Goal: Task Accomplishment & Management: Use online tool/utility

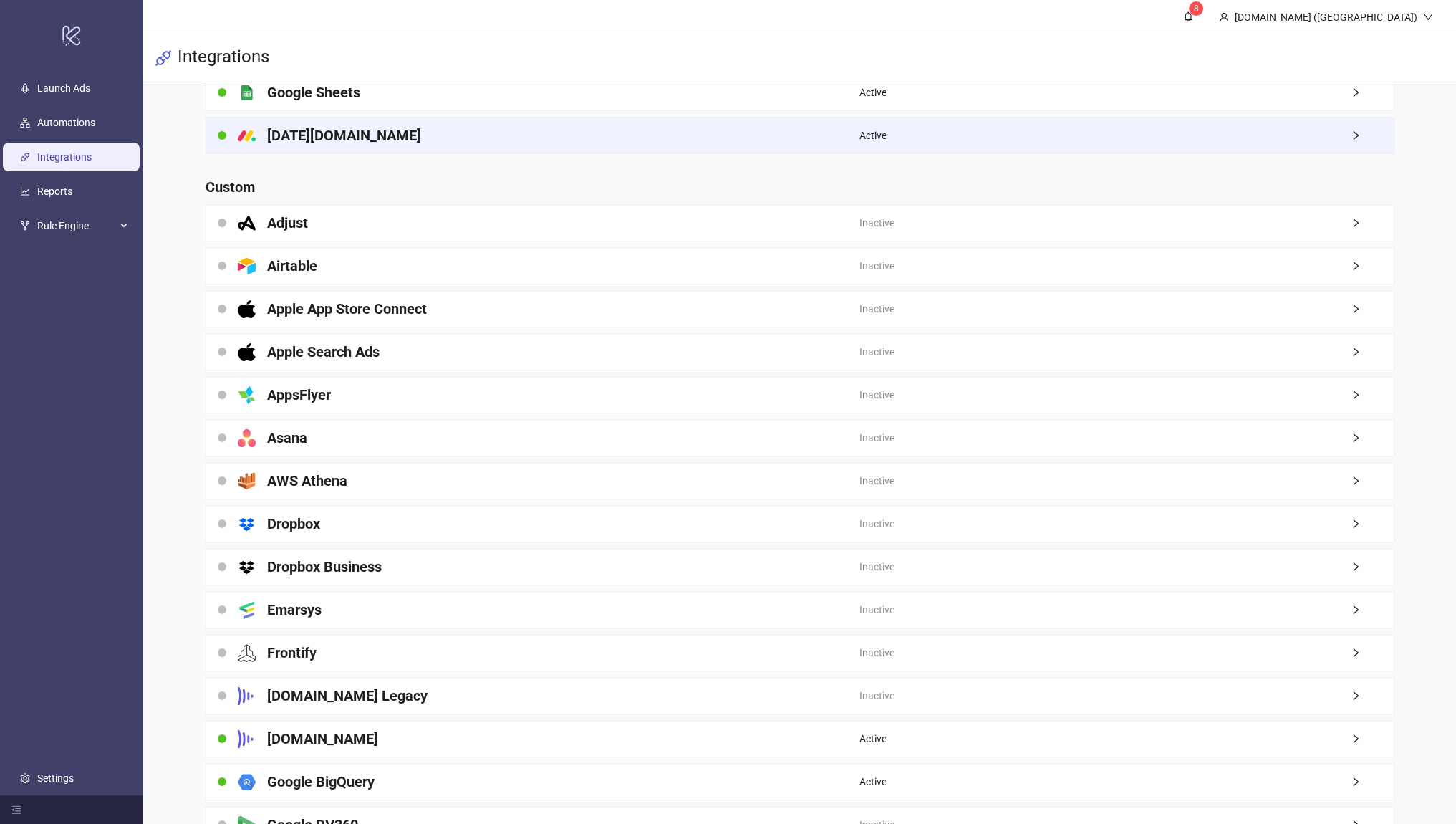
scroll to position [516, 0]
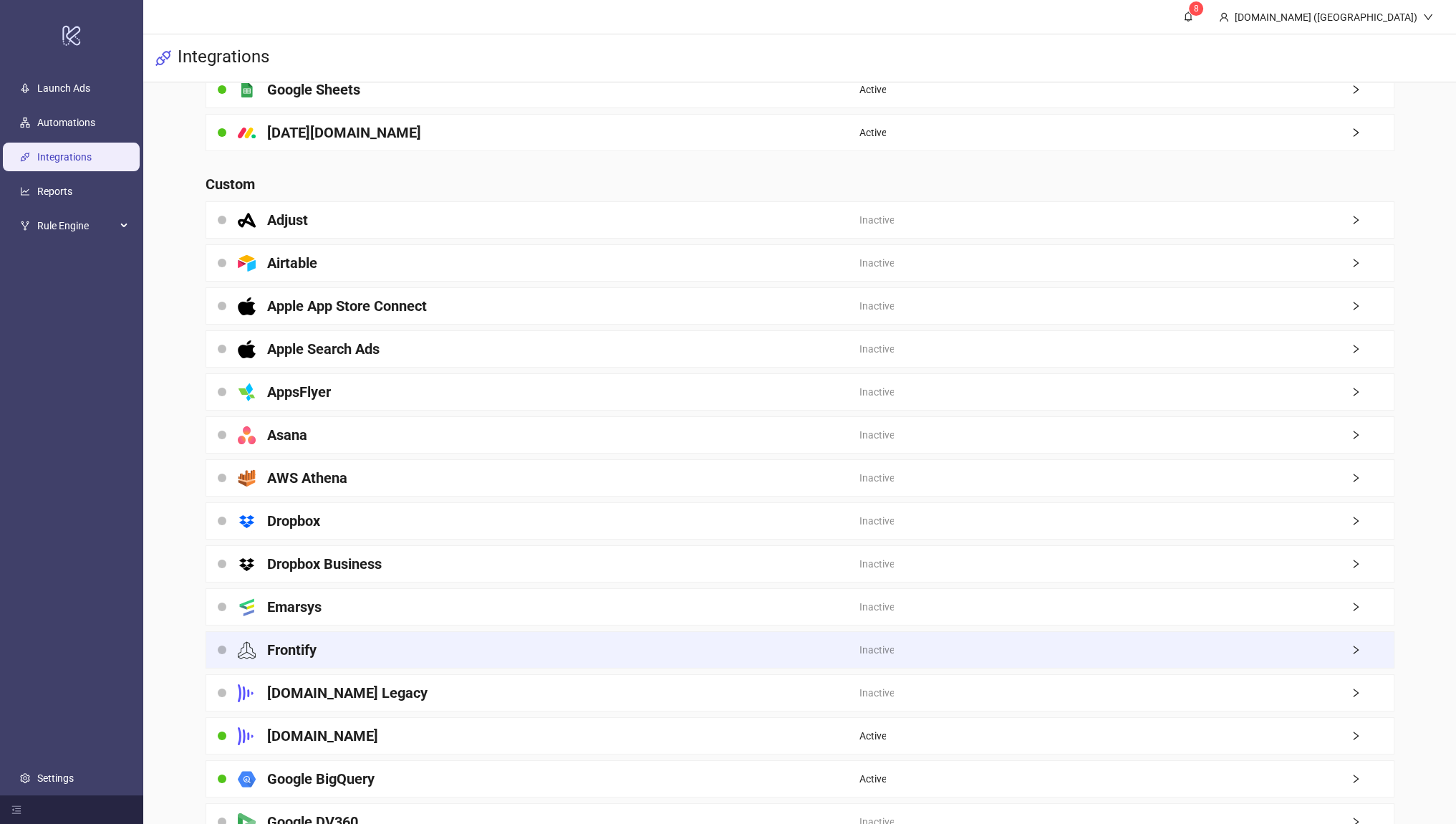
click at [289, 640] on h4 "Frontify" at bounding box center [292, 650] width 49 height 20
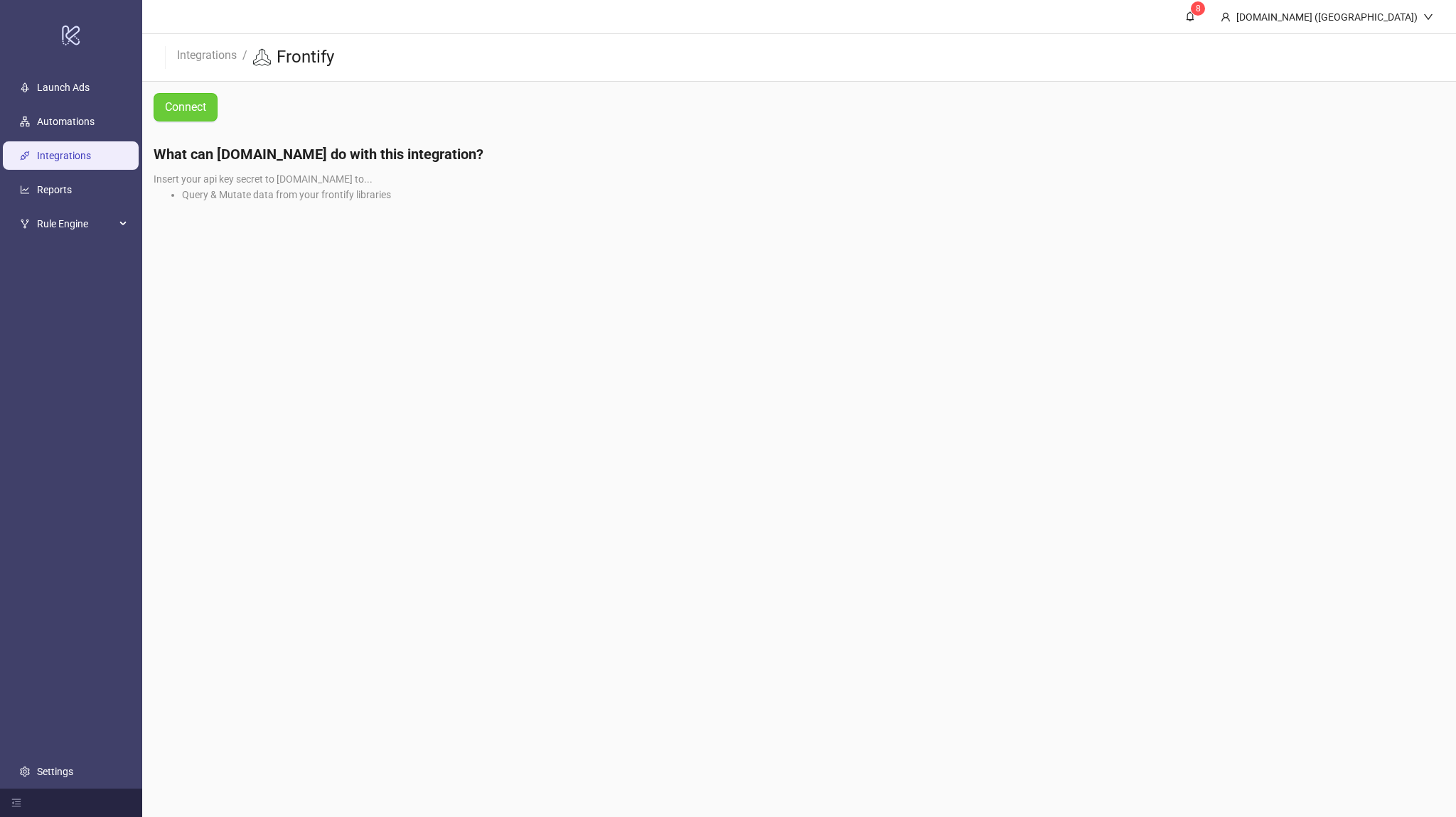
click at [177, 106] on span "Connect" at bounding box center [185, 107] width 41 height 13
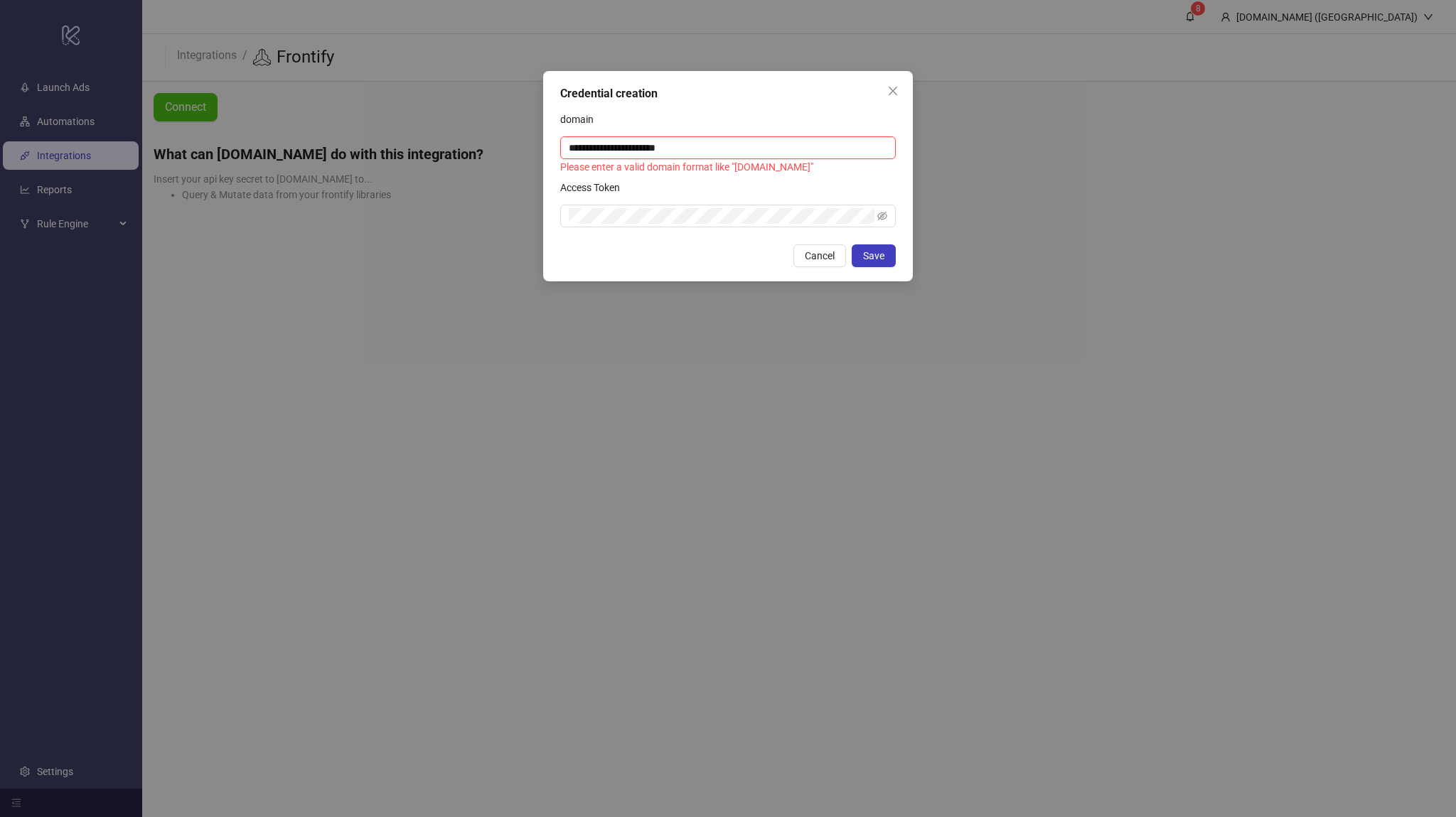
click at [691, 152] on input "**********" at bounding box center [728, 147] width 336 height 23
paste input "***"
type input "**********"
click at [841, 191] on div "Access Token" at bounding box center [728, 190] width 336 height 29
click at [861, 249] on button "Save" at bounding box center [873, 255] width 44 height 23
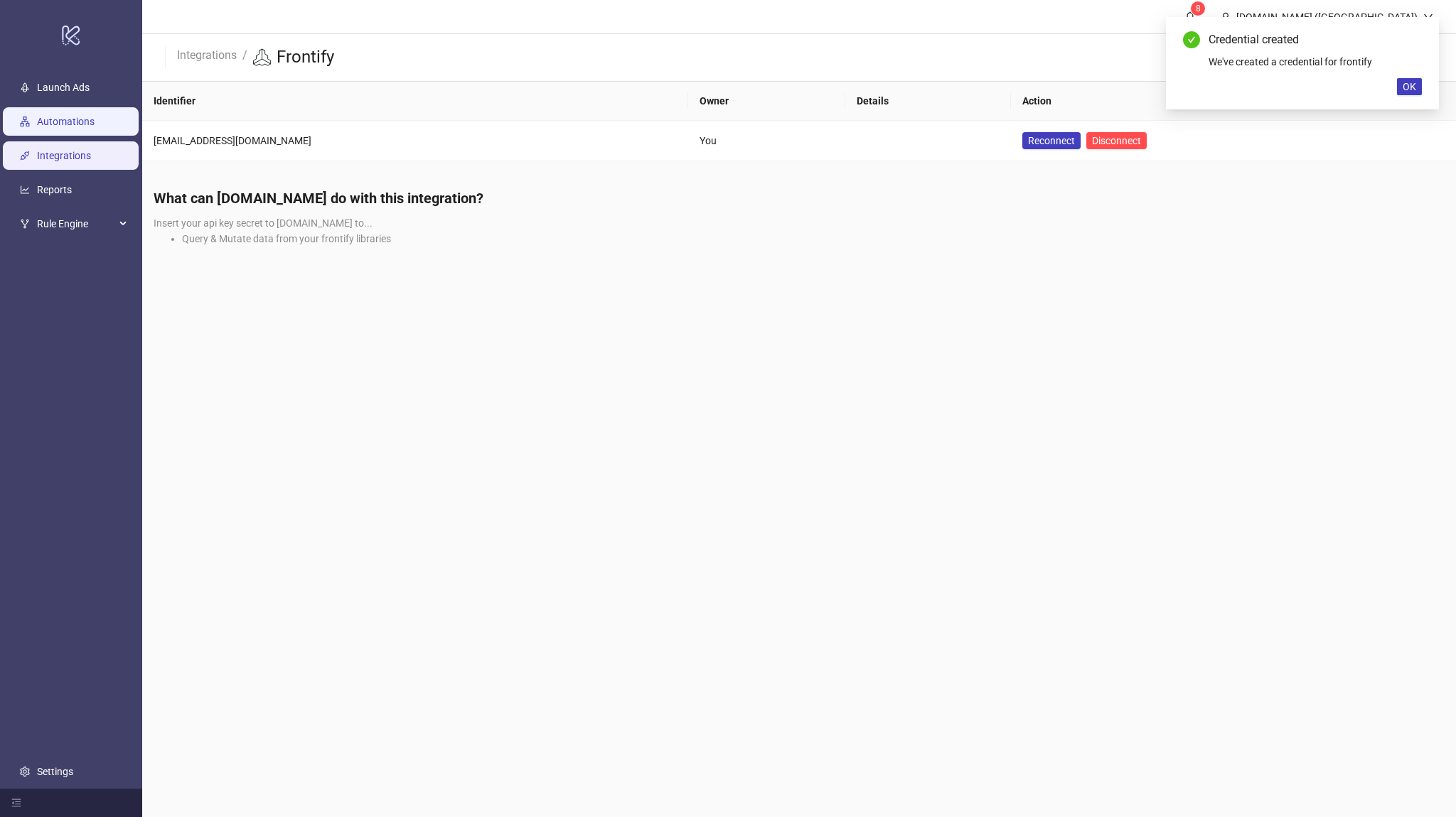
click at [94, 126] on link "Automations" at bounding box center [65, 121] width 58 height 11
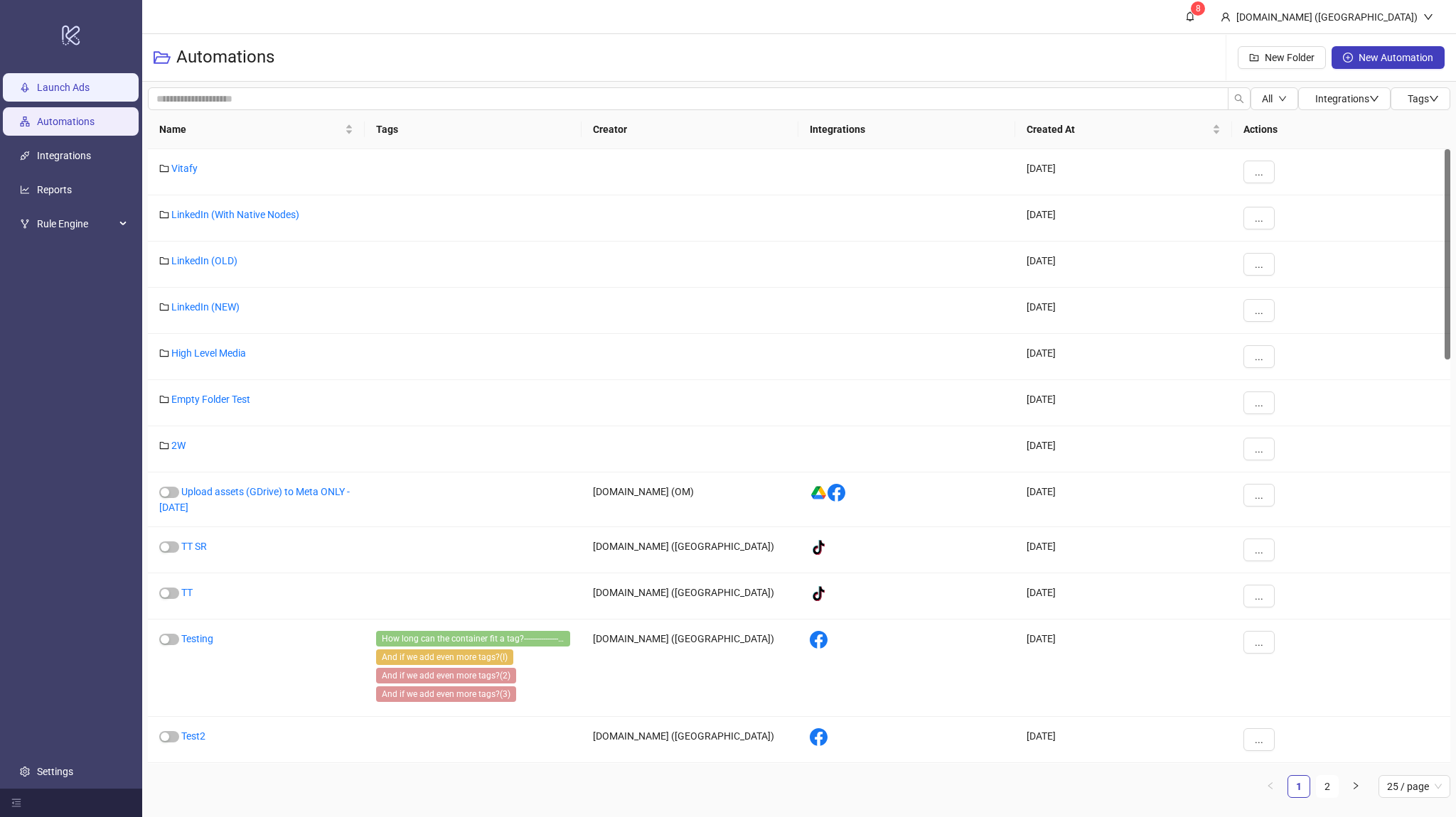
click at [80, 92] on link "Launch Ads" at bounding box center [63, 87] width 52 height 11
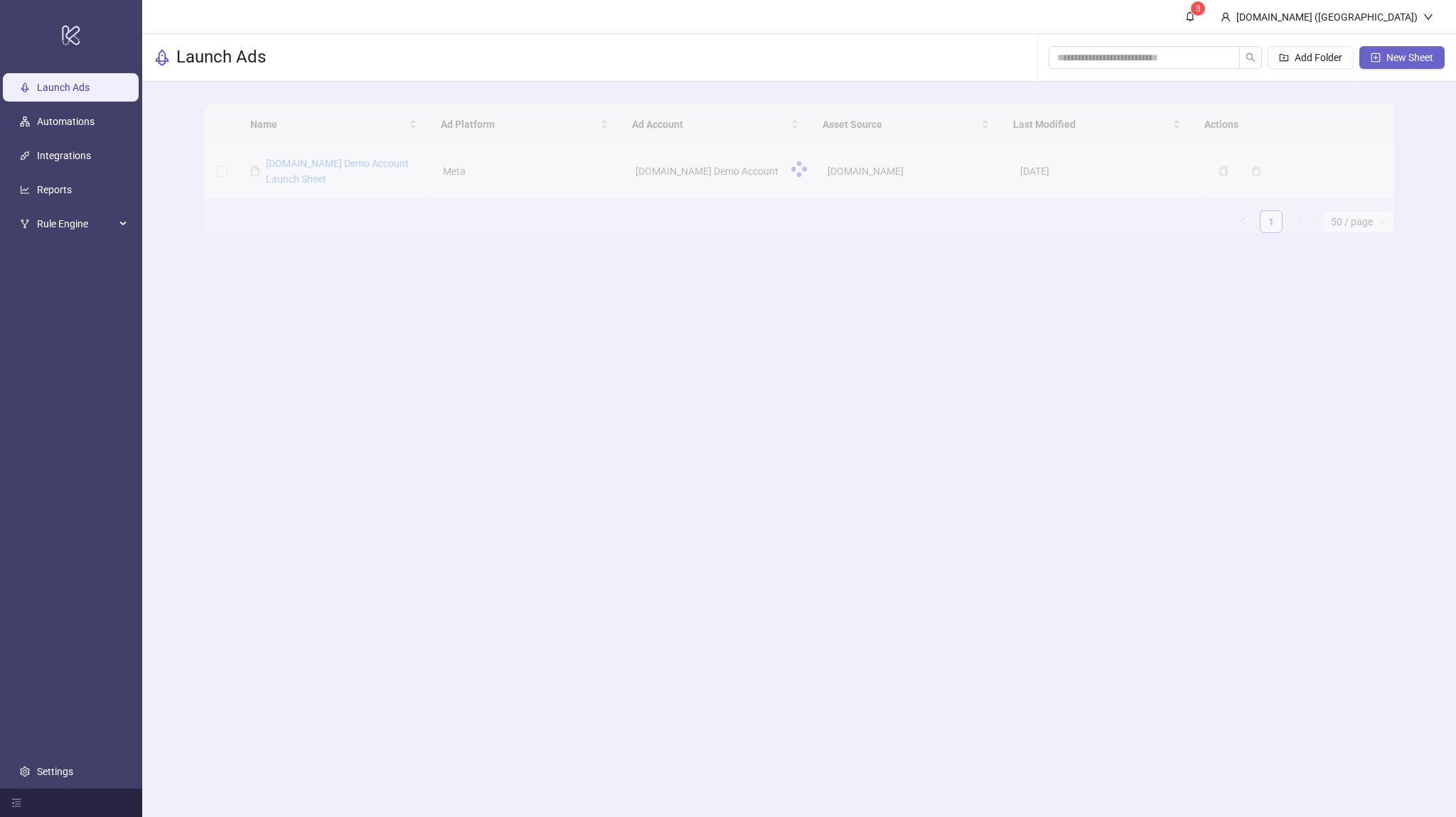
click at [1388, 51] on span "New Sheet" at bounding box center [1410, 57] width 47 height 11
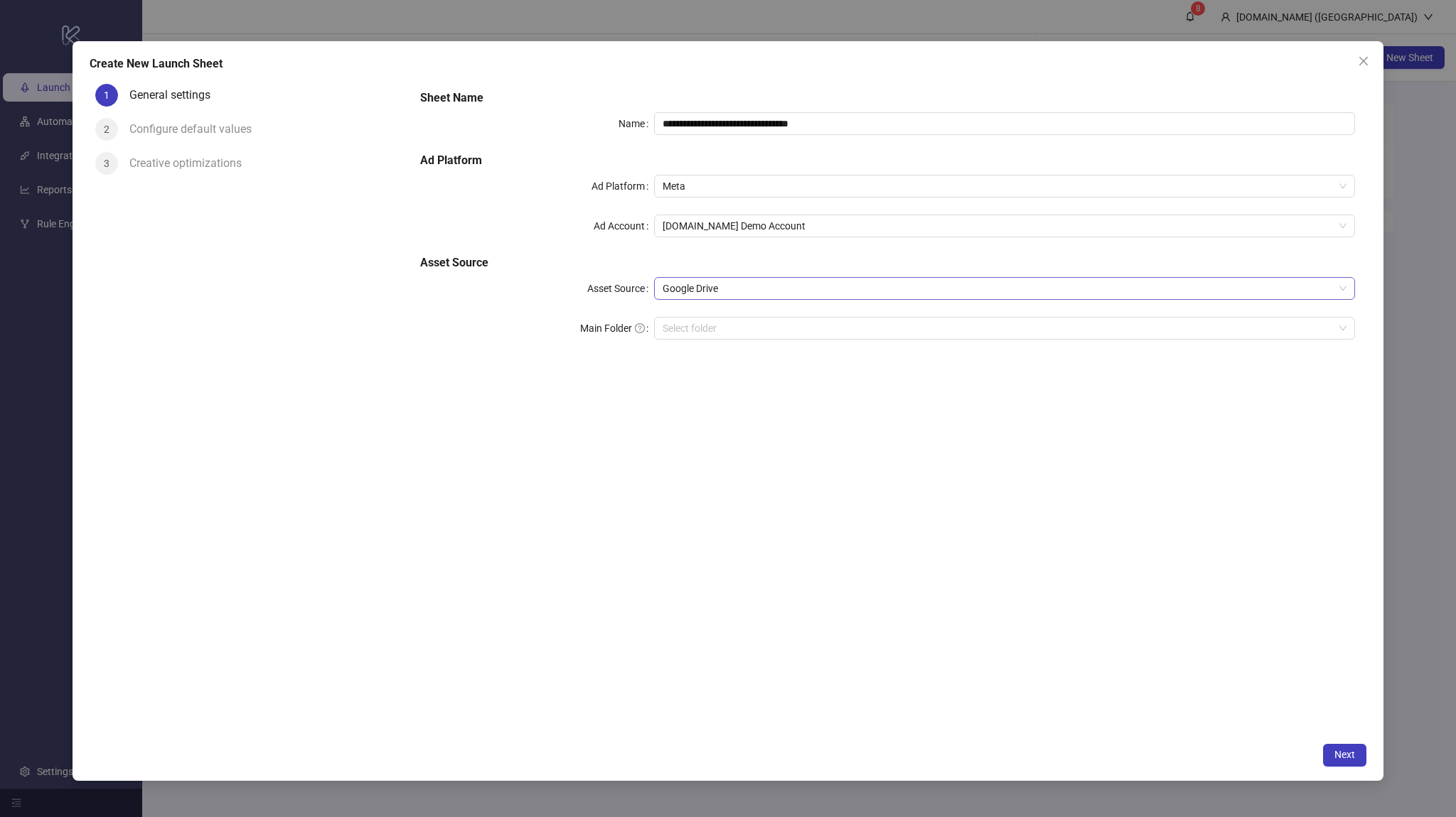
drag, startPoint x: 757, startPoint y: 311, endPoint x: 752, endPoint y: 297, distance: 14.9
click at [756, 310] on div "**********" at bounding box center [887, 222] width 946 height 278
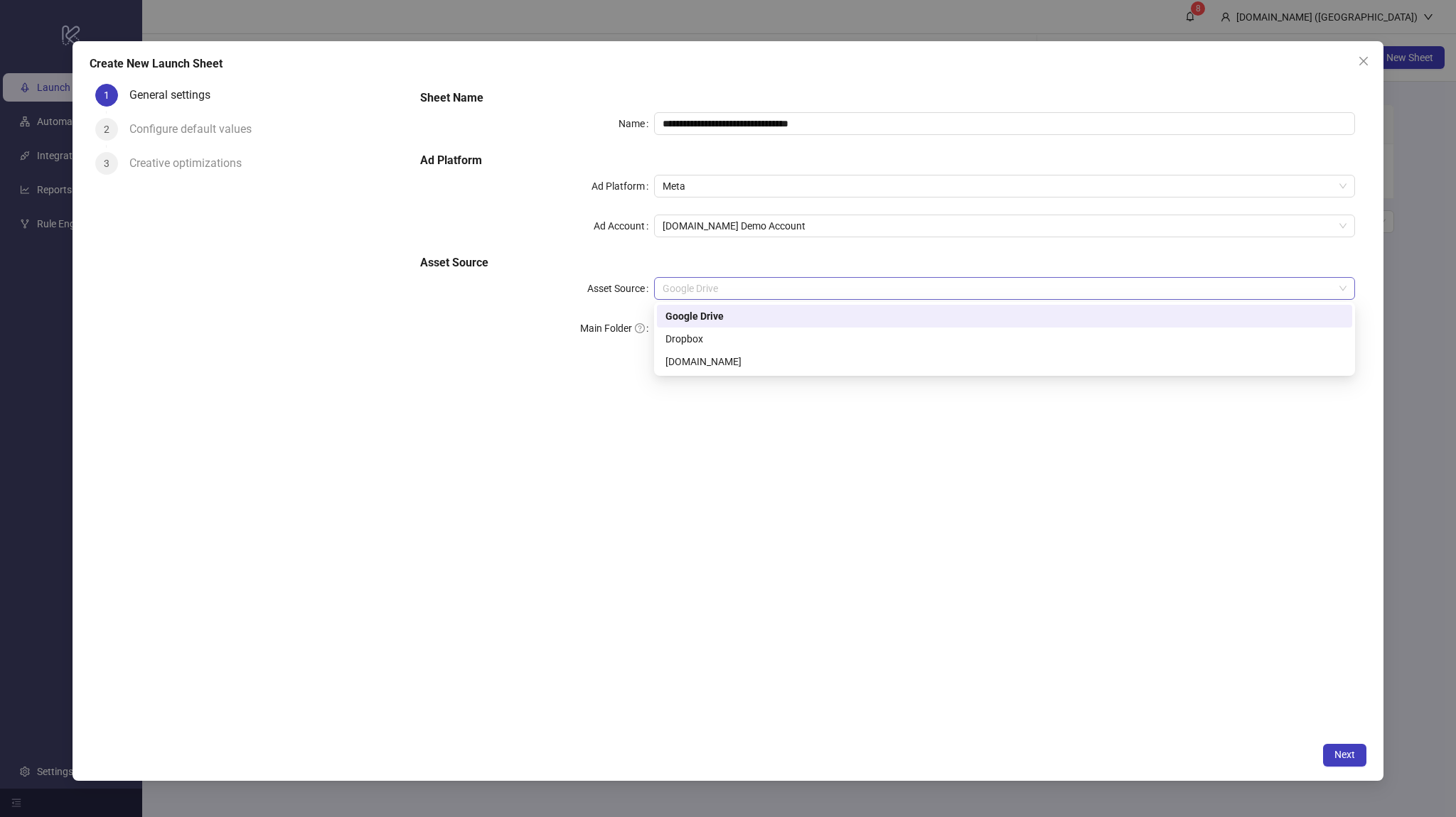
click at [752, 297] on span "Google Drive" at bounding box center [1004, 289] width 684 height 21
click at [731, 357] on div "[DOMAIN_NAME]" at bounding box center [1004, 362] width 678 height 16
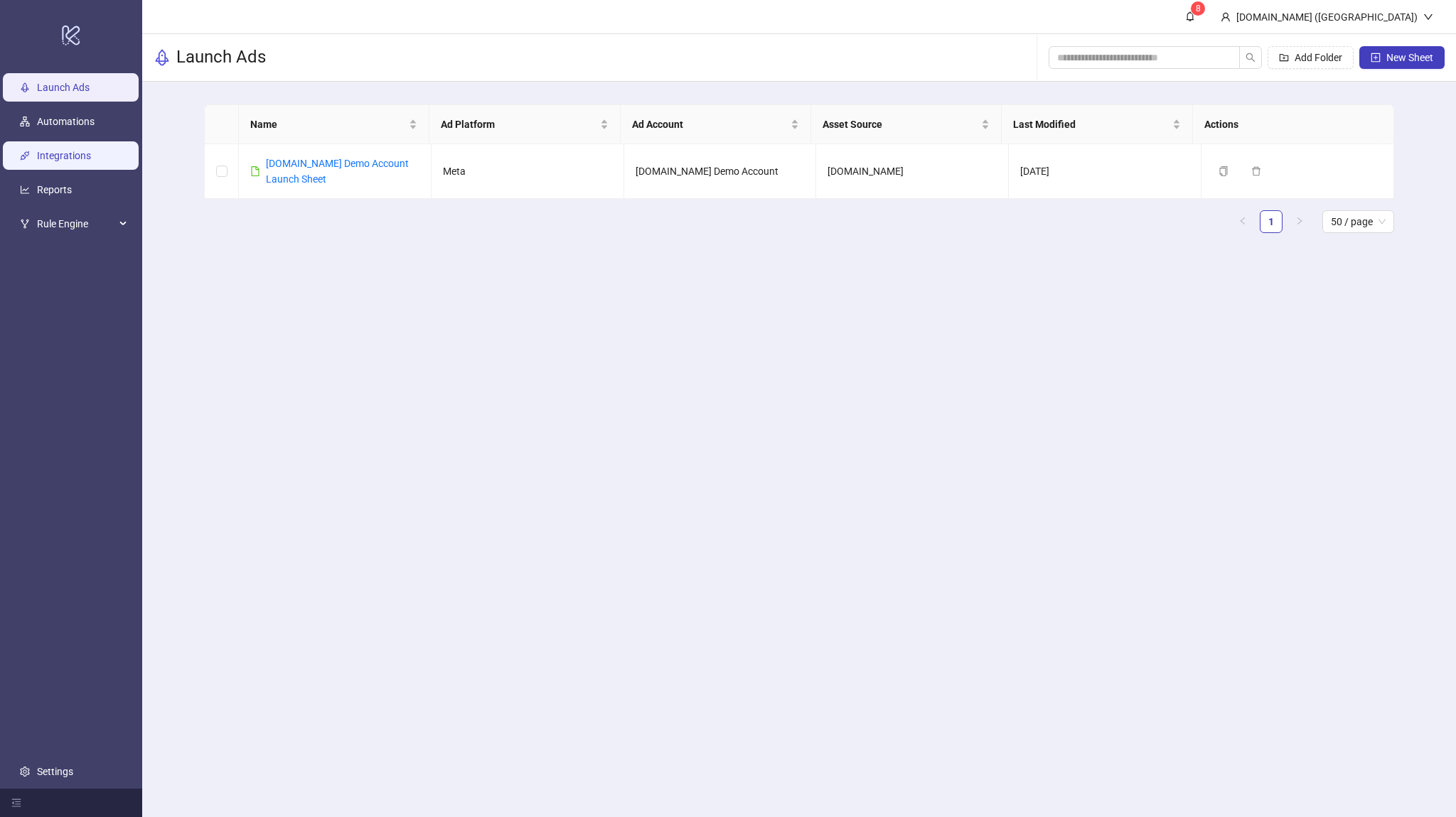
click at [72, 157] on link "Integrations" at bounding box center [64, 155] width 54 height 11
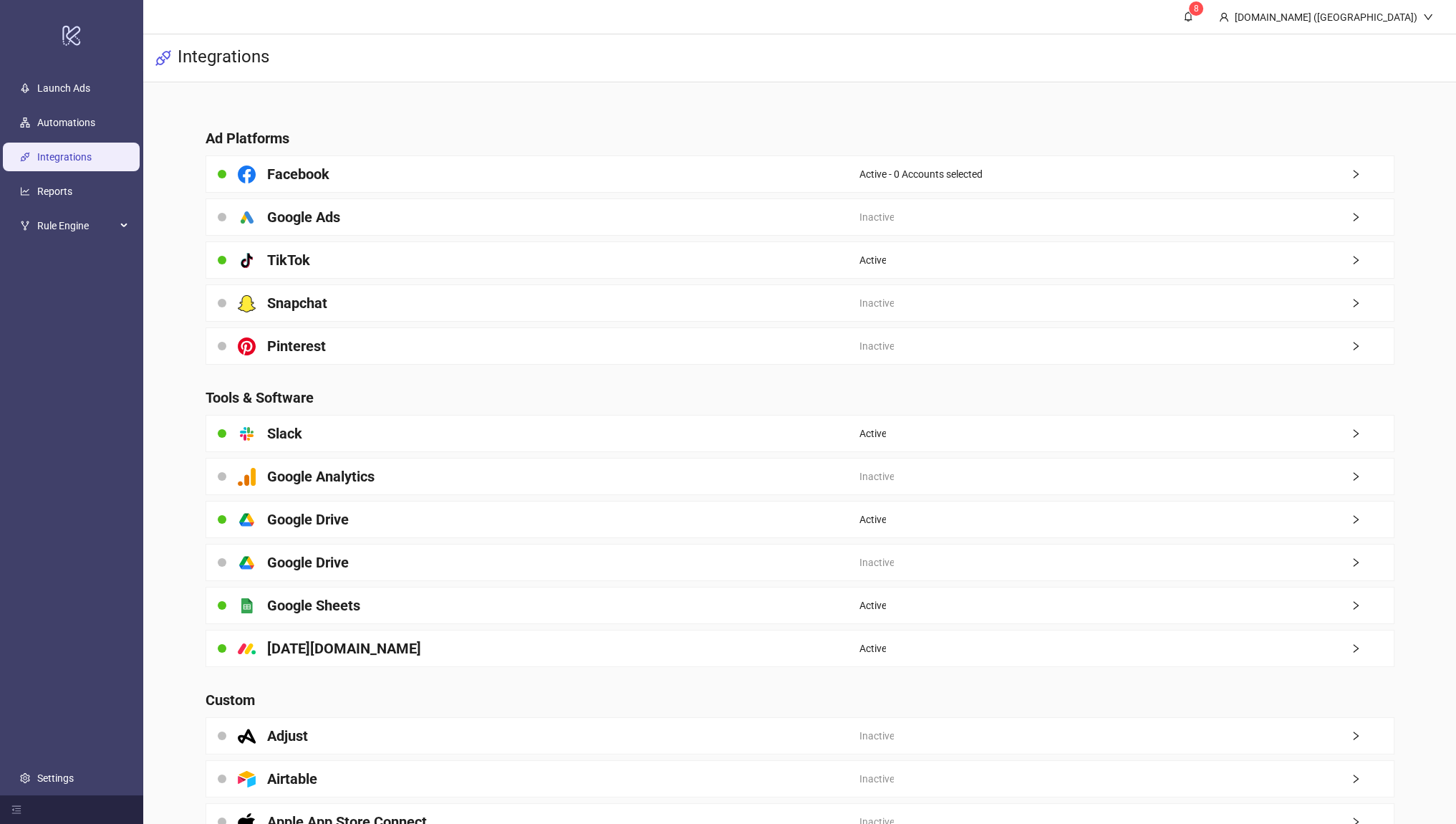
click at [86, 125] on link "Automations" at bounding box center [66, 122] width 58 height 11
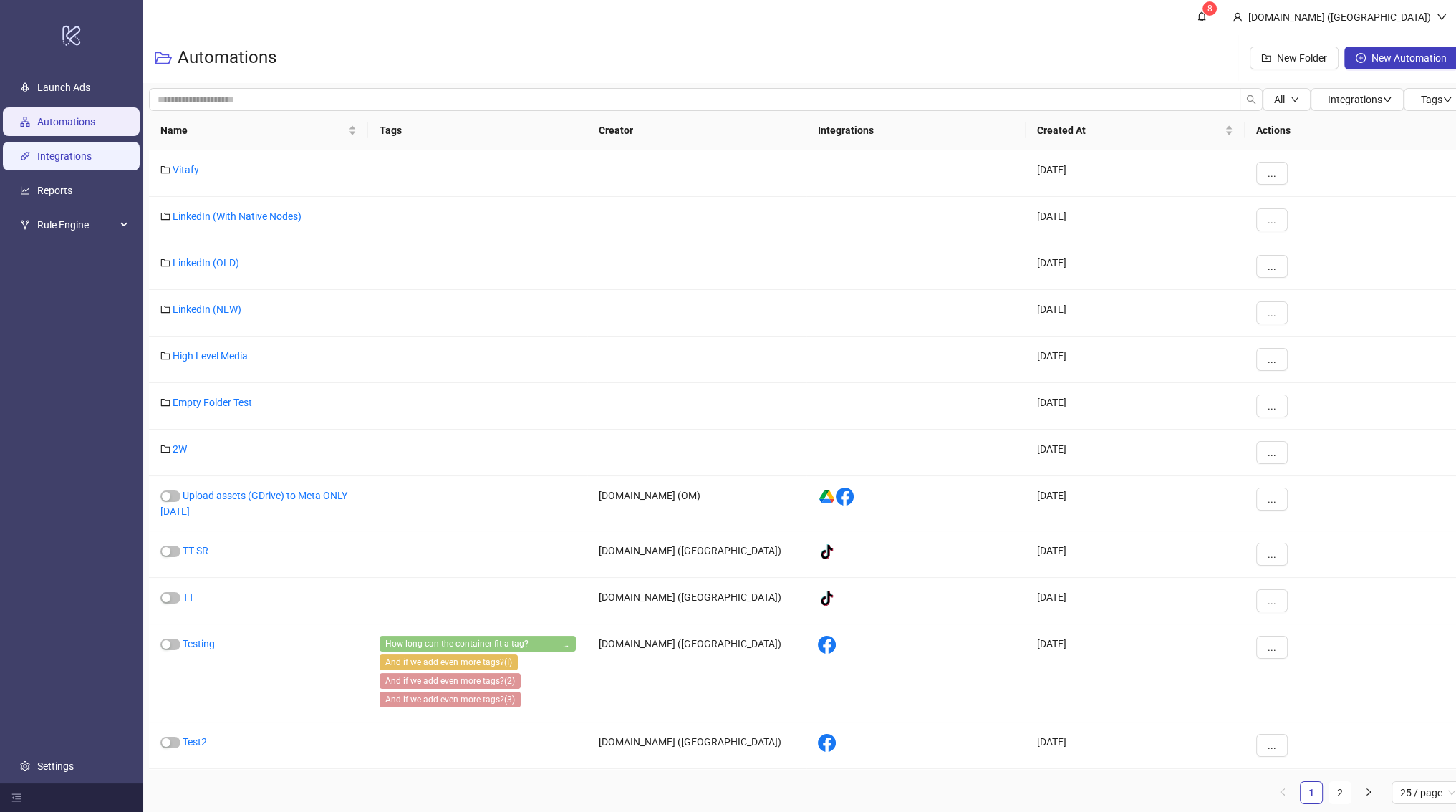
click at [91, 162] on link "Integrations" at bounding box center [64, 156] width 55 height 11
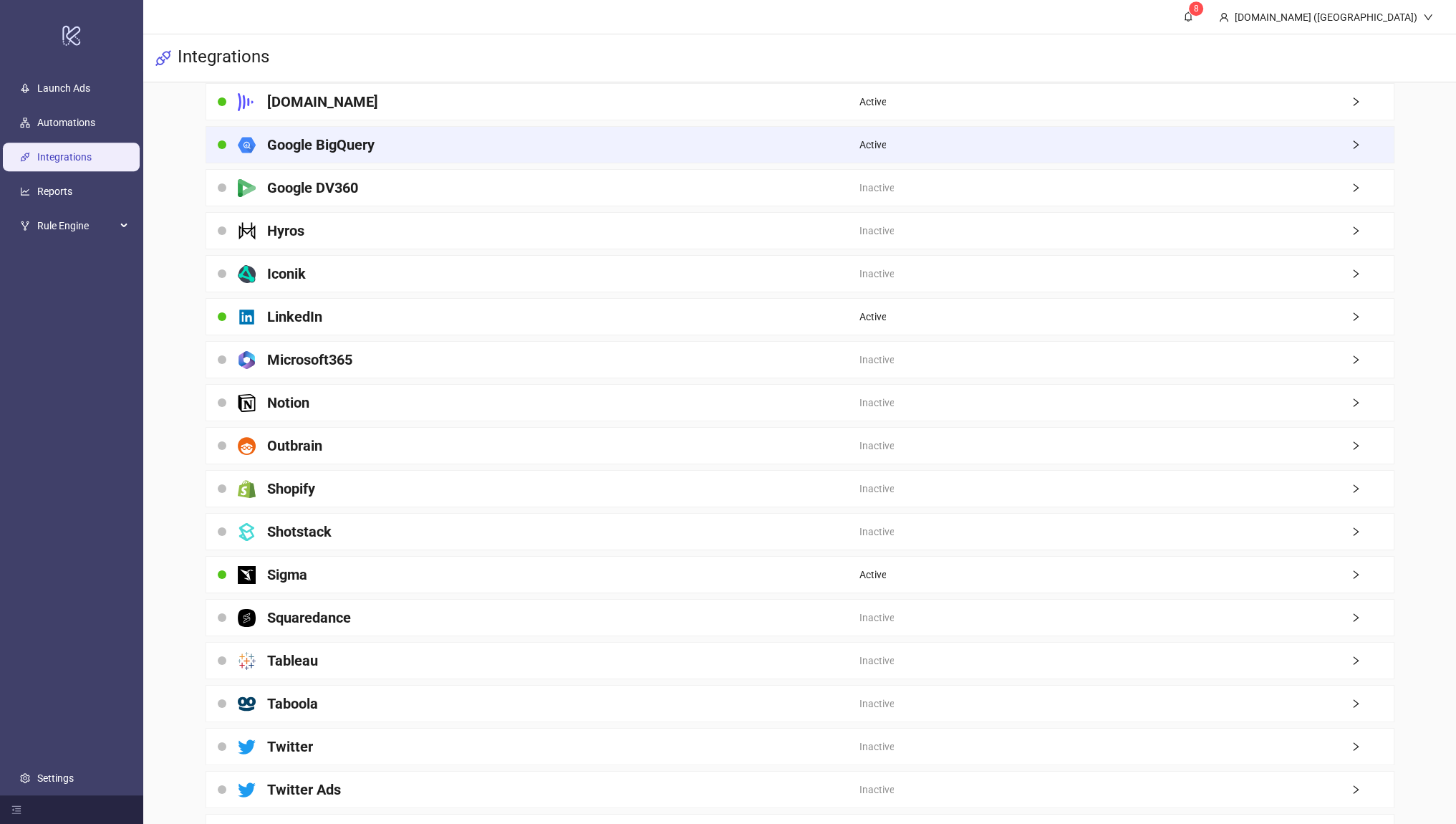
scroll to position [1206, 0]
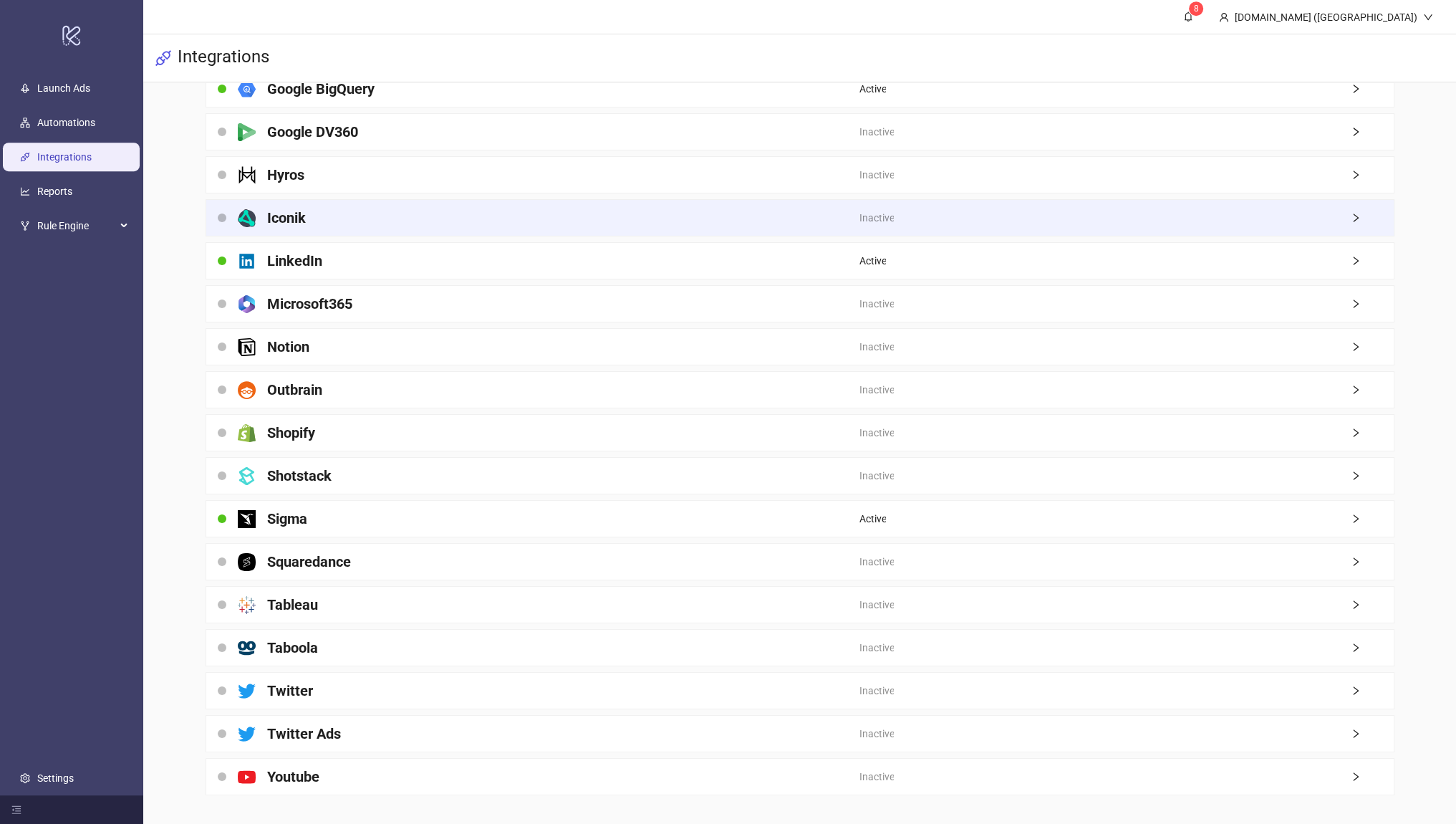
click at [308, 210] on div "Iconik" at bounding box center [533, 217] width 653 height 36
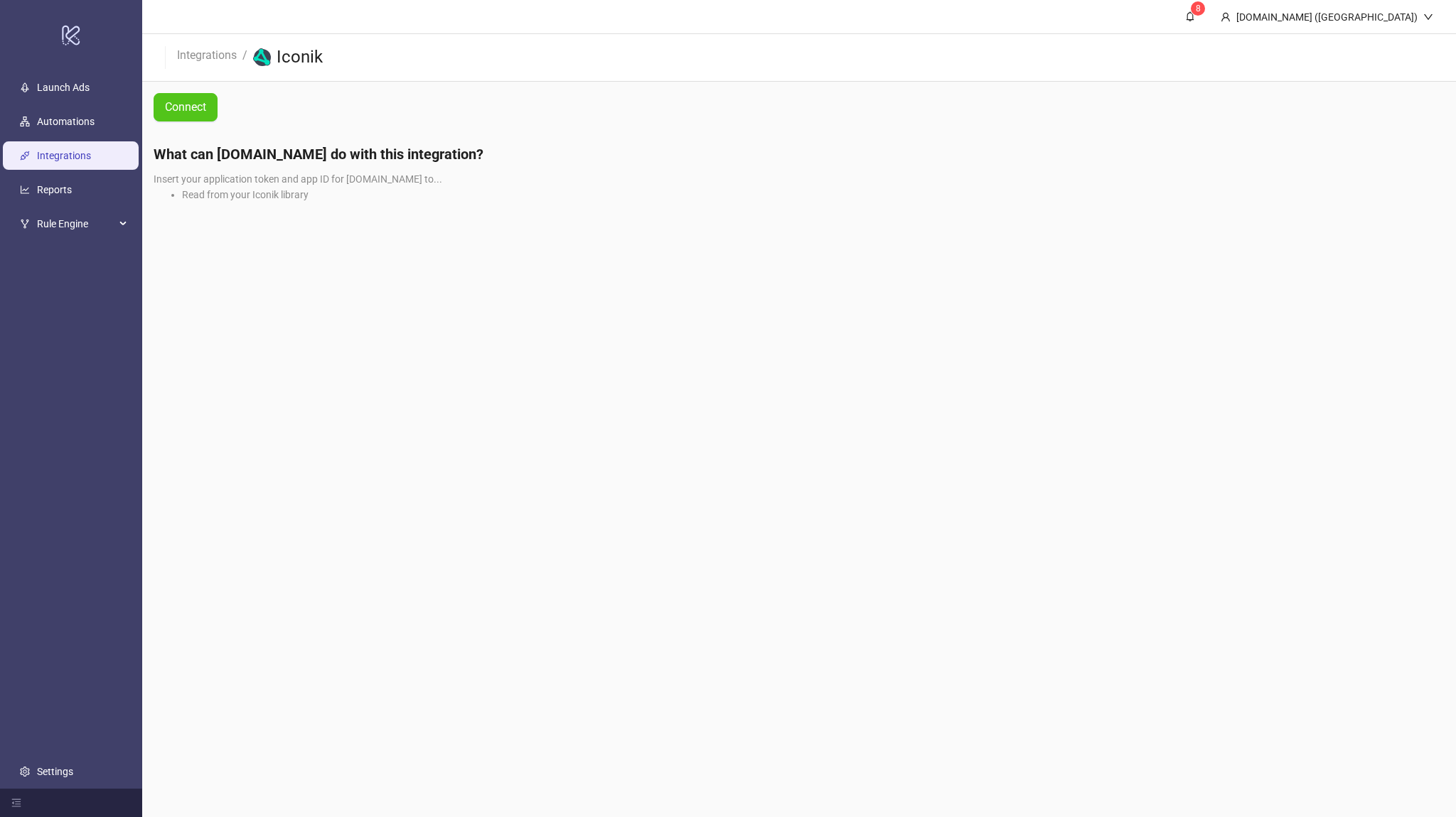
click at [140, 75] on ul "Launch Ads Automations Integrations Reports Rule Engine Settings" at bounding box center [71, 430] width 142 height 718
click at [163, 90] on div "Connect" at bounding box center [243, 107] width 201 height 51
click at [181, 99] on button "Connect" at bounding box center [185, 107] width 64 height 29
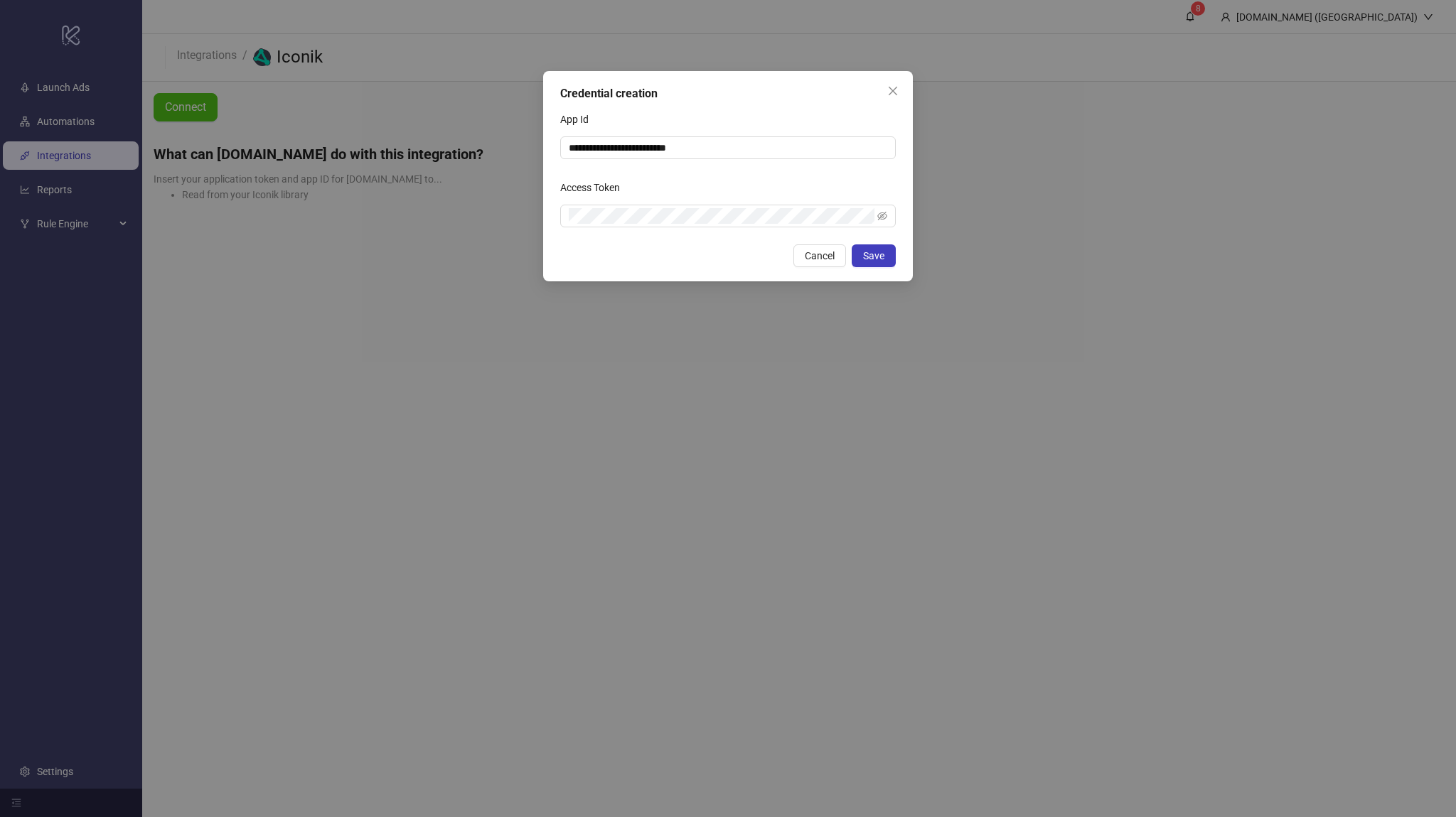
click at [632, 162] on form "**********" at bounding box center [728, 167] width 336 height 119
click at [635, 153] on input "**********" at bounding box center [728, 147] width 336 height 23
paste input "*********"
type input "**********"
click at [863, 251] on button "Save" at bounding box center [873, 255] width 44 height 23
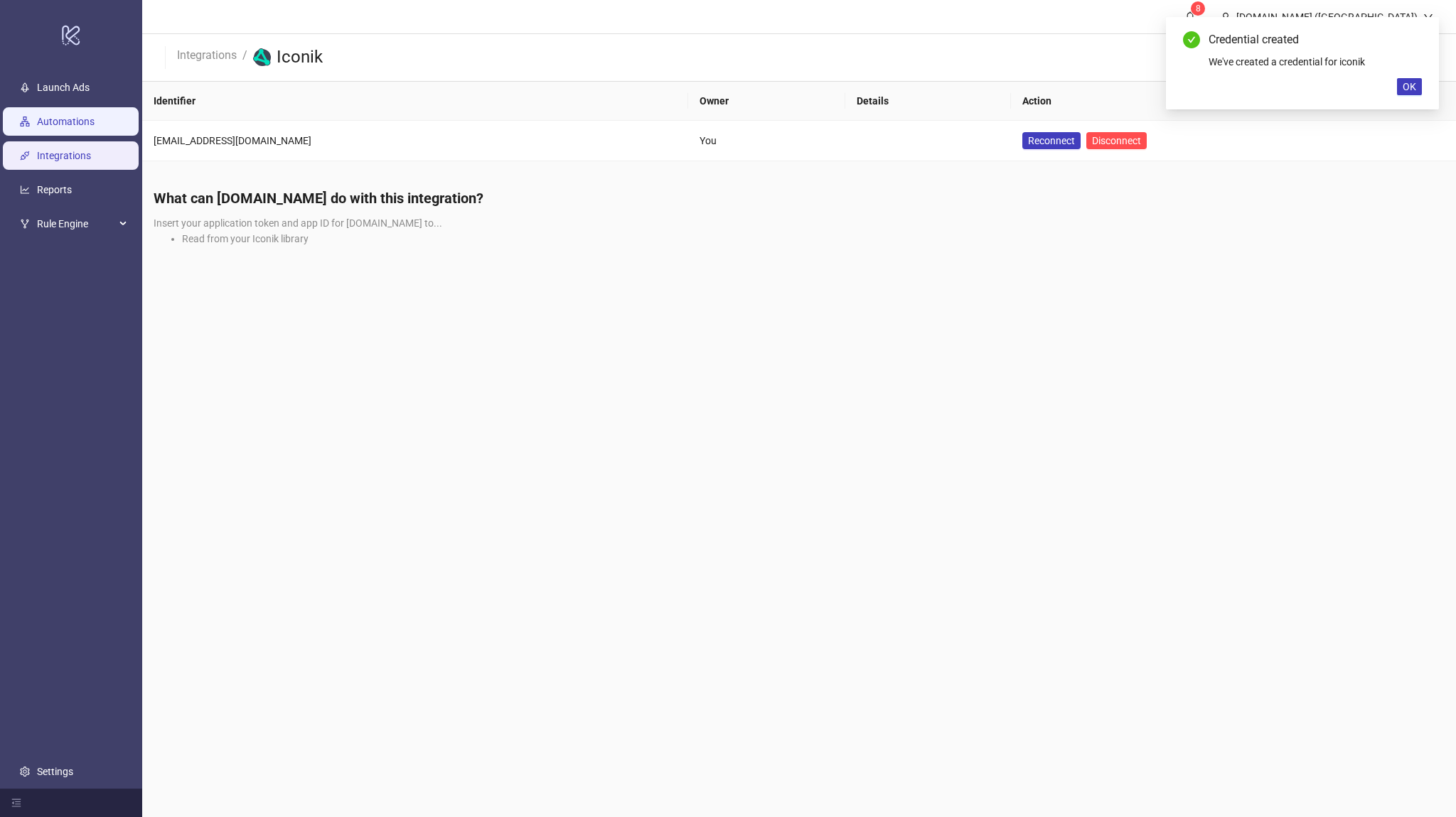
click at [94, 127] on link "Automations" at bounding box center [65, 121] width 58 height 11
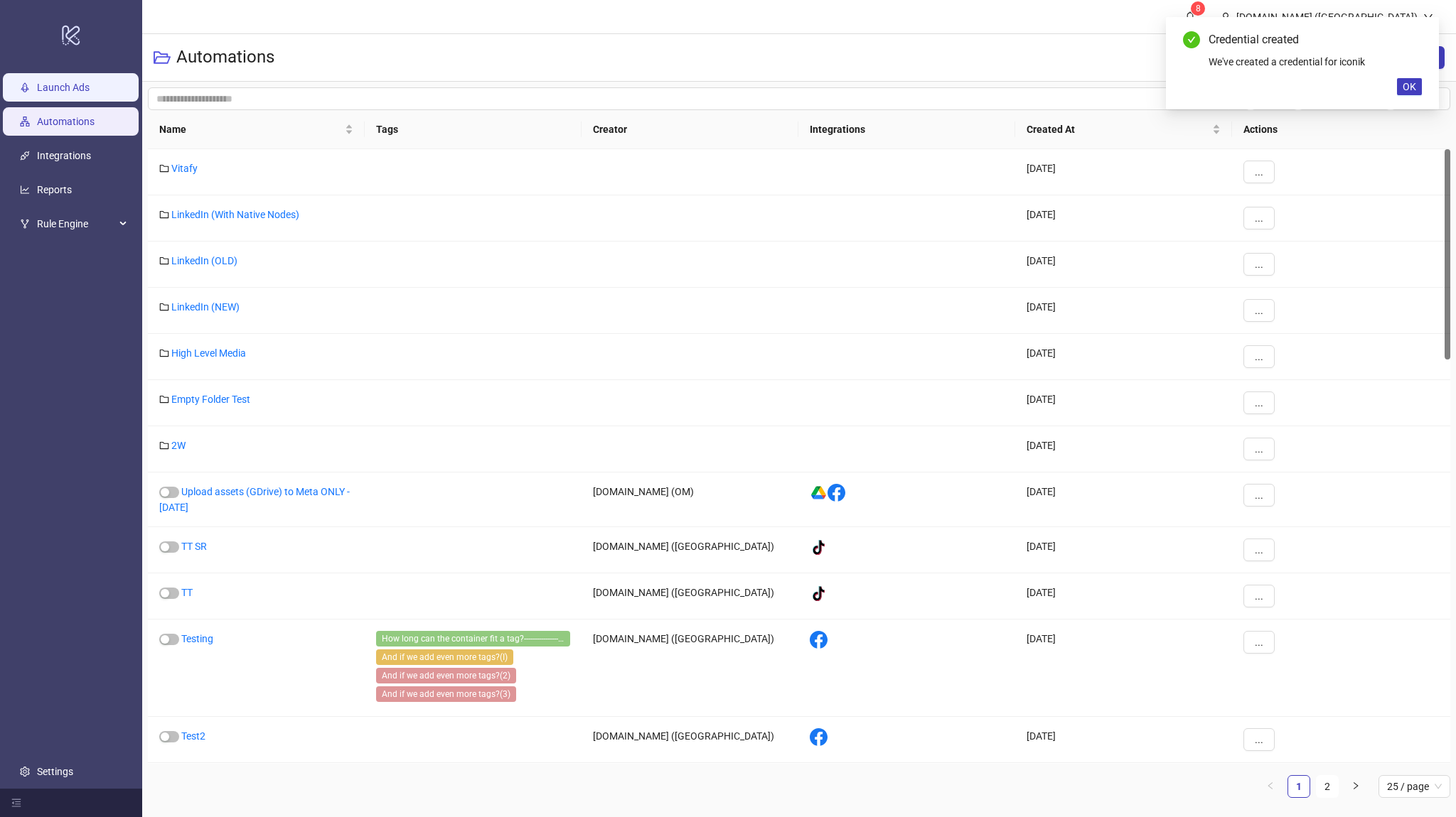
click at [90, 93] on link "Launch Ads" at bounding box center [63, 87] width 52 height 11
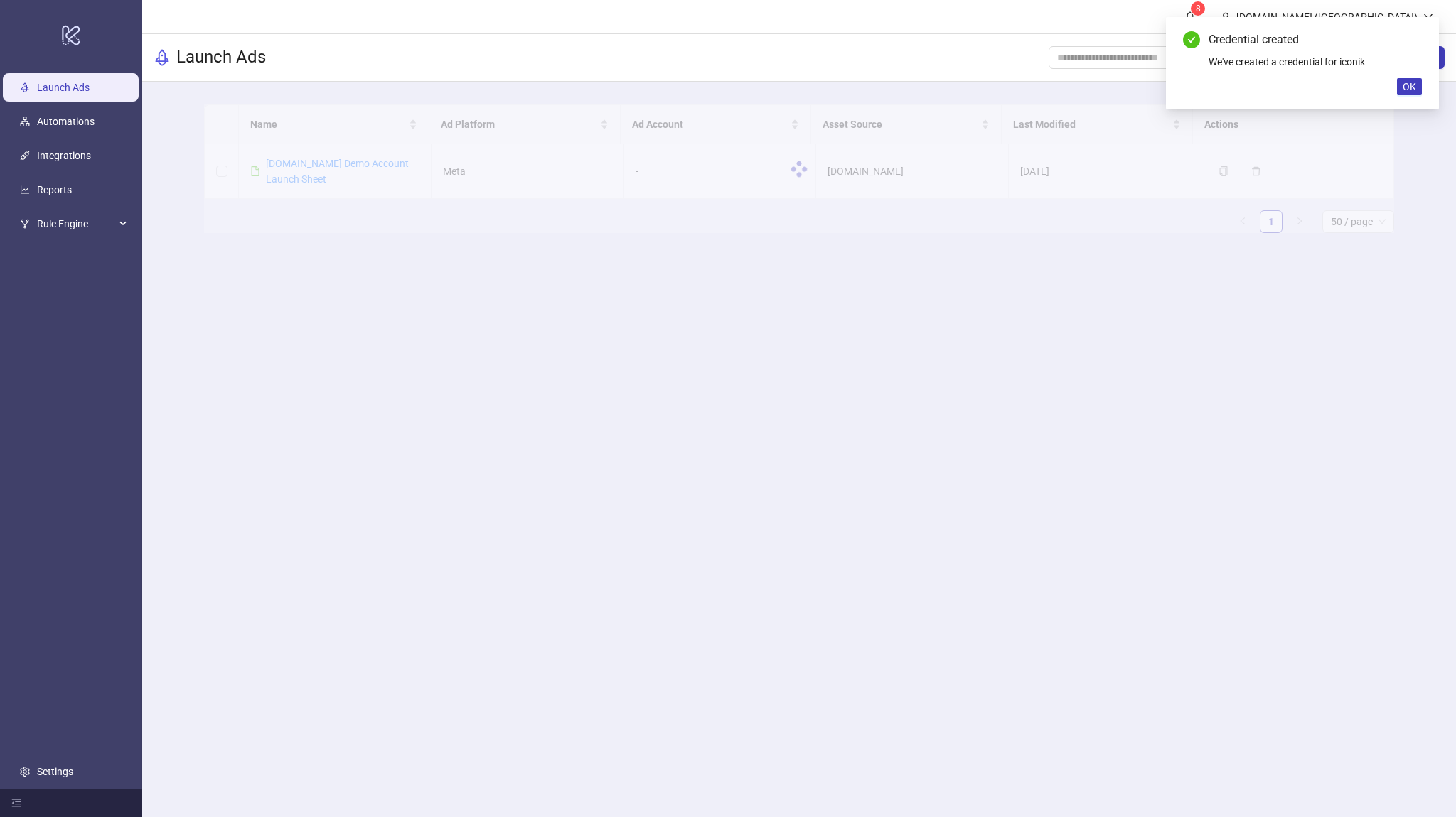
click at [180, 161] on div "Name Ad Platform Ad Account Asset Source Last Modified Actions Kitchn.io Demo A…" at bounding box center [799, 174] width 1314 height 186
click at [1406, 90] on span "OK" at bounding box center [1408, 86] width 13 height 11
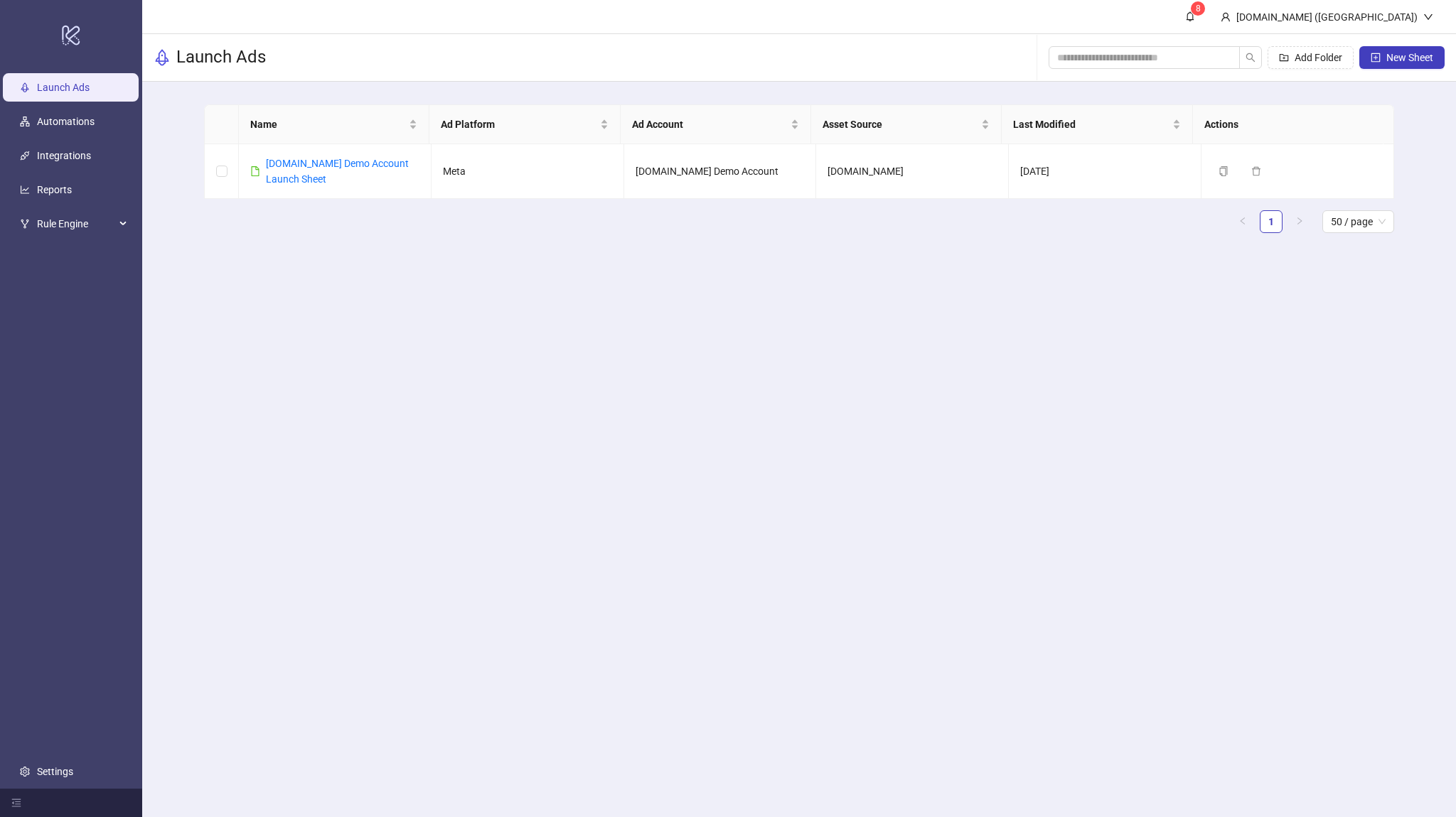
click at [1407, 93] on div "Name Ad Platform Ad Account Asset Source Last Modified Actions Kitchn.io Demo A…" at bounding box center [799, 174] width 1314 height 186
click at [1398, 63] on span "New Sheet" at bounding box center [1410, 57] width 47 height 11
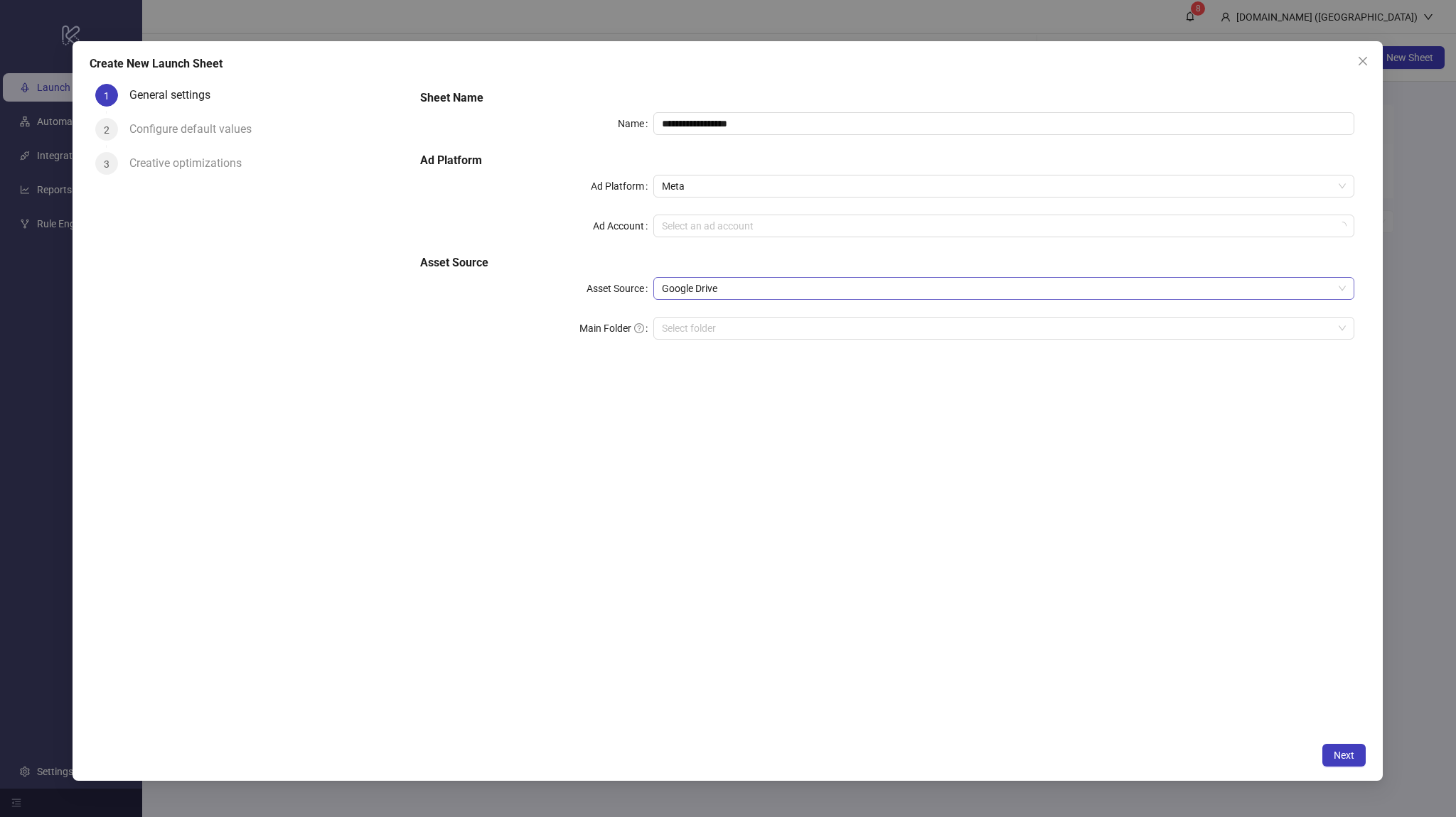
type input "**********"
click at [692, 289] on span "Google Drive" at bounding box center [1004, 289] width 684 height 21
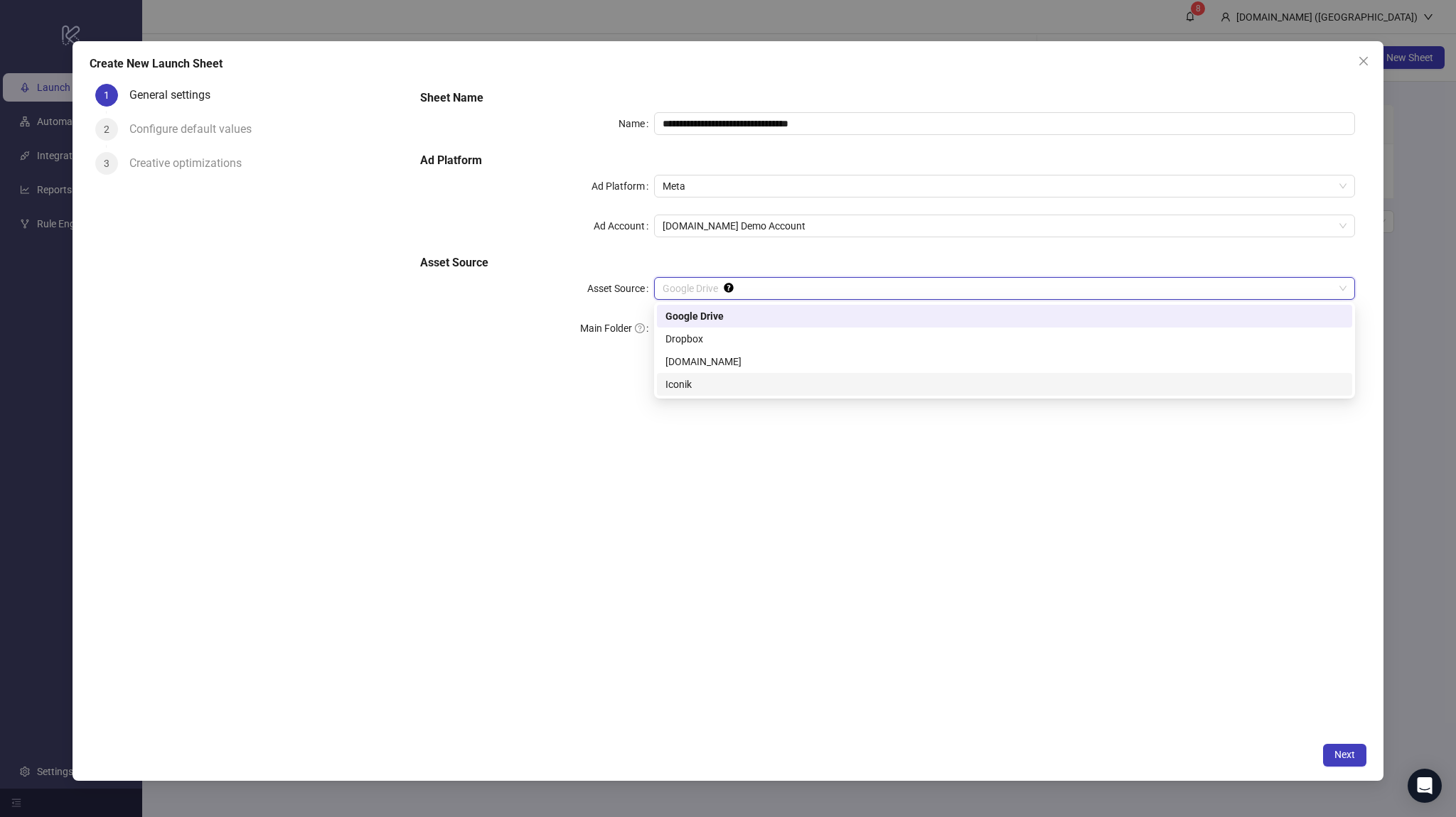
click at [703, 377] on div "Iconik" at bounding box center [1004, 385] width 678 height 16
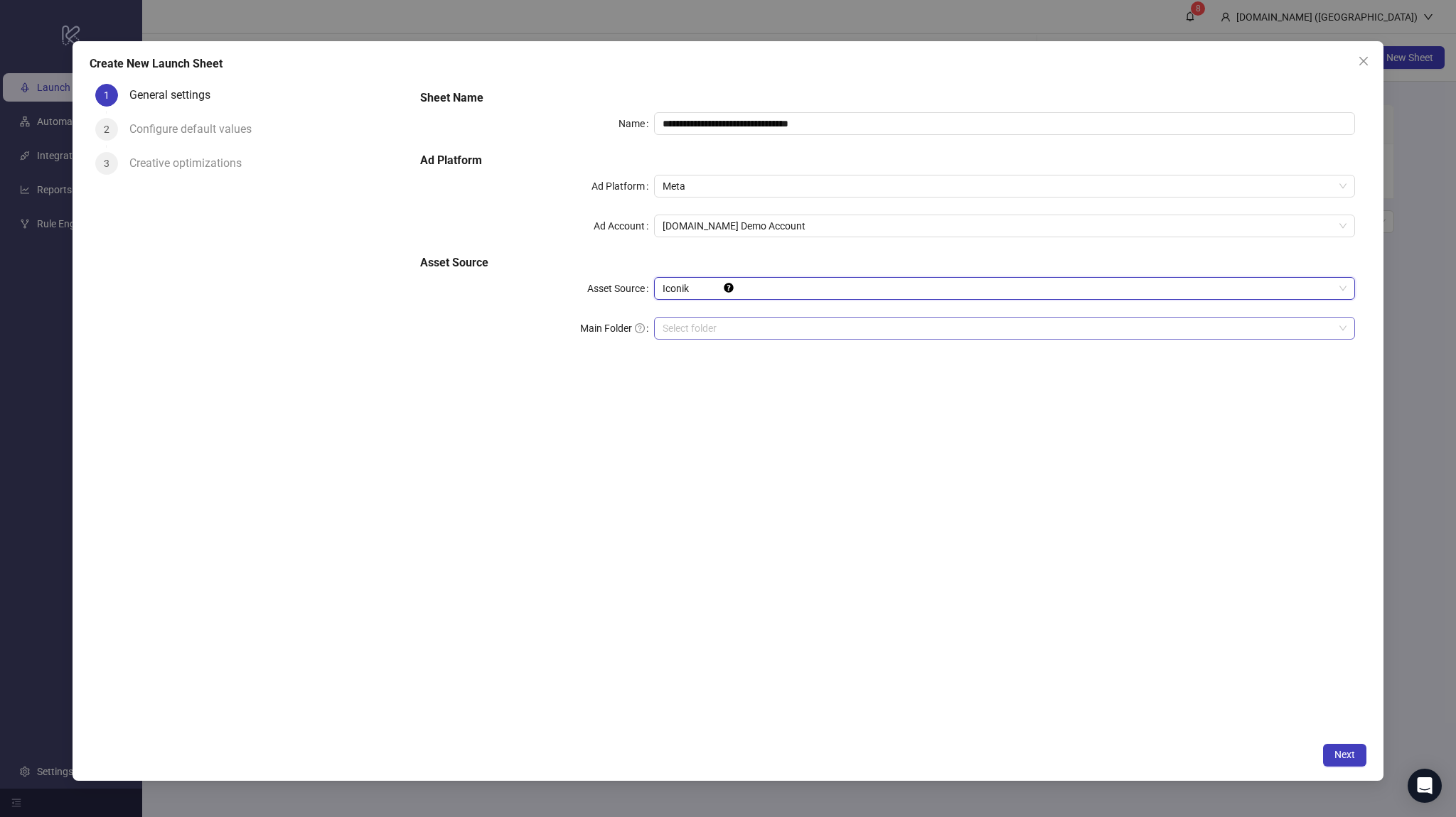
click at [686, 331] on input "search" at bounding box center [997, 328] width 671 height 21
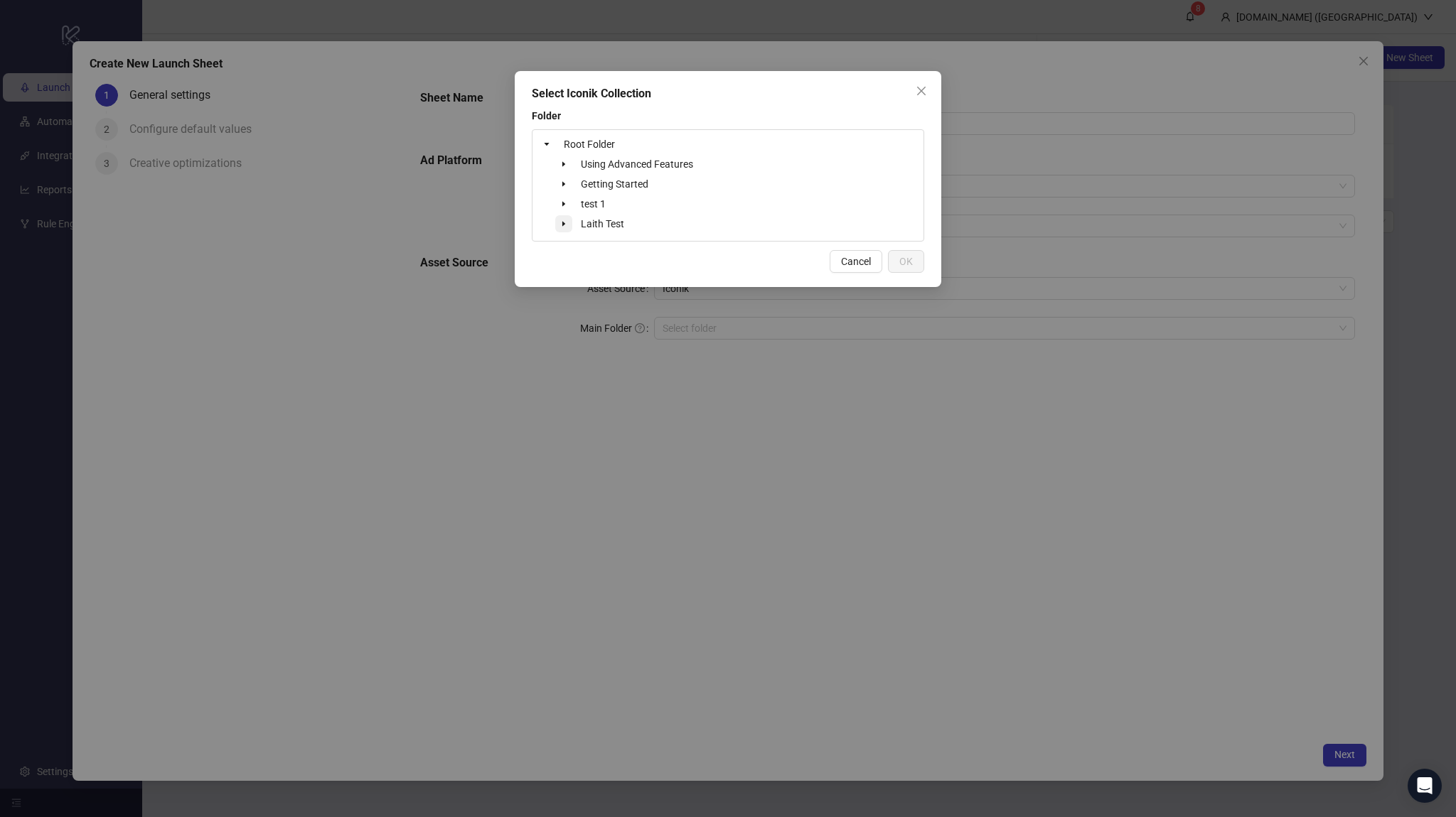
click at [570, 221] on span at bounding box center [564, 224] width 17 height 17
click at [597, 225] on span "Laith Test" at bounding box center [603, 223] width 44 height 11
click at [913, 270] on button "OK" at bounding box center [906, 262] width 37 height 23
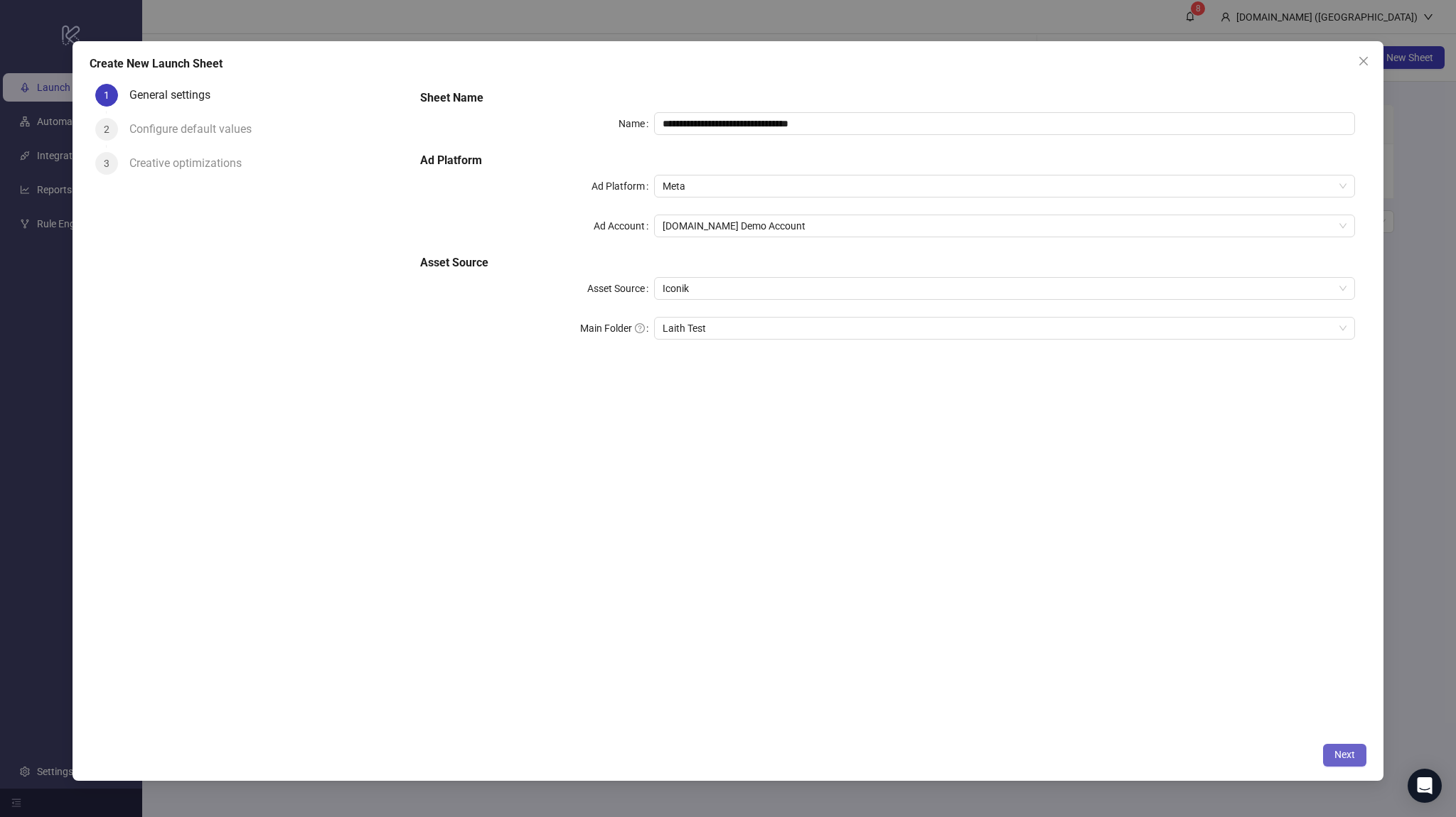
click at [1328, 764] on button "Next" at bounding box center [1344, 755] width 44 height 23
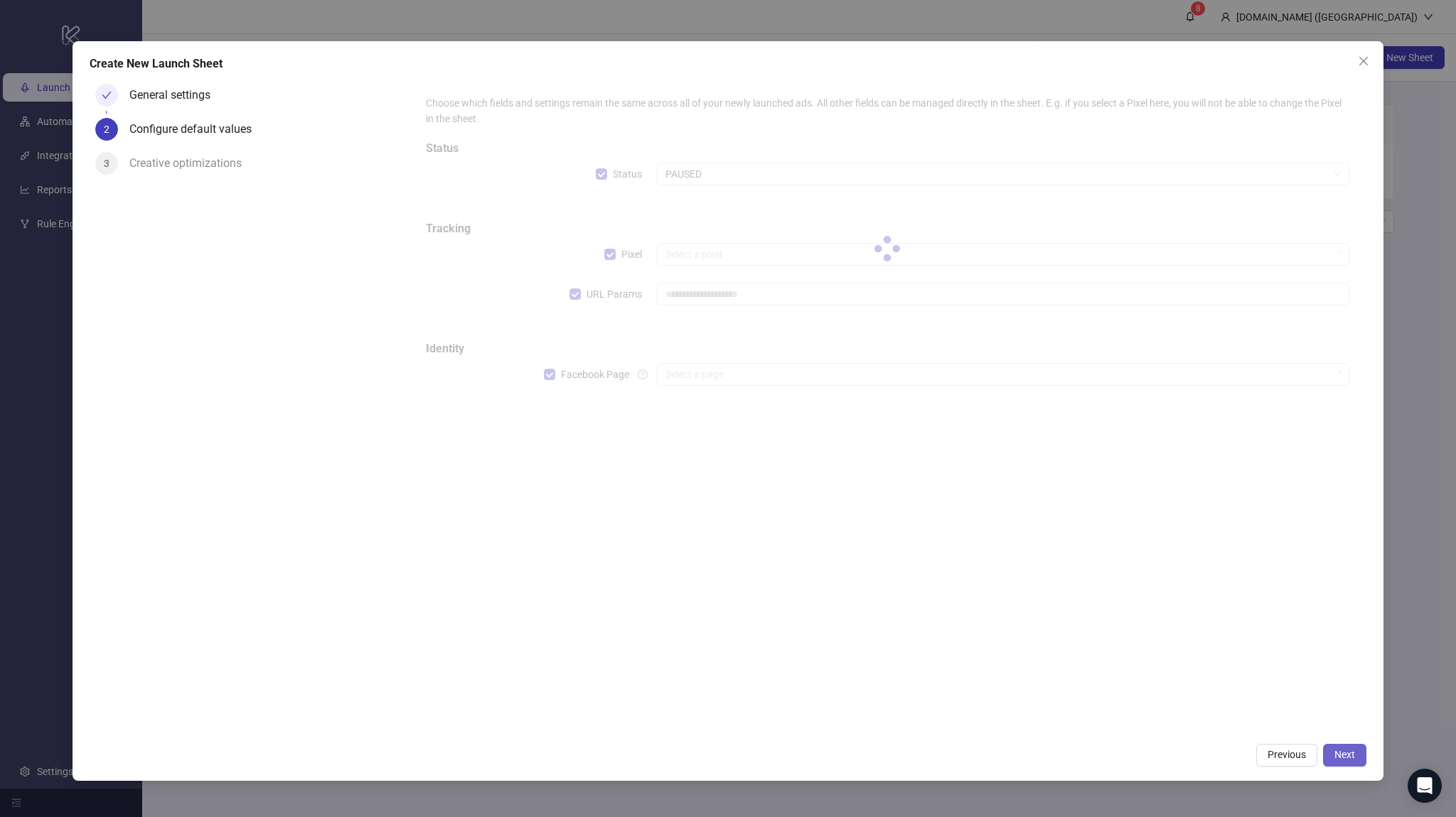
click at [1335, 764] on button "Next" at bounding box center [1344, 755] width 44 height 23
type input "**********"
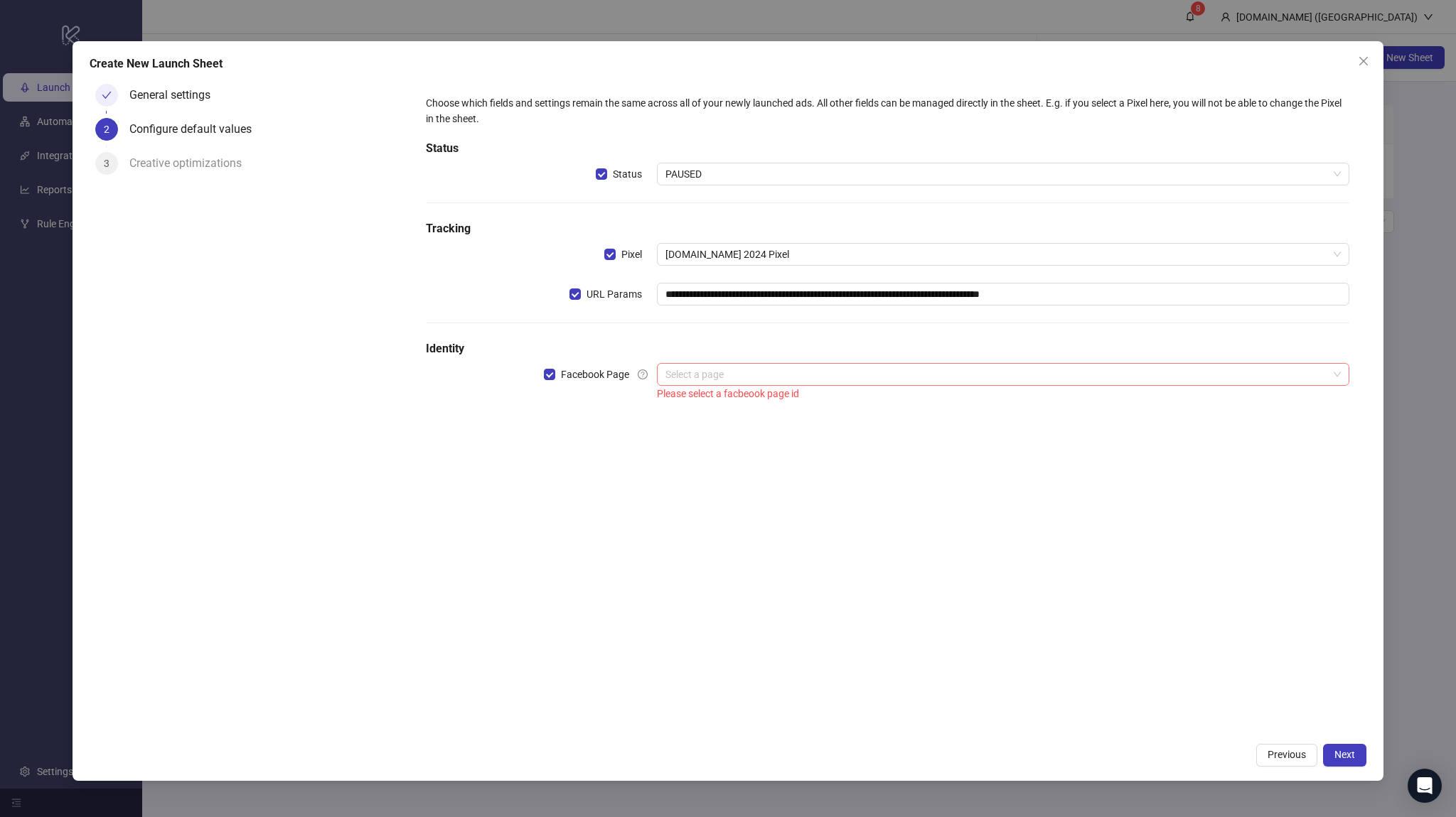
click at [670, 363] on div "**********" at bounding box center [887, 249] width 934 height 319
click at [687, 377] on input "search" at bounding box center [996, 374] width 662 height 21
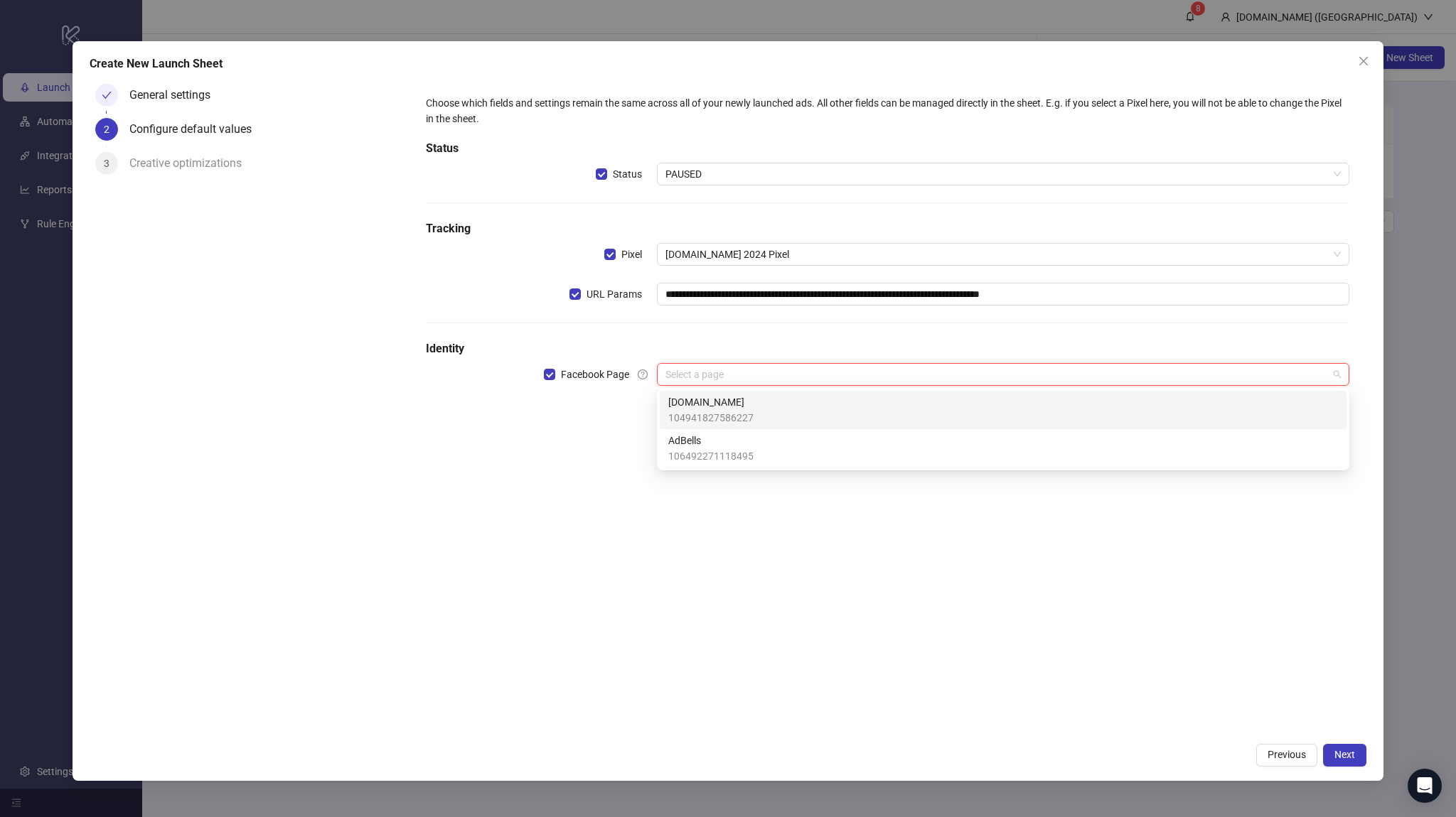
click at [700, 397] on span "[DOMAIN_NAME]" at bounding box center [711, 402] width 85 height 16
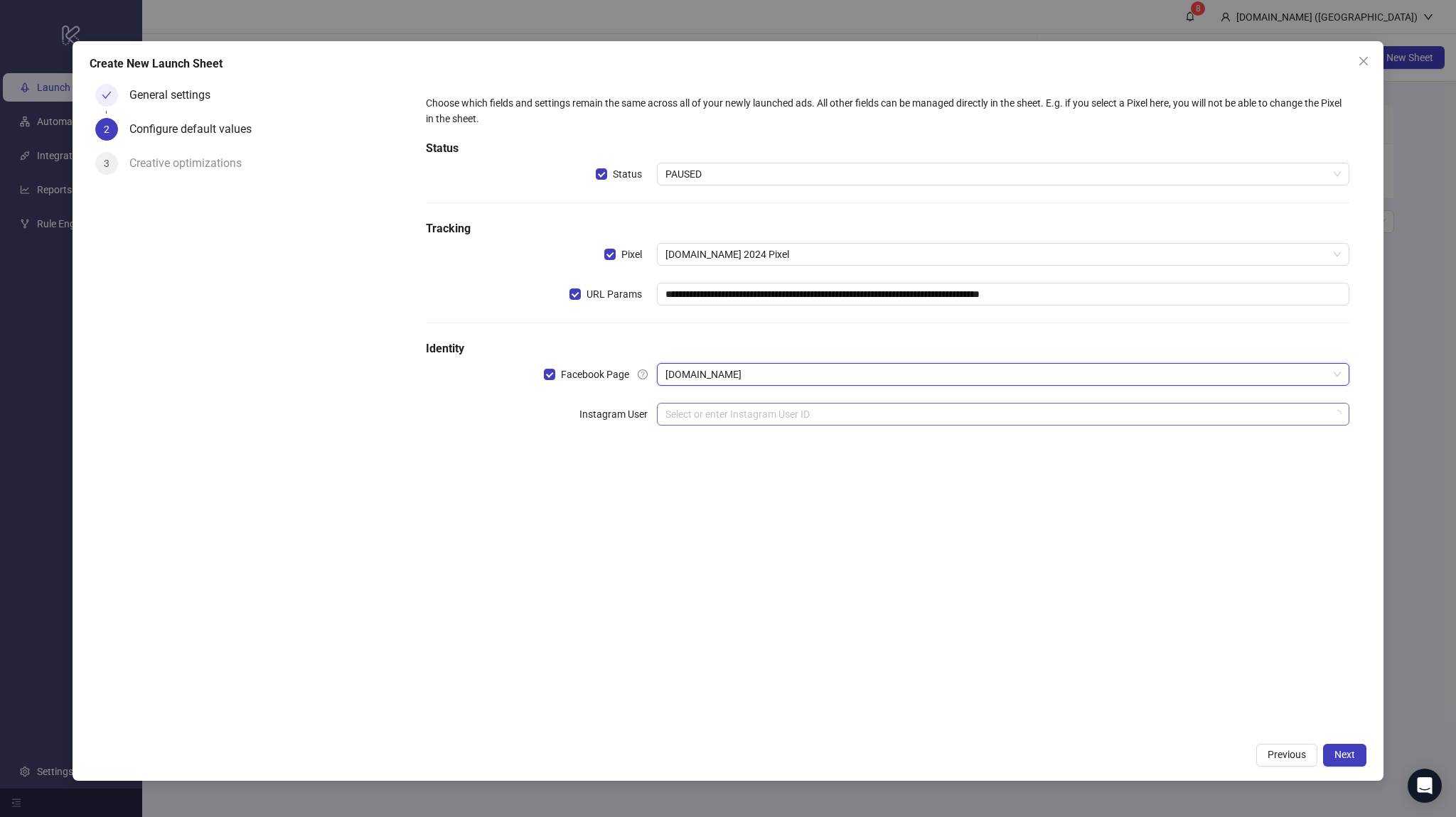
click at [707, 405] on input "search" at bounding box center [996, 414] width 662 height 21
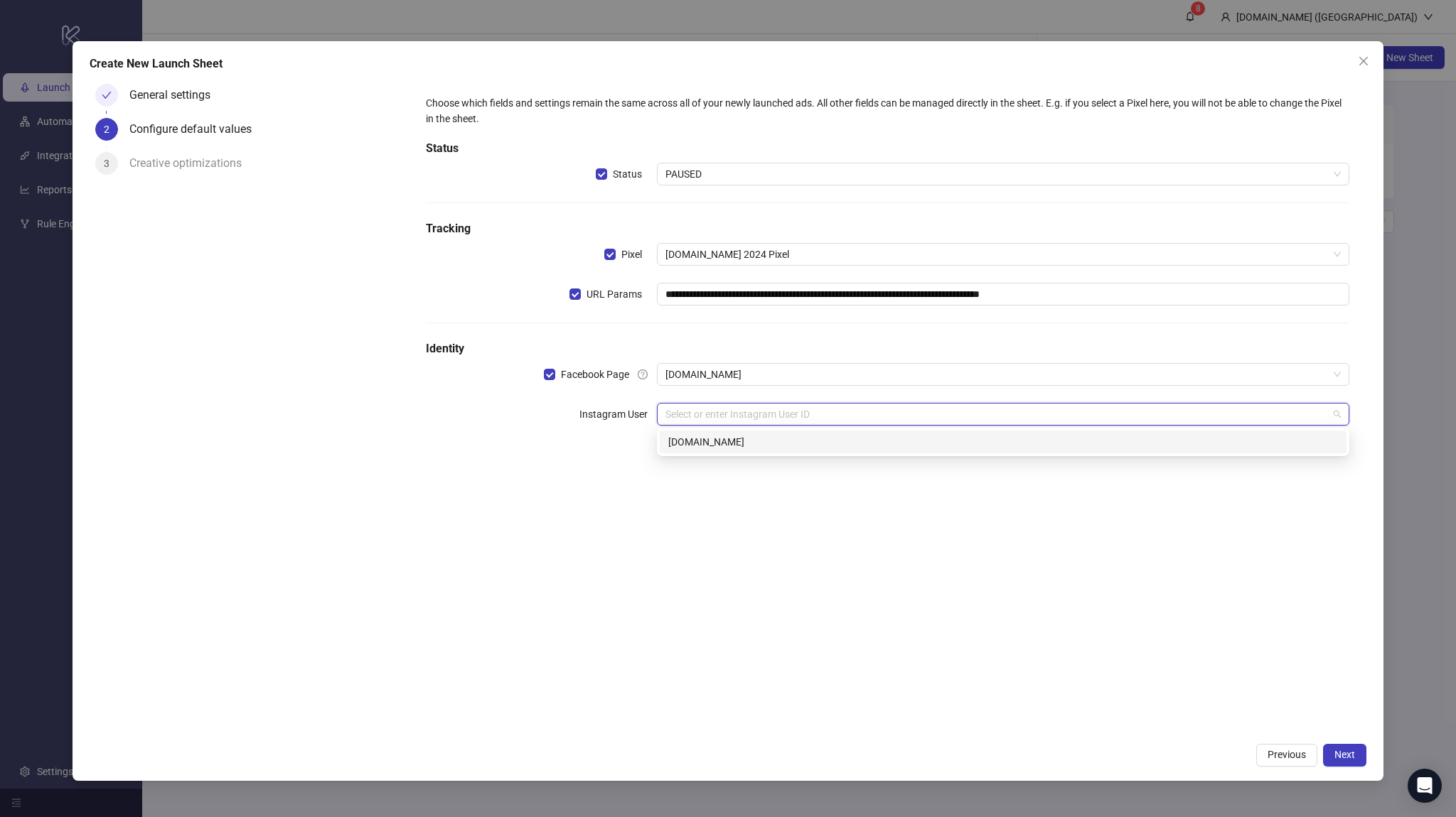
click at [693, 444] on div "kitchn.io" at bounding box center [1002, 442] width 669 height 16
click at [1344, 751] on span "Next" at bounding box center [1344, 754] width 21 height 11
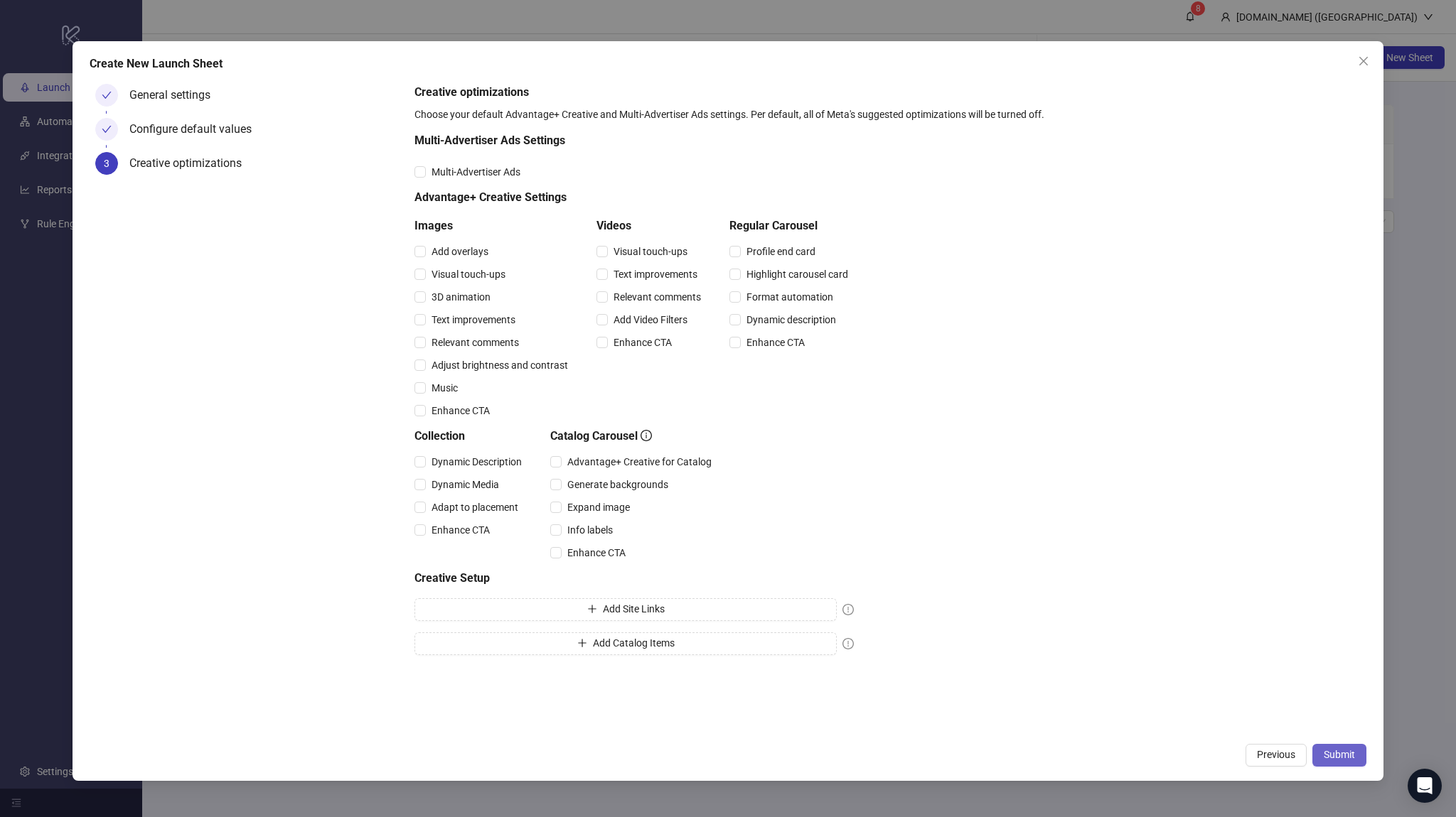
click at [1330, 753] on span "Submit" at bounding box center [1339, 754] width 31 height 11
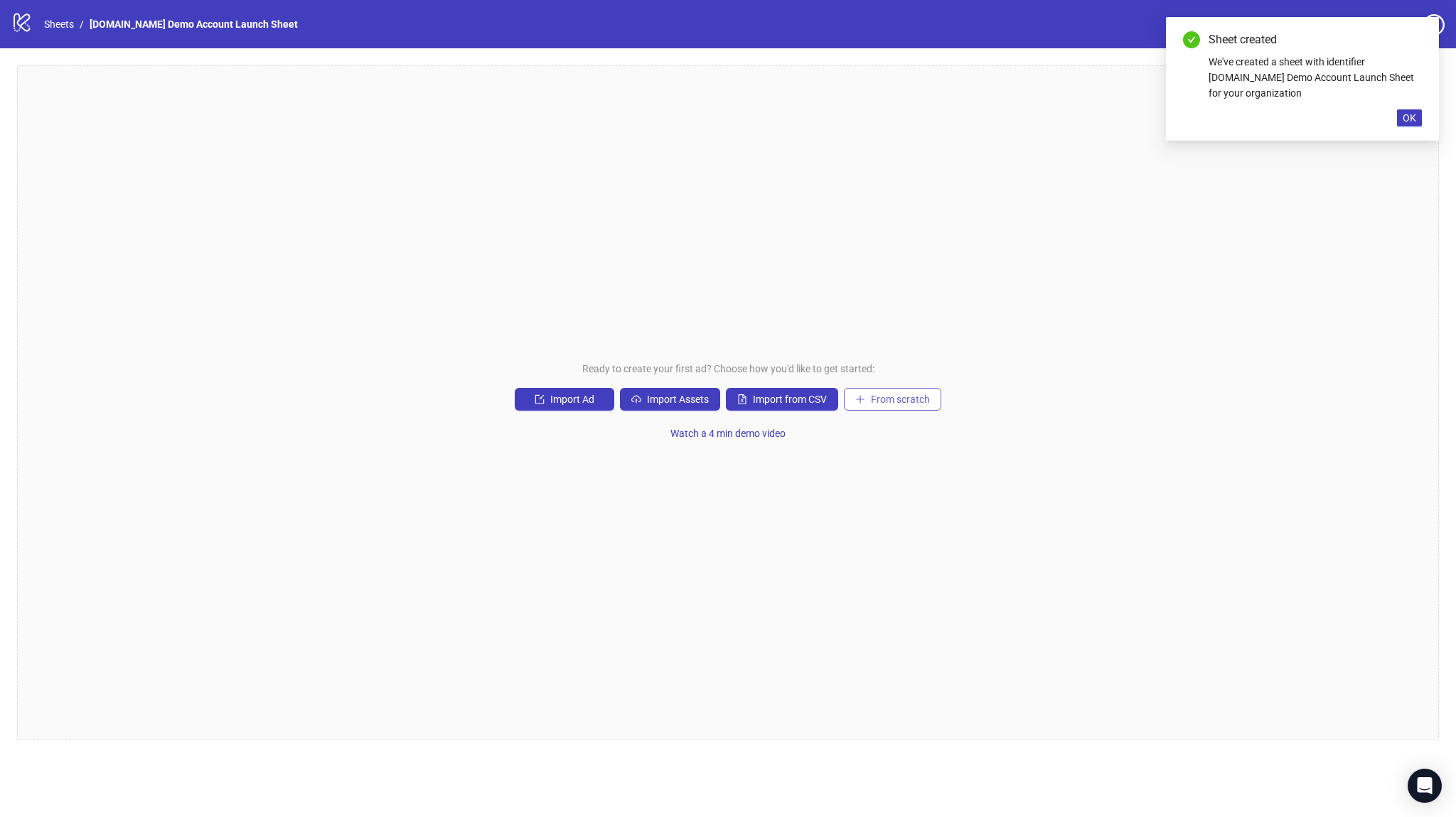
click at [885, 398] on span "From scratch" at bounding box center [900, 398] width 59 height 11
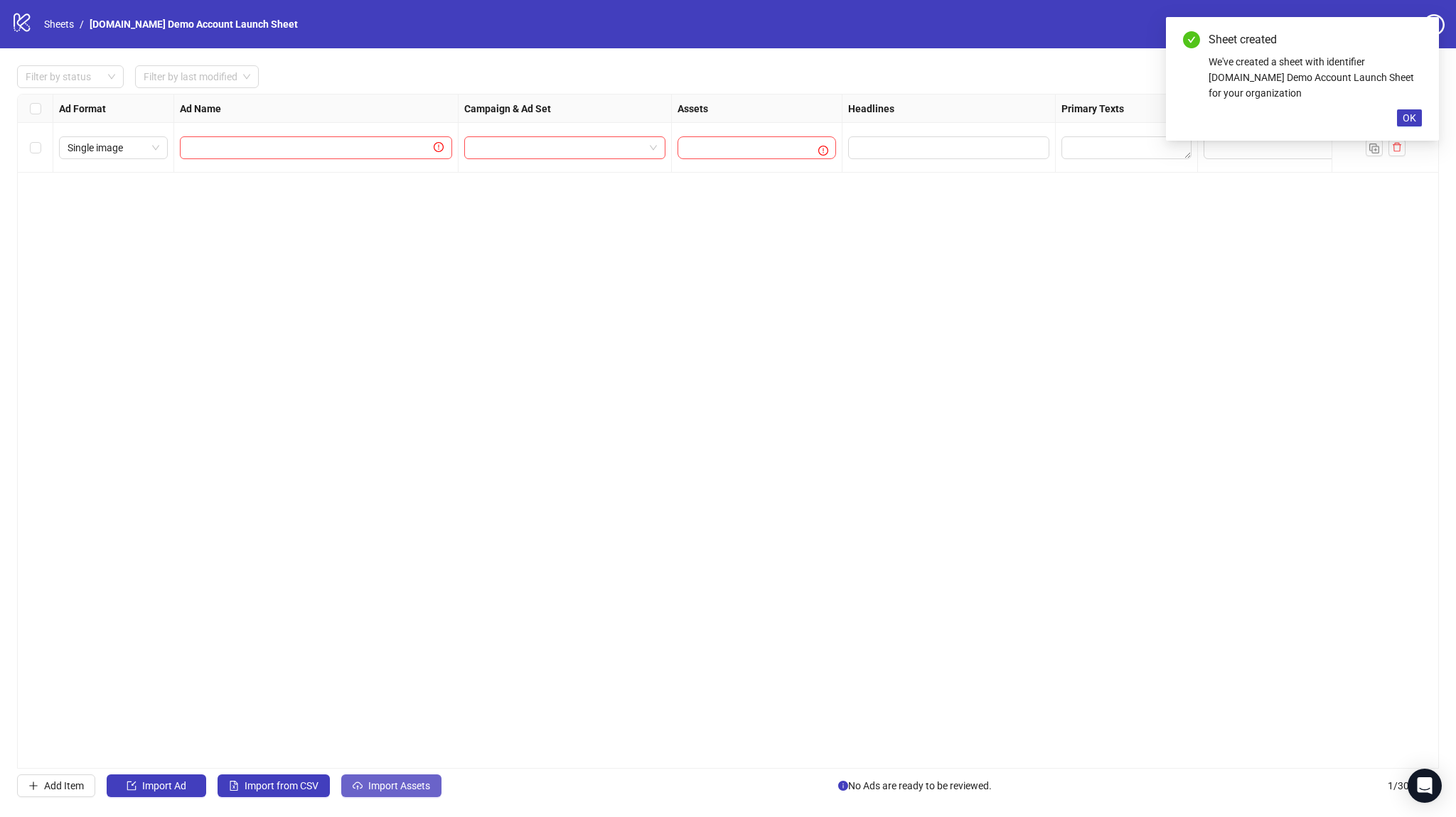
click at [386, 794] on button "Import Assets" at bounding box center [391, 786] width 100 height 23
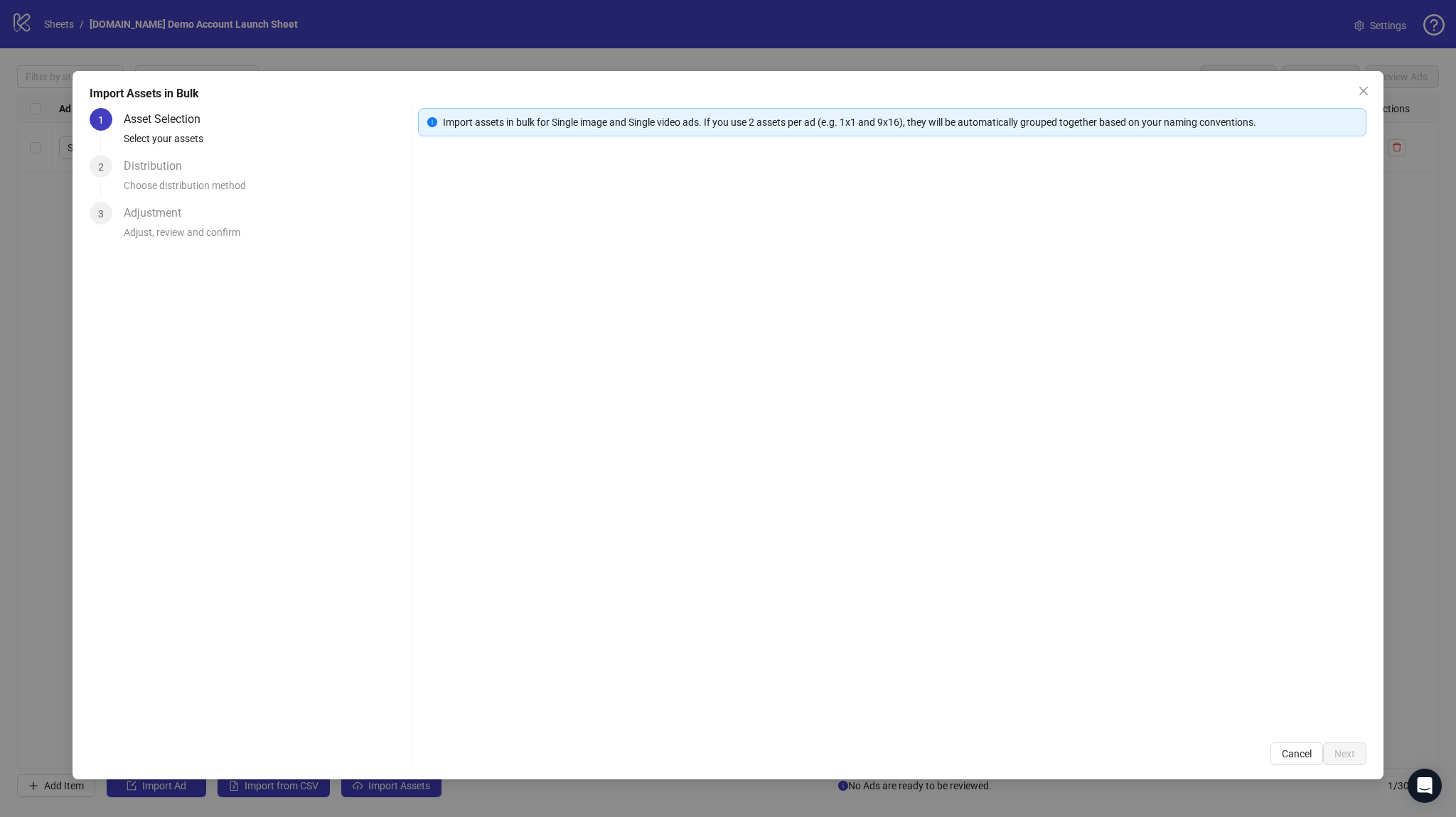
click at [142, 131] on div "Select your assets" at bounding box center [264, 143] width 282 height 24
click at [140, 182] on div "Choose distribution method" at bounding box center [264, 190] width 282 height 24
click at [144, 167] on div "Distribution" at bounding box center [159, 167] width 70 height 23
click at [1289, 753] on span "Cancel" at bounding box center [1296, 753] width 30 height 11
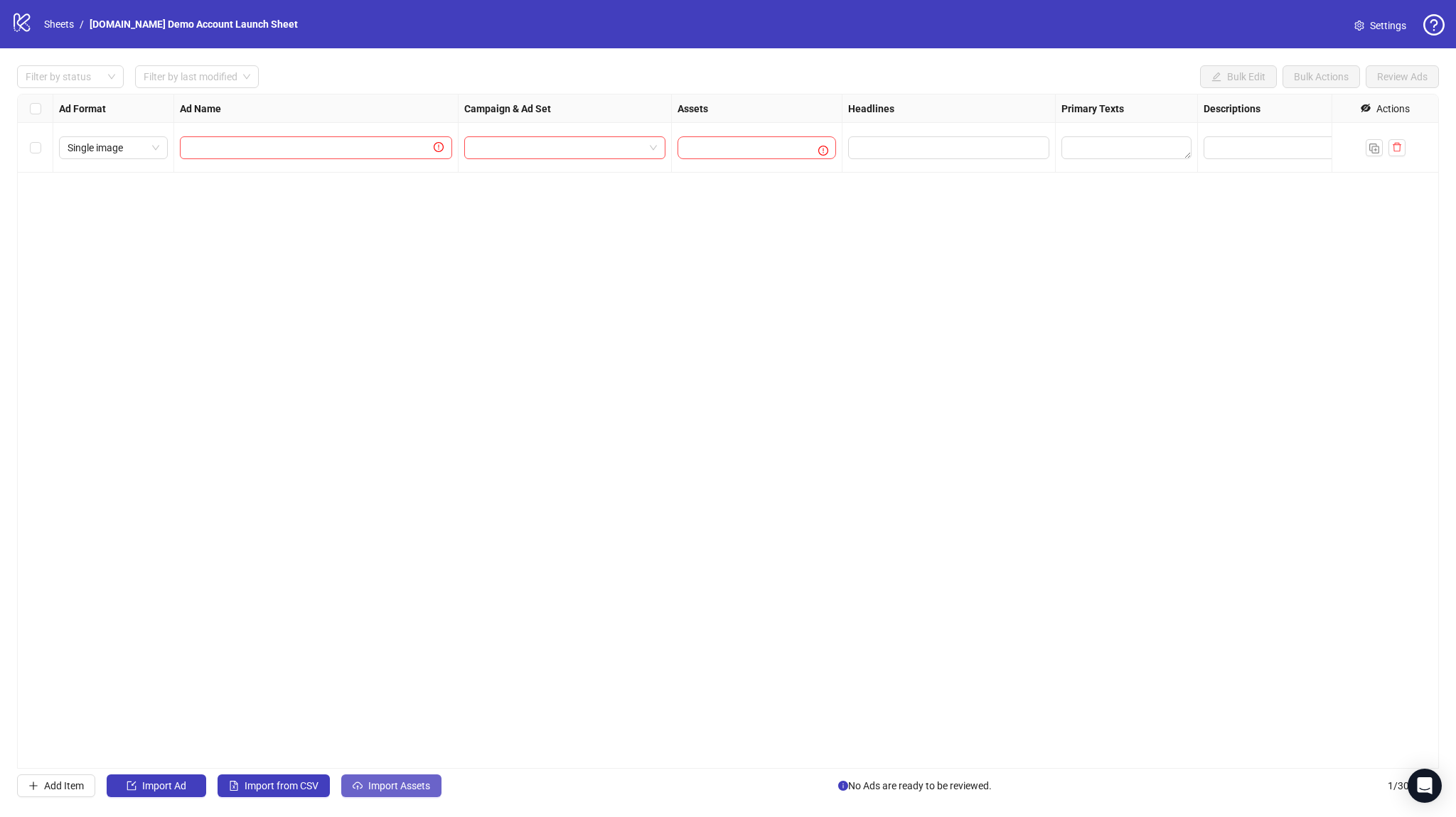
click at [349, 786] on button "Import Assets" at bounding box center [391, 786] width 100 height 23
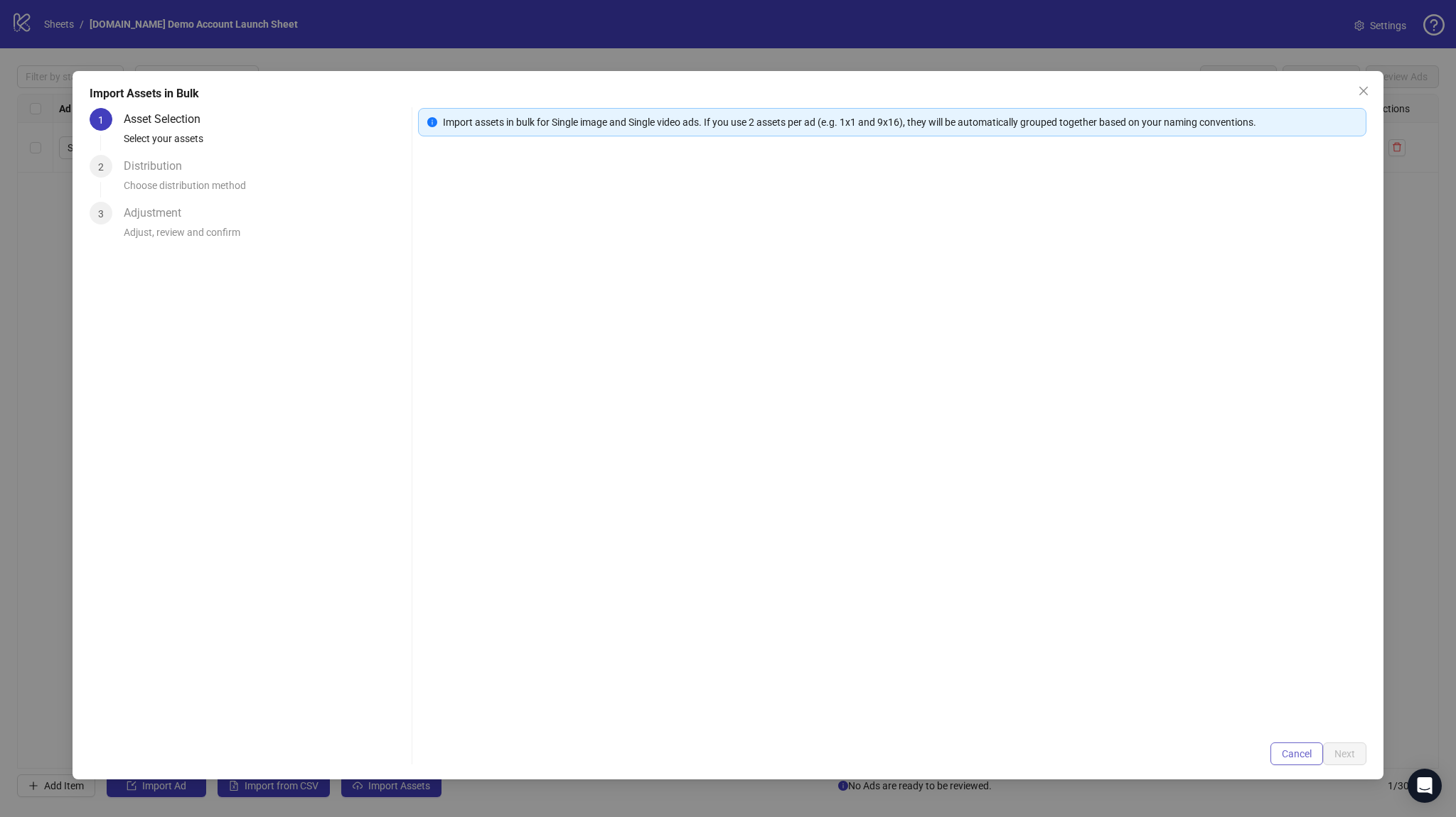
click at [1294, 752] on span "Cancel" at bounding box center [1296, 753] width 30 height 11
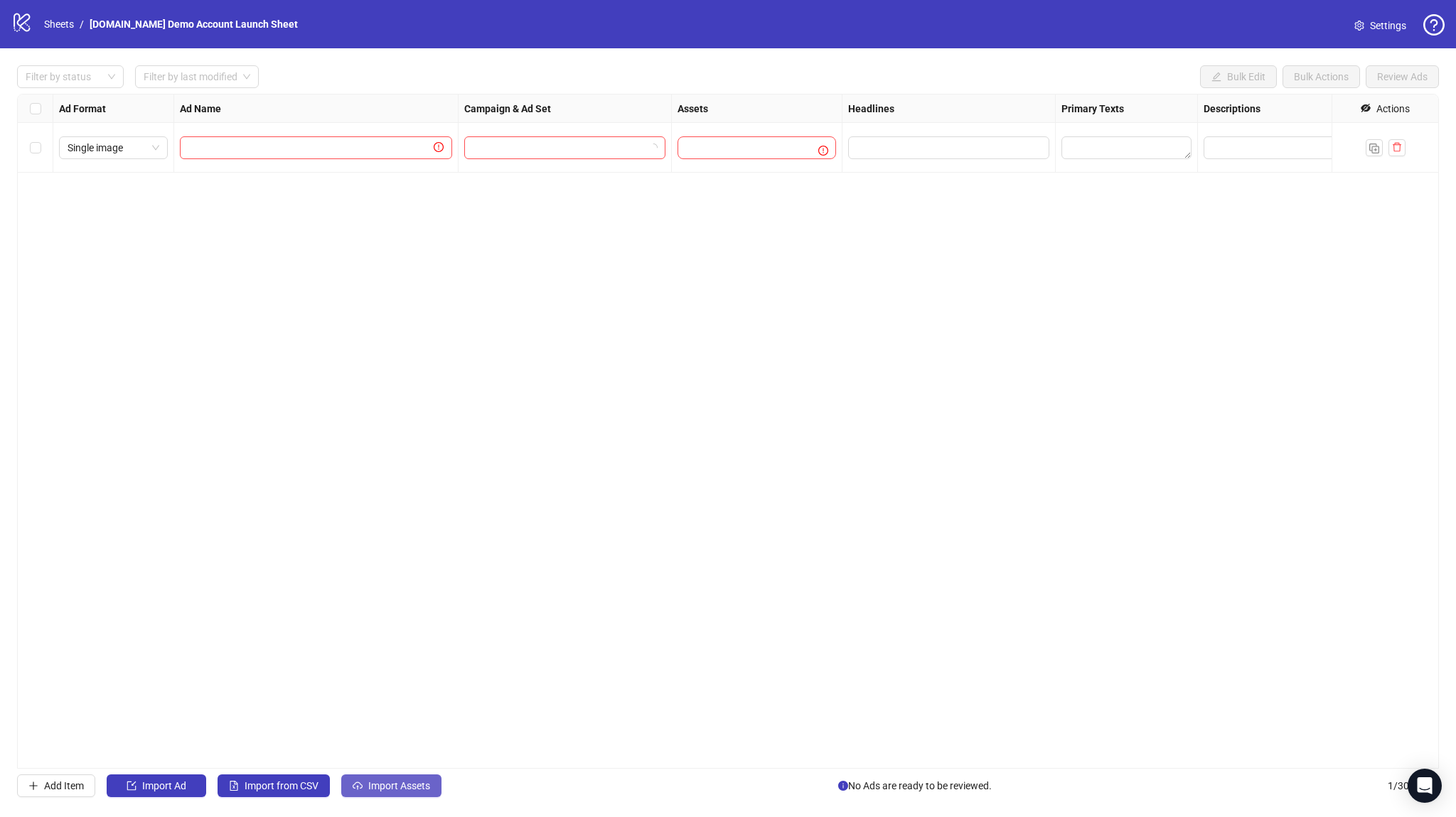
click at [413, 775] on div "Filter by status Filter by last modified Bulk Edit Bulk Actions Review Ads Ad F…" at bounding box center [728, 431] width 1456 height 766
click at [413, 782] on span "Import Assets" at bounding box center [399, 786] width 62 height 11
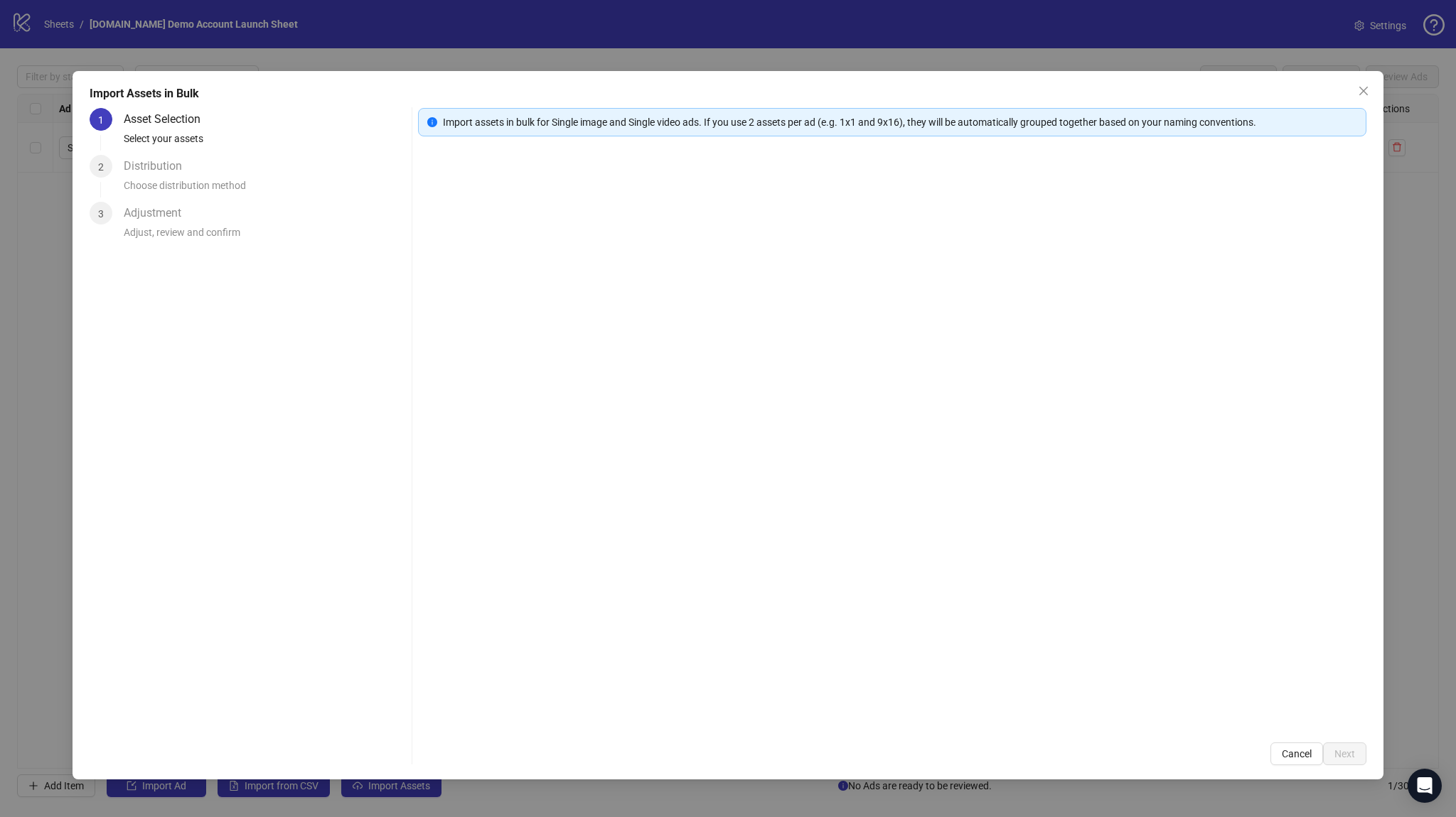
drag, startPoint x: 496, startPoint y: 155, endPoint x: 476, endPoint y: 144, distance: 22.8
click at [490, 153] on div at bounding box center [892, 439] width 948 height 572
click at [441, 126] on div "Import assets in bulk for Single image and Single video ads. If you use 2 asset…" at bounding box center [892, 122] width 948 height 29
drag, startPoint x: 383, startPoint y: 157, endPoint x: 679, endPoint y: 389, distance: 376.1
click at [383, 158] on div "Distribution Choose distribution method" at bounding box center [264, 179] width 282 height 47
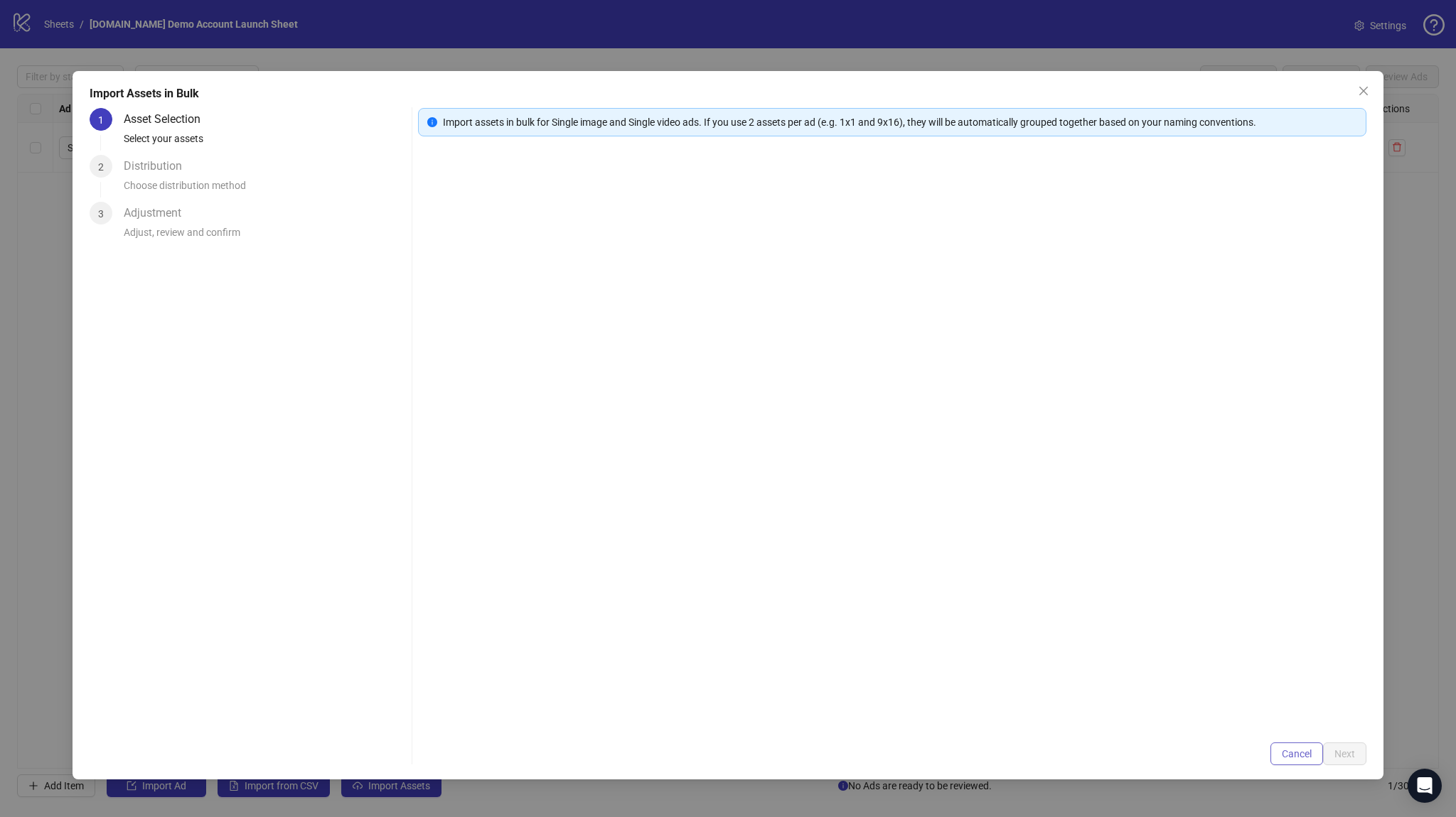
click at [1278, 758] on button "Cancel" at bounding box center [1296, 753] width 52 height 23
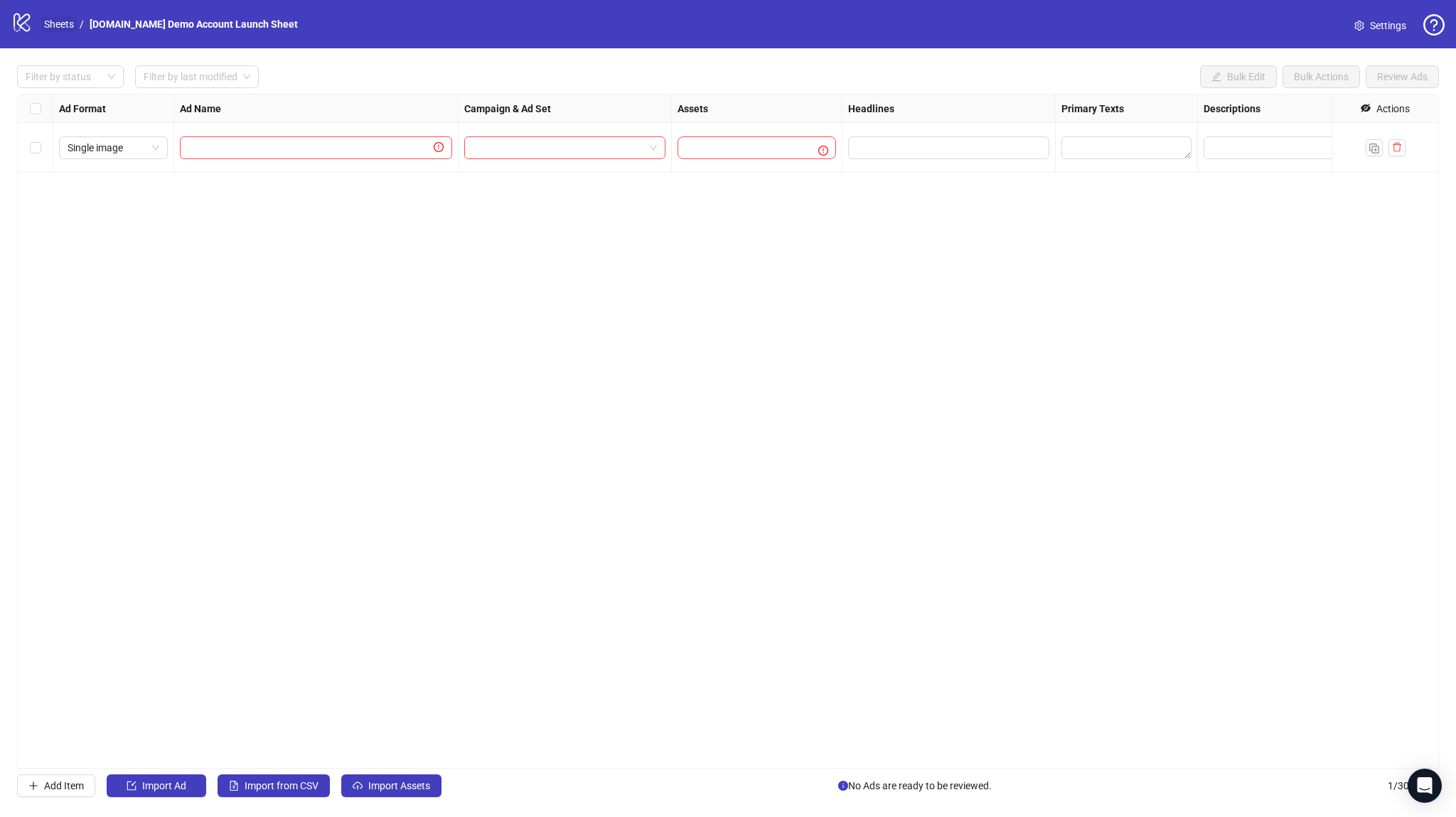
click at [64, 27] on link "Sheets" at bounding box center [58, 24] width 36 height 16
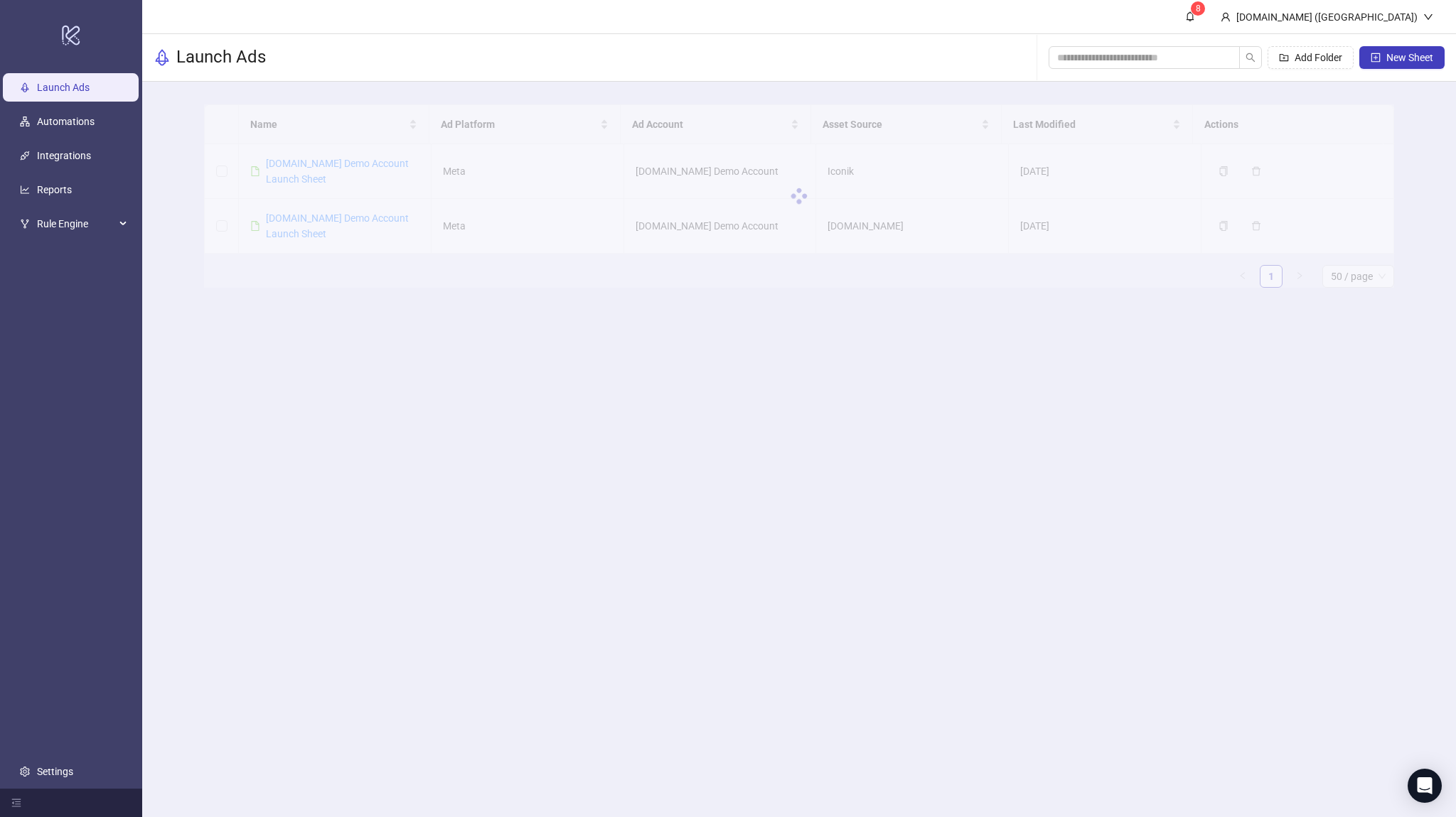
click at [357, 180] on div at bounding box center [799, 196] width 1190 height 183
click at [352, 163] on div at bounding box center [799, 196] width 1190 height 183
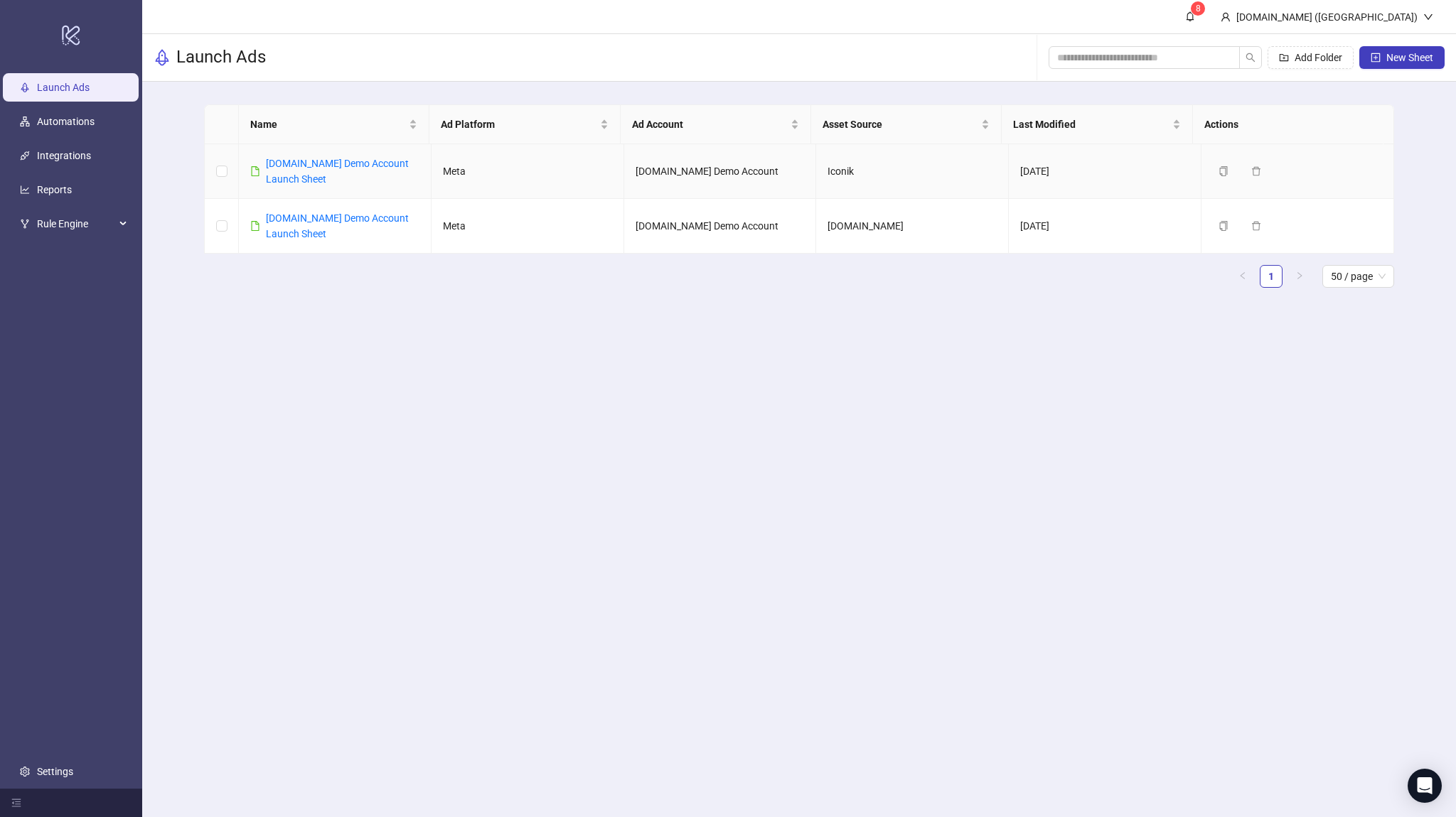
click at [363, 164] on link "Kitchn.io Demo Account Launch Sheet" at bounding box center [338, 171] width 143 height 27
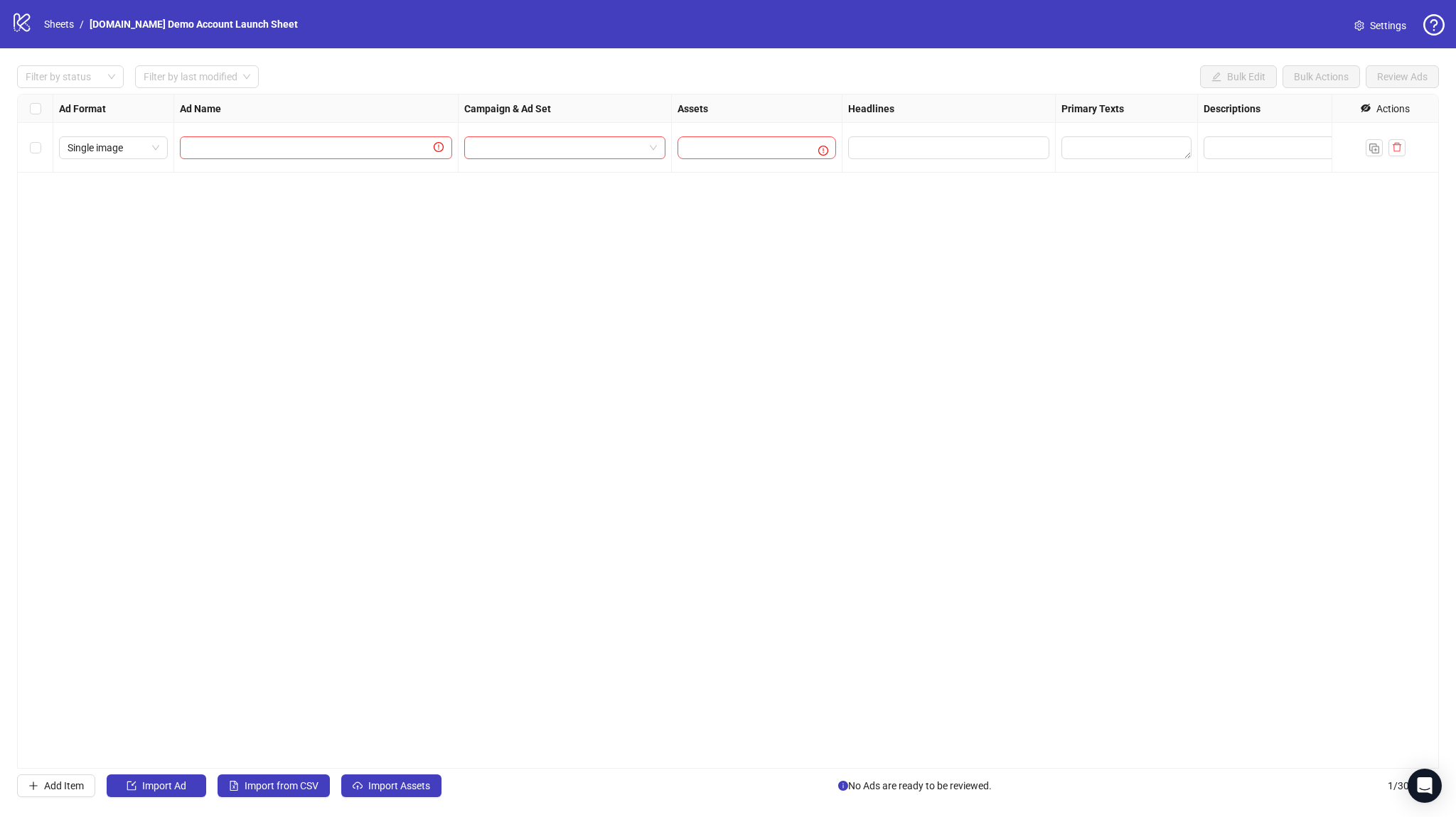
click at [362, 773] on div "Filter by status Filter by last modified Bulk Edit Bulk Actions Review Ads Ad F…" at bounding box center [728, 431] width 1456 height 766
click at [366, 780] on button "Import Assets" at bounding box center [391, 786] width 100 height 23
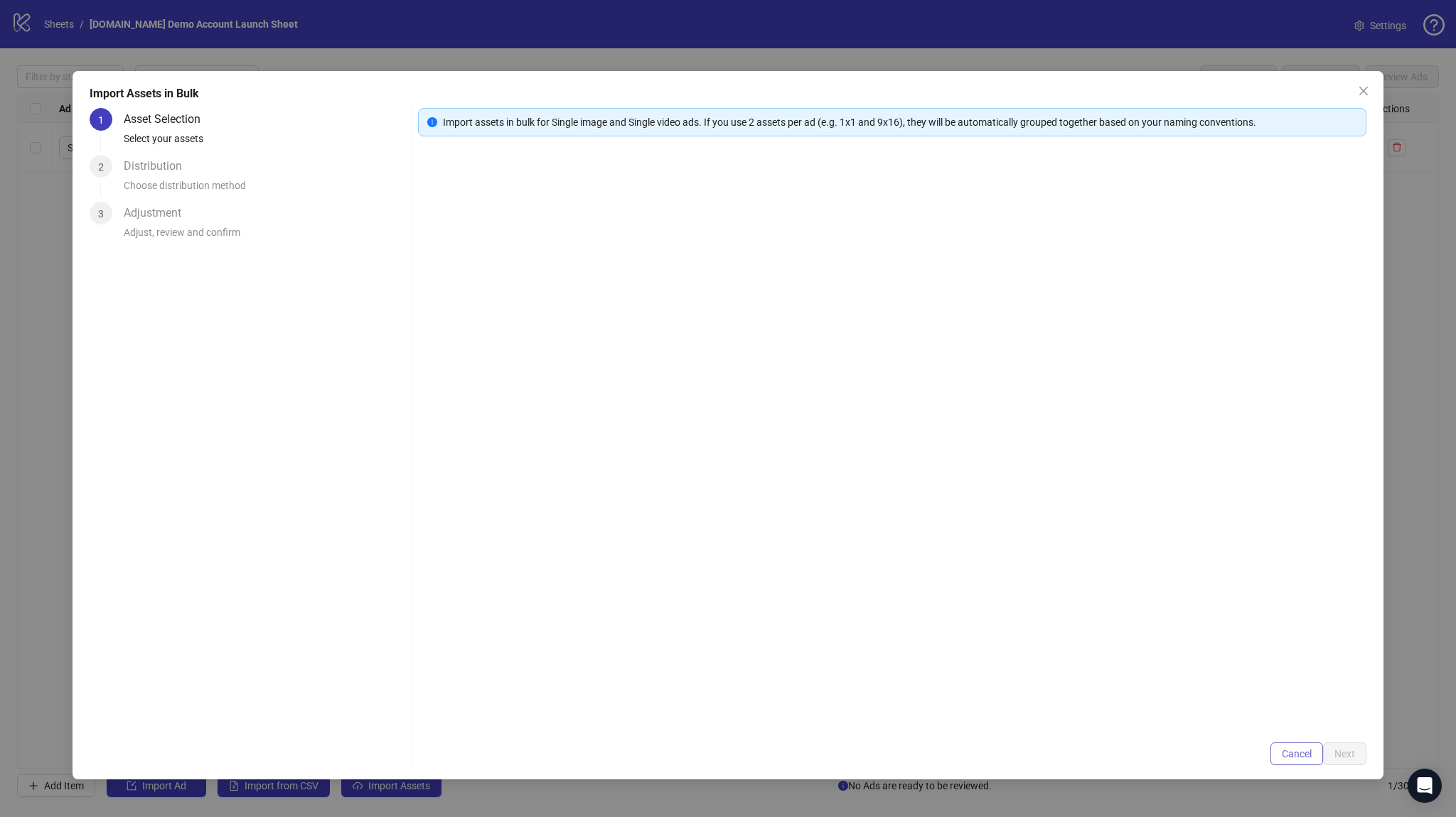
click at [1279, 758] on button "Cancel" at bounding box center [1296, 753] width 52 height 23
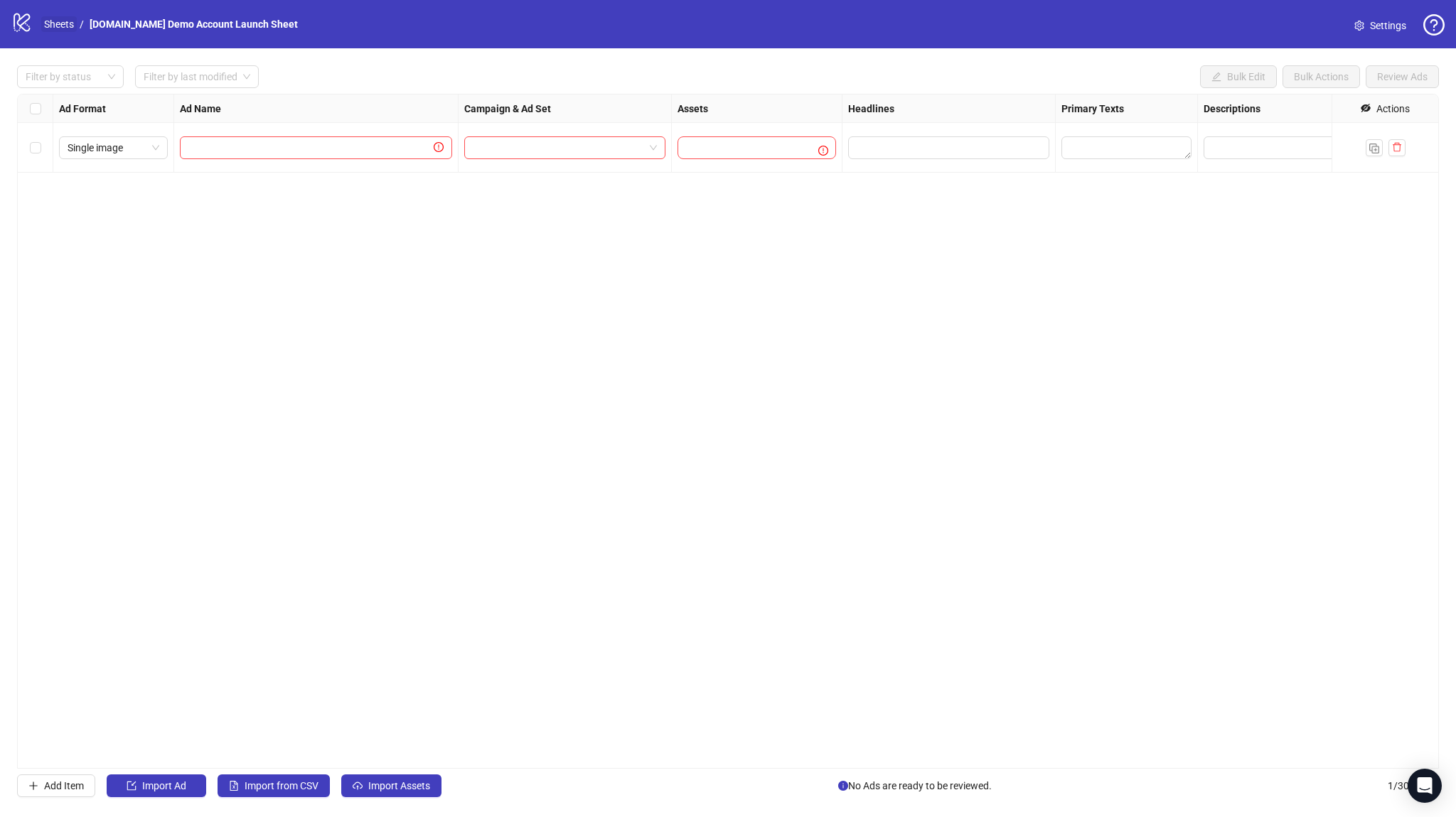
click at [53, 28] on link "Sheets" at bounding box center [58, 24] width 36 height 16
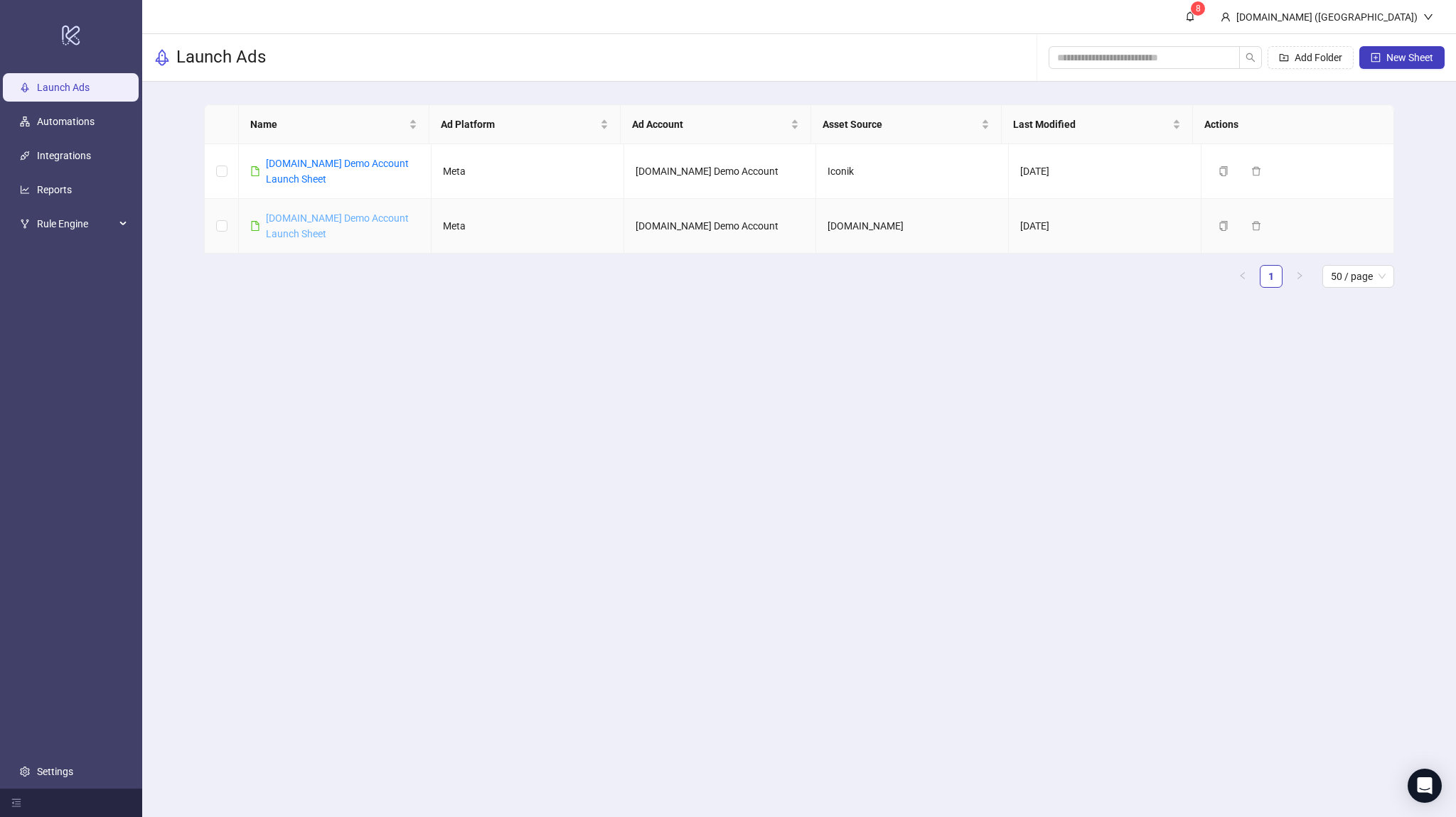
click at [355, 217] on link "Kitchn.io Demo Account Launch Sheet" at bounding box center [338, 226] width 143 height 27
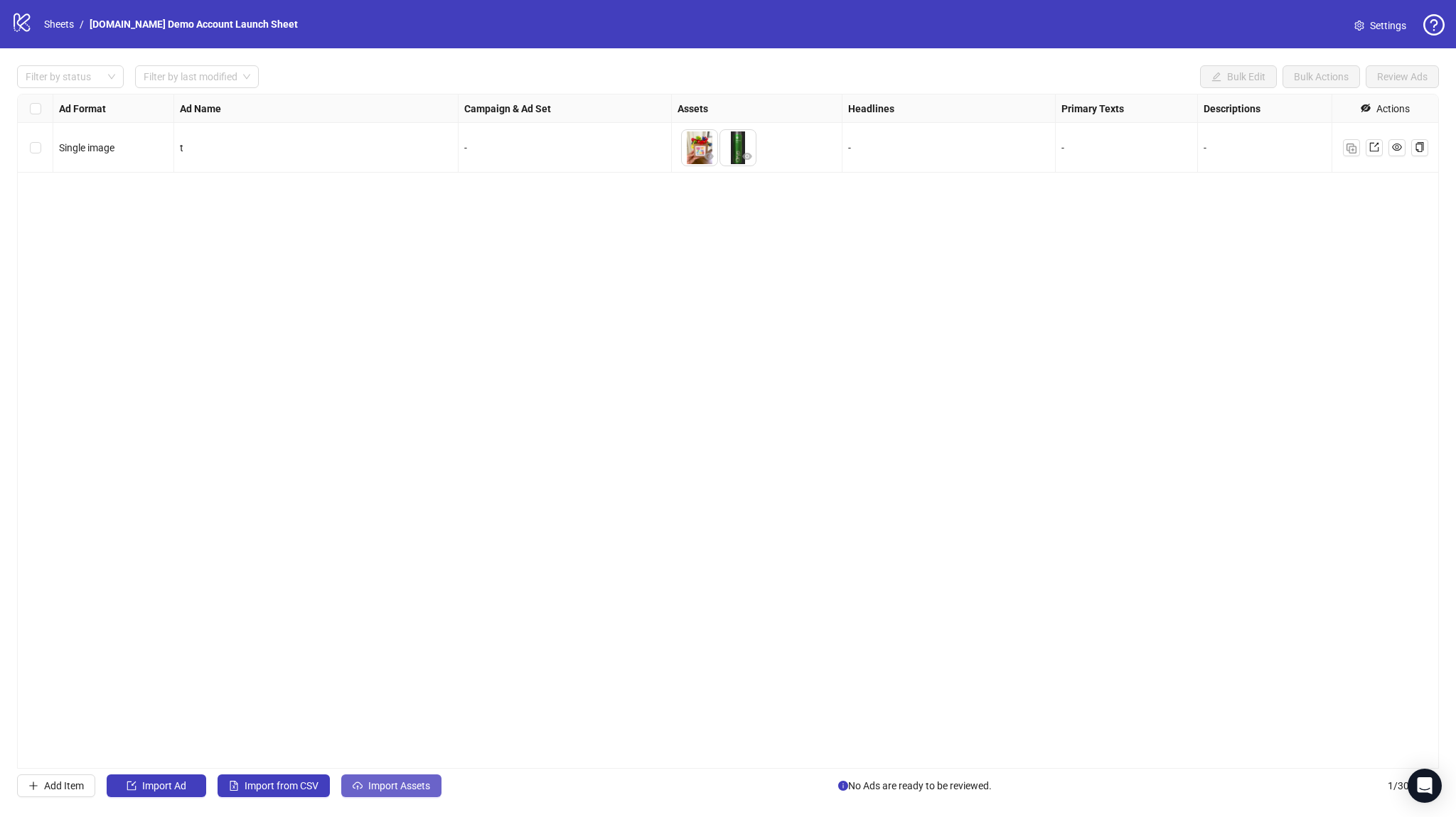
click at [357, 784] on icon "cloud-upload" at bounding box center [357, 785] width 10 height 10
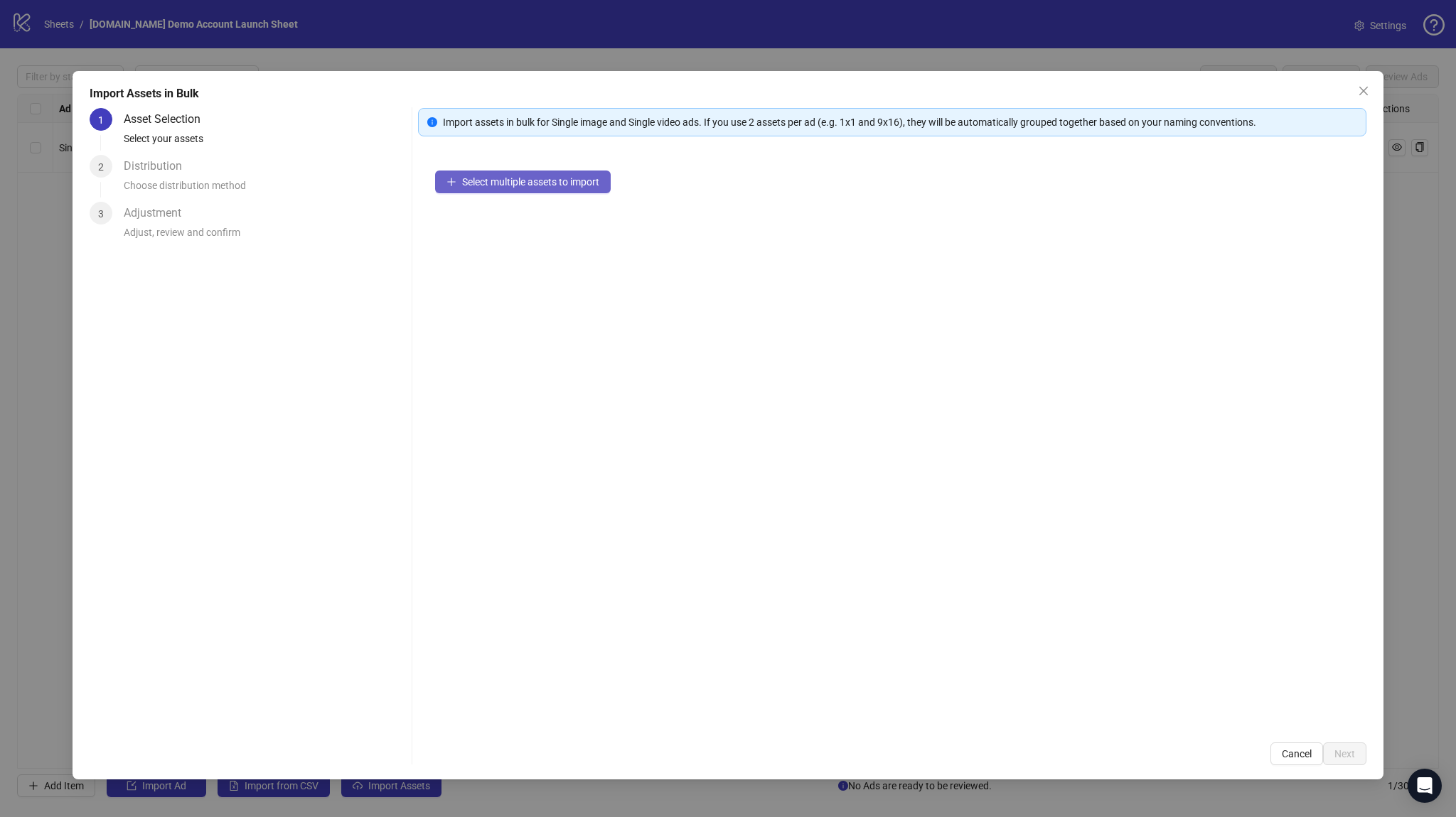
click at [489, 190] on button "Select multiple assets to import" at bounding box center [523, 182] width 175 height 23
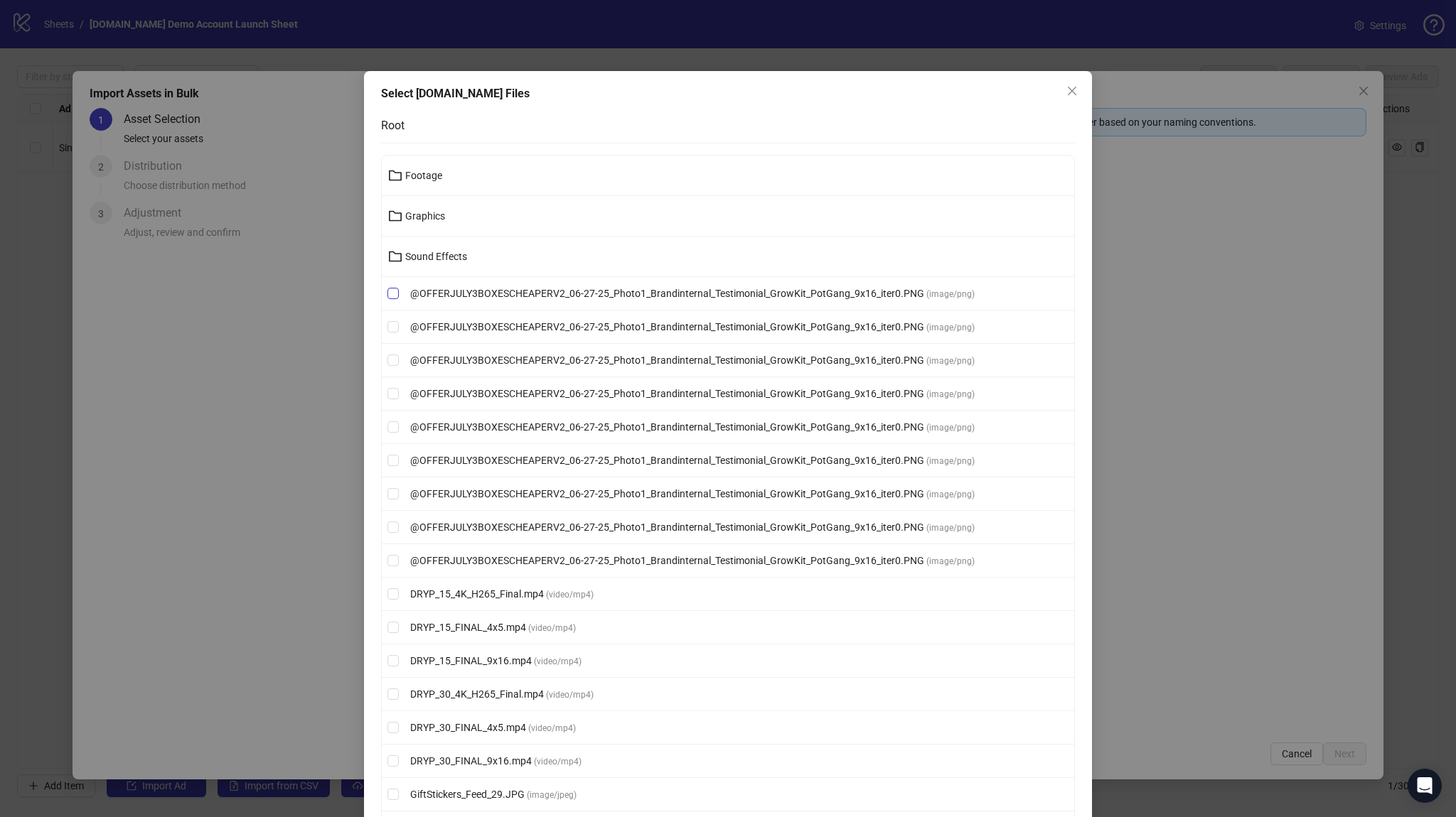
click at [505, 291] on span "@OFFERJULY3BOXESCHEAPERV2_06-27-25_Photo1_Brandinternal_Testimonial_GrowKit_Pot…" at bounding box center [667, 293] width 516 height 11
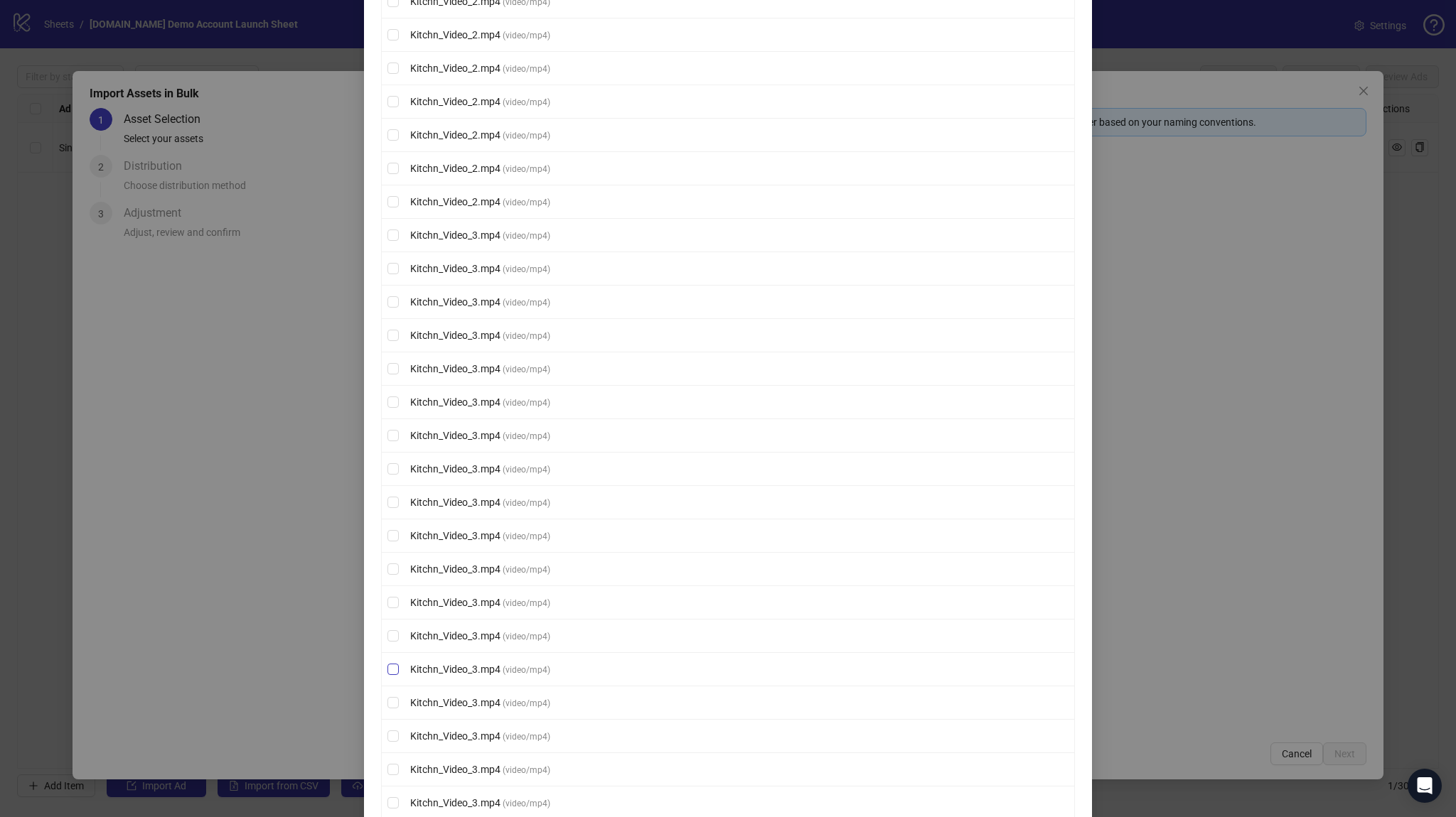
scroll to position [2248, 0]
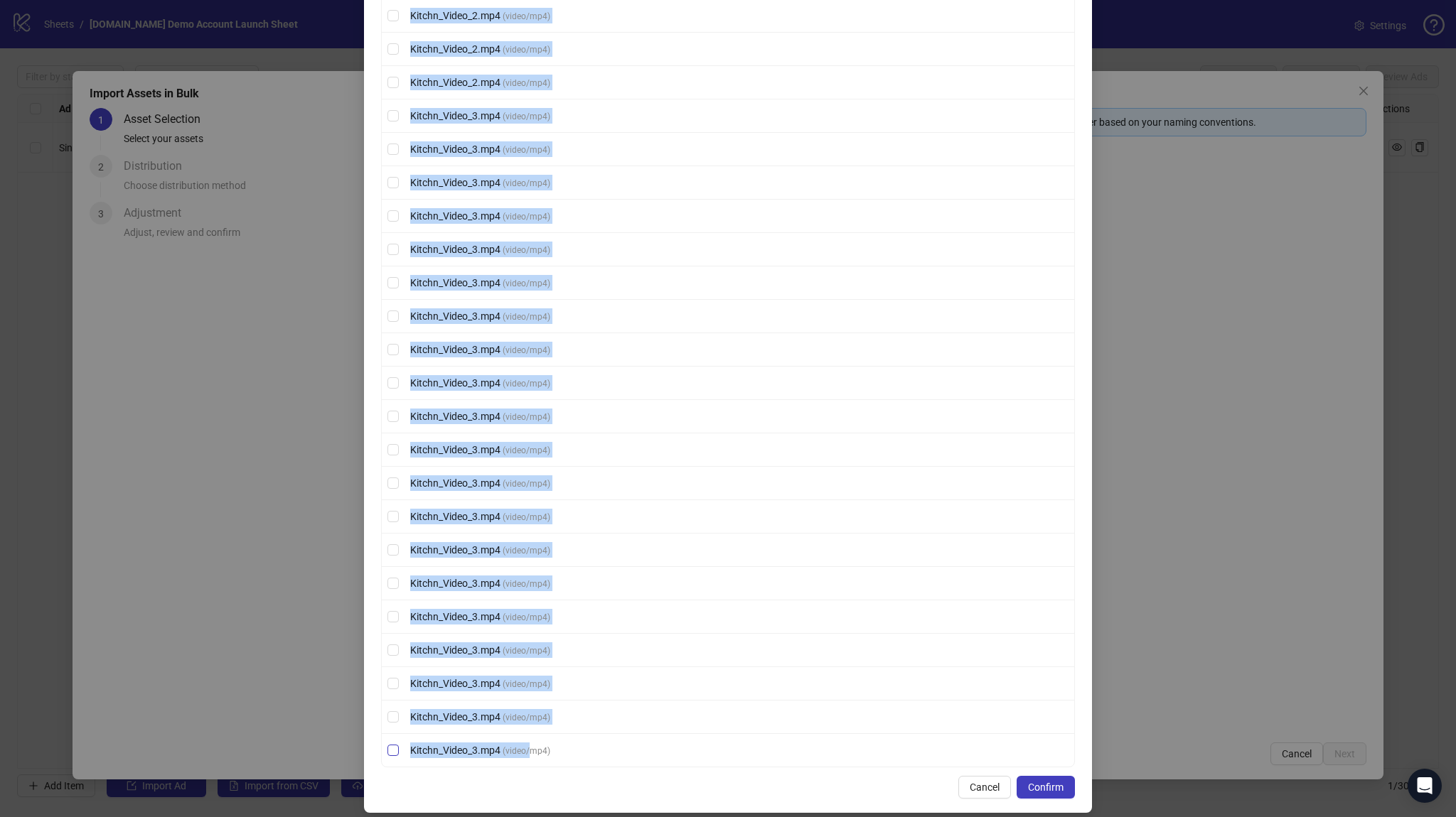
click at [530, 746] on span "( video/mp4 )" at bounding box center [526, 750] width 48 height 10
click at [396, 643] on label "Kitchn_Video_3.mp4 ( video/mp4 )" at bounding box center [728, 650] width 693 height 16
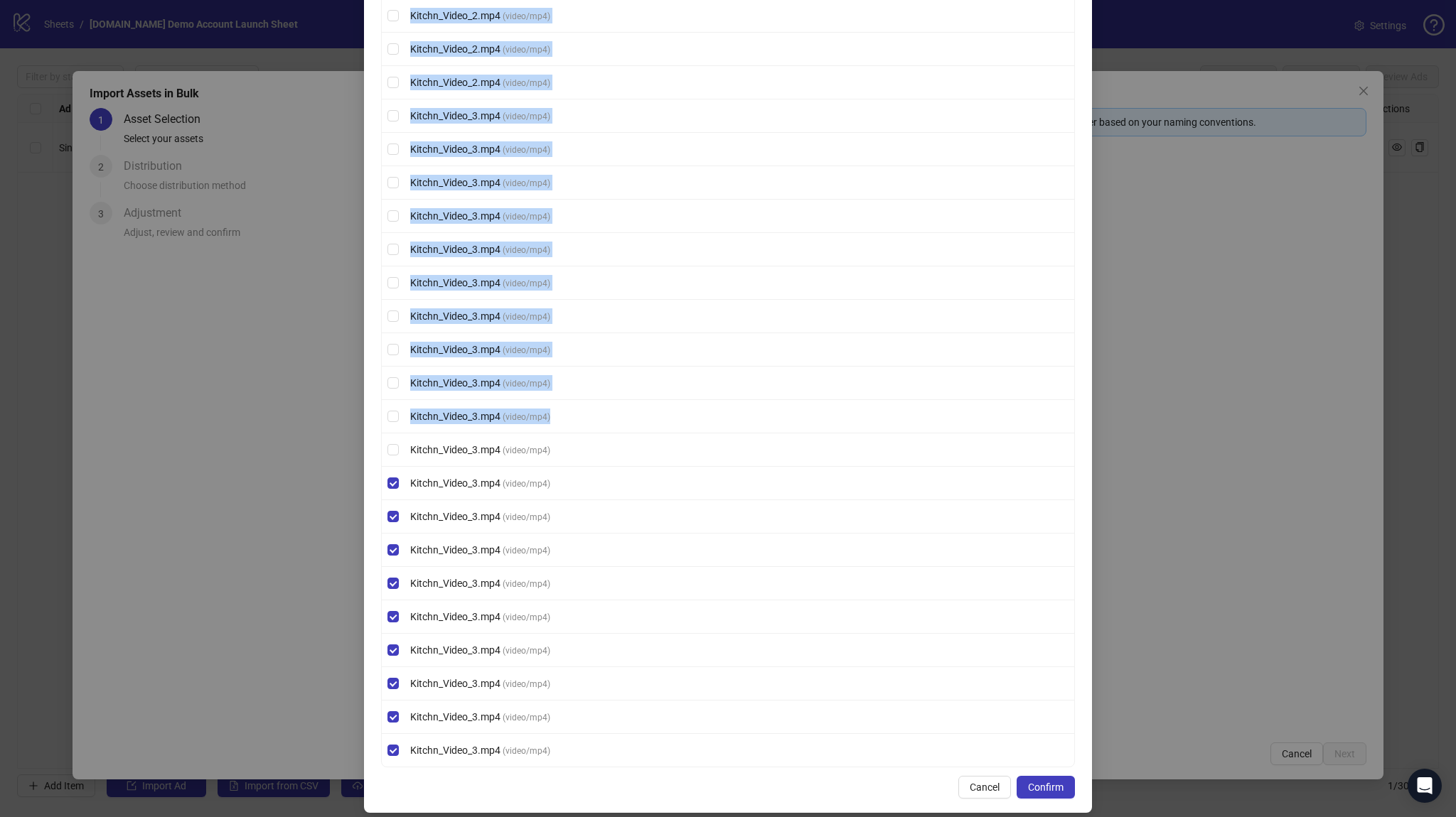
click at [387, 451] on li "Kitchn_Video_3.mp4 ( video/mp4 )" at bounding box center [728, 450] width 693 height 33
click at [388, 433] on li "Kitchn_Video_3.mp4 ( video/mp4 )" at bounding box center [728, 450] width 693 height 33
click at [389, 400] on li "Kitchn_Video_3.mp4 ( video/mp4 )" at bounding box center [728, 417] width 693 height 33
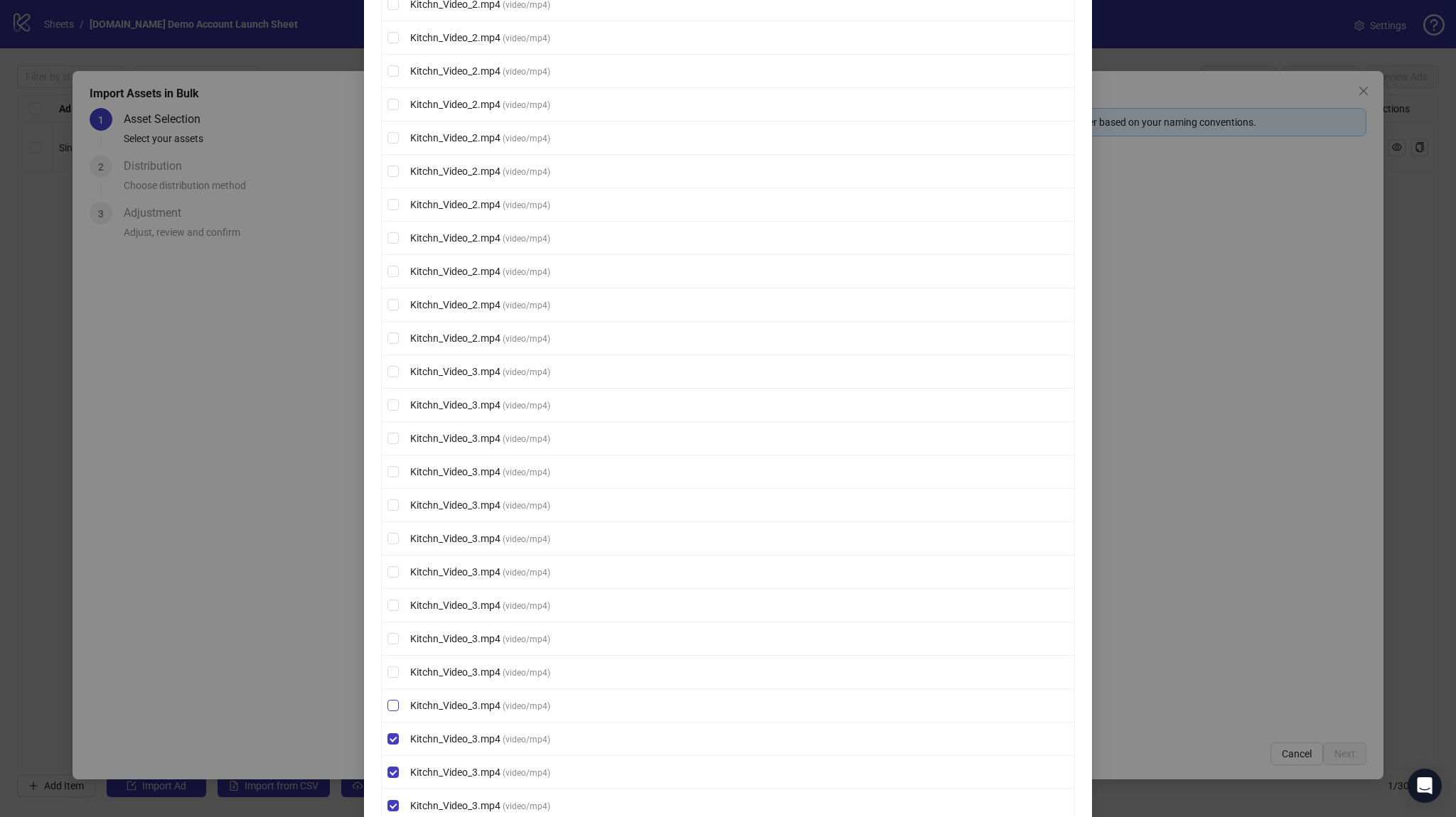
click at [394, 698] on label "Kitchn_Video_3.mp4 ( video/mp4 )" at bounding box center [728, 705] width 693 height 16
click at [393, 601] on label "Kitchn_Video_3.mp4 ( video/mp4 )" at bounding box center [728, 605] width 693 height 16
click at [393, 589] on li "Kitchn_Video_3.mp4 ( video/mp4 )" at bounding box center [728, 605] width 693 height 33
click at [392, 564] on label "Kitchn_Video_3.mp4 ( video/mp4 )" at bounding box center [728, 572] width 693 height 16
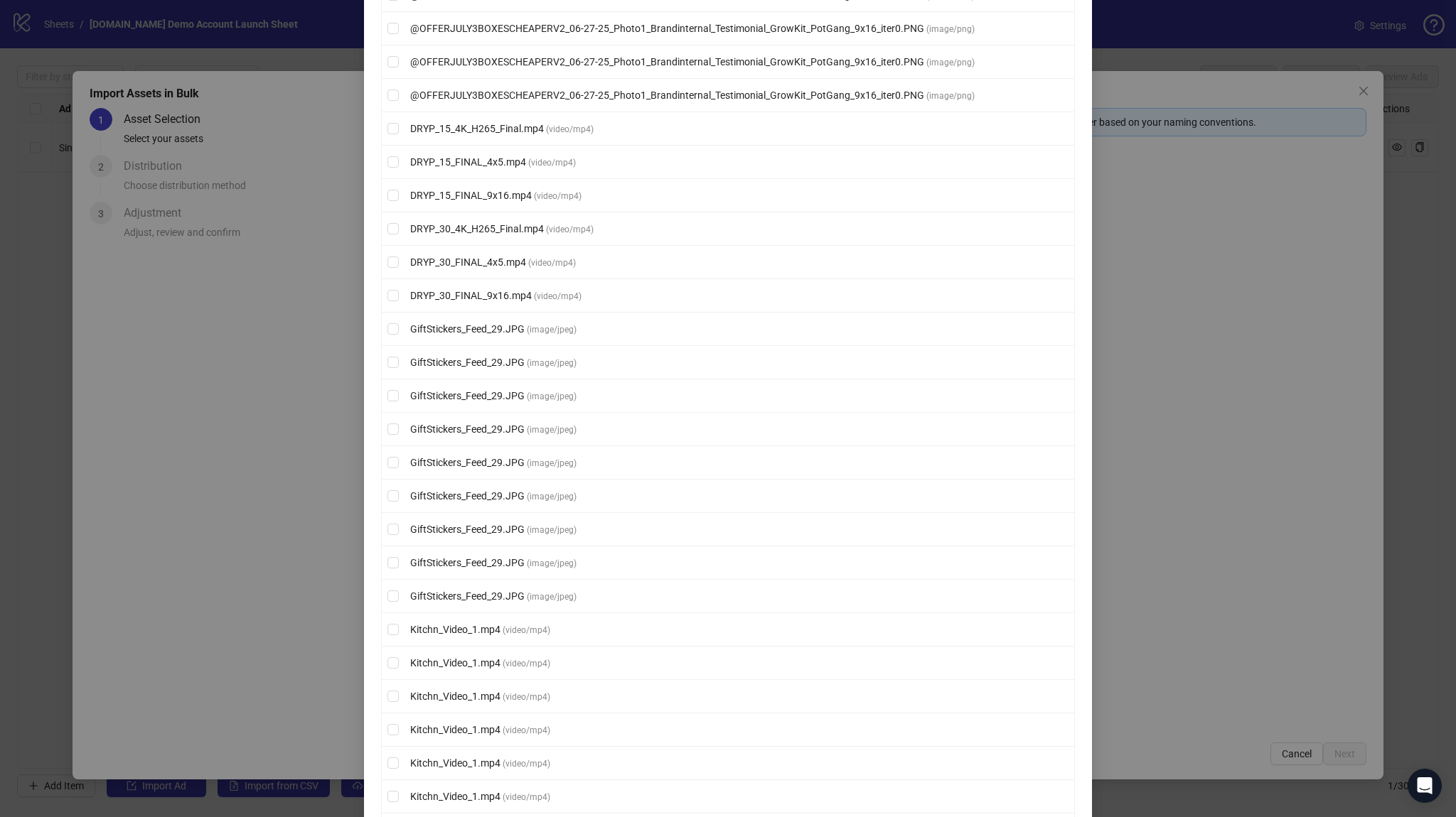
scroll to position [0, 0]
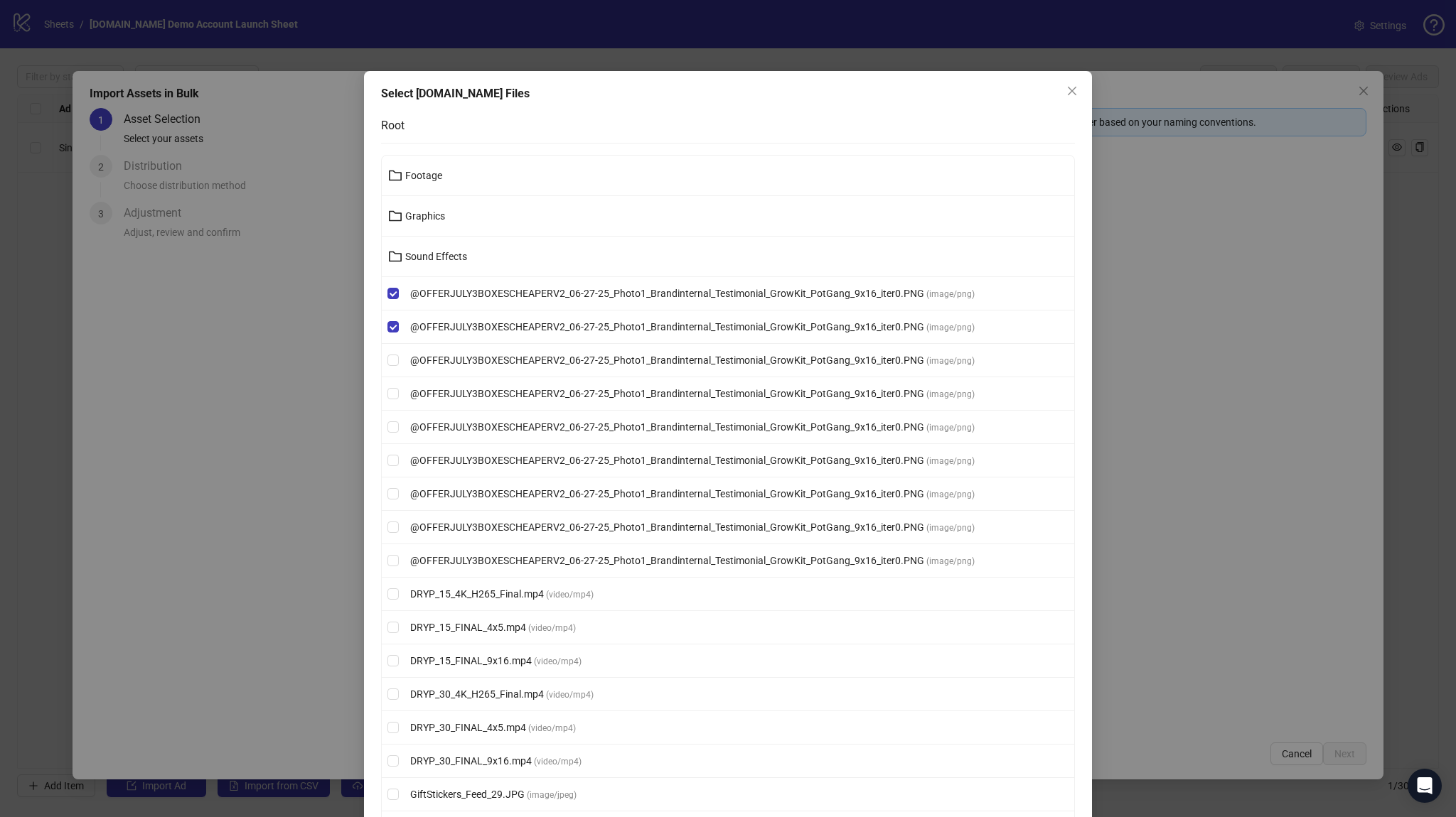
click at [393, 344] on li "@OFFERJULY3BOXESCHEAPERV2_06-27-25_Photo1_Brandinternal_Testimonial_GrowKit_Pot…" at bounding box center [728, 360] width 693 height 33
click at [389, 385] on label "@OFFERJULY3BOXESCHEAPERV2_06-27-25_Photo1_Brandinternal_Testimonial_GrowKit_Pot…" at bounding box center [728, 393] width 693 height 16
click at [386, 416] on li "@OFFERJULY3BOXESCHEAPERV2_06-27-25_Photo1_Brandinternal_Testimonial_GrowKit_Pot…" at bounding box center [728, 427] width 693 height 33
click at [387, 451] on li "@OFFERJULY3BOXESCHEAPERV2_06-27-25_Photo1_Brandinternal_Testimonial_GrowKit_Pot…" at bounding box center [728, 460] width 693 height 33
click at [386, 477] on li "@OFFERJULY3BOXESCHEAPERV2_06-27-25_Photo1_Brandinternal_Testimonial_GrowKit_Pot…" at bounding box center [728, 494] width 693 height 33
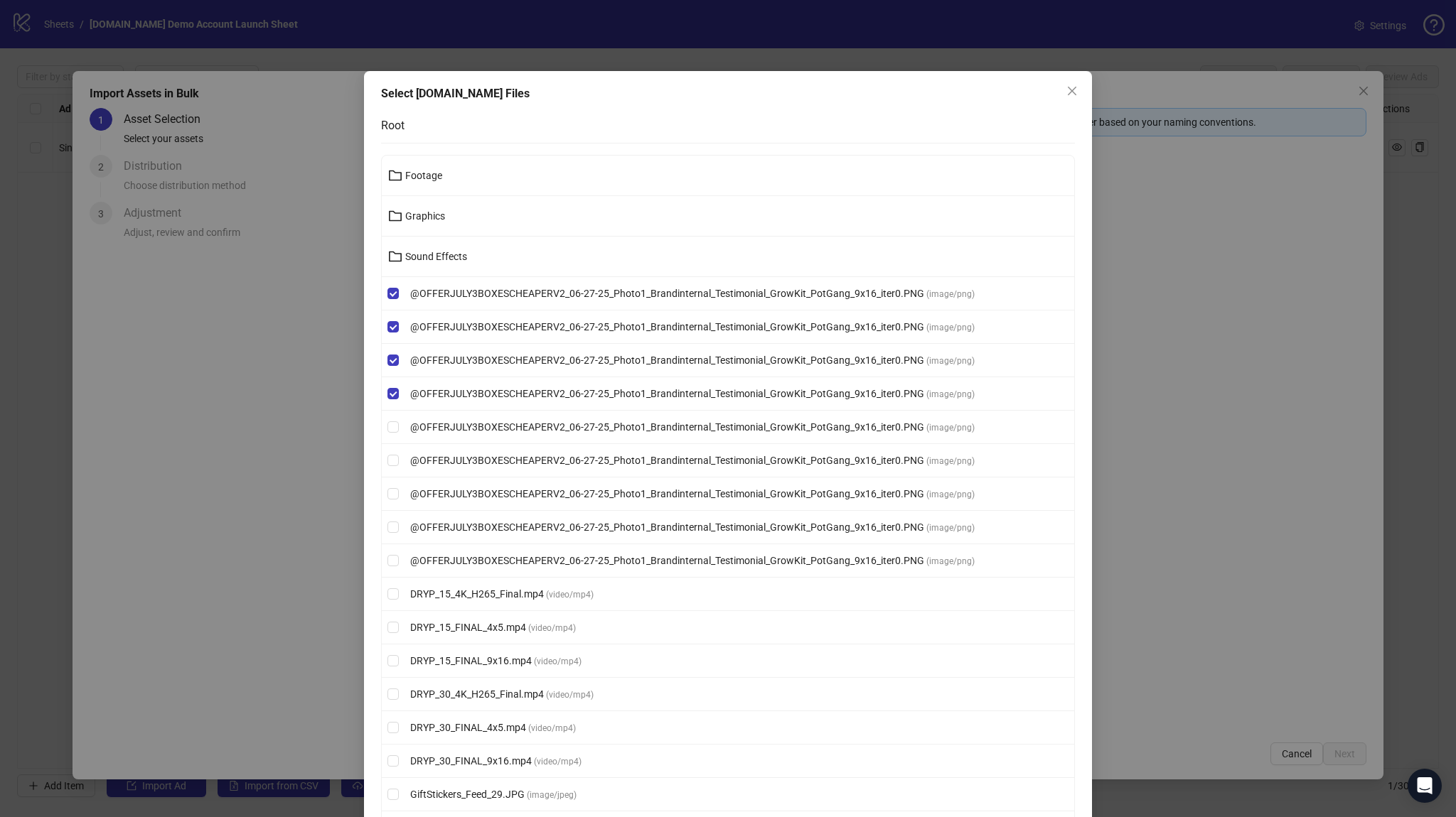
click at [386, 444] on li "@OFFERJULY3BOXESCHEAPERV2_06-27-25_Photo1_Brandinternal_Testimonial_GrowKit_Pot…" at bounding box center [728, 460] width 693 height 33
click at [388, 432] on label "@OFFERJULY3BOXESCHEAPERV2_06-27-25_Photo1_Brandinternal_Testimonial_GrowKit_Pot…" at bounding box center [728, 427] width 693 height 16
click at [390, 547] on li "@OFFERJULY3BOXESCHEAPERV2_06-27-25_Photo1_Brandinternal_Testimonial_GrowKit_Pot…" at bounding box center [728, 561] width 693 height 33
click at [387, 586] on label "DRYP_15_4K_H265_Final.mp4 ( video/mp4 )" at bounding box center [728, 594] width 693 height 16
click at [383, 568] on li "@OFFERJULY3BOXESCHEAPERV2_06-27-25_Photo1_Brandinternal_Testimonial_GrowKit_Pot…" at bounding box center [728, 561] width 693 height 33
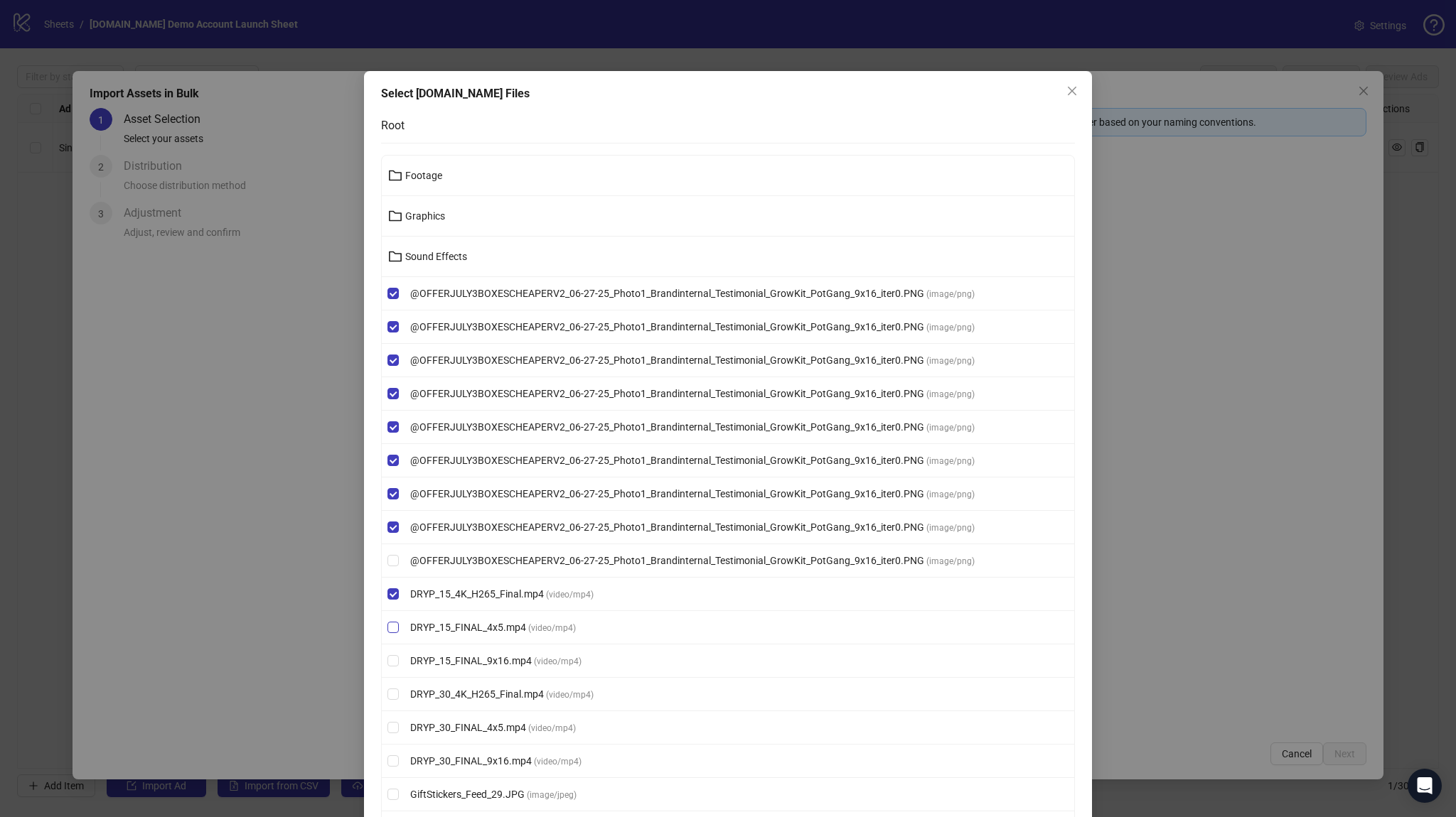
click at [382, 616] on li "DRYP_15_FINAL_4x5.mp4 ( video/mp4 )" at bounding box center [728, 628] width 693 height 33
click at [391, 713] on li "DRYP_30_FINAL_4x5.mp4 ( video/mp4 )" at bounding box center [728, 728] width 693 height 33
click at [391, 733] on li "DRYP_30_FINAL_4x5.mp4 ( video/mp4 )" at bounding box center [728, 728] width 693 height 33
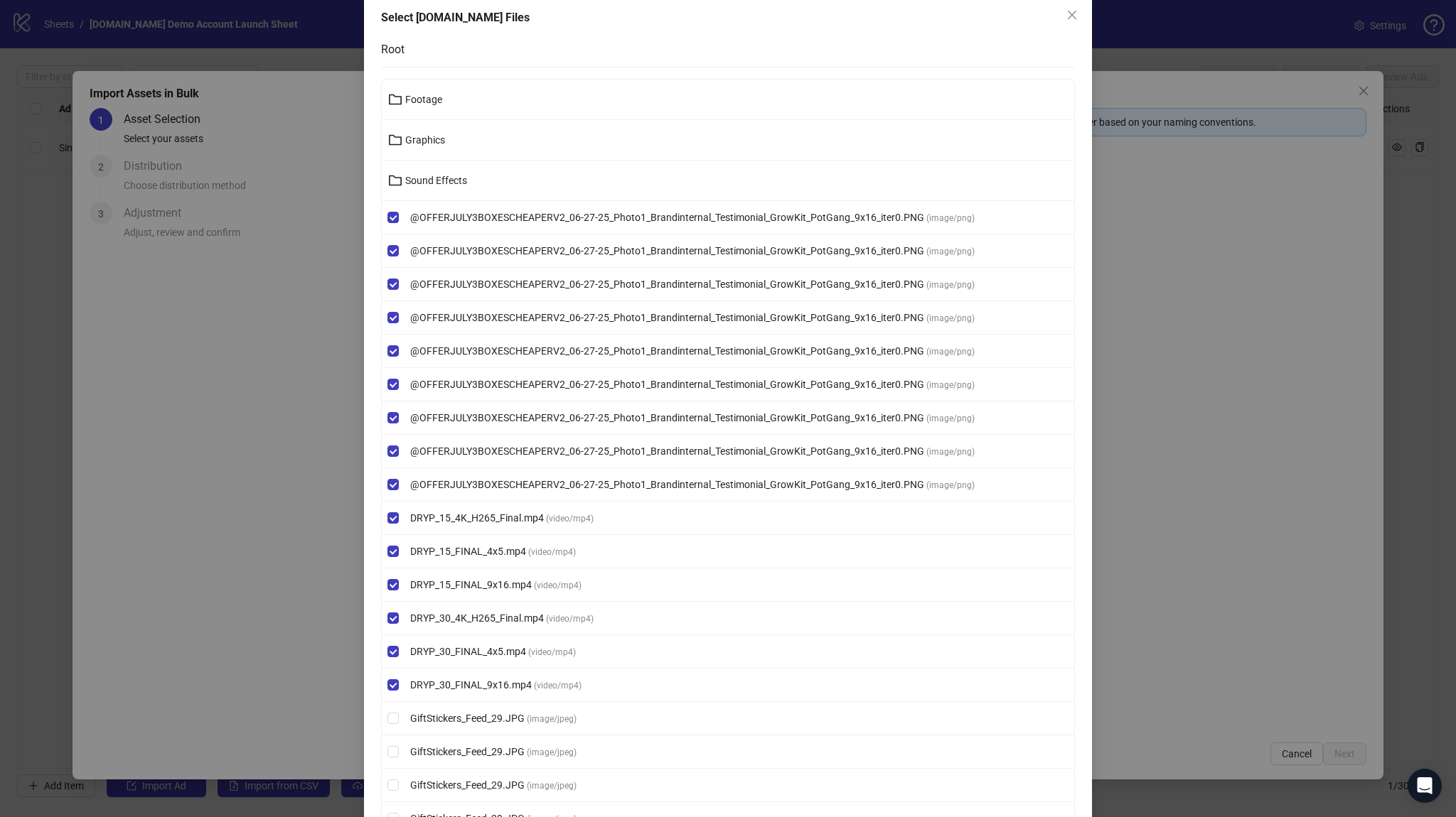
scroll to position [255, 0]
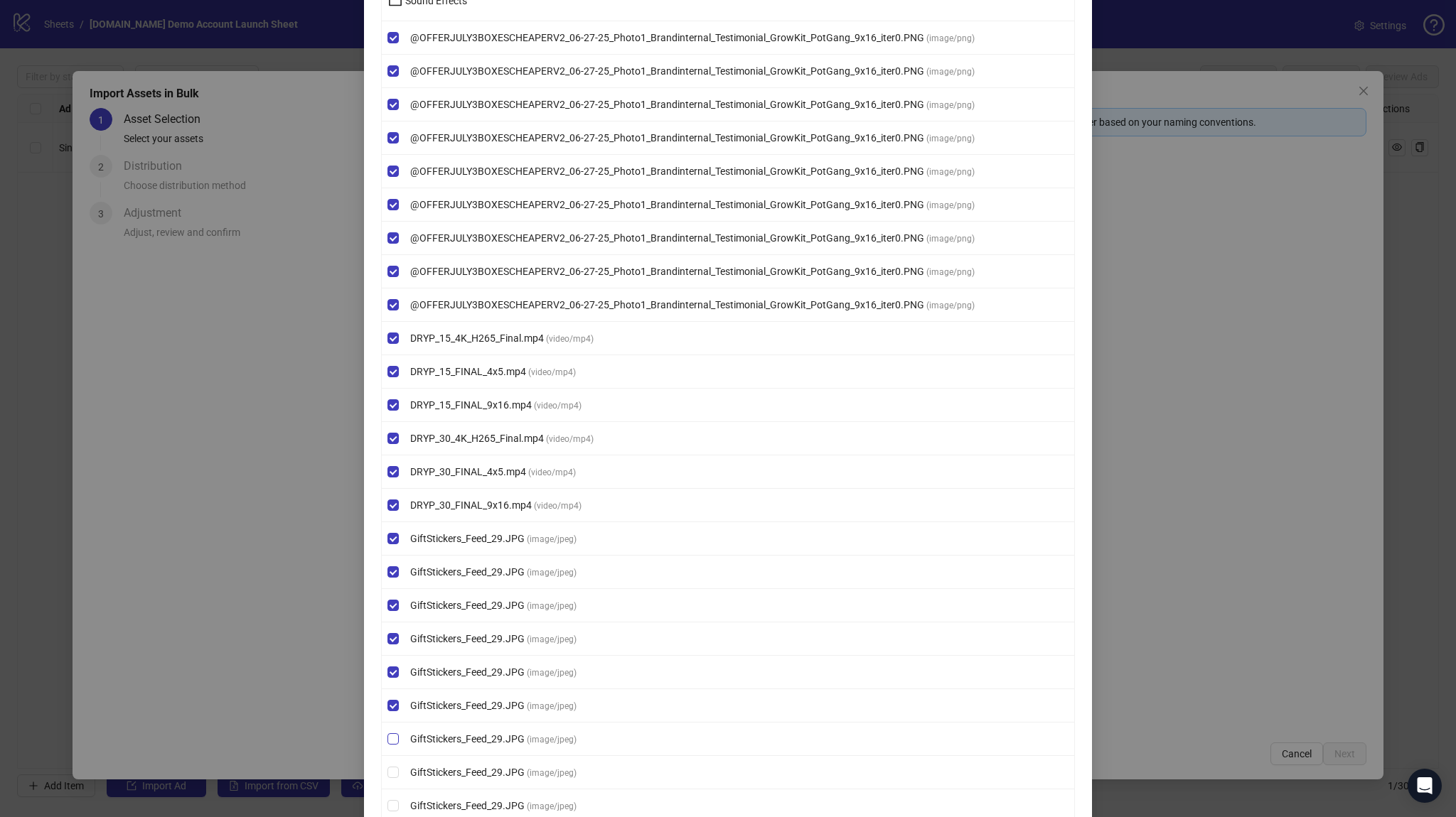
click at [389, 741] on label "GiftStickers_Feed_29.JPG ( image/jpeg )" at bounding box center [728, 739] width 693 height 16
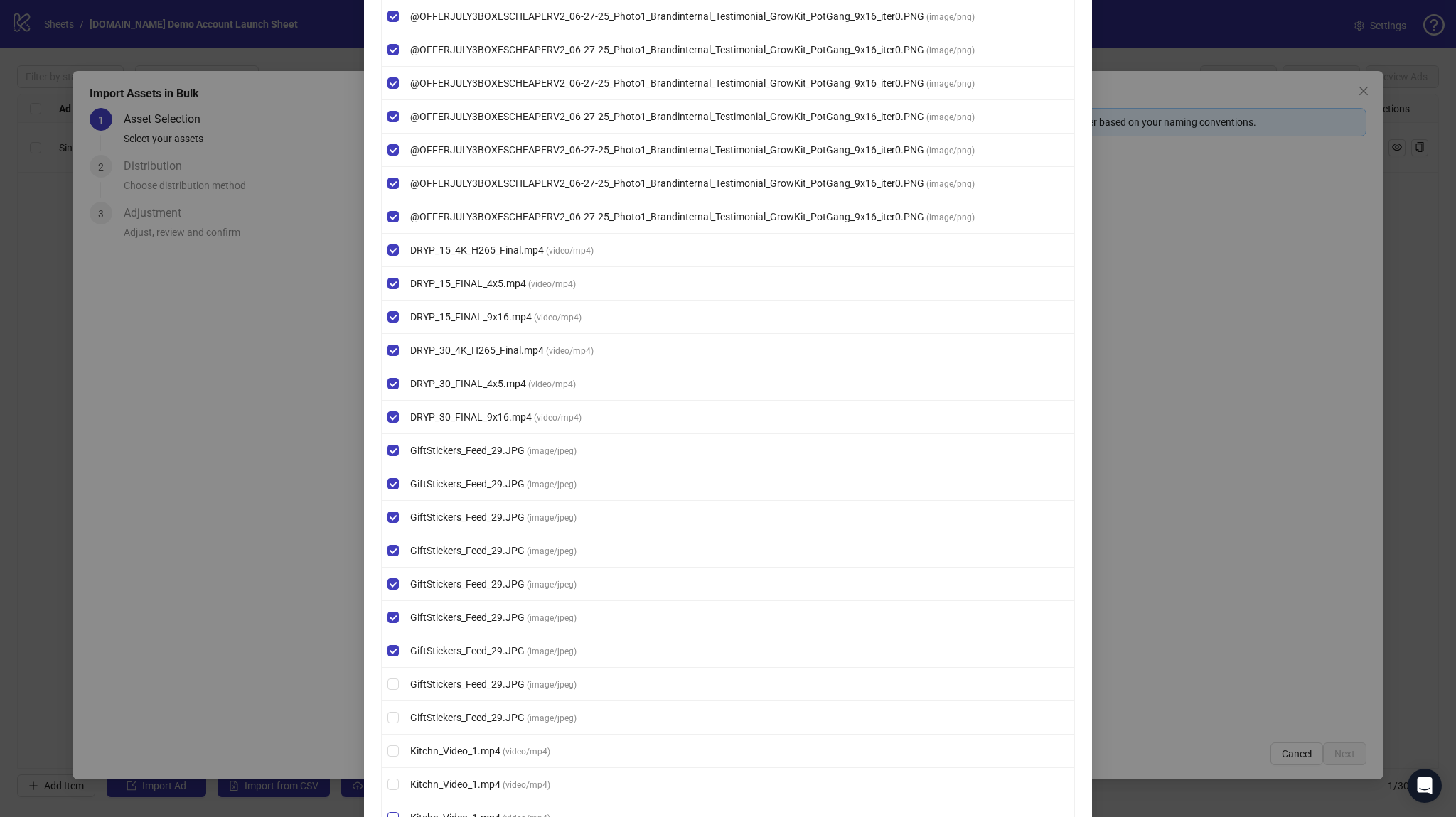
scroll to position [512, 0]
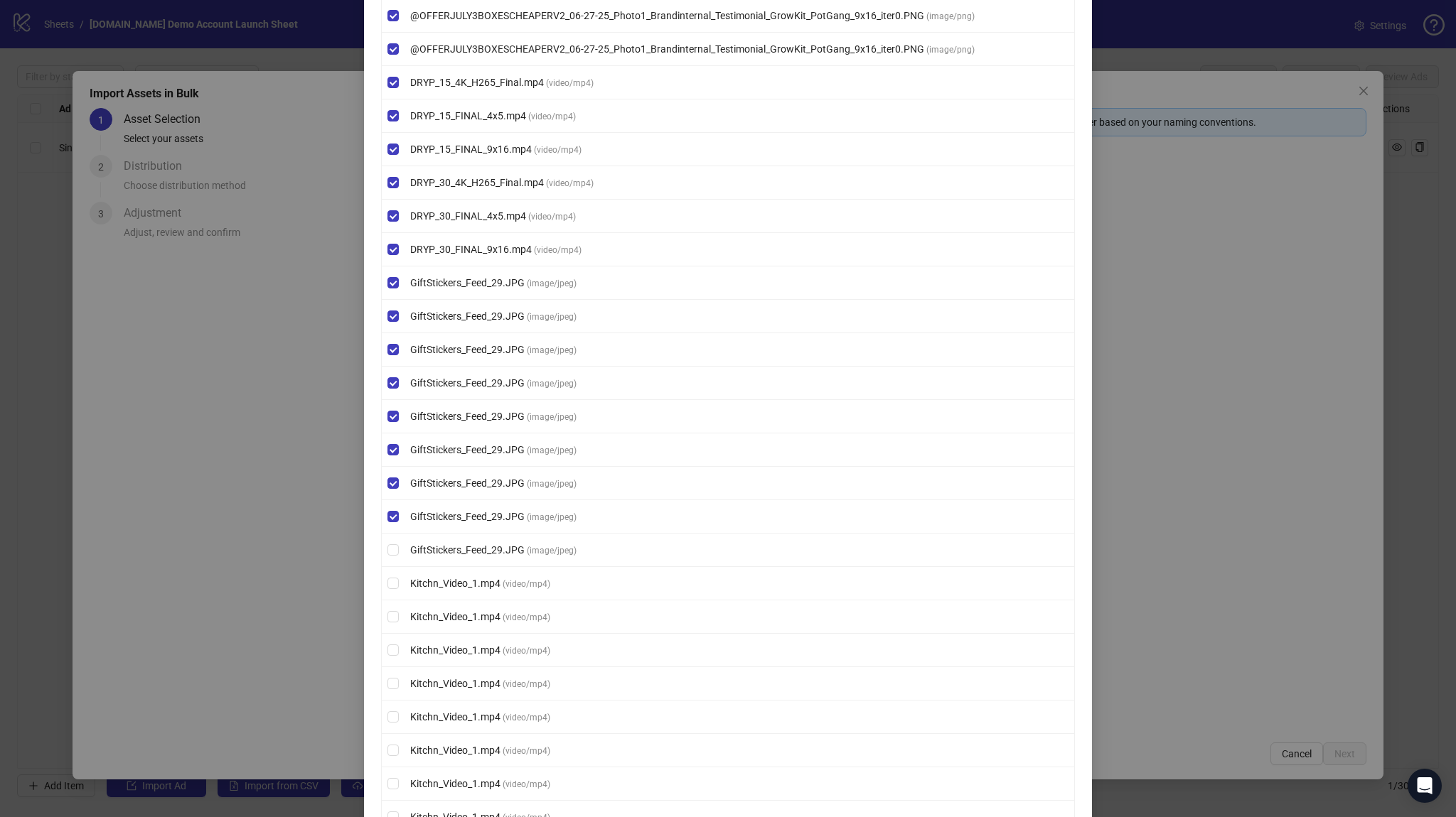
click at [395, 535] on li "GiftStickers_Feed_29.JPG ( image/jpeg )" at bounding box center [728, 550] width 693 height 33
click at [389, 554] on li "GiftStickers_Feed_29.JPG ( image/jpeg )" at bounding box center [728, 550] width 693 height 33
click at [389, 609] on label "Kitchn_Video_1.mp4 ( video/mp4 )" at bounding box center [728, 616] width 693 height 16
click at [390, 622] on li "Kitchn_Video_1.mp4 ( video/mp4 )" at bounding box center [728, 616] width 693 height 33
click at [384, 616] on label "Kitchn_Video_1.mp4 ( video/mp4 )" at bounding box center [728, 616] width 693 height 16
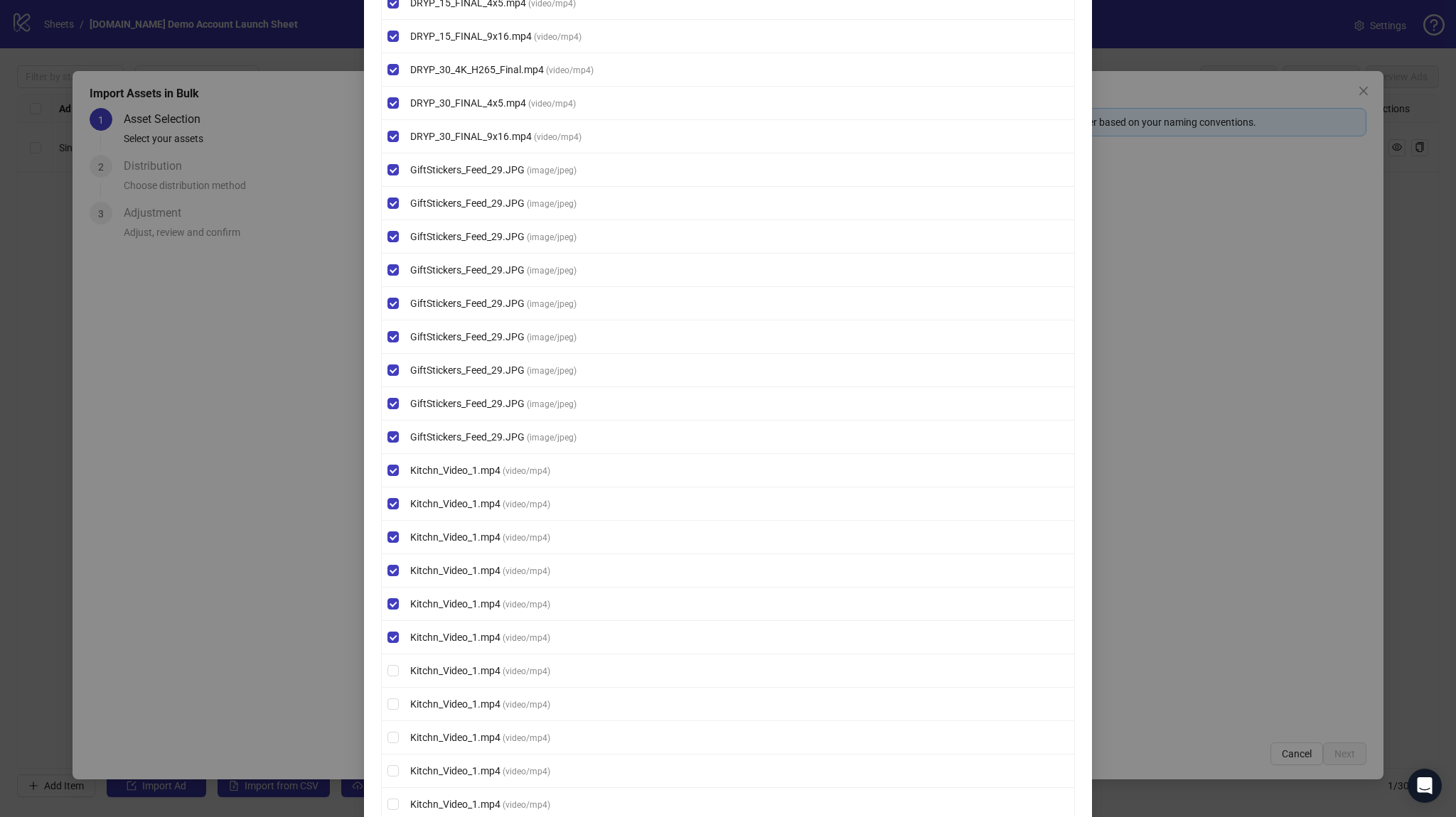
scroll to position [767, 0]
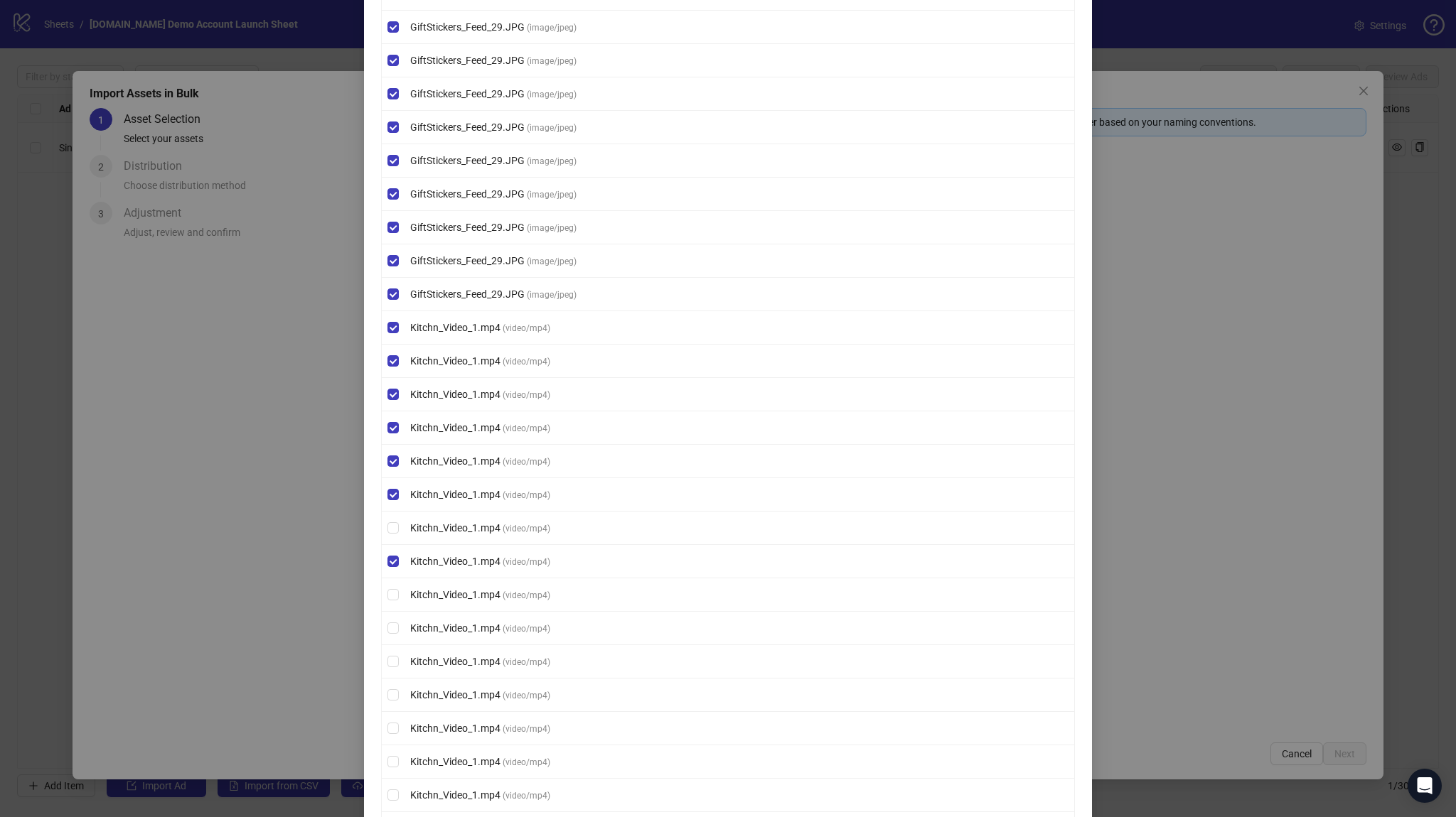
click at [389, 532] on li "Kitchn_Video_1.mp4 ( video/mp4 )" at bounding box center [728, 528] width 693 height 33
click at [385, 614] on li "Kitchn_Video_1.mp4 ( video/mp4 )" at bounding box center [728, 628] width 693 height 33
click at [391, 668] on li "Kitchn_Video_1.mp4 ( video/mp4 )" at bounding box center [728, 662] width 693 height 33
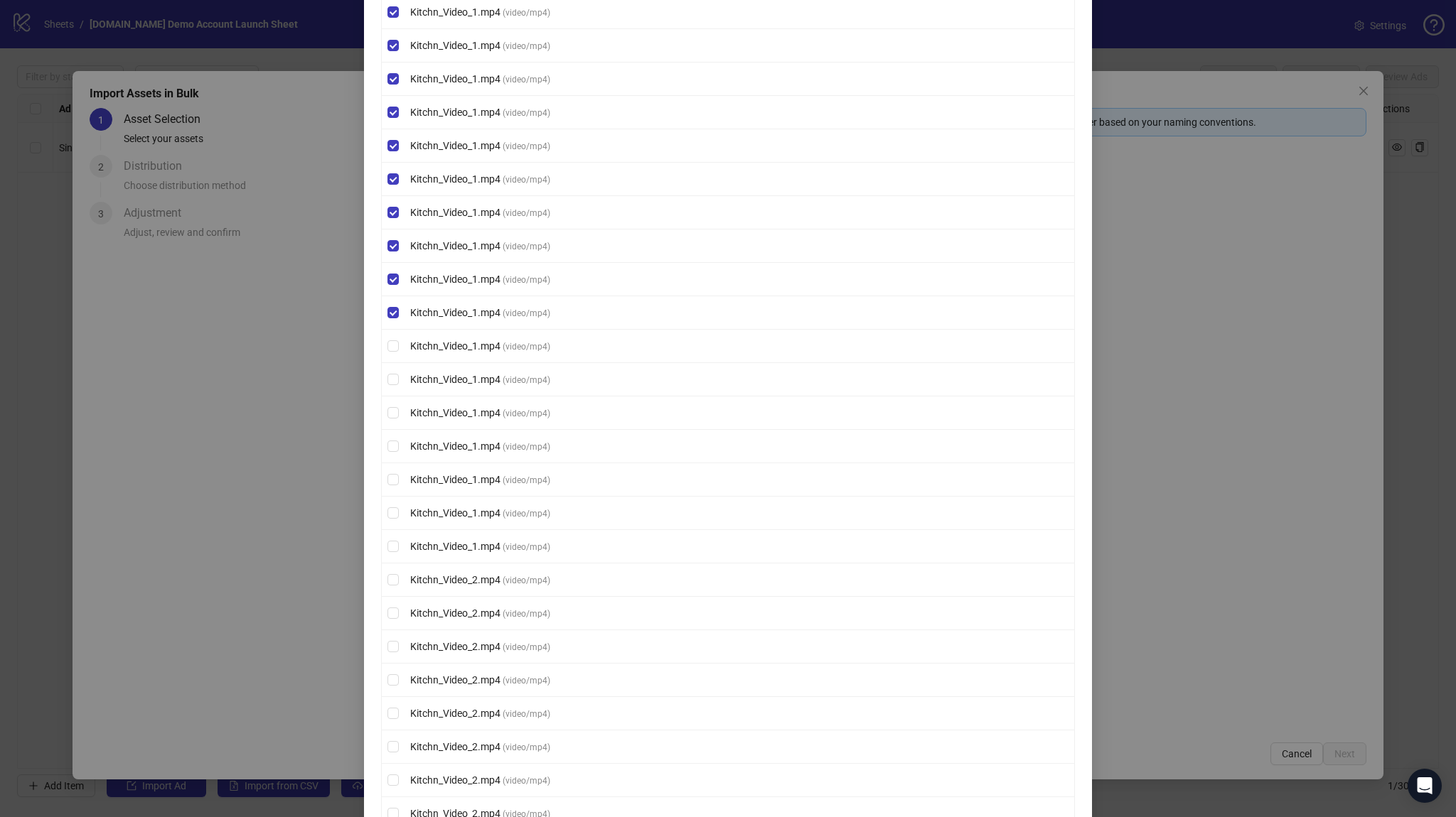
scroll to position [1151, 0]
click at [389, 404] on label "Kitchn_Video_1.mp4 ( video/mp4 )" at bounding box center [728, 412] width 693 height 16
click at [388, 547] on li "Kitchn_Video_1.mp4 ( video/mp4 )" at bounding box center [728, 545] width 693 height 33
click at [388, 546] on label "Kitchn_Video_1.mp4 ( video/mp4 )" at bounding box center [728, 545] width 693 height 16
click at [389, 646] on li "Kitchn_Video_2.mp4 ( video/mp4 )" at bounding box center [728, 645] width 693 height 33
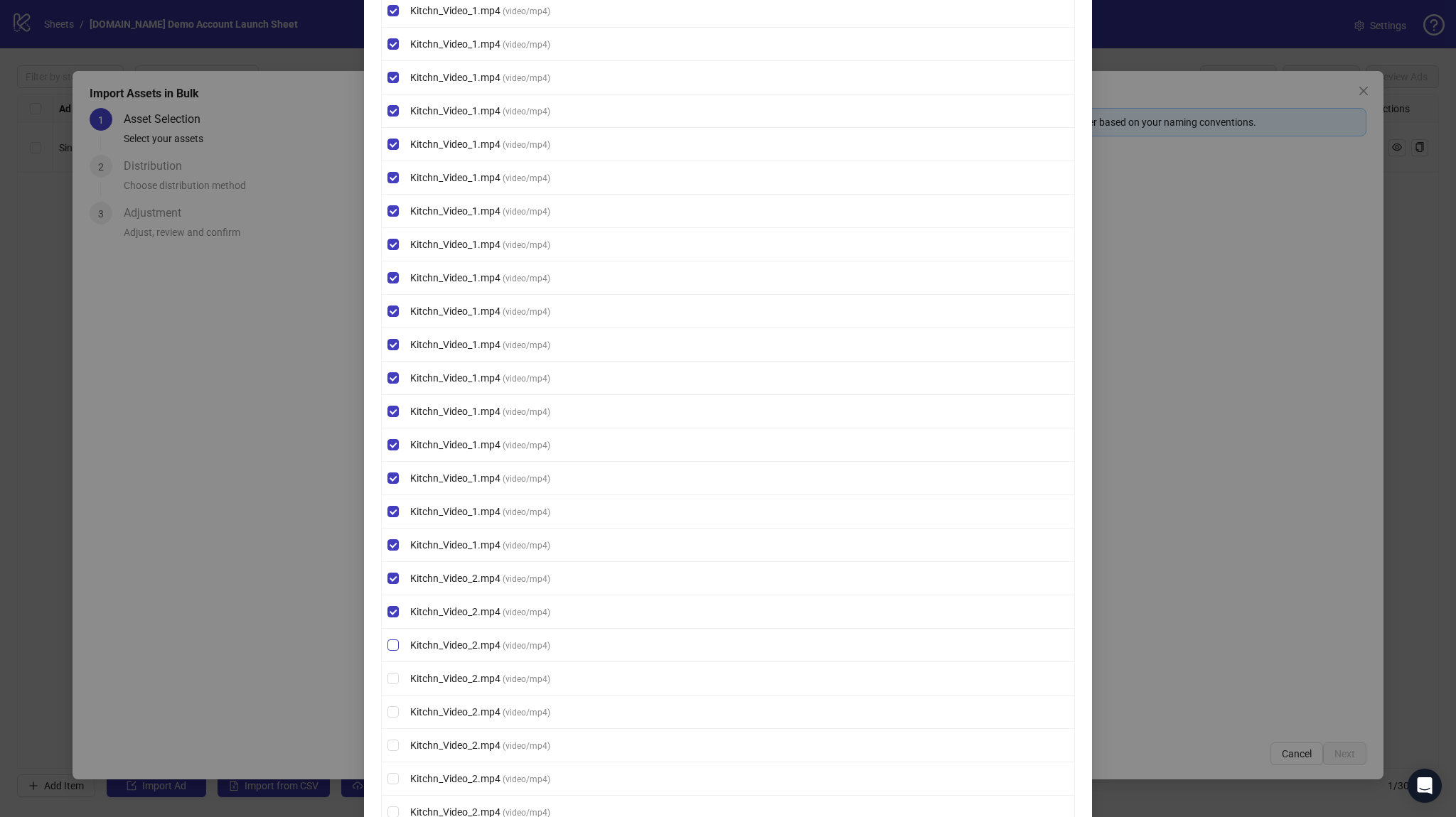
click at [391, 644] on label "Kitchn_Video_2.mp4 ( video/mp4 )" at bounding box center [728, 645] width 693 height 16
click at [389, 671] on label "Kitchn_Video_2.mp4 ( video/mp4 )" at bounding box center [728, 678] width 693 height 16
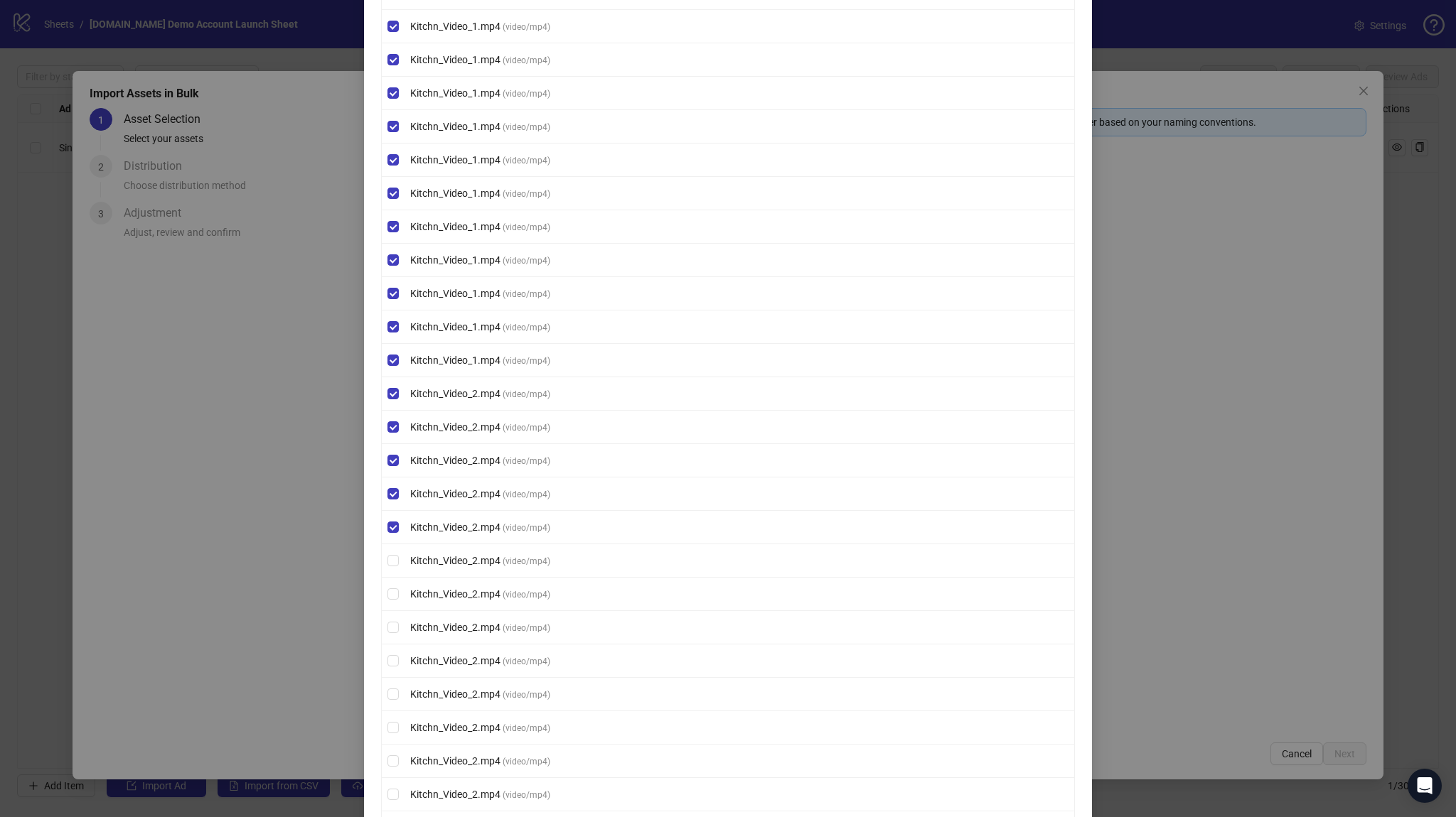
scroll to position [1406, 0]
click at [383, 518] on label "Kitchn_Video_2.mp4 ( video/mp4 )" at bounding box center [728, 523] width 693 height 16
click at [392, 573] on li "Kitchn_Video_2.mp4 ( video/mp4 )" at bounding box center [728, 589] width 693 height 33
click at [393, 588] on label "Kitchn_Video_2.mp4 ( video/mp4 )" at bounding box center [728, 589] width 693 height 16
click at [396, 715] on label "Kitchn_Video_2.mp4 ( video/mp4 )" at bounding box center [728, 723] width 693 height 16
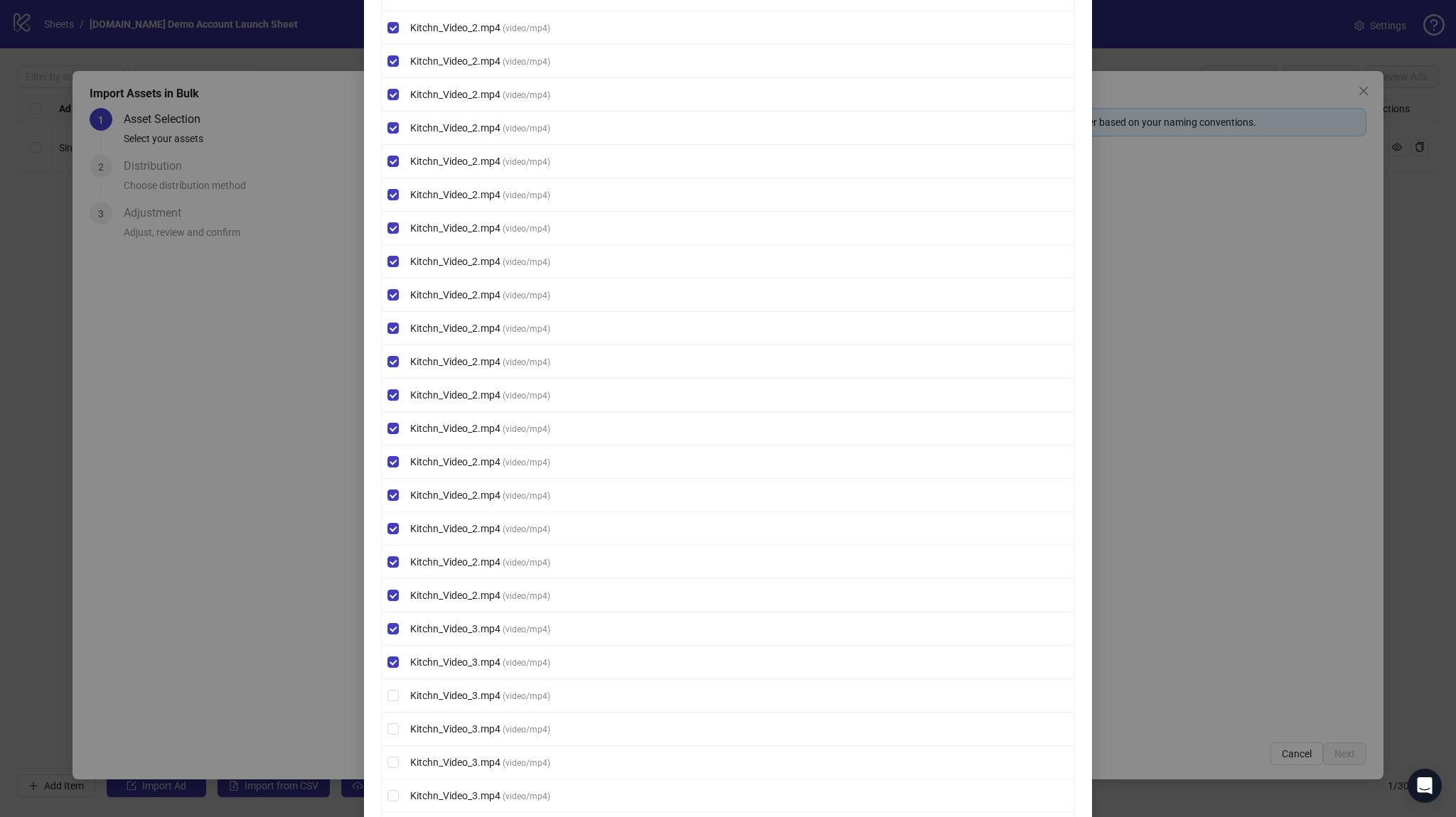
scroll to position [1790, 0]
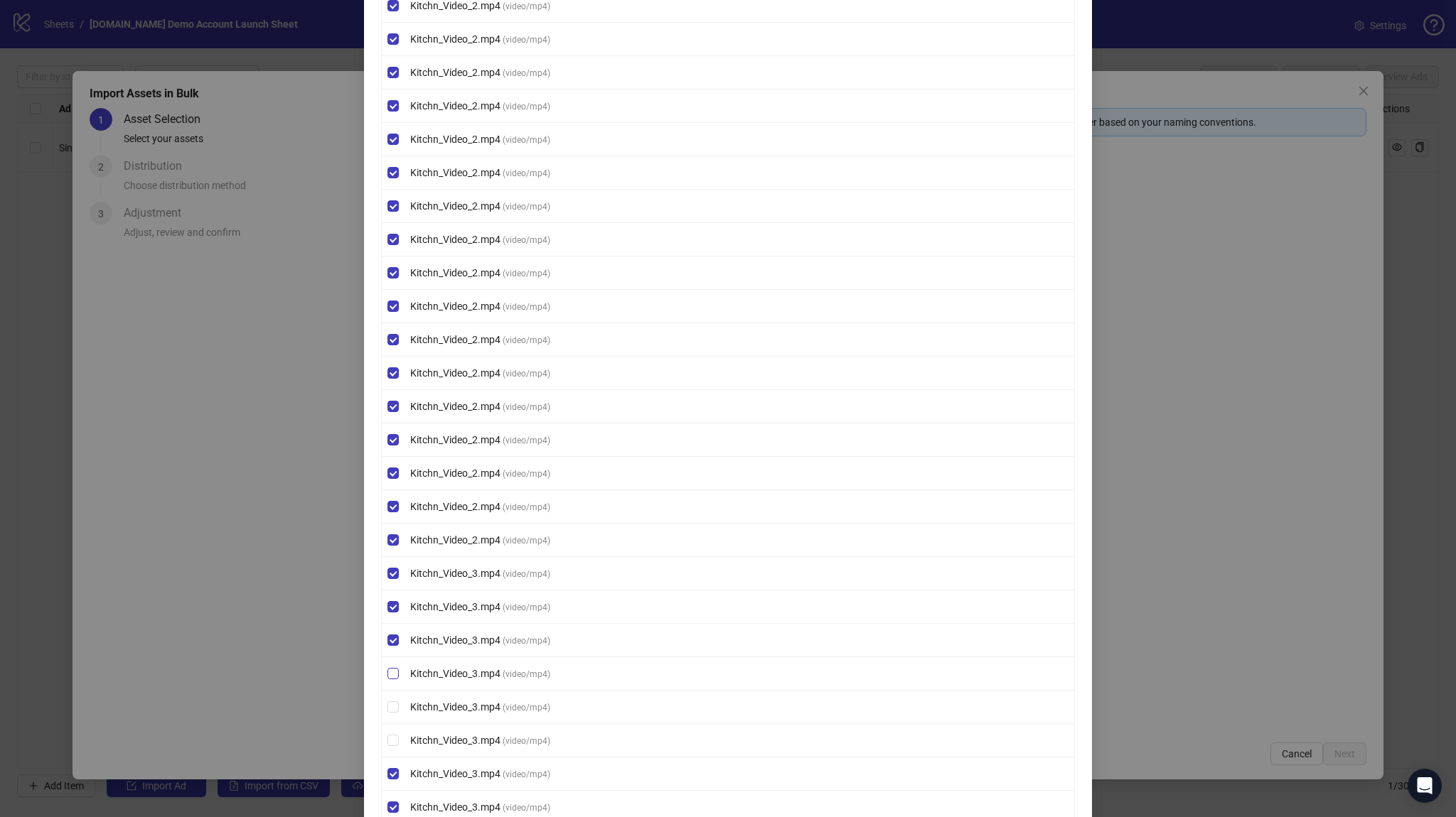
click at [395, 665] on label "Kitchn_Video_3.mp4 ( video/mp4 )" at bounding box center [728, 673] width 693 height 16
click at [393, 699] on label "Kitchn_Video_3.mp4 ( video/mp4 )" at bounding box center [728, 707] width 693 height 16
click at [393, 707] on li "Kitchn_Video_3.mp4 ( video/mp4 )" at bounding box center [728, 707] width 693 height 33
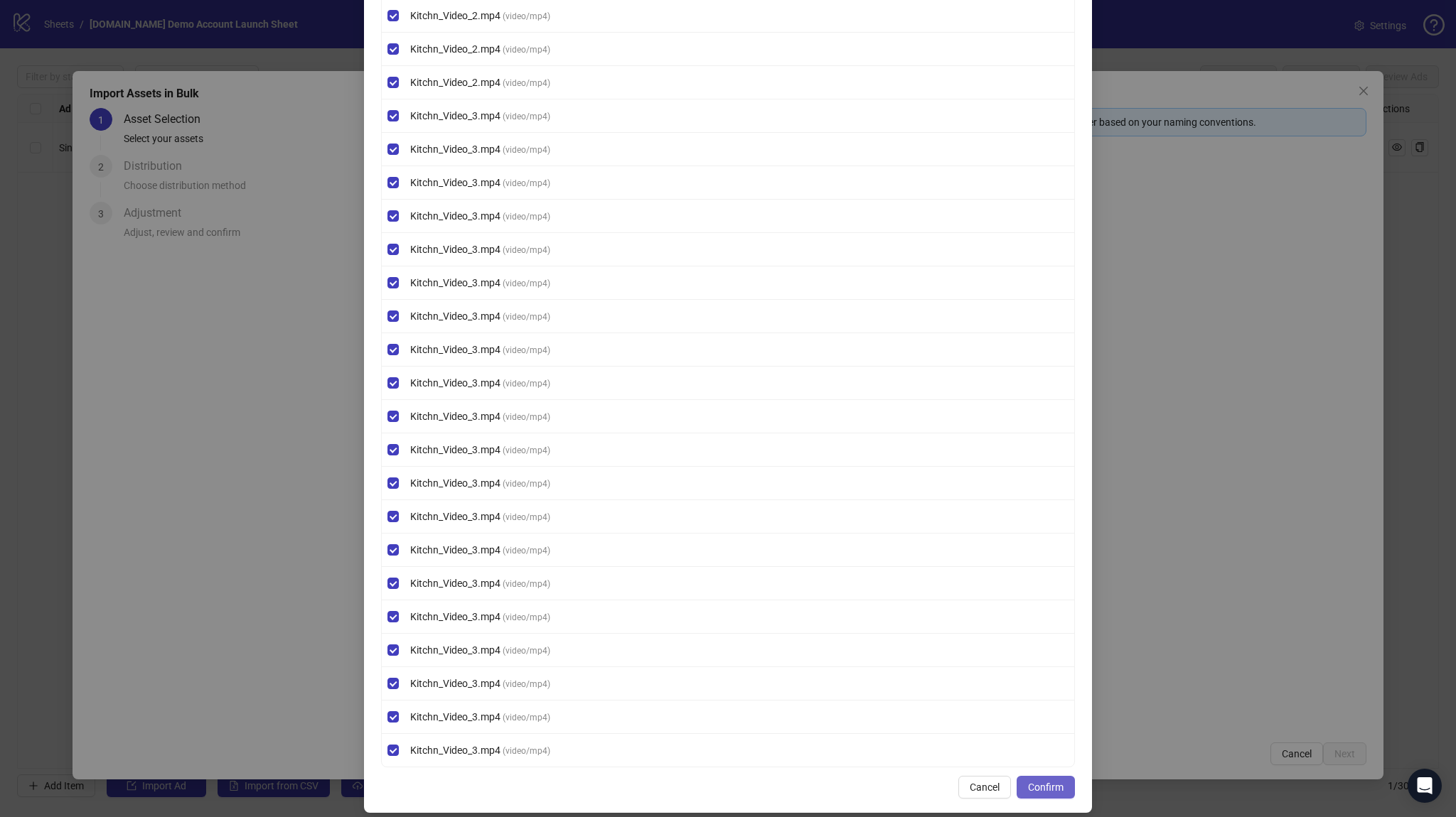
click at [1061, 776] on button "Confirm" at bounding box center [1045, 787] width 58 height 23
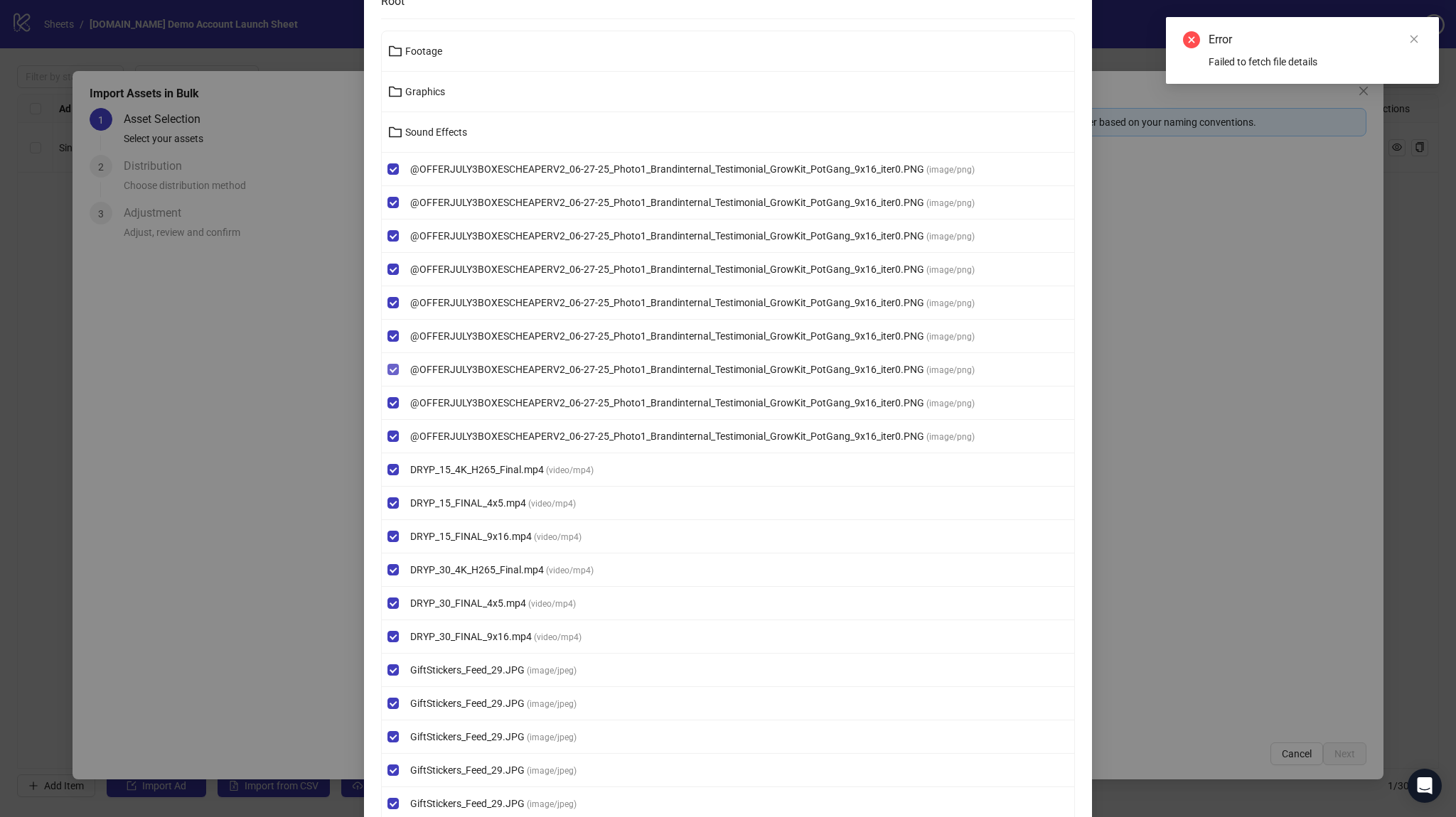
scroll to position [0, 0]
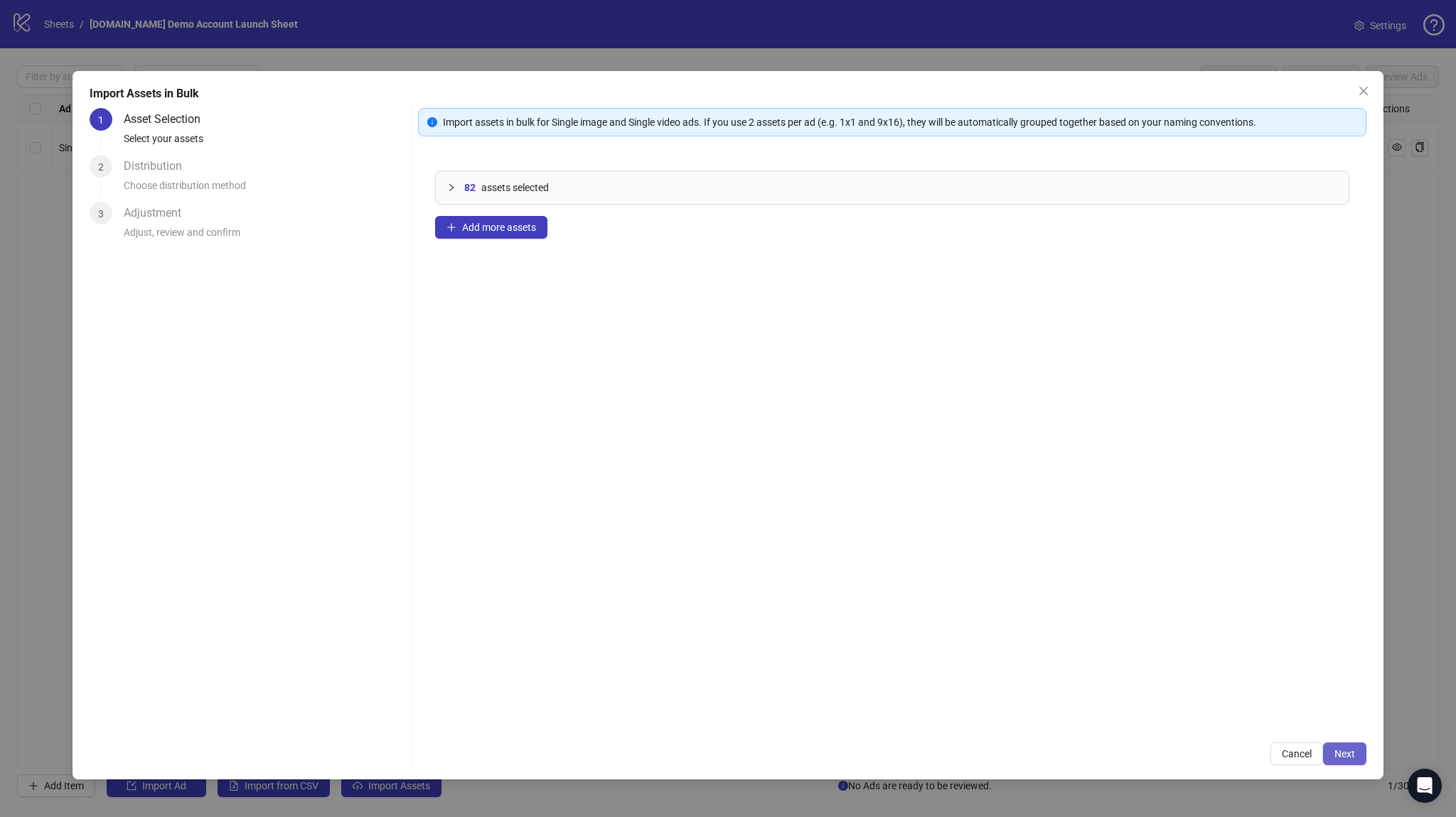
click at [1336, 759] on button "Next" at bounding box center [1344, 753] width 44 height 23
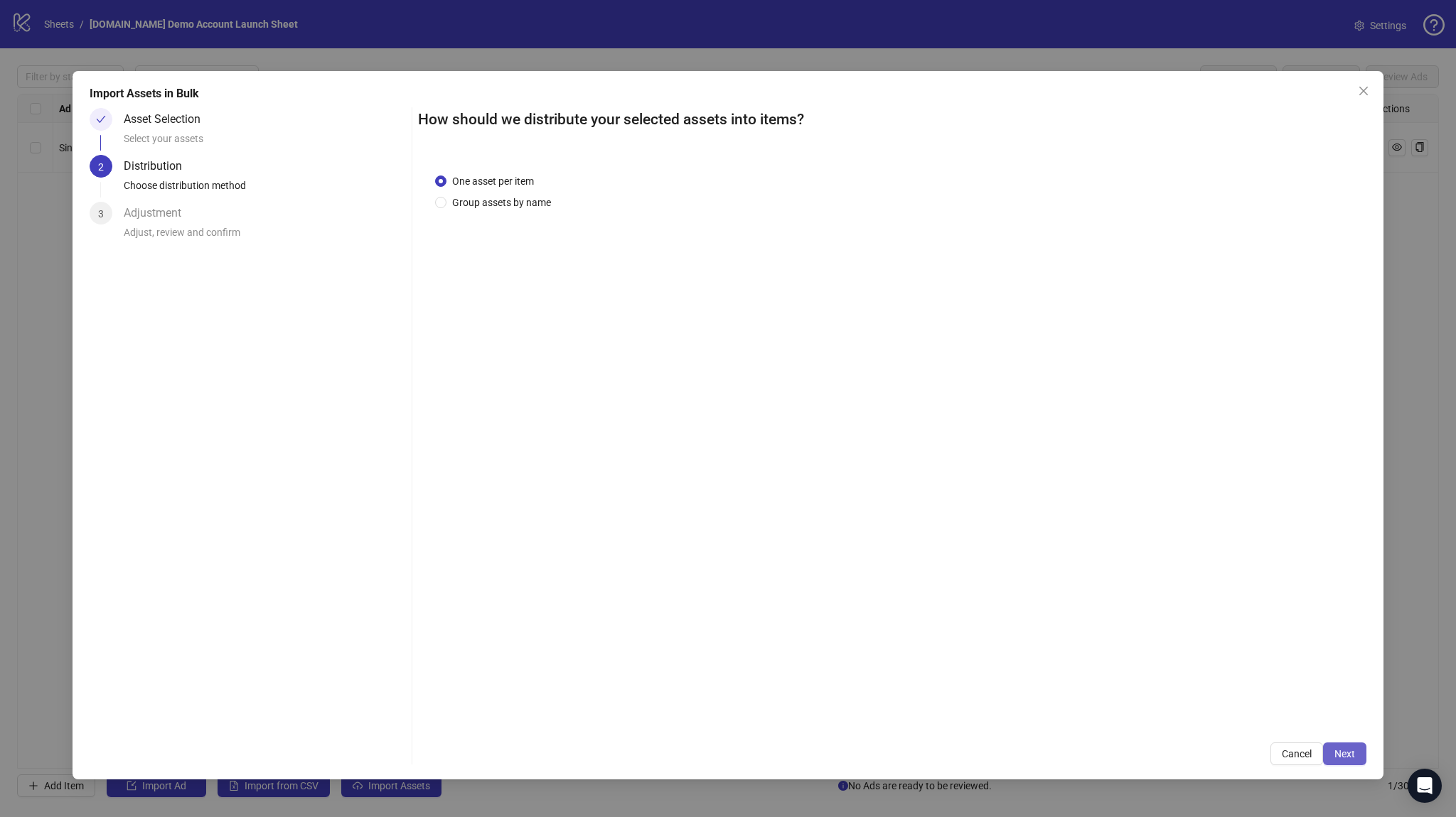
click at [1341, 756] on span "Next" at bounding box center [1344, 753] width 21 height 11
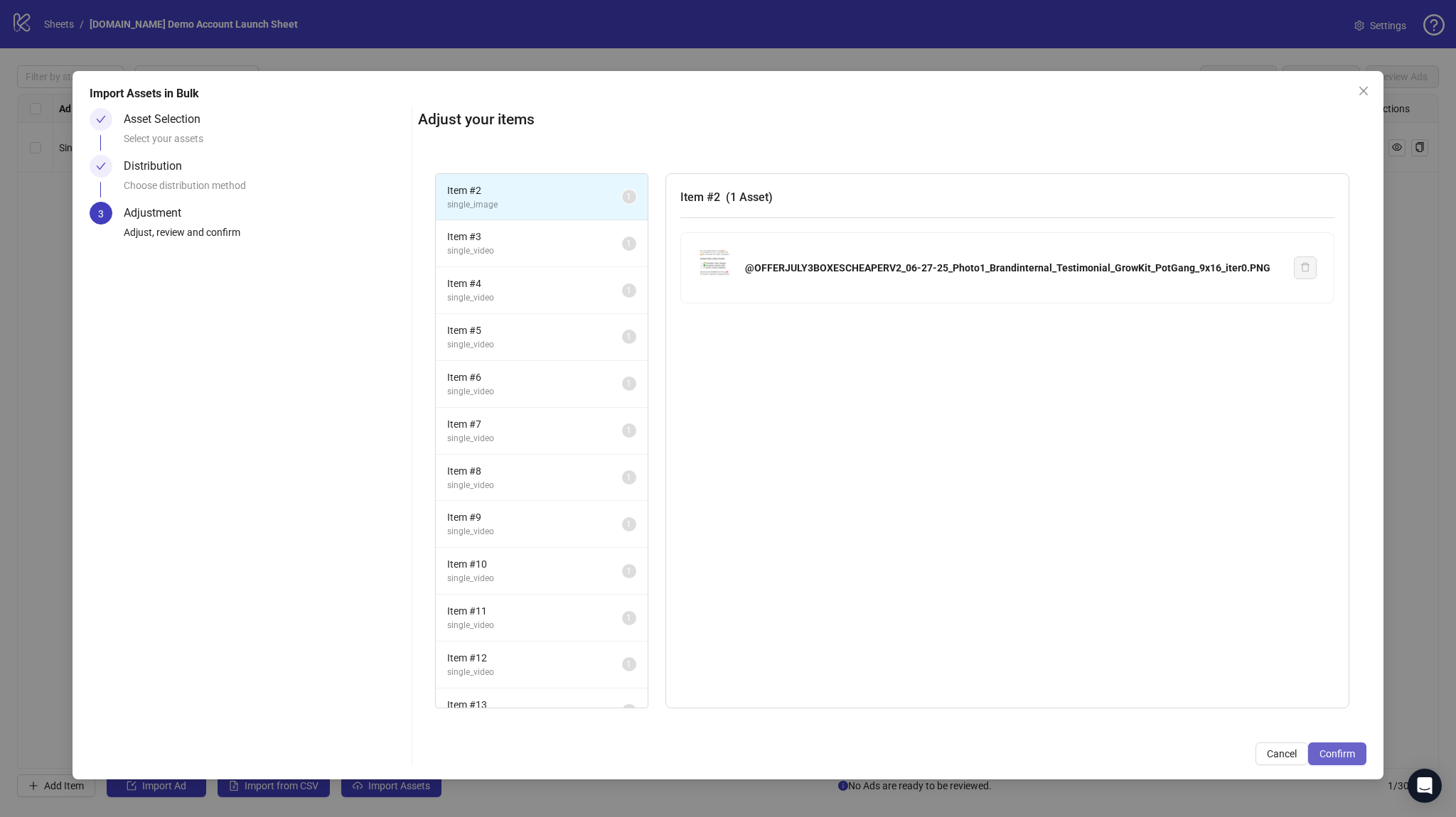
click at [1343, 755] on span "Confirm" at bounding box center [1336, 753] width 36 height 11
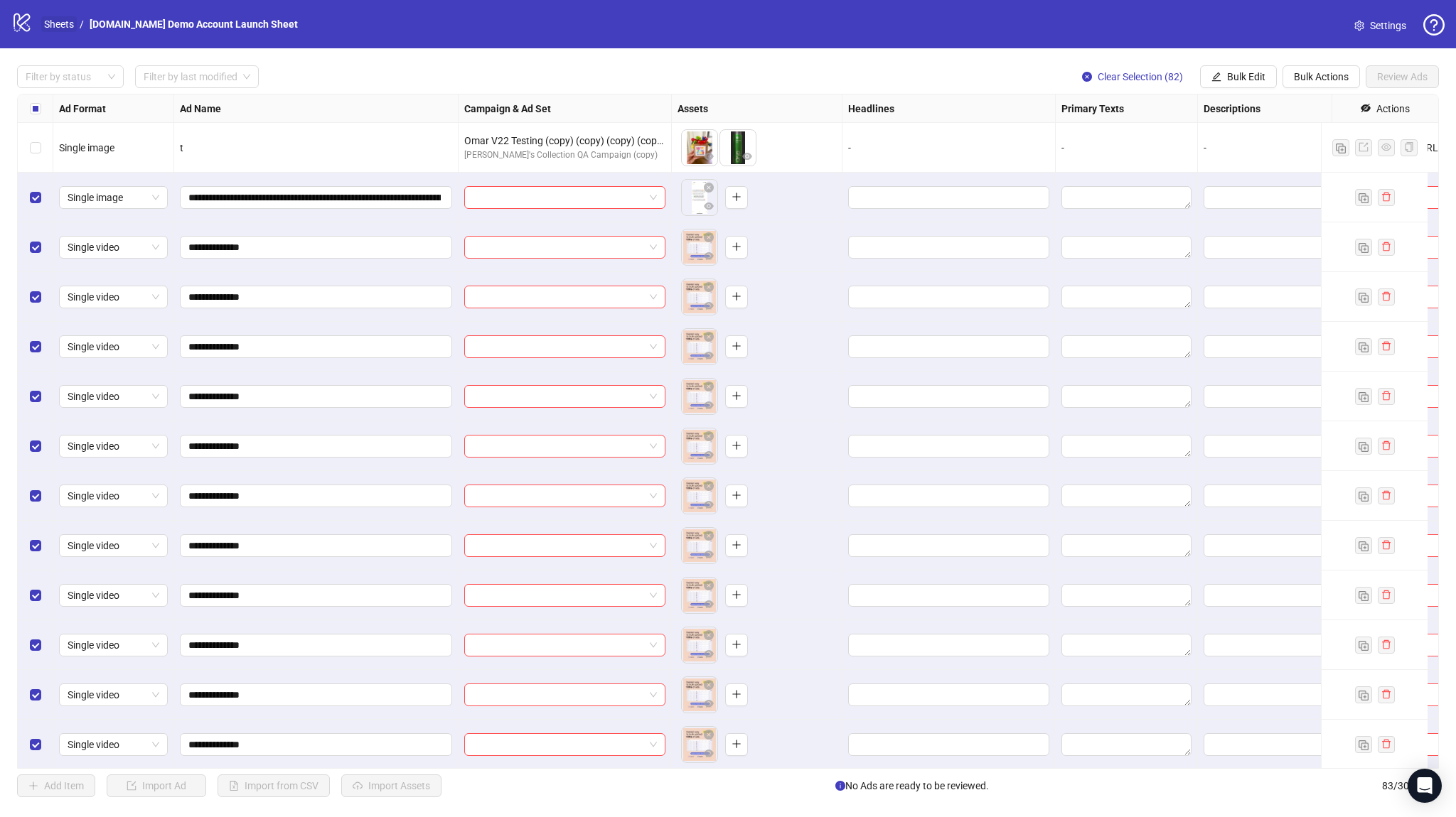
click at [67, 21] on link "Sheets" at bounding box center [58, 24] width 36 height 16
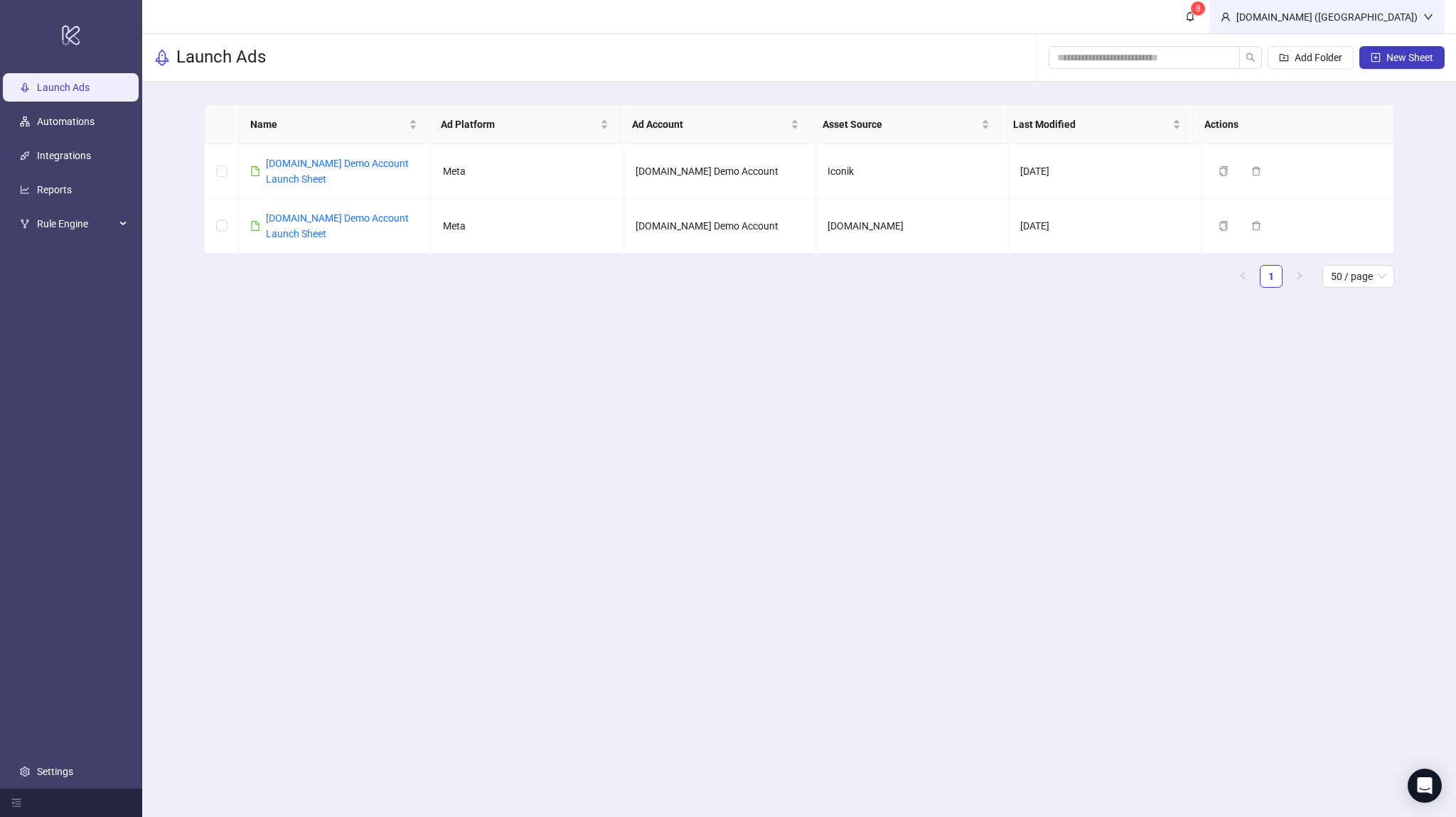
click at [1406, 17] on div "[DOMAIN_NAME] ([GEOGRAPHIC_DATA])" at bounding box center [1326, 17] width 193 height 16
click at [1374, 56] on span "Logout" at bounding box center [1398, 51] width 68 height 16
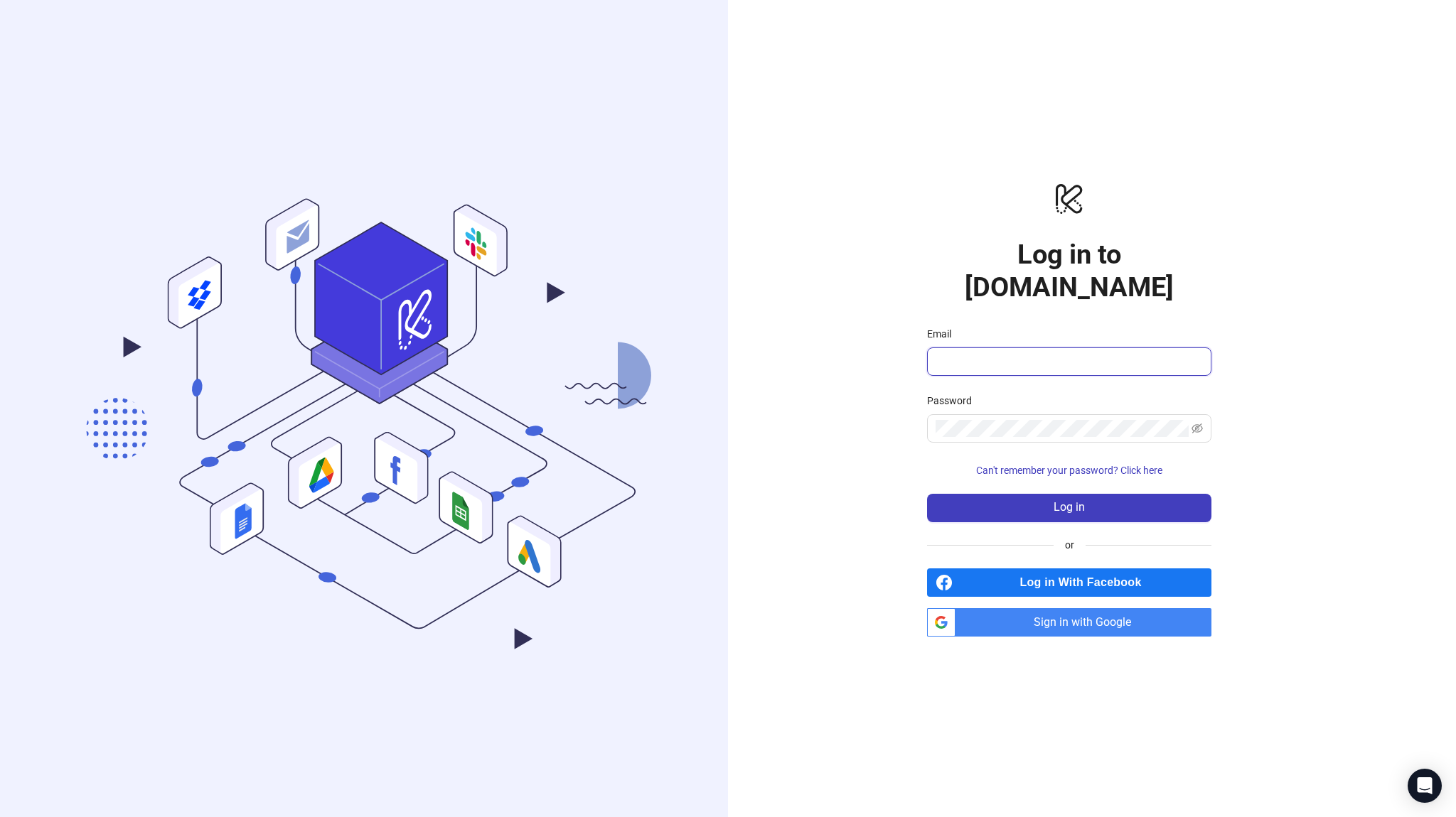
type input "**********"
click at [1008, 608] on span "Sign in with Google" at bounding box center [1086, 622] width 250 height 29
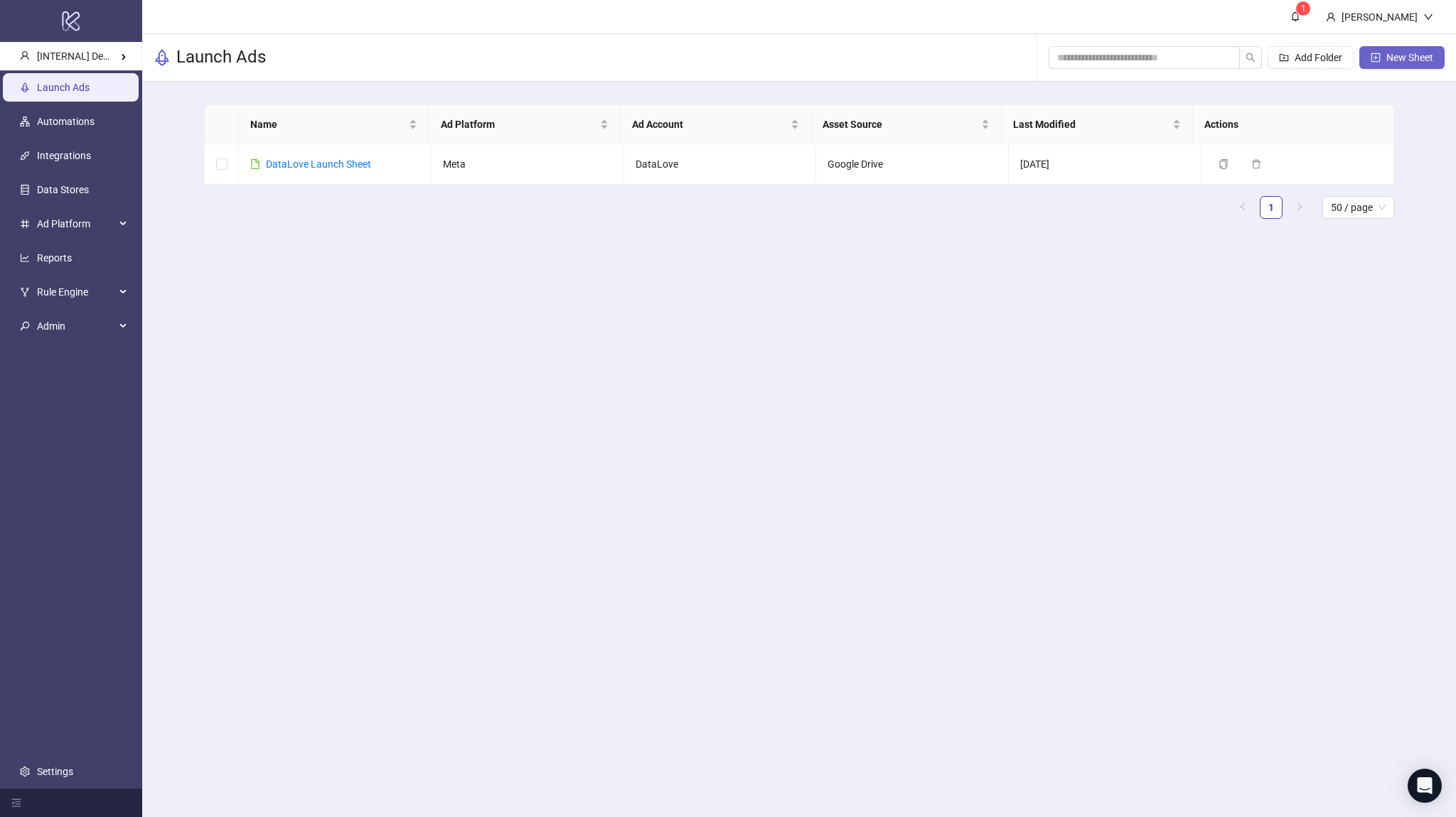
click at [1393, 54] on span "New Sheet" at bounding box center [1410, 57] width 47 height 11
click at [87, 126] on link "Automations" at bounding box center [65, 121] width 58 height 11
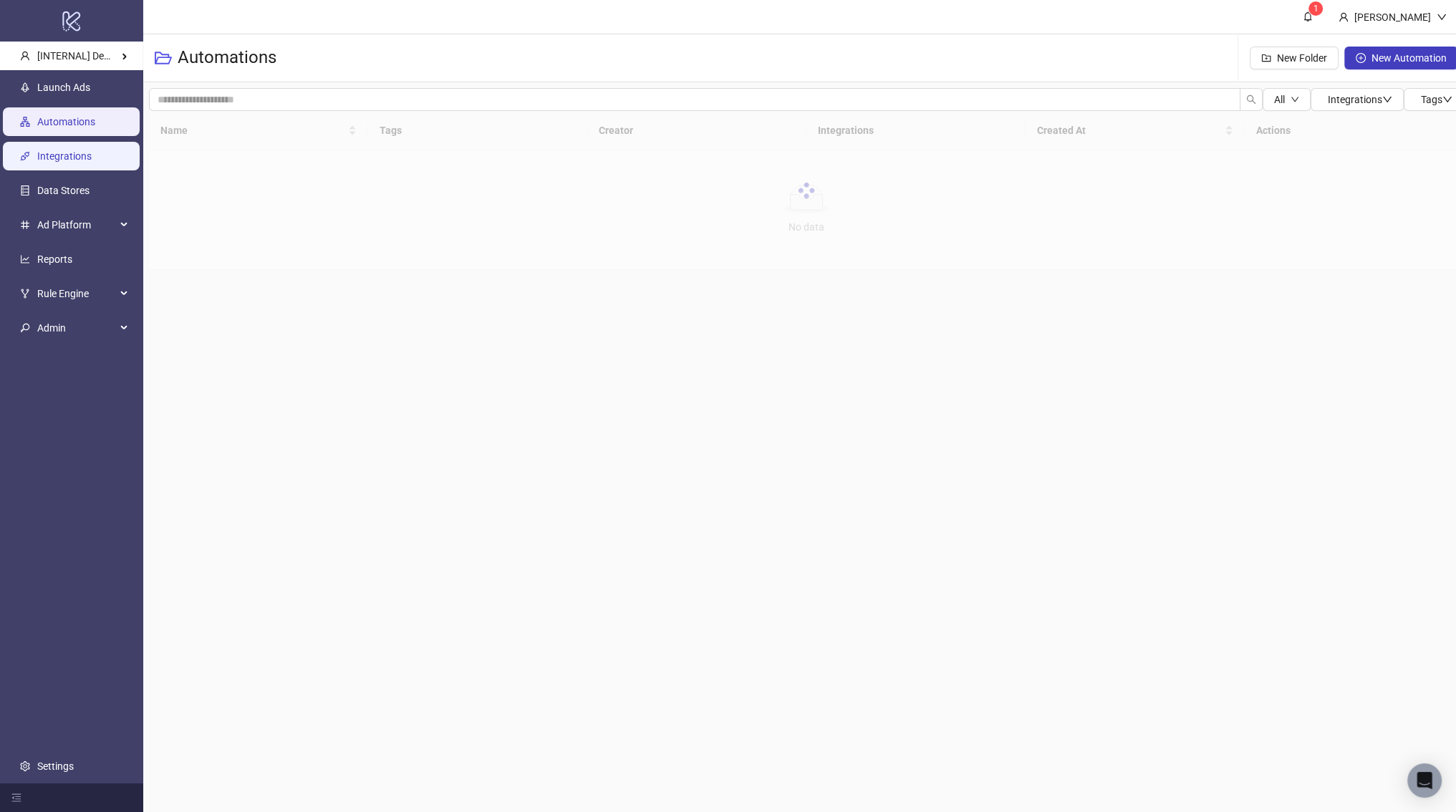
click at [88, 156] on link "Integrations" at bounding box center [64, 156] width 55 height 11
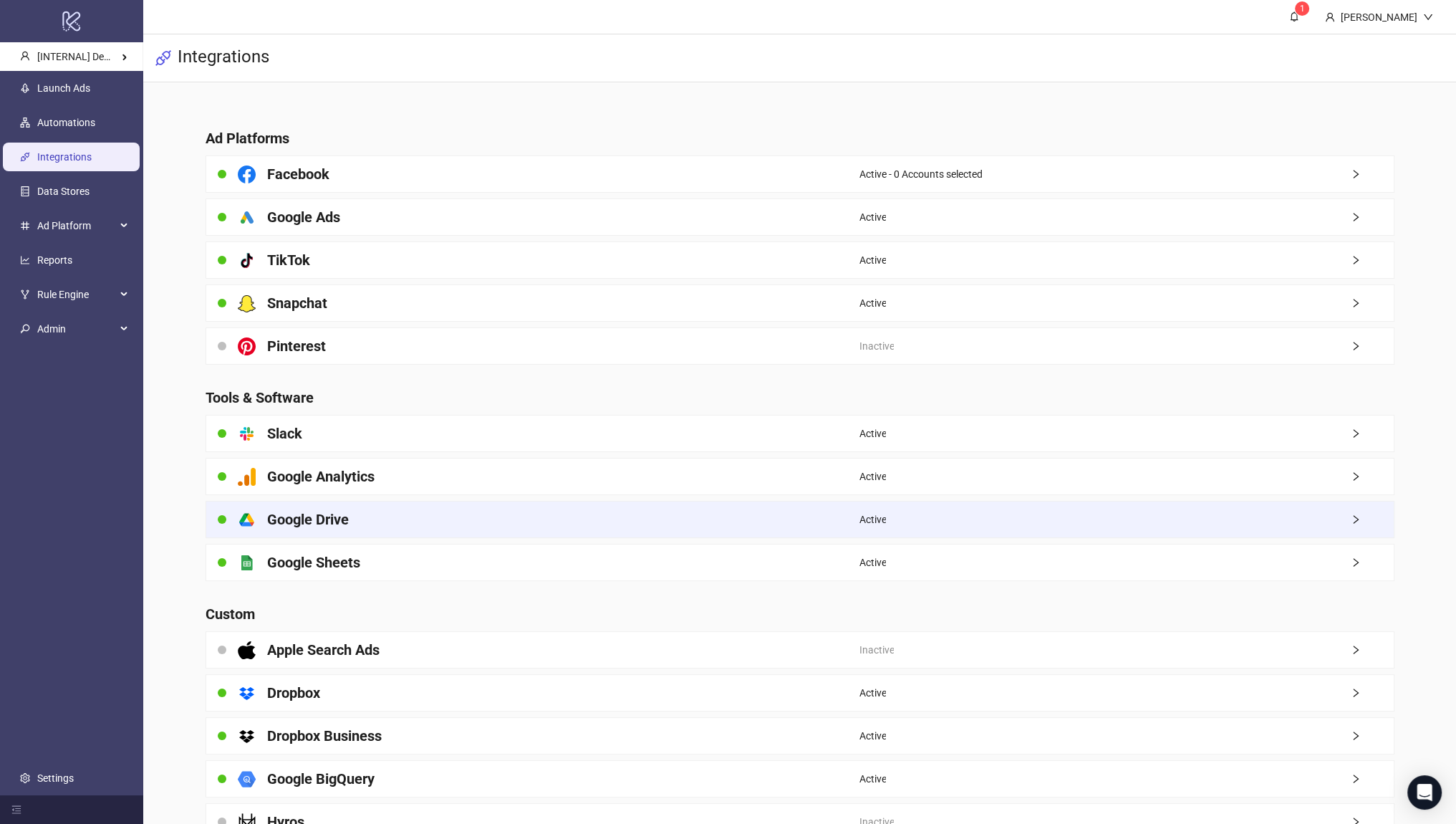
click at [308, 529] on h4 "Google Drive" at bounding box center [308, 519] width 82 height 20
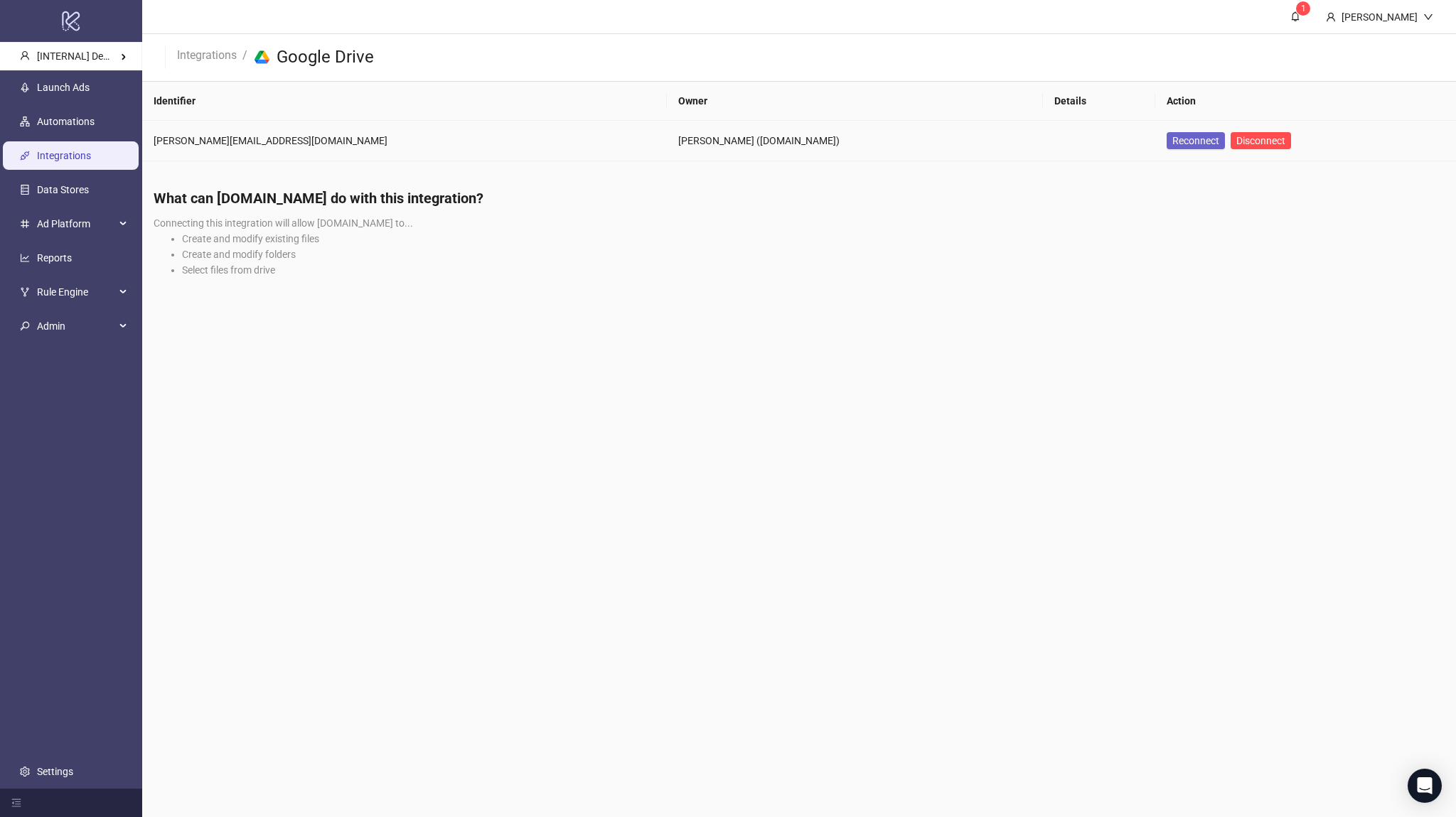
click at [1172, 144] on span "Reconnect" at bounding box center [1195, 140] width 47 height 11
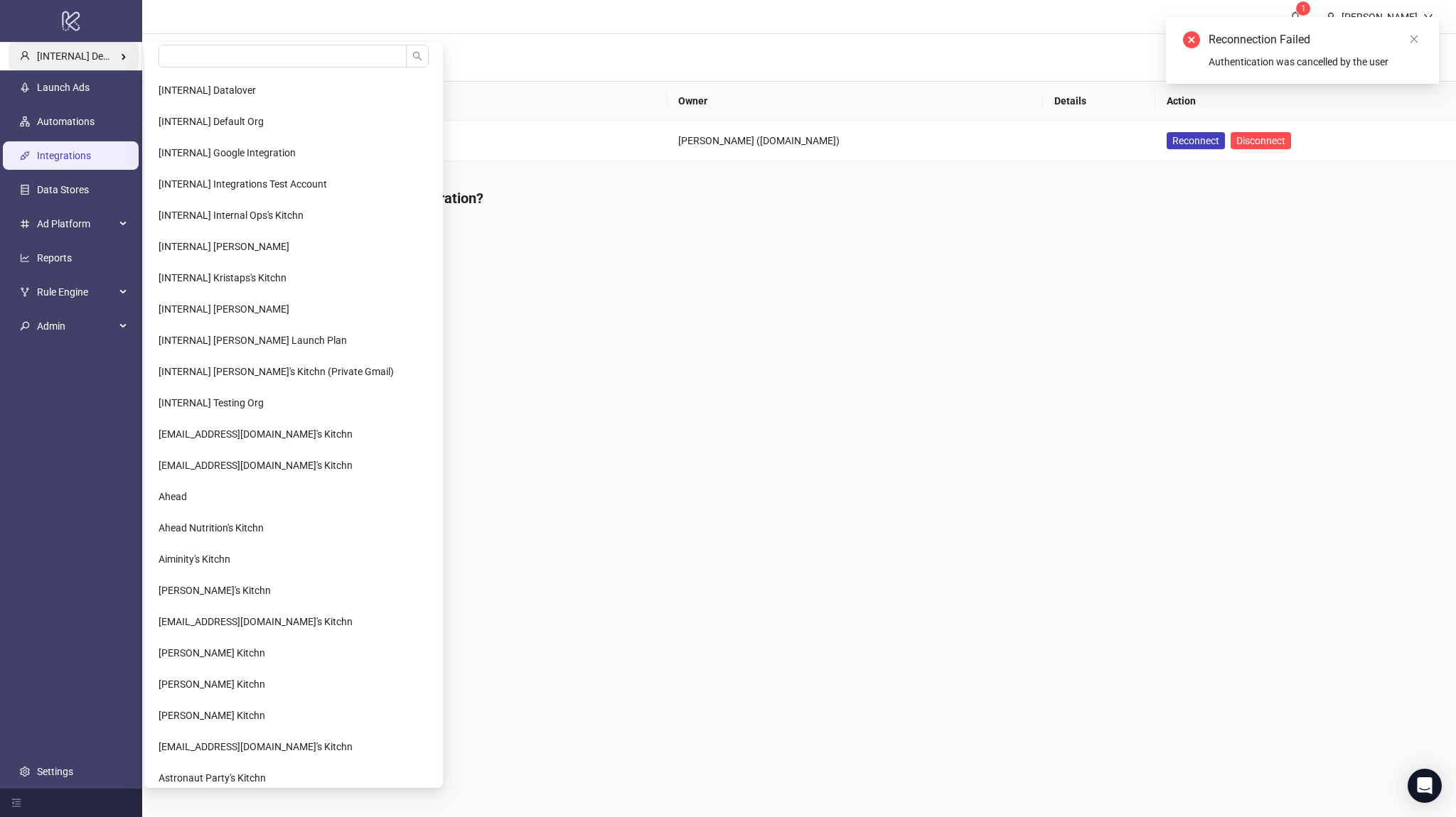
click at [75, 48] on div "[INTERNAL] Demo Account" at bounding box center [73, 56] width 130 height 29
click at [225, 60] on input "search" at bounding box center [283, 56] width 248 height 23
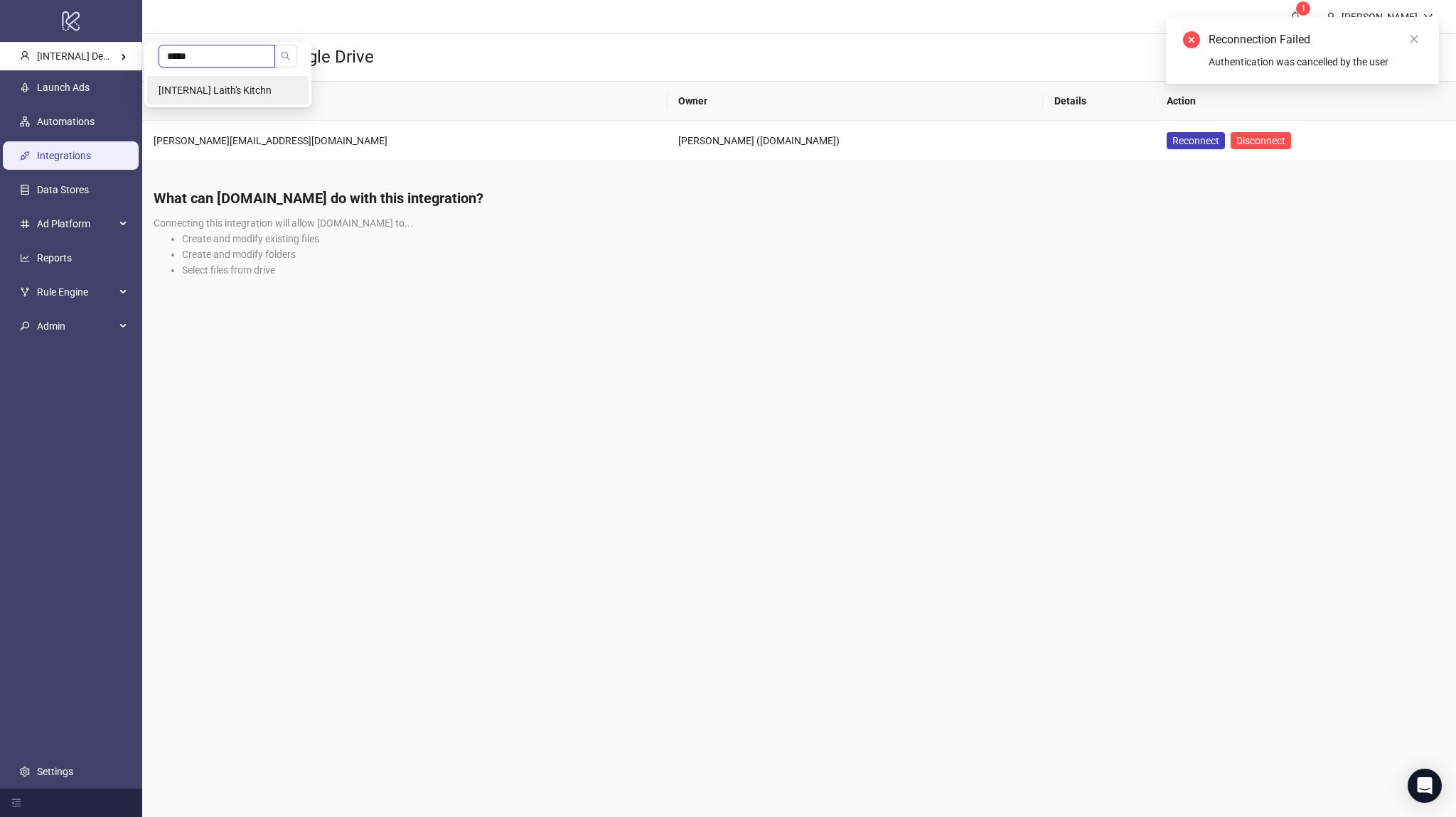
type input "*****"
click at [215, 99] on li "[INTERNAL] Laith's Kitchn" at bounding box center [228, 90] width 161 height 29
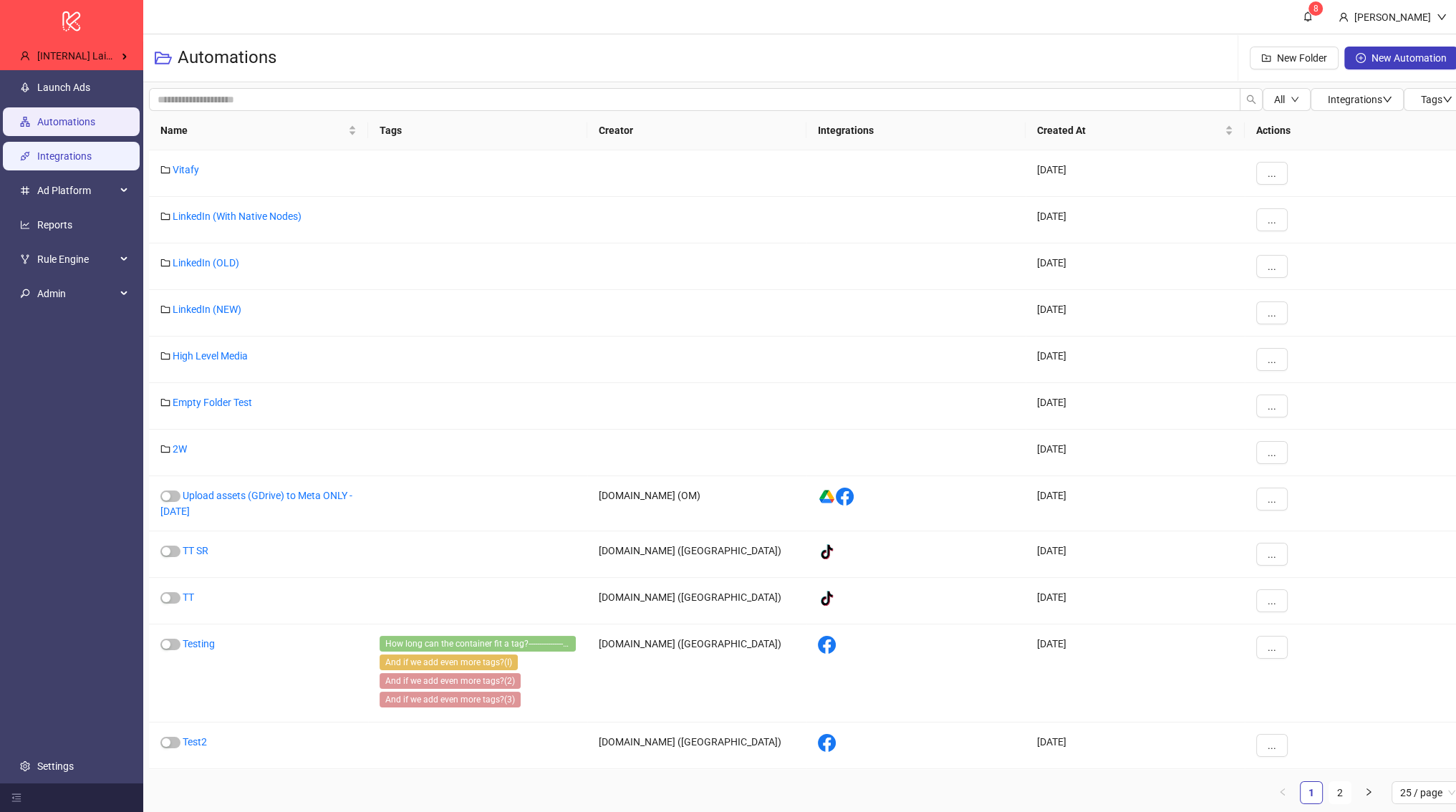
click at [81, 156] on link "Integrations" at bounding box center [64, 156] width 55 height 11
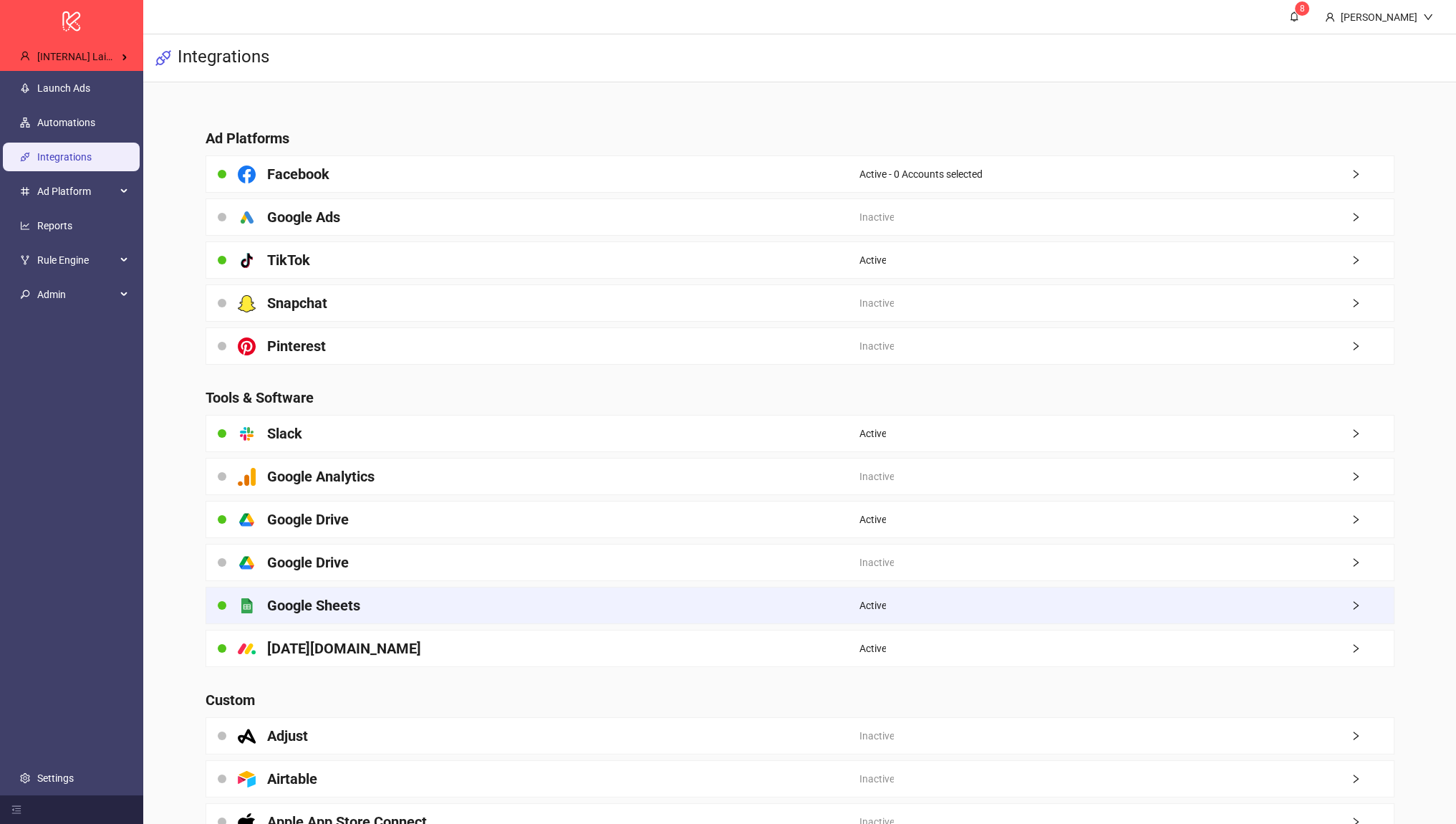
click at [356, 591] on div "platform/google_sheets Google Sheets" at bounding box center [533, 605] width 653 height 36
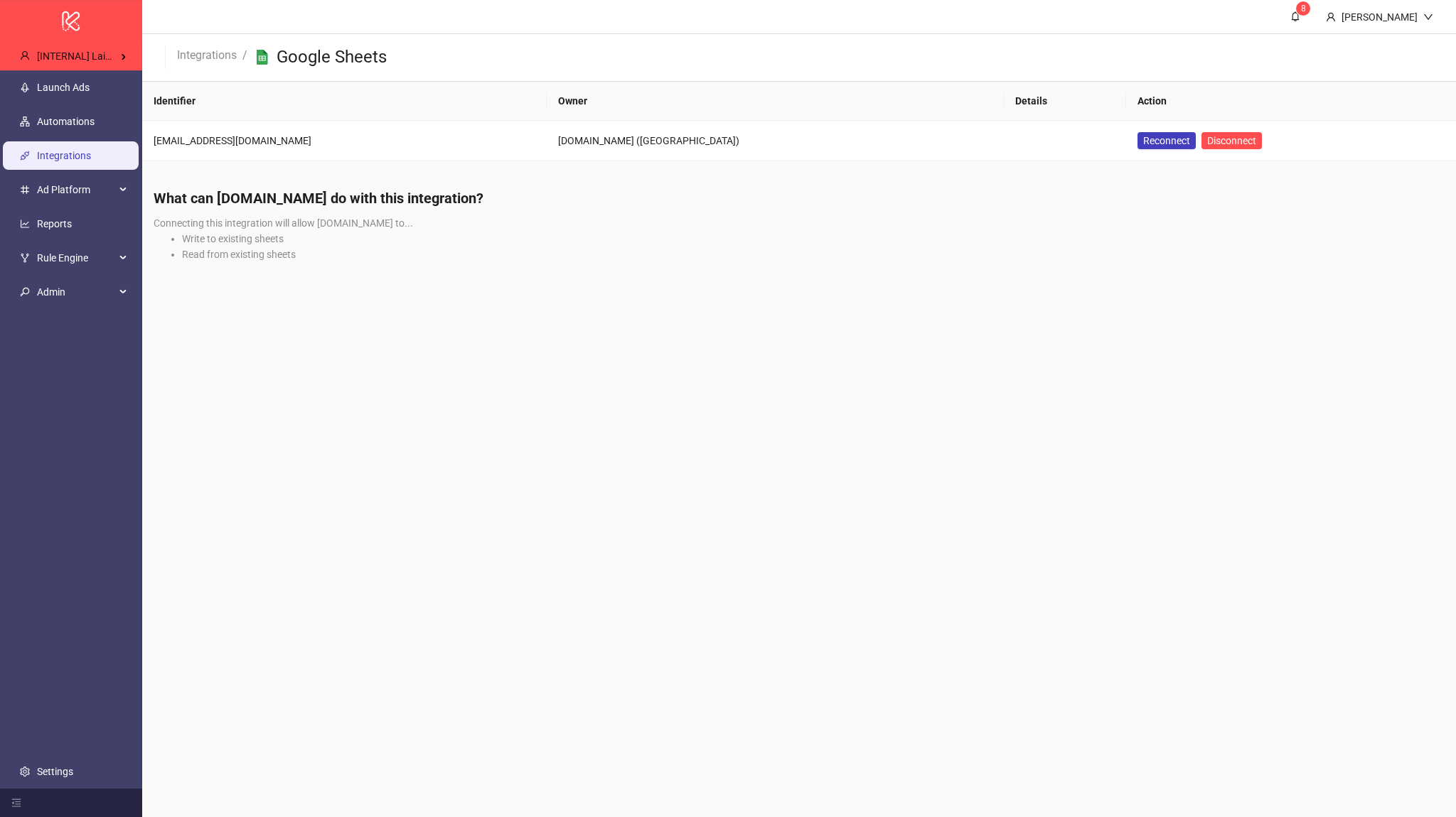
click at [91, 158] on link "Integrations" at bounding box center [64, 155] width 54 height 11
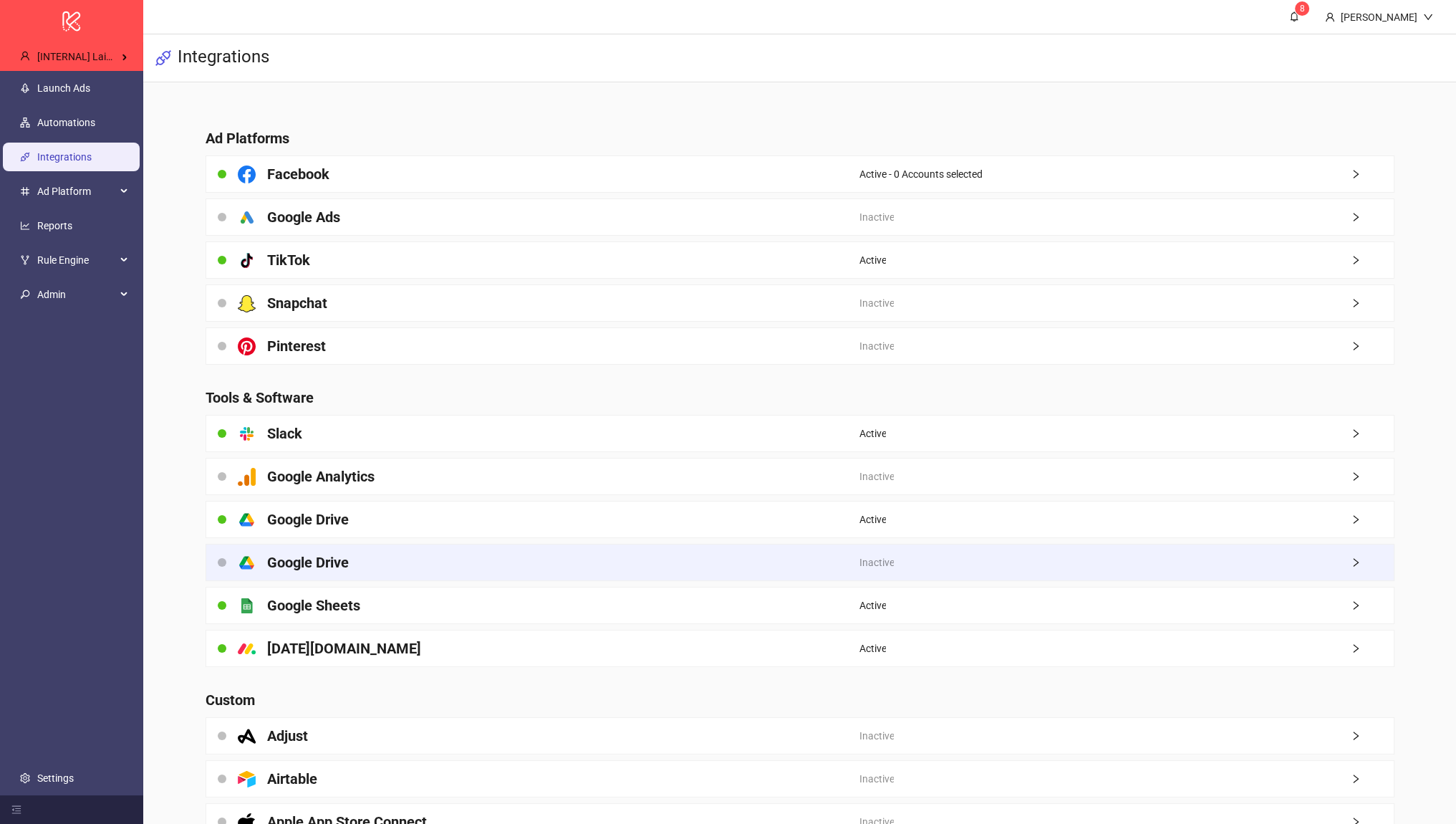
click at [333, 553] on h4 "Google Drive" at bounding box center [308, 562] width 82 height 20
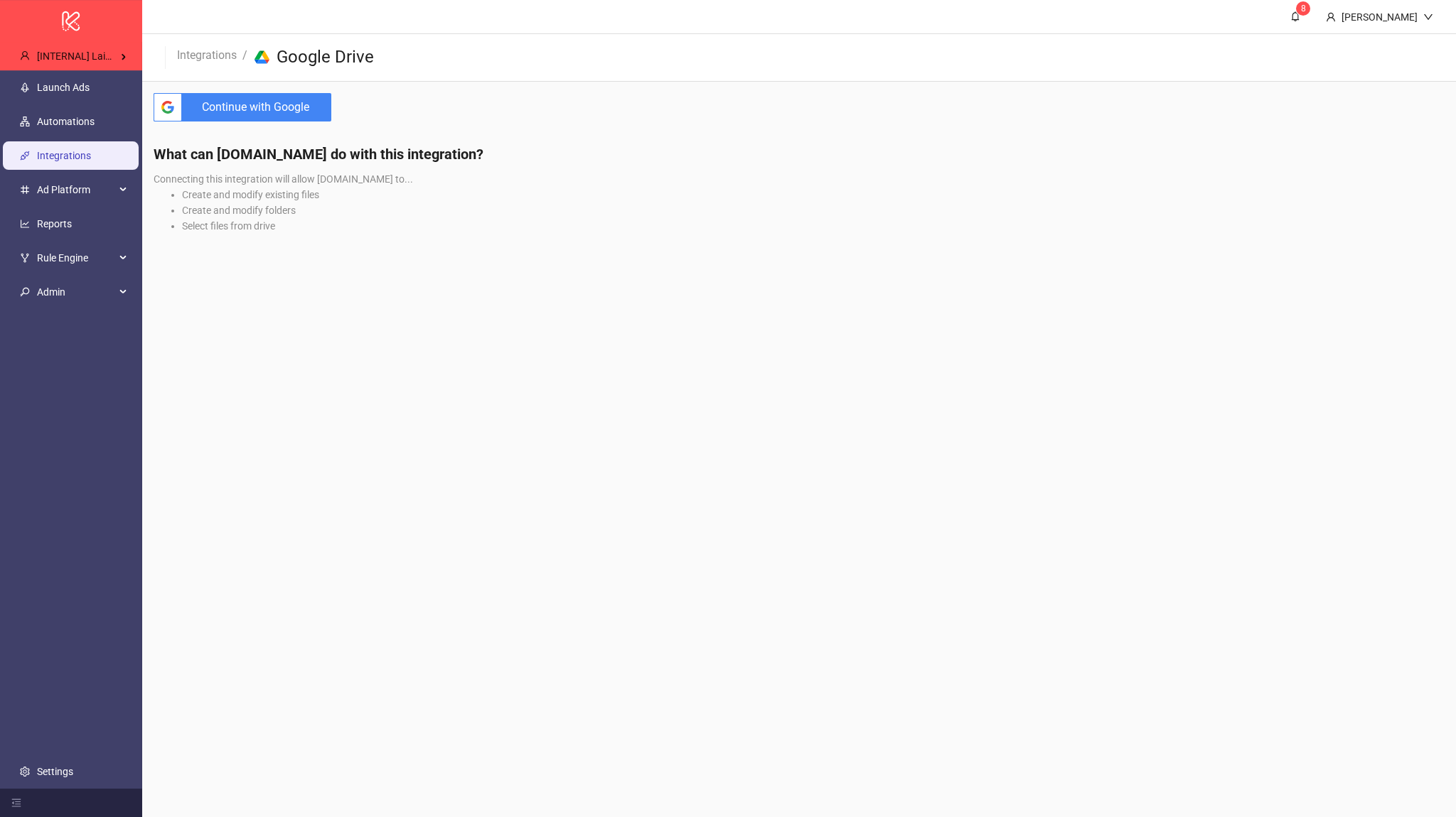
click at [37, 159] on link "Integrations" at bounding box center [64, 155] width 54 height 11
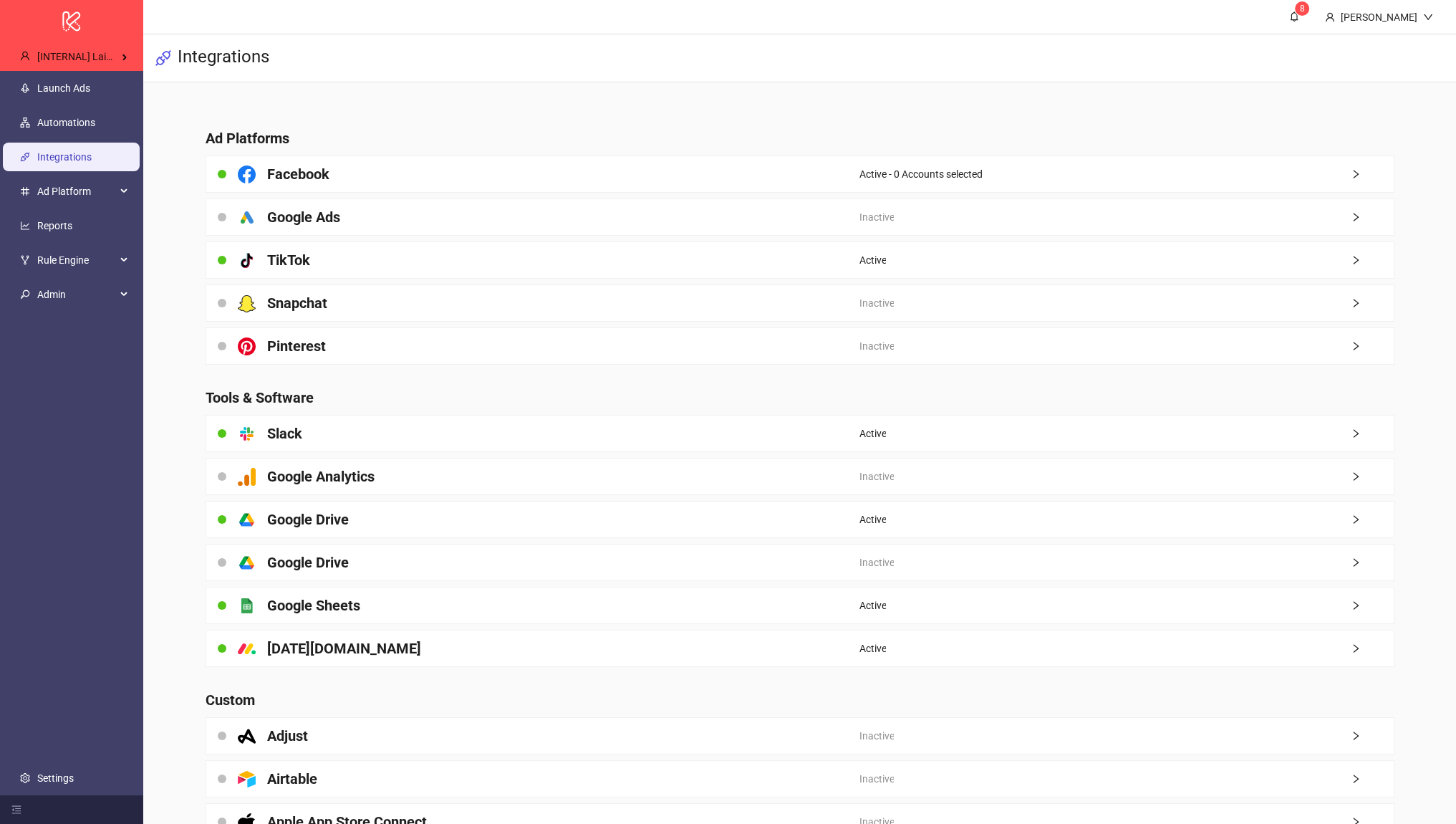
click at [308, 525] on h4 "Google Drive" at bounding box center [308, 519] width 82 height 20
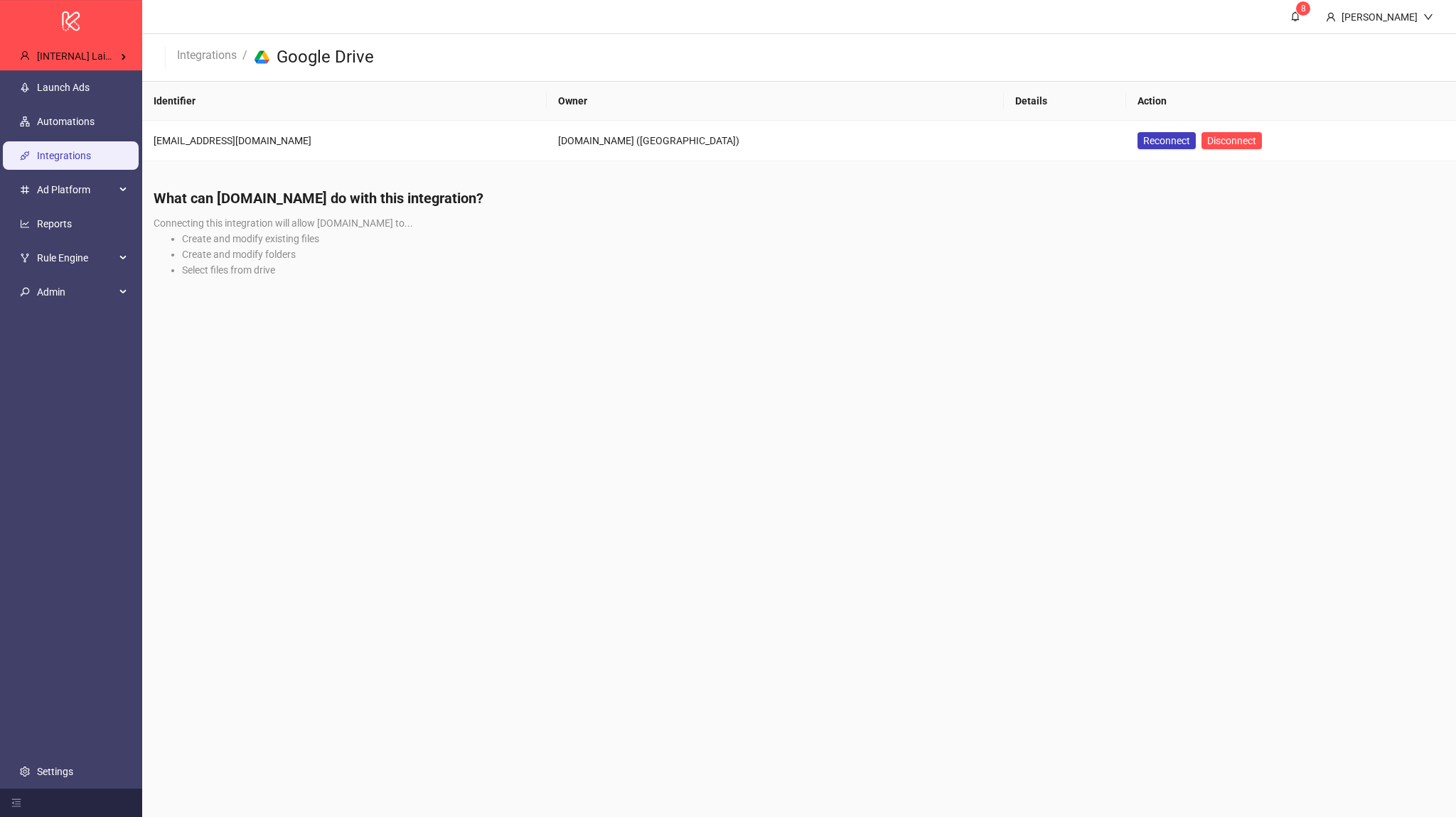
click at [91, 152] on link "Integrations" at bounding box center [64, 155] width 54 height 11
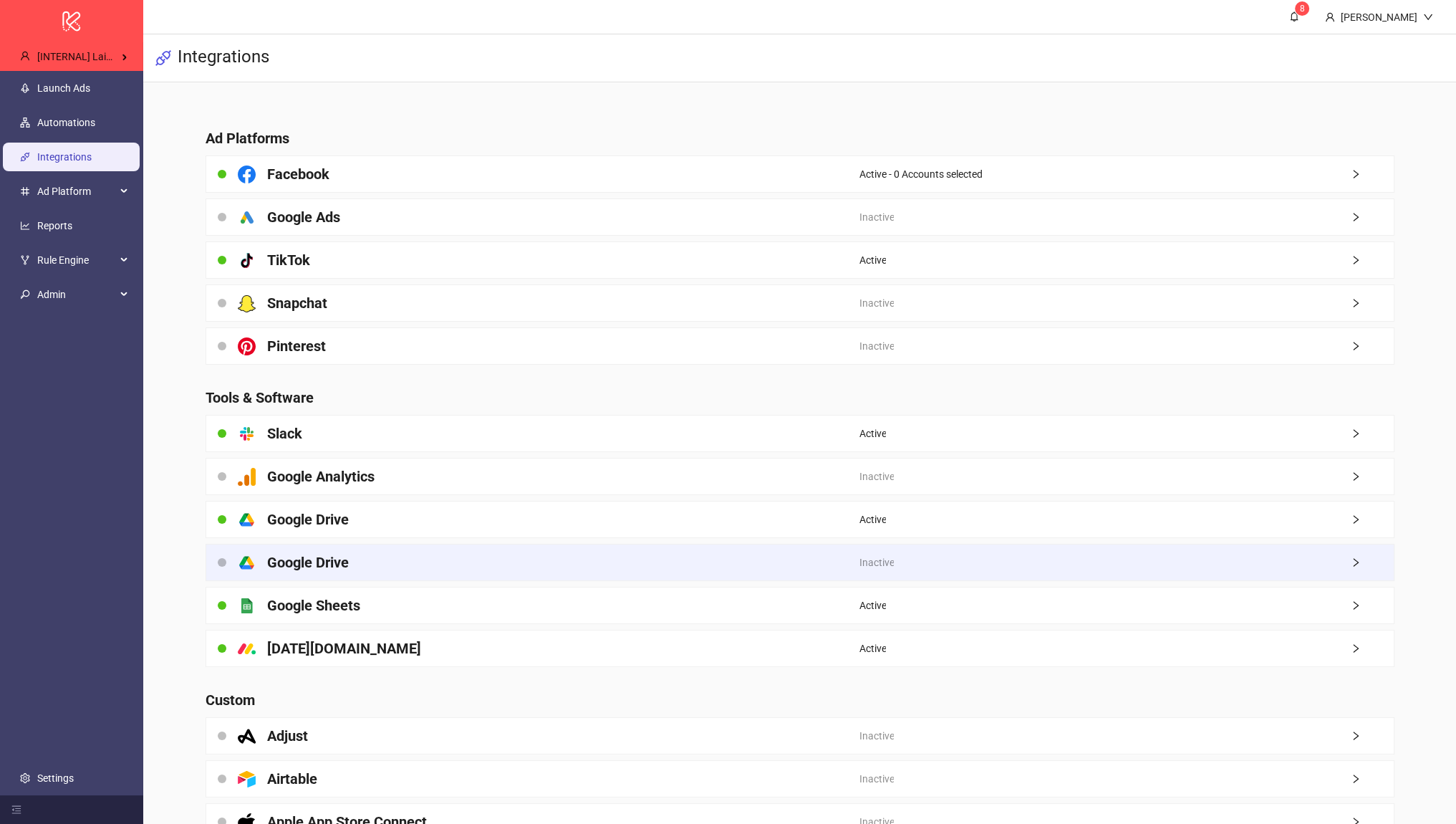
click at [382, 558] on div "platform/google_drive Google Drive" at bounding box center [533, 562] width 653 height 36
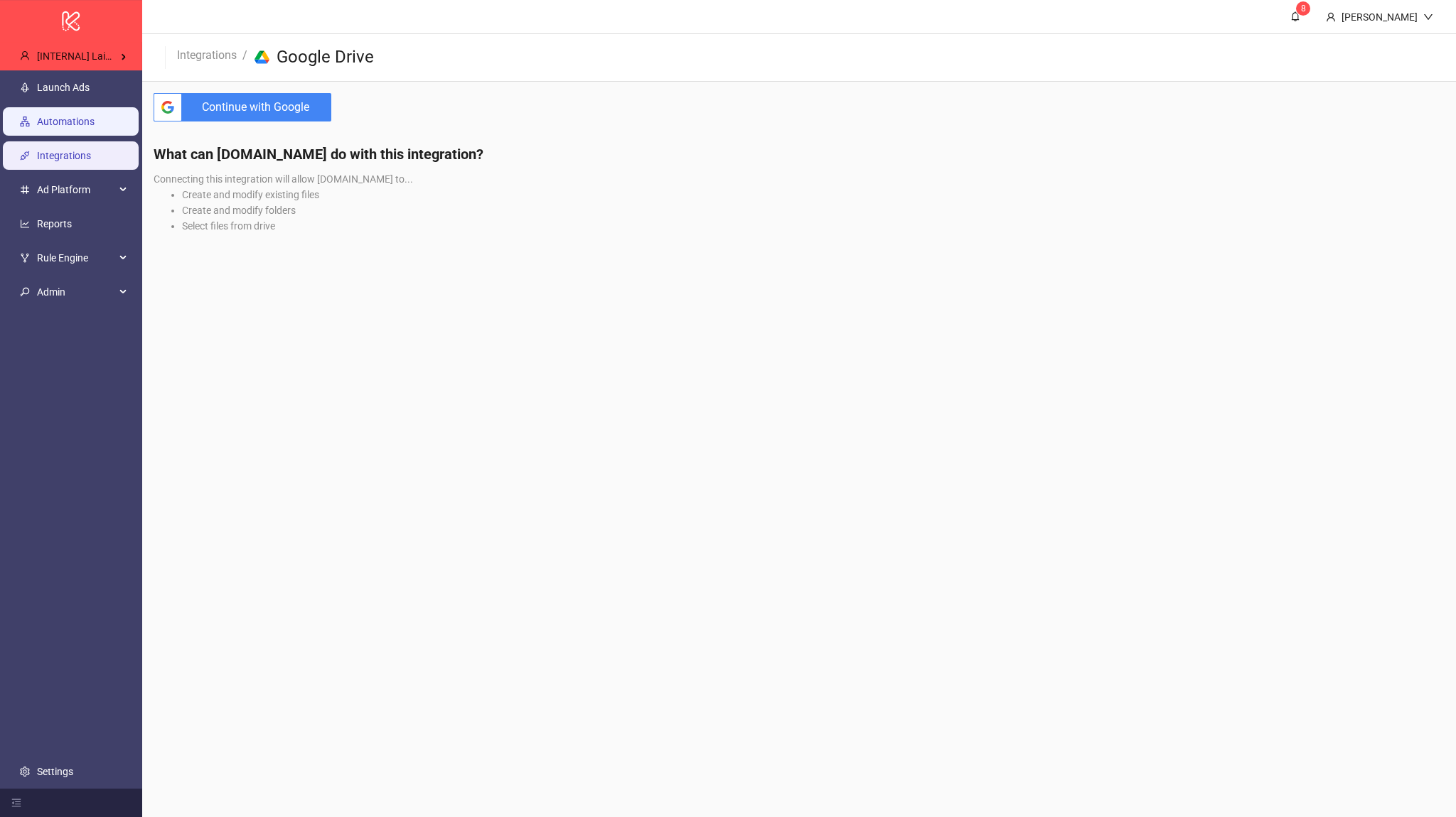
click at [77, 127] on link "Automations" at bounding box center [65, 121] width 58 height 11
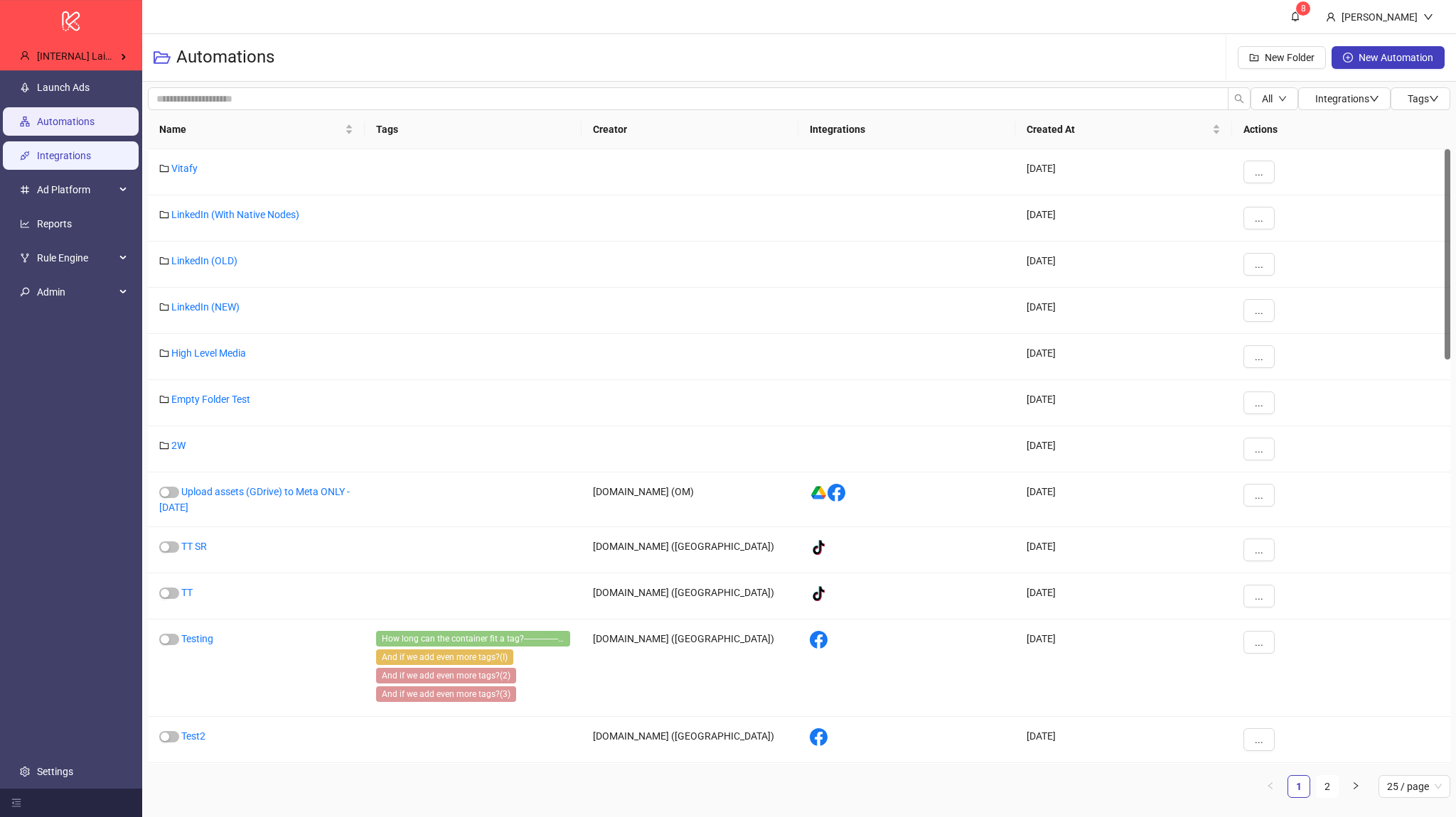
click at [84, 152] on link "Integrations" at bounding box center [64, 155] width 54 height 11
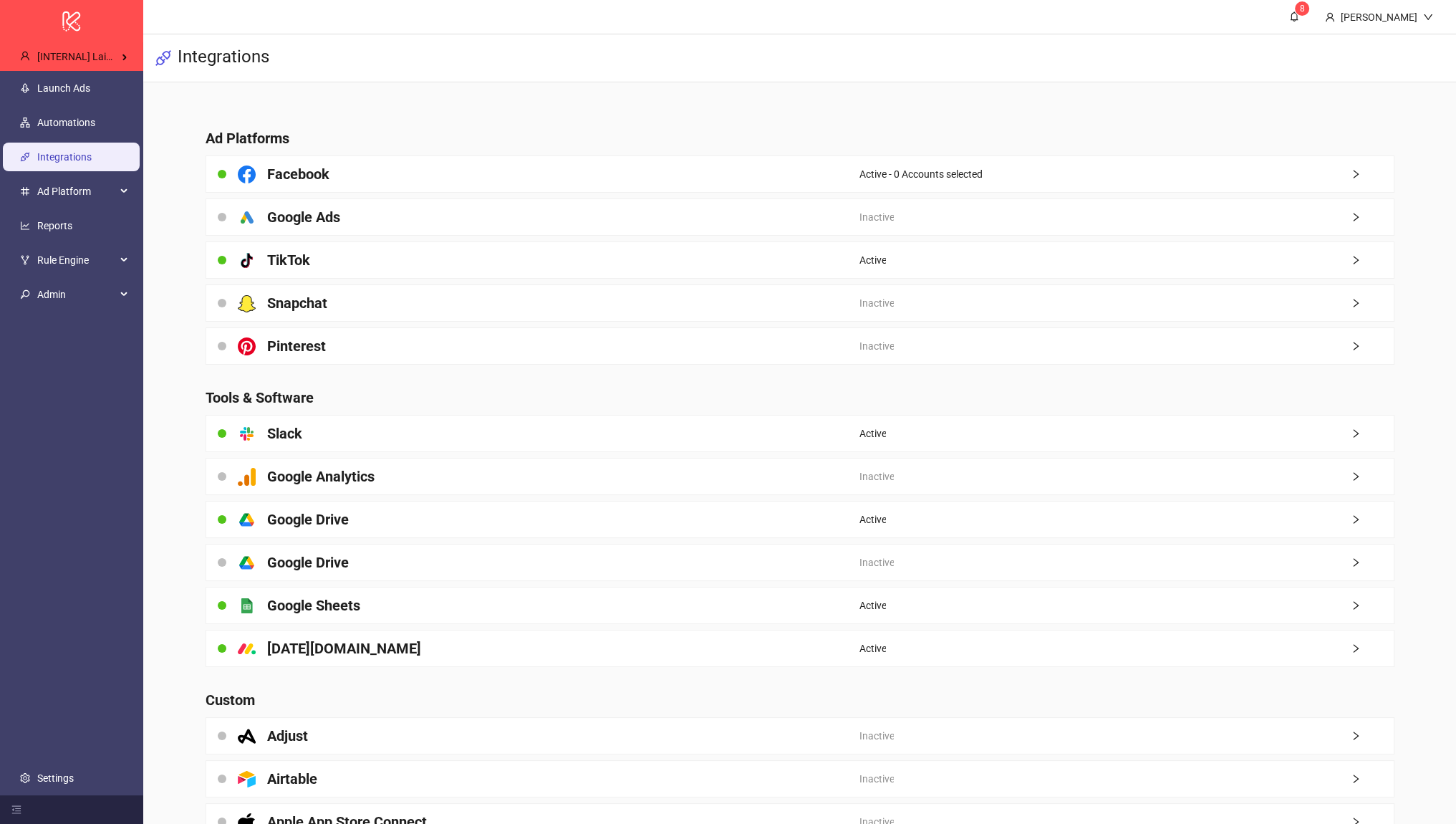
click at [84, 153] on link "Integrations" at bounding box center [64, 157] width 55 height 11
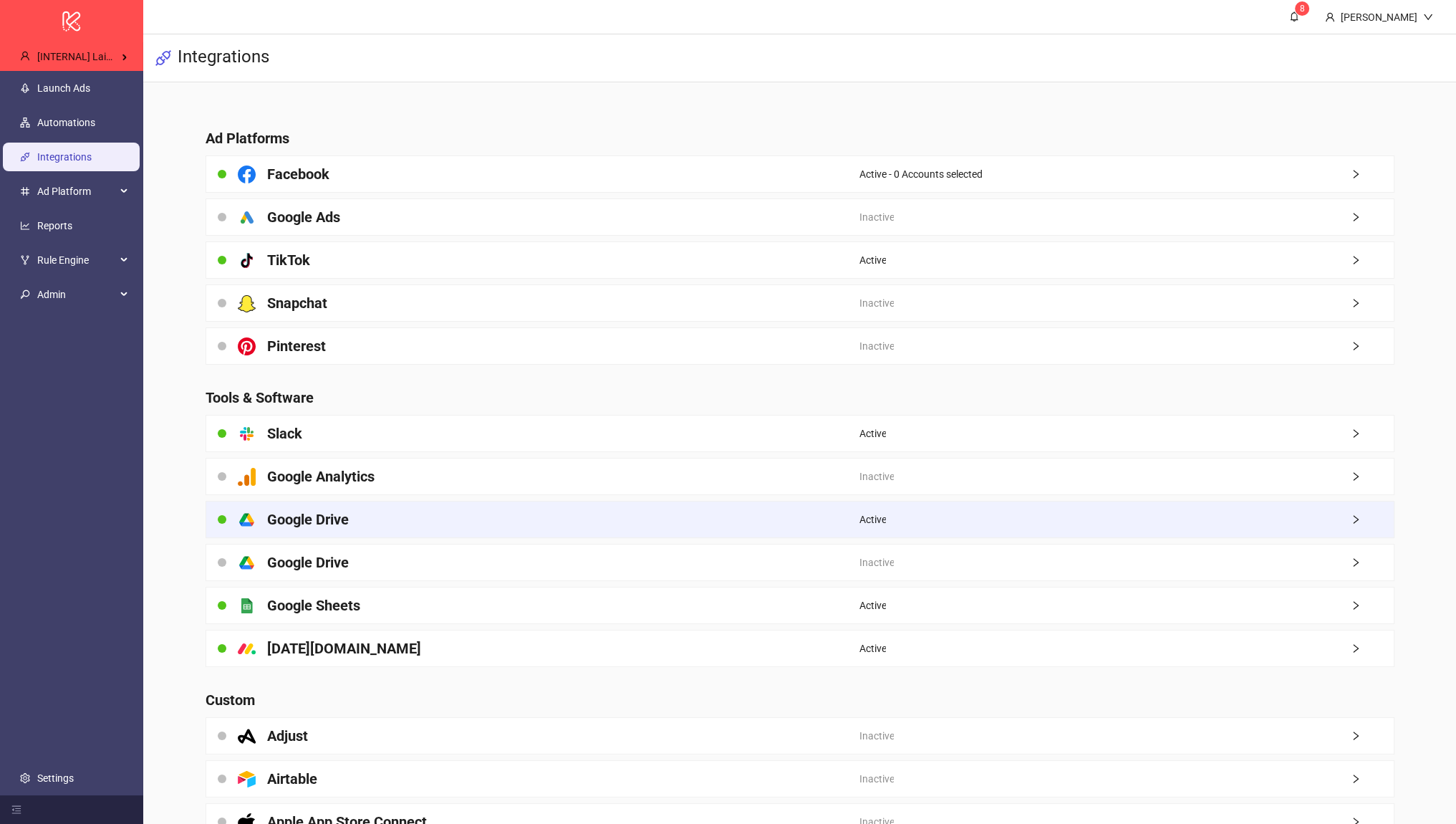
click at [407, 524] on div "platform/google_drive Google Drive" at bounding box center [533, 519] width 653 height 36
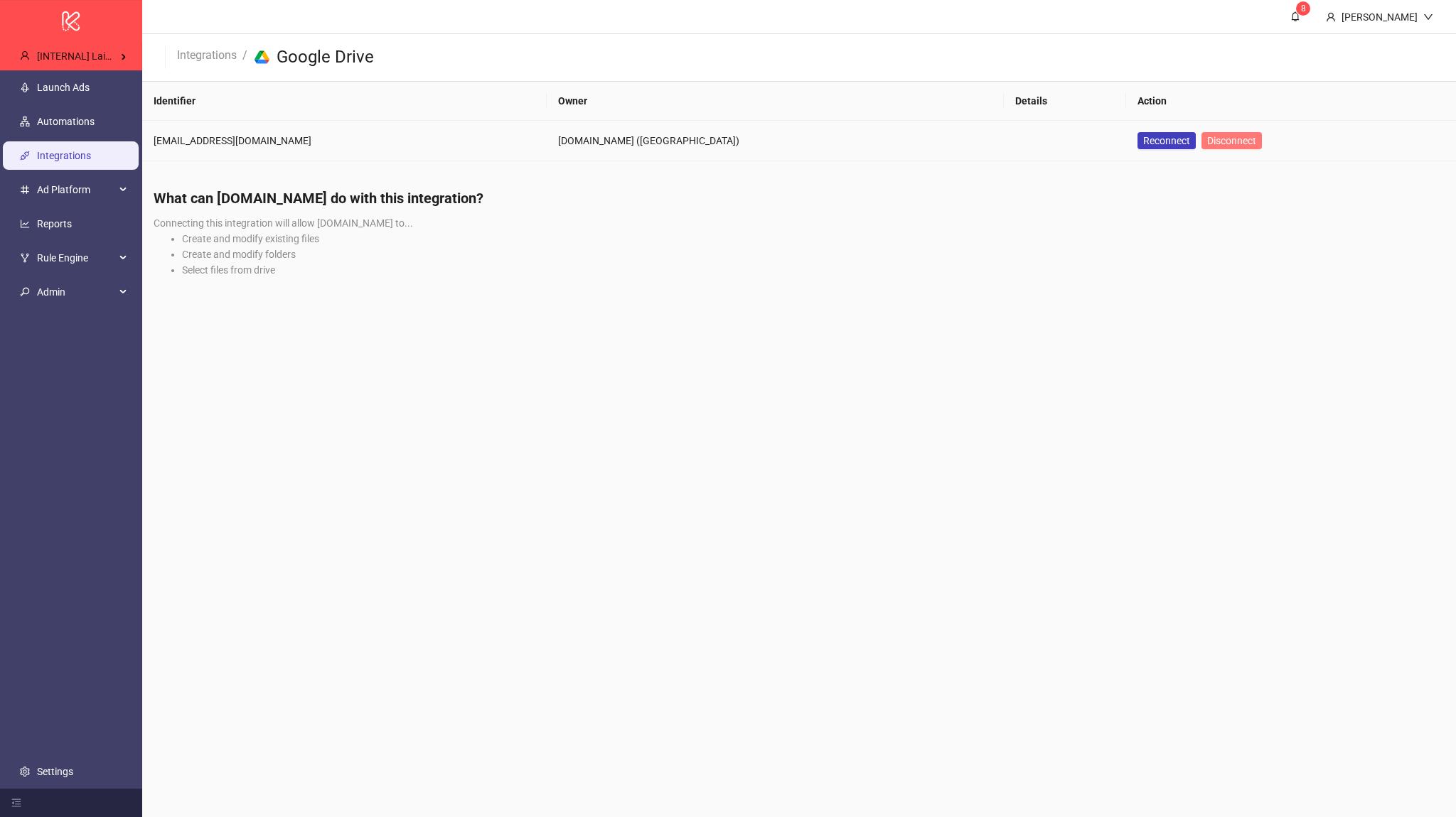
click at [1201, 147] on button "Disconnect" at bounding box center [1231, 141] width 60 height 17
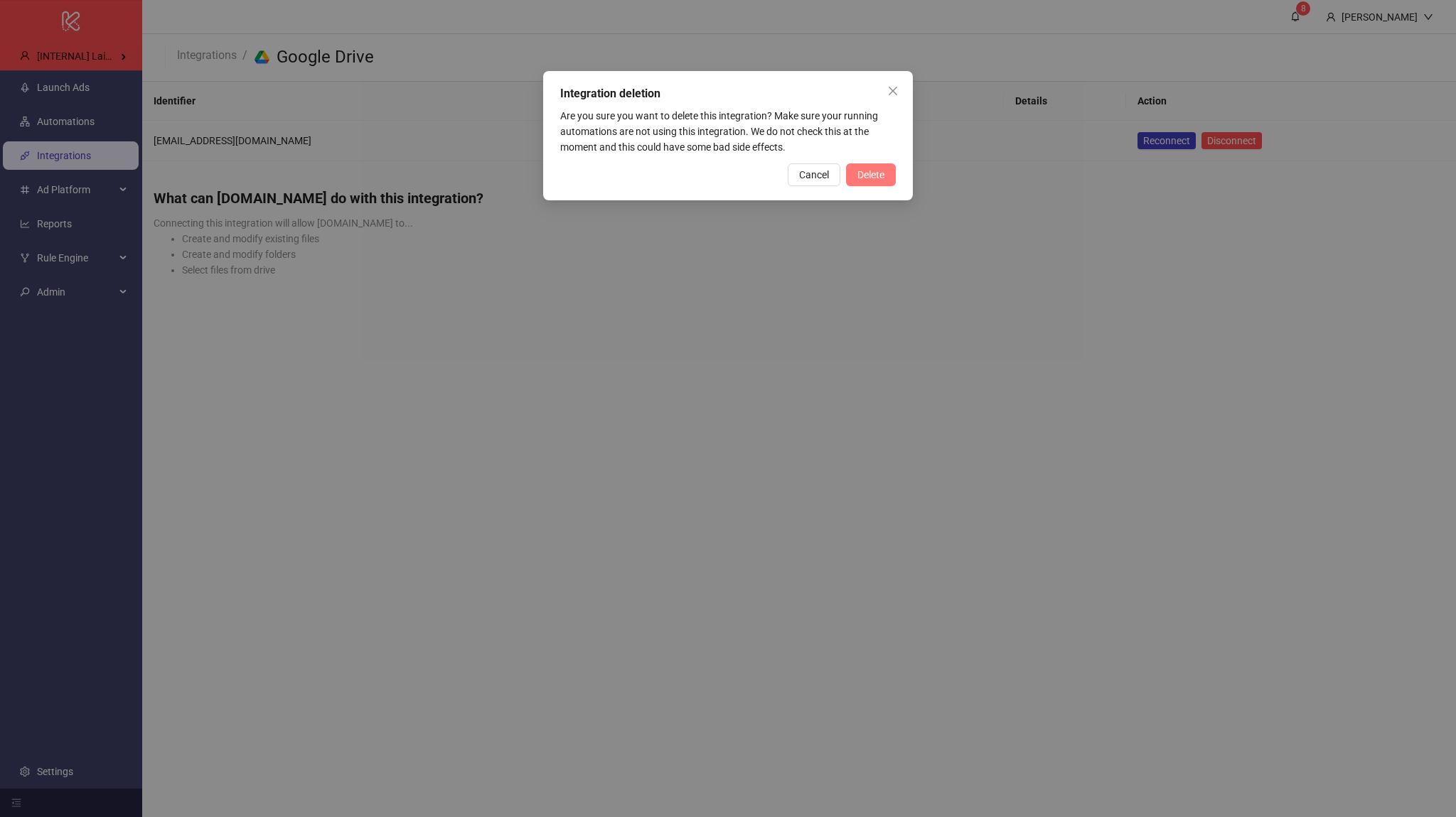
click at [861, 180] on button "Delete" at bounding box center [871, 174] width 50 height 23
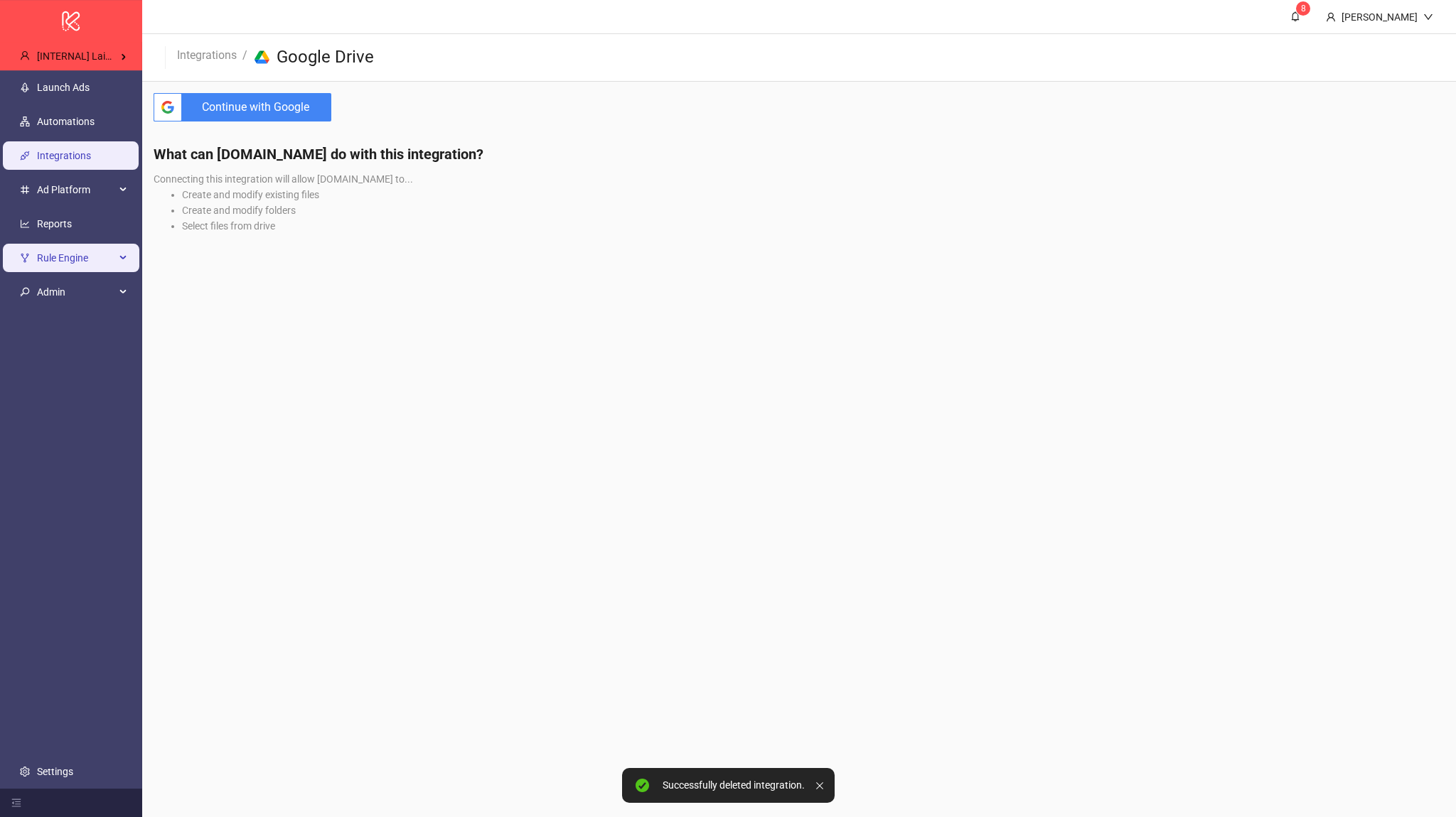
click at [56, 271] on span "Rule Engine" at bounding box center [76, 257] width 79 height 29
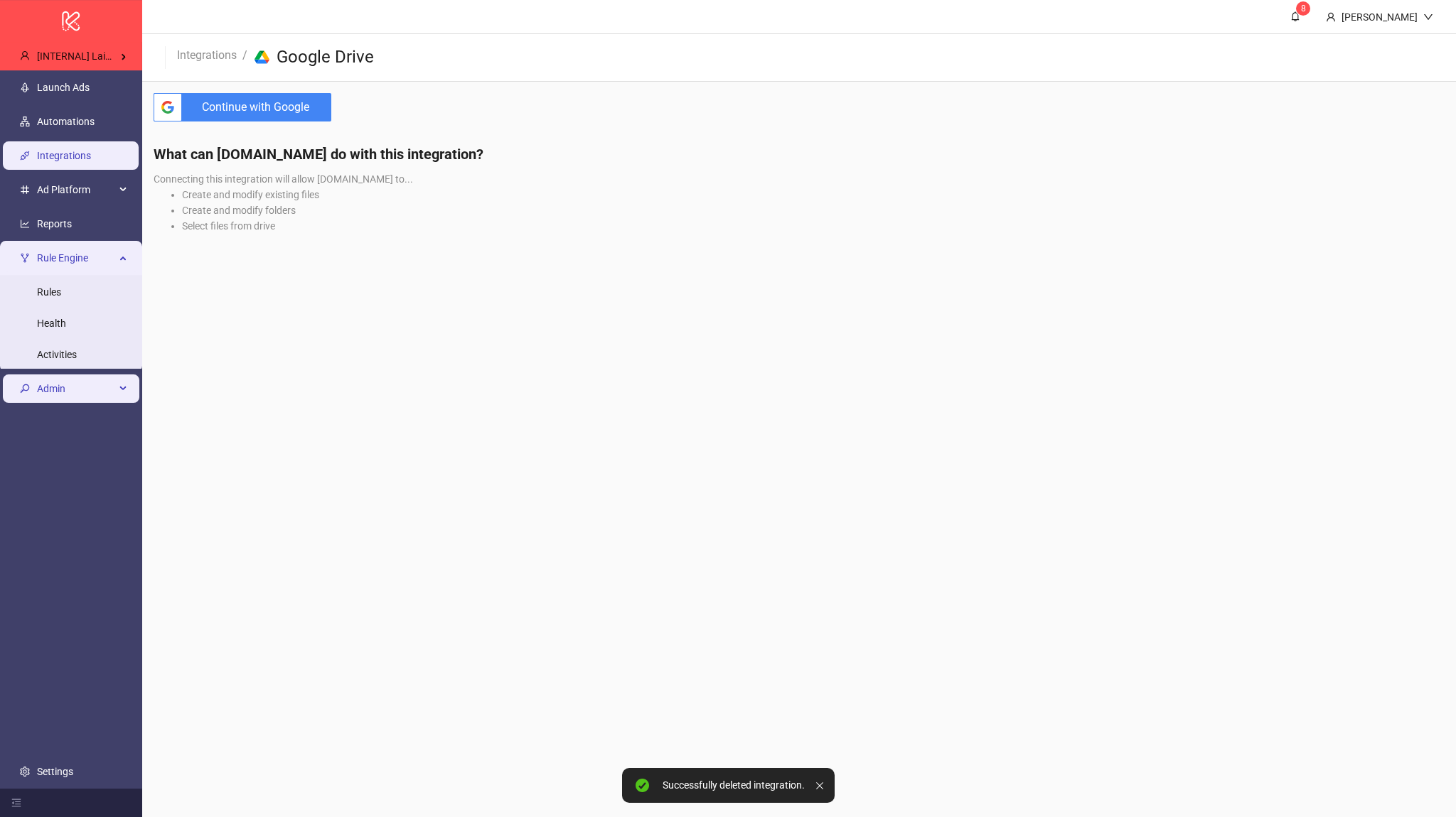
click at [51, 378] on span "Admin" at bounding box center [76, 388] width 79 height 29
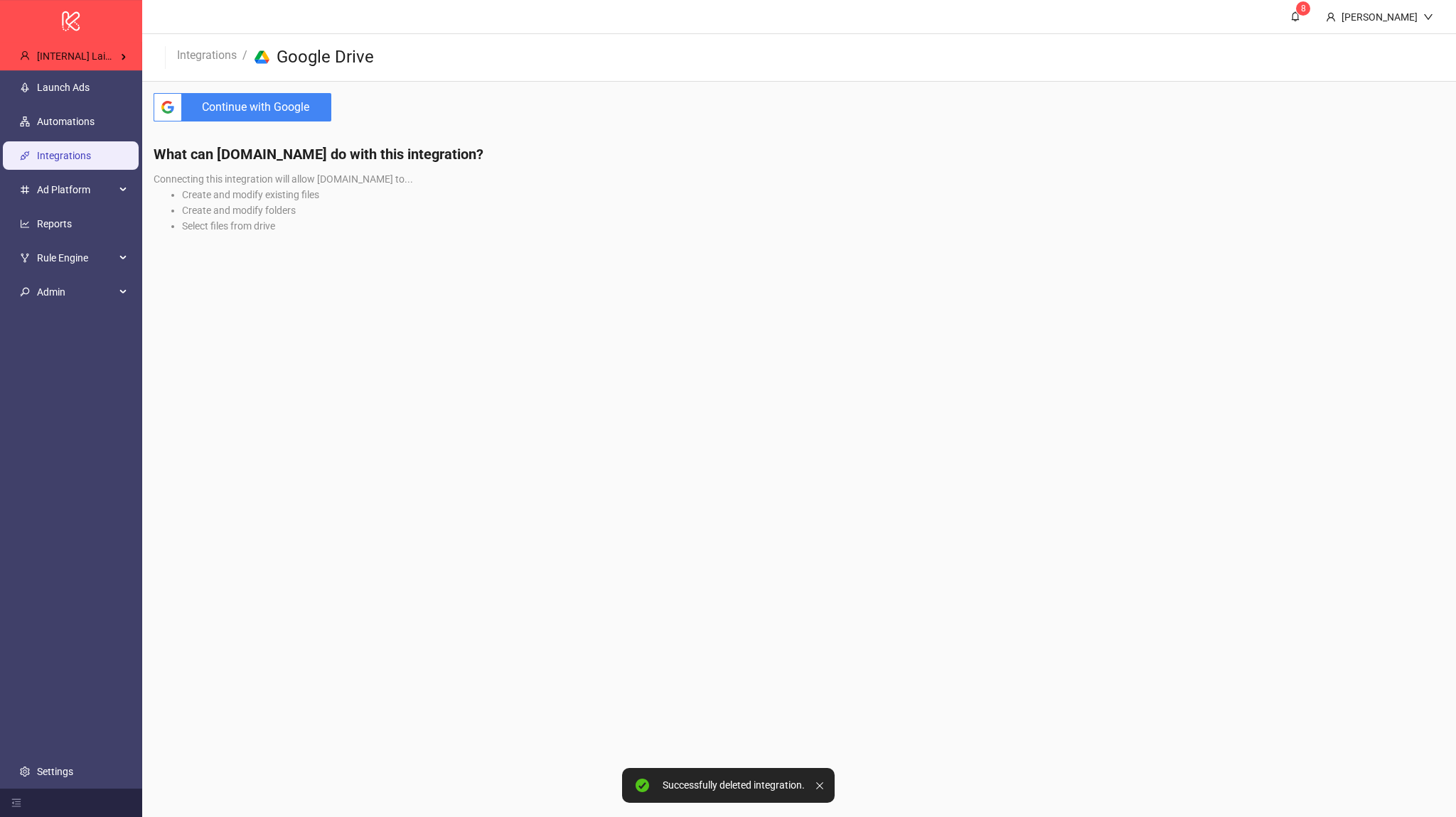
click at [75, 312] on ul "Launch Ads Automations Integrations Ad Platform Reports Rule Engine Rules Healt…" at bounding box center [71, 430] width 142 height 718
click at [73, 297] on span "Admin" at bounding box center [76, 292] width 79 height 29
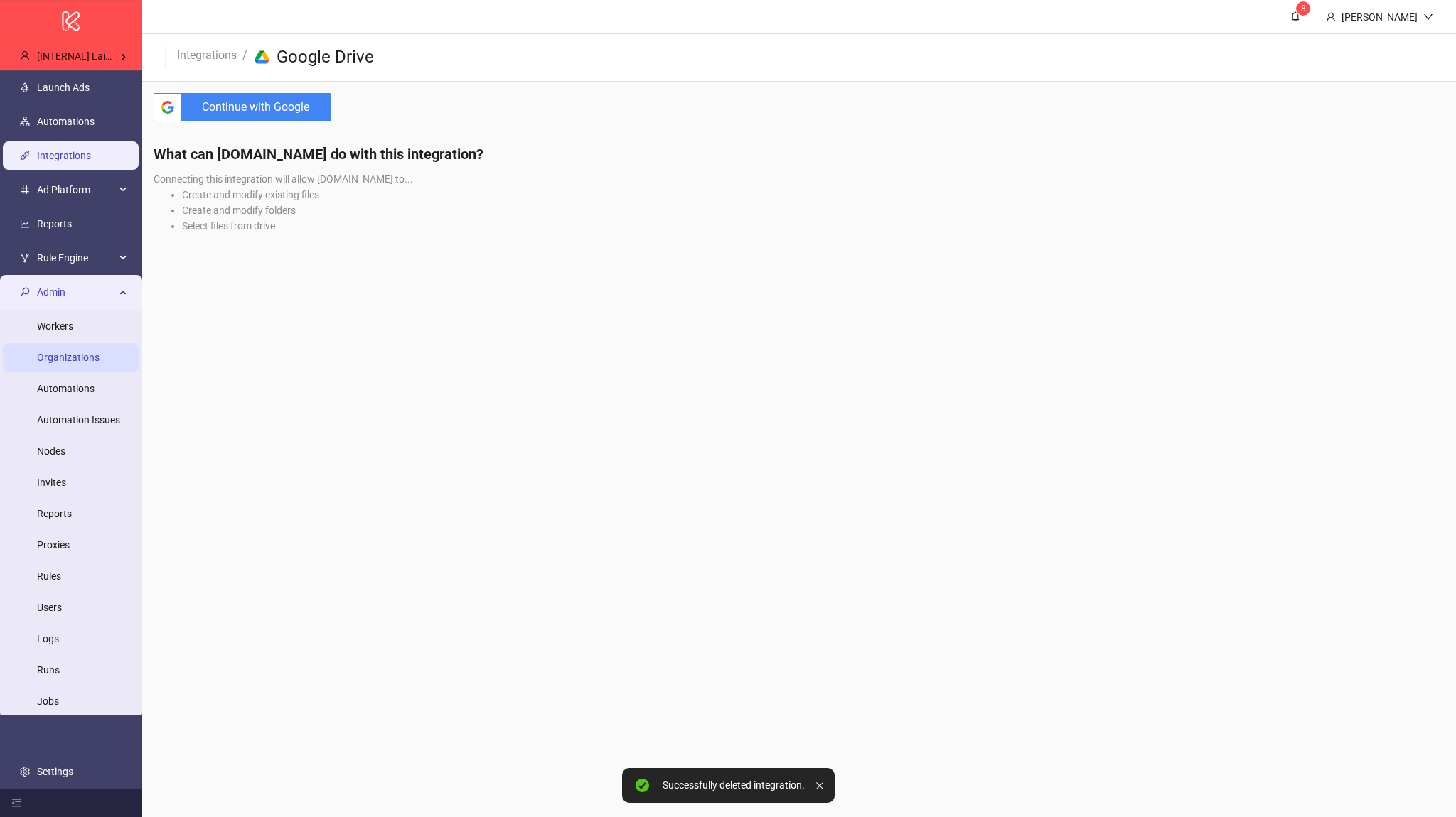
click at [81, 358] on link "Organizations" at bounding box center [68, 357] width 63 height 11
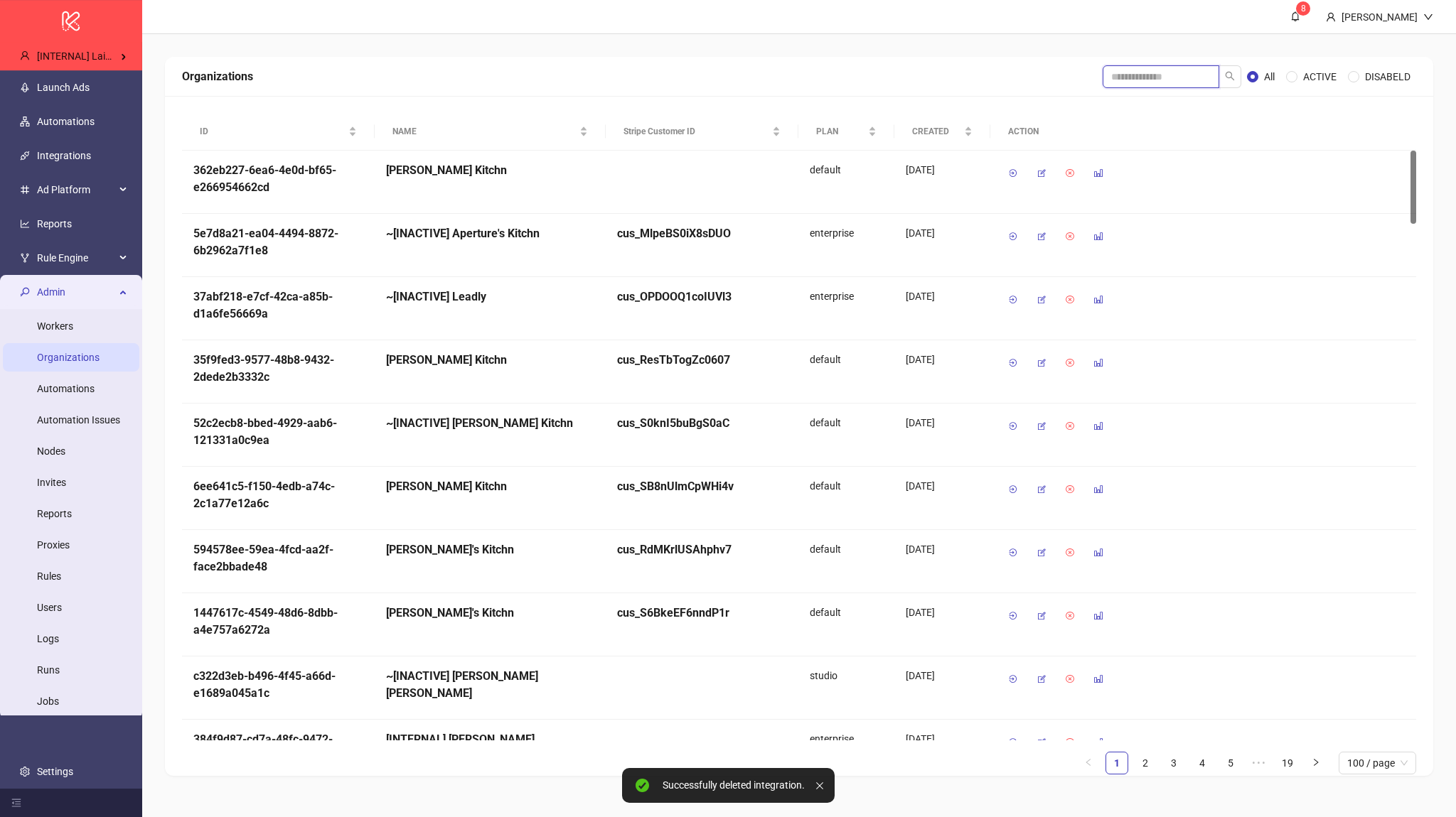
click at [1160, 83] on input "search" at bounding box center [1161, 77] width 117 height 23
type input "*****"
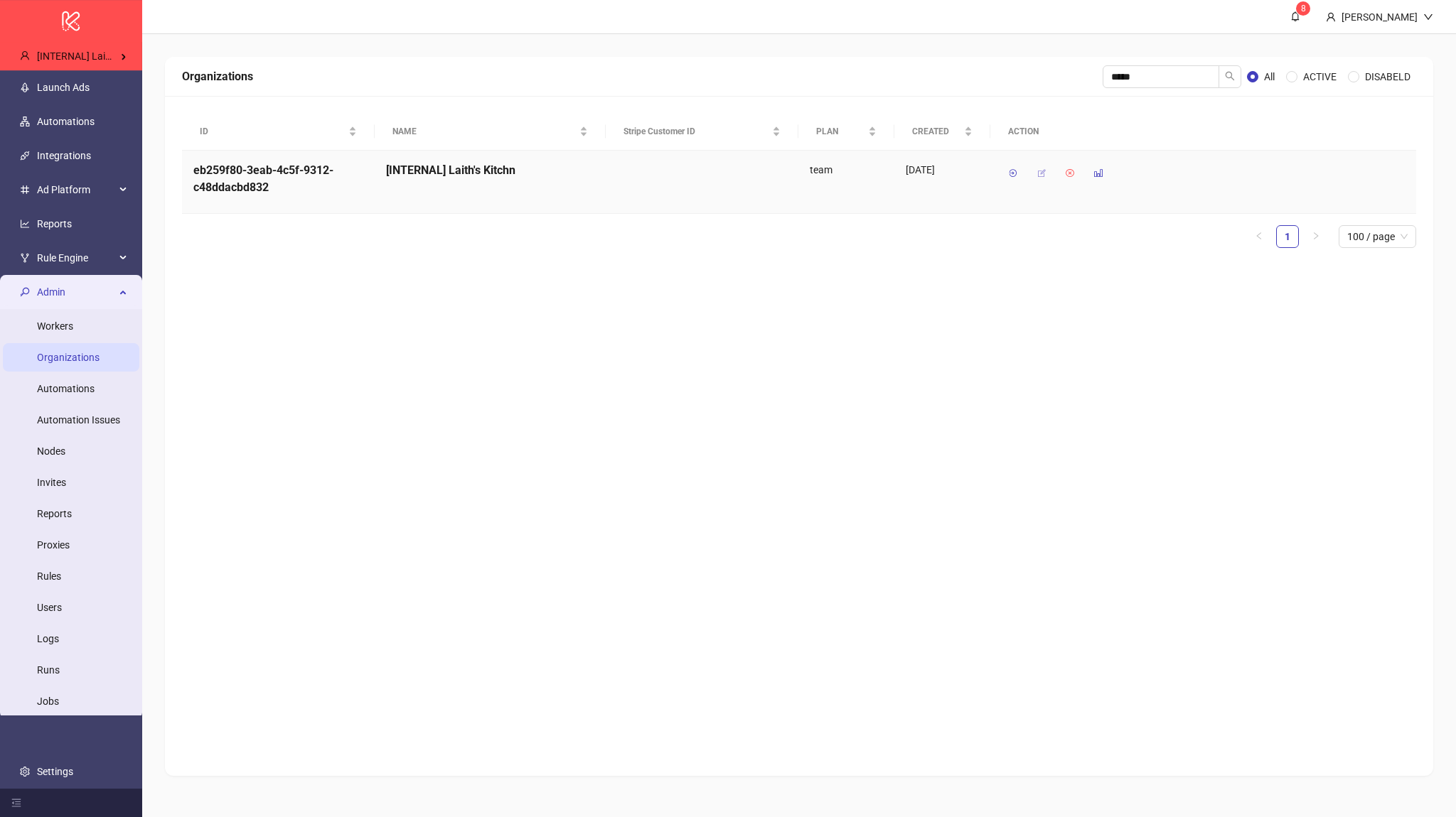
click at [1042, 171] on icon "button" at bounding box center [1041, 173] width 10 height 10
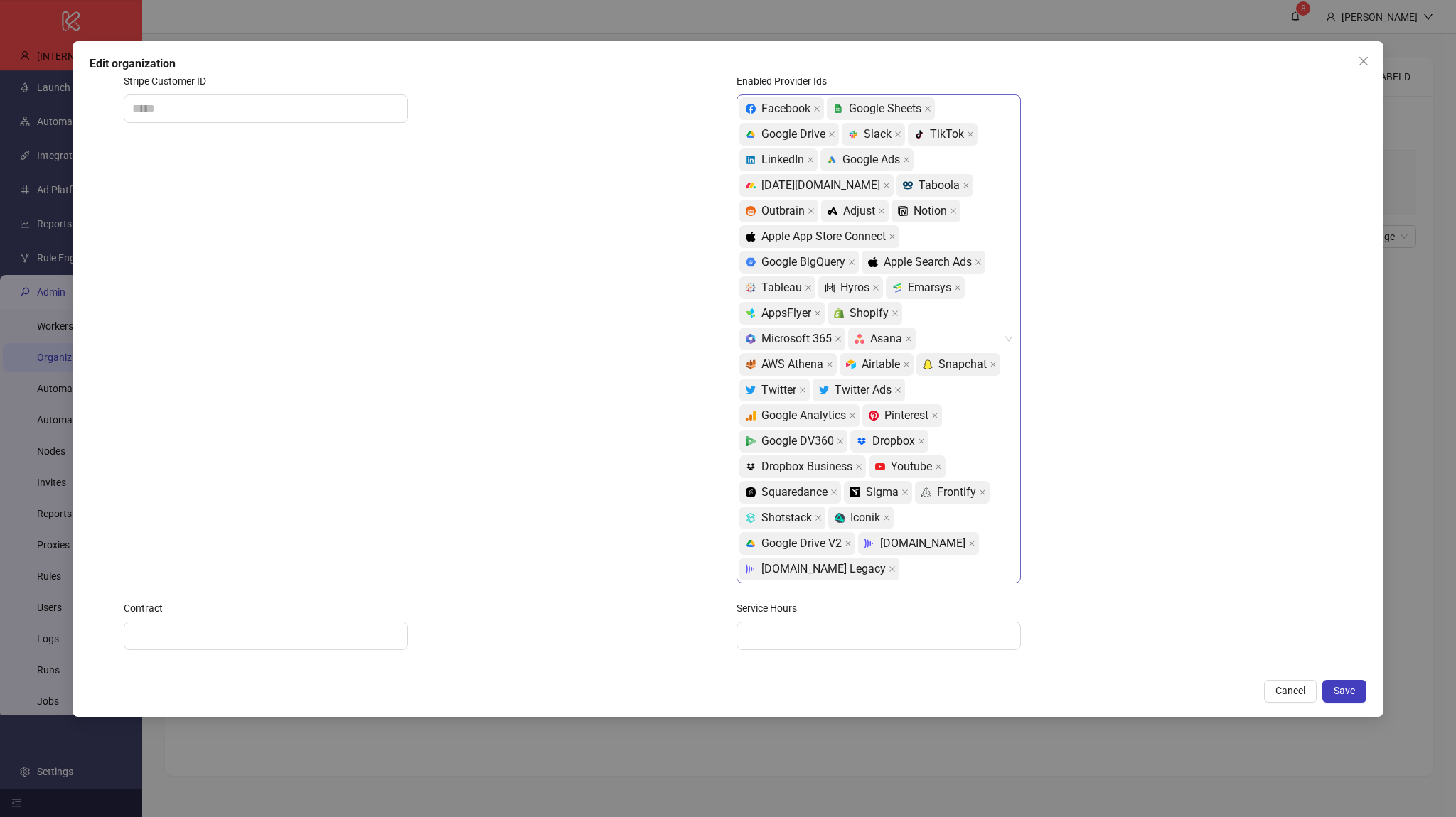
scroll to position [128, 0]
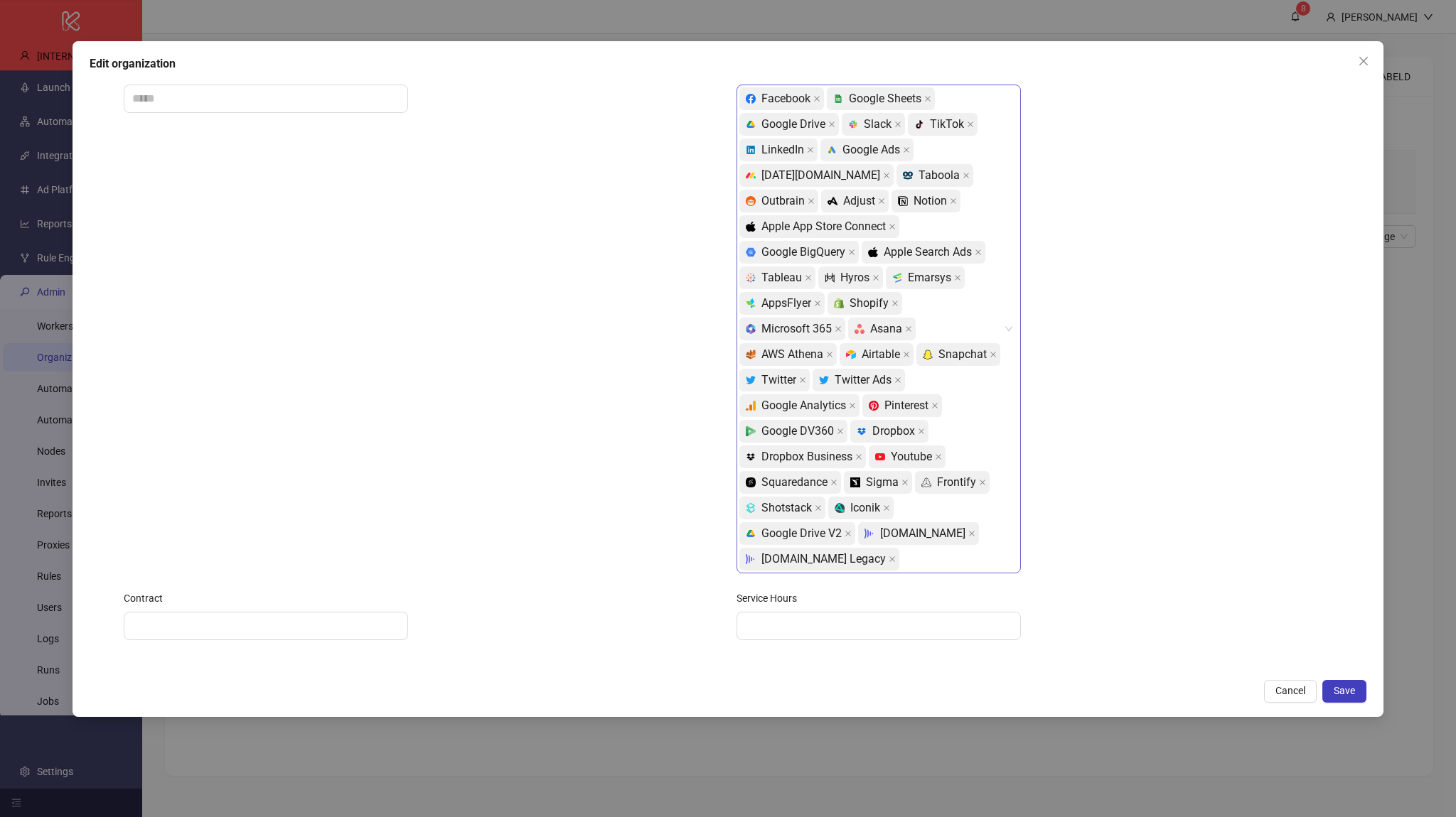
click at [957, 534] on div "Facebook platform/google_sheets Google Sheets platform/google_drive Google Driv…" at bounding box center [871, 329] width 263 height 486
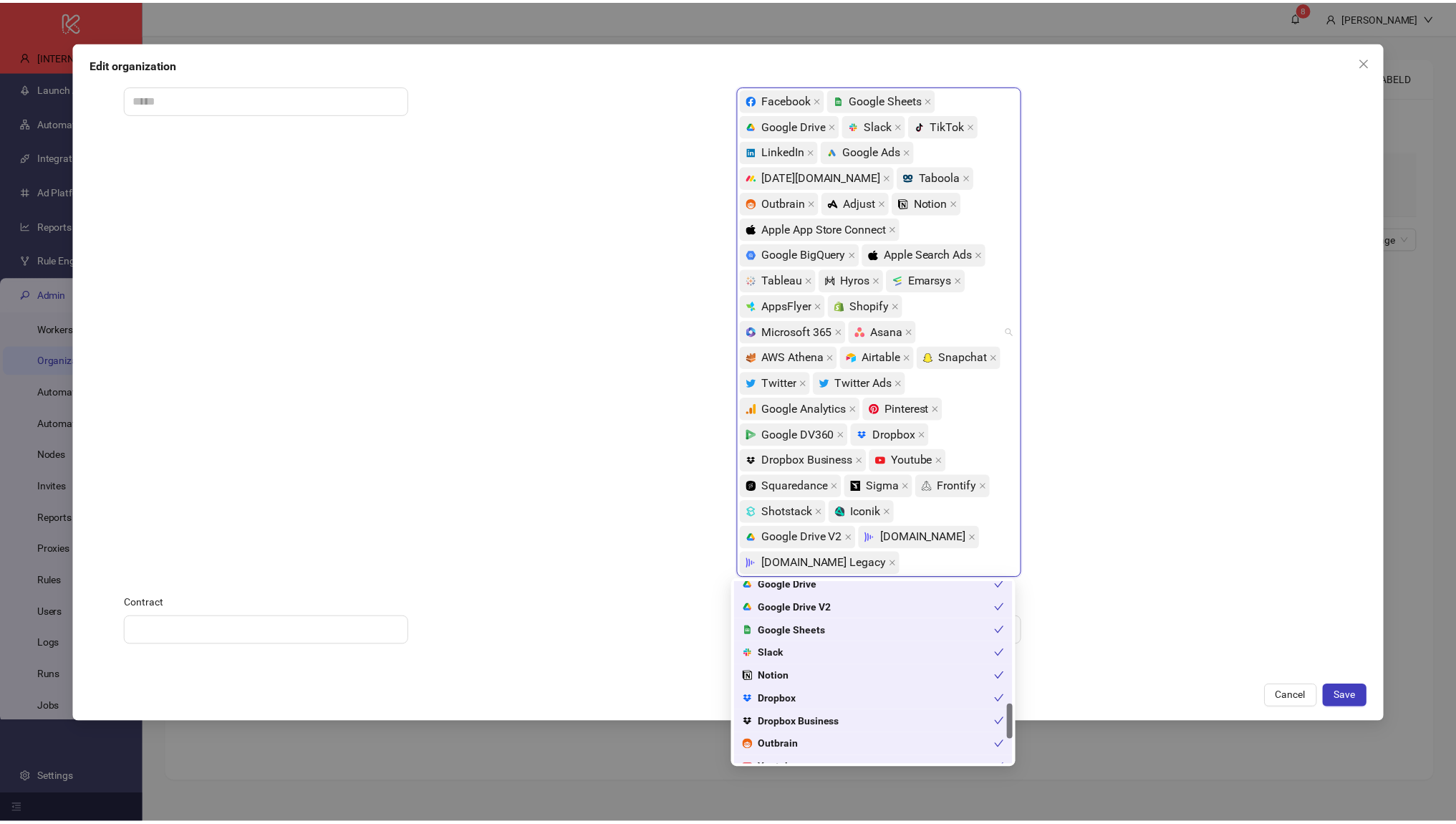
scroll to position [499, 0]
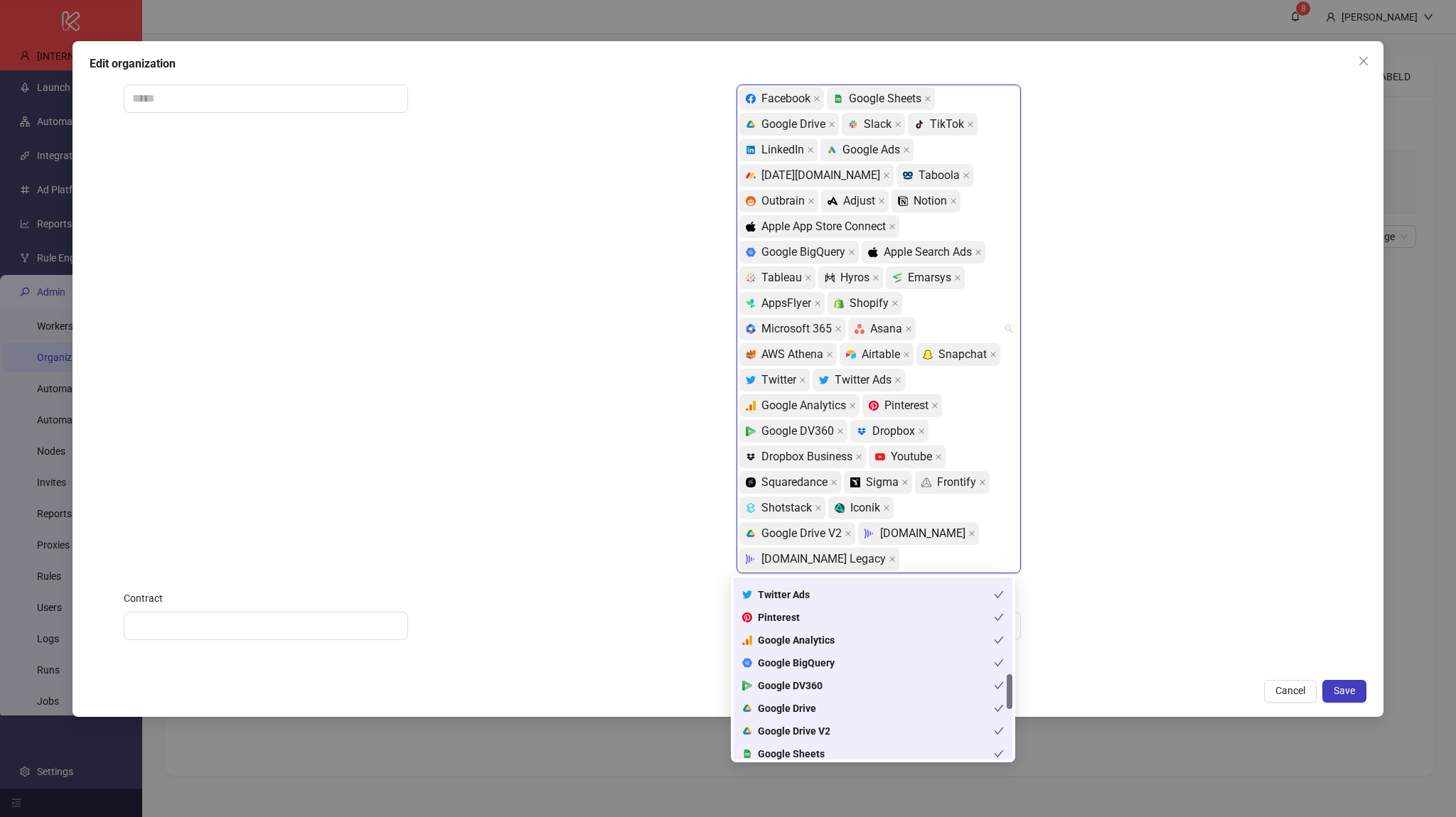
click at [827, 711] on div "platform/google_drive Google Drive" at bounding box center [868, 708] width 251 height 16
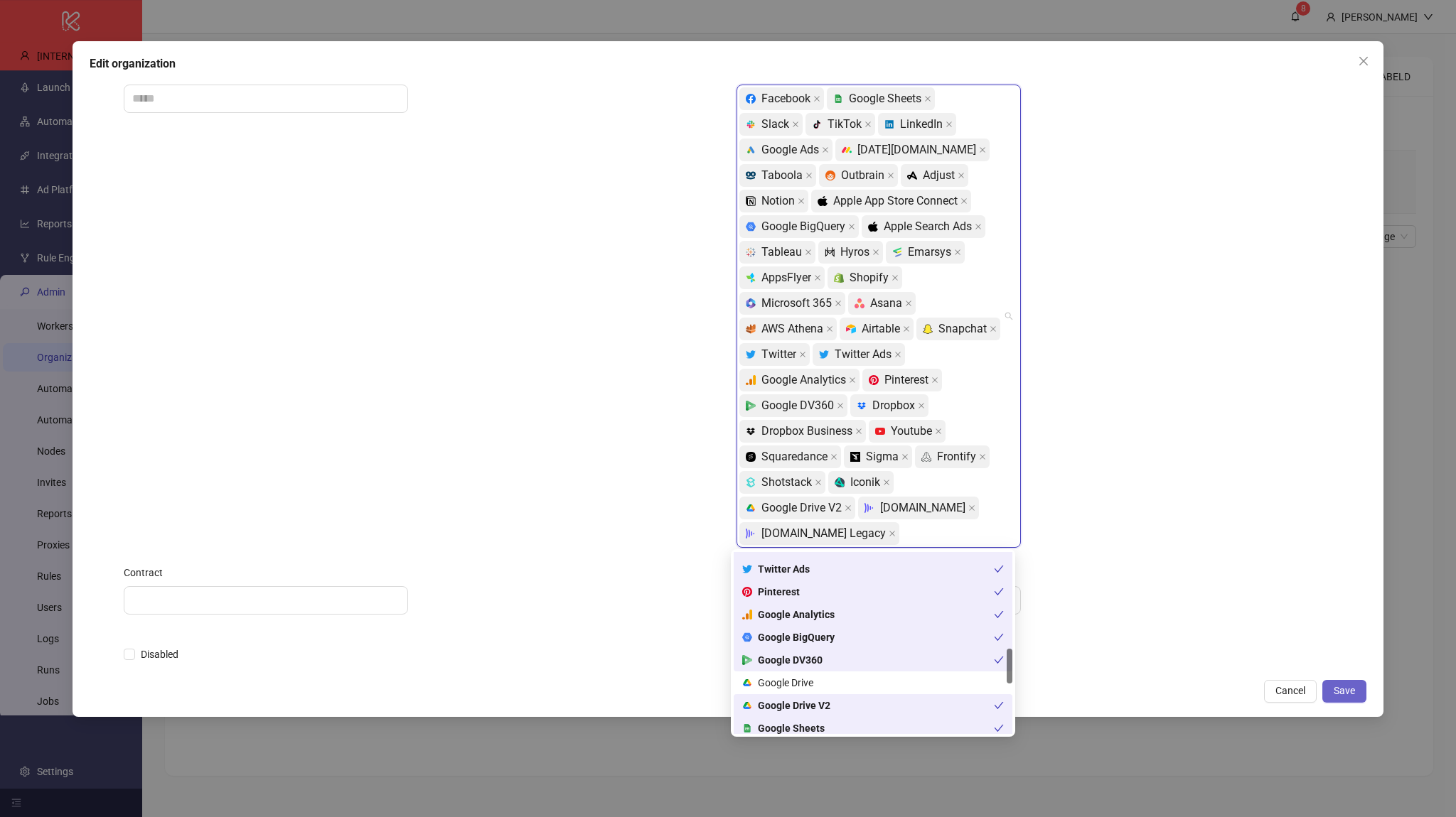
click at [1334, 693] on span "Save" at bounding box center [1343, 690] width 21 height 11
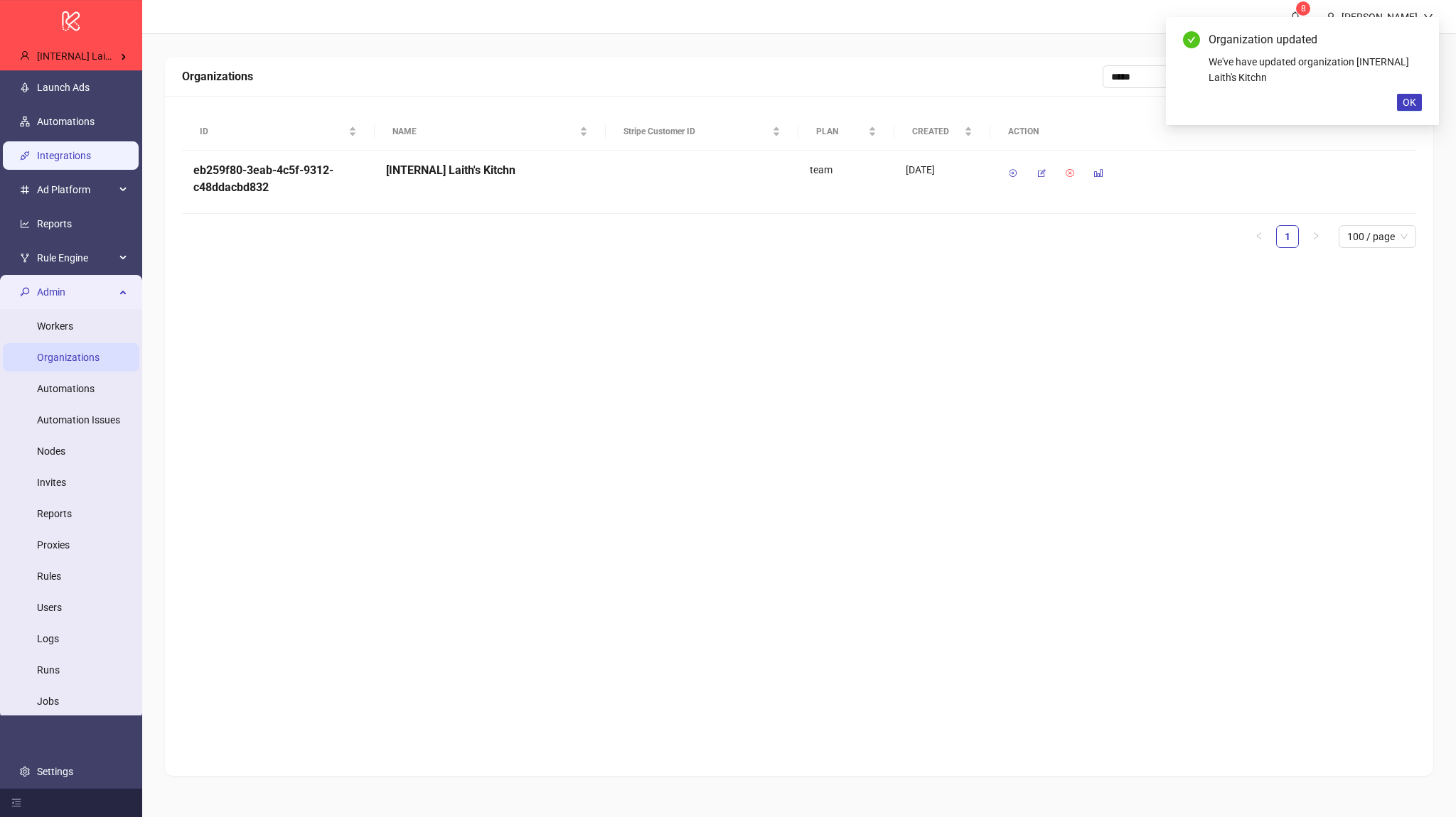
click at [91, 154] on link "Integrations" at bounding box center [64, 155] width 54 height 11
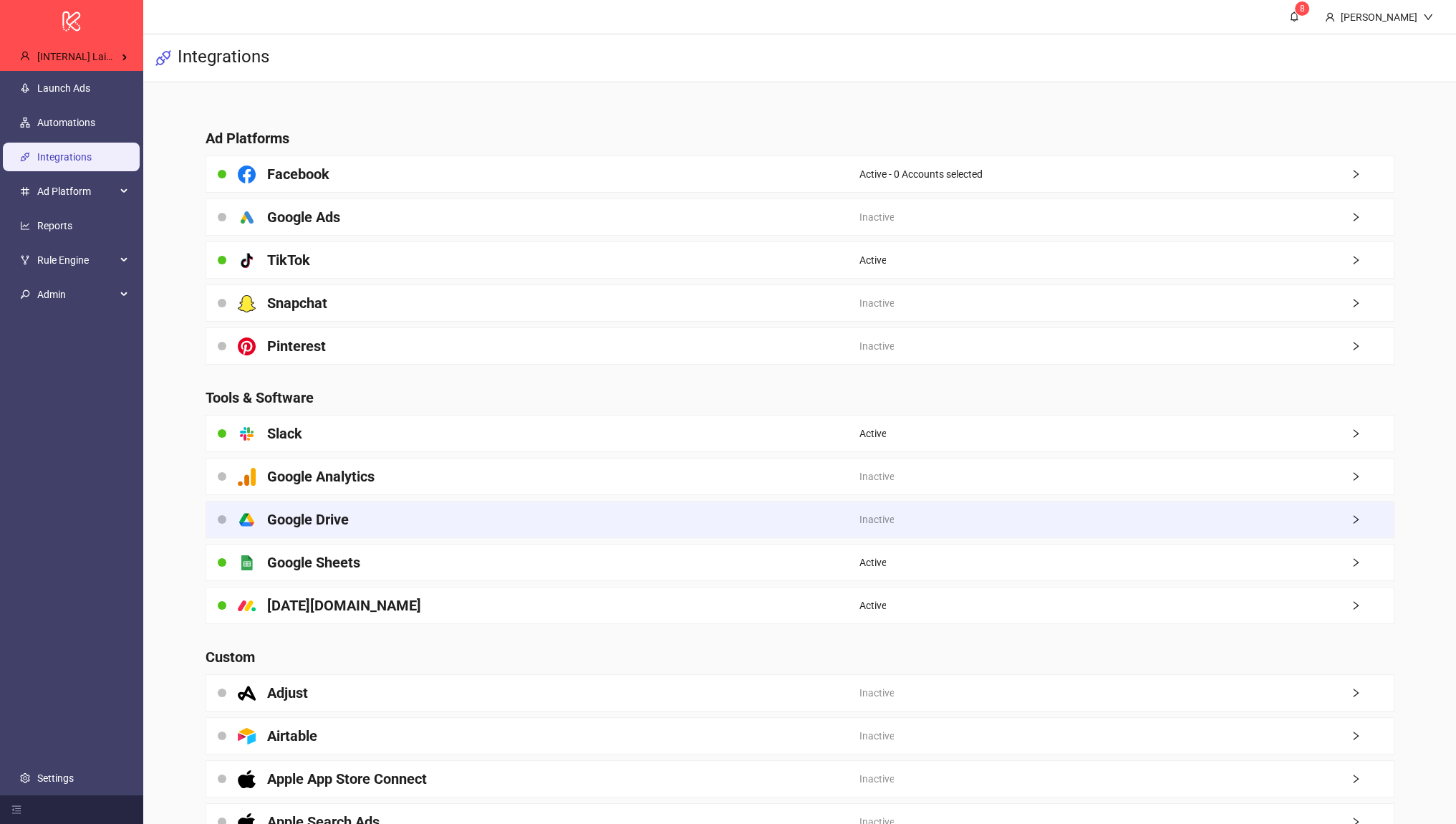
click at [361, 519] on div "platform/google_drive Google Drive" at bounding box center [533, 519] width 653 height 36
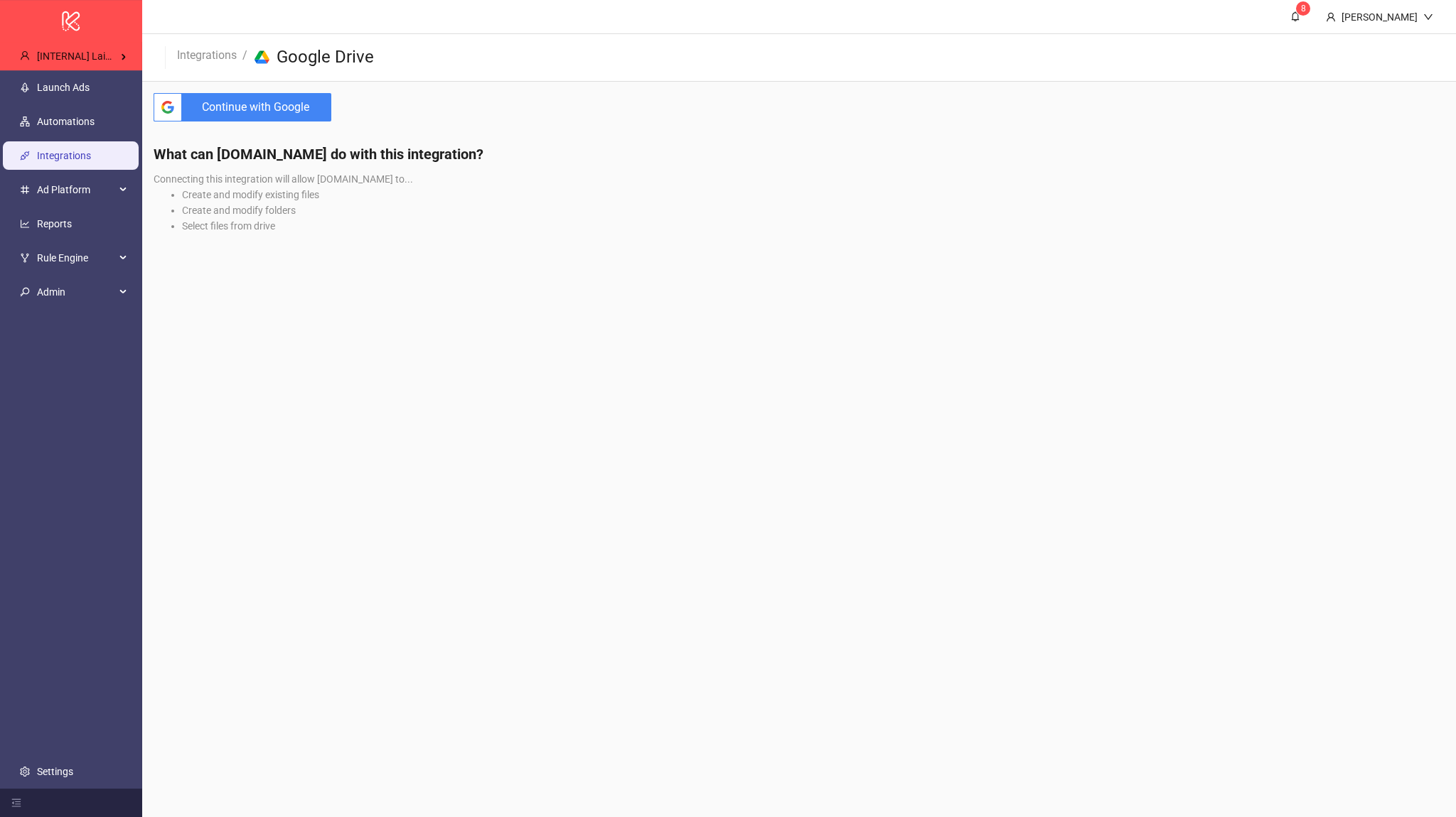
click at [295, 108] on span "Continue with Google" at bounding box center [259, 107] width 144 height 29
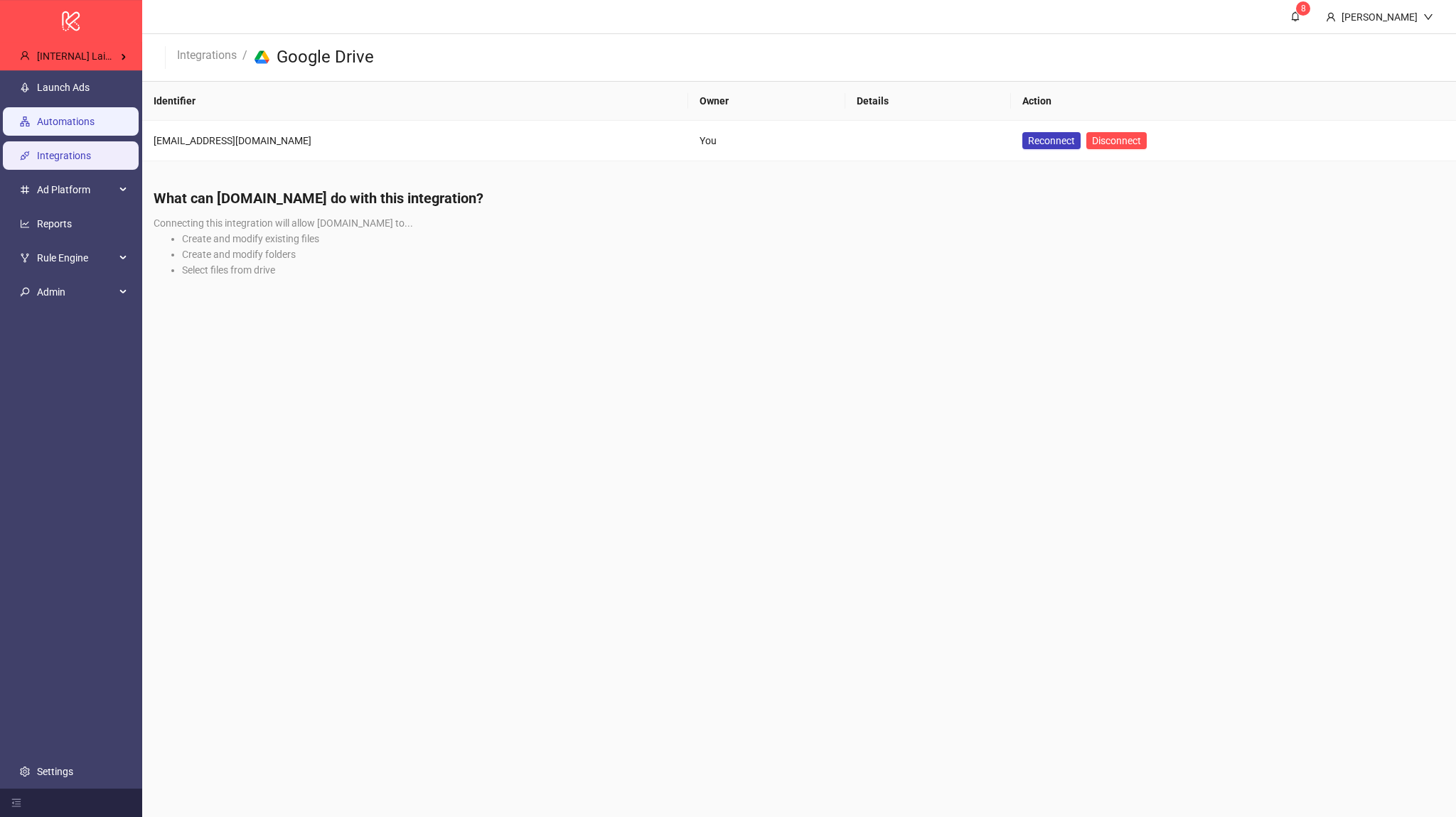
click at [94, 127] on link "Automations" at bounding box center [65, 121] width 58 height 11
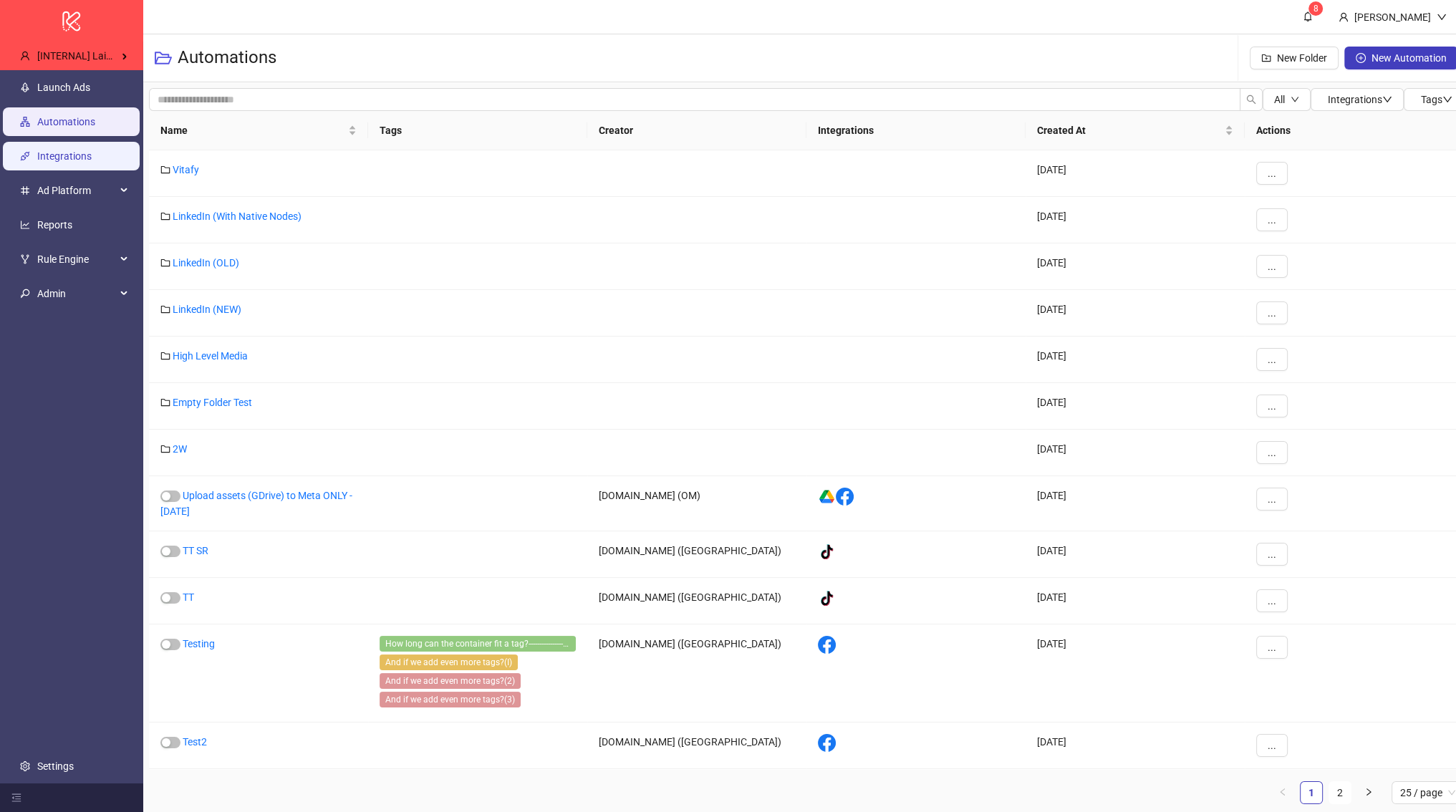
click at [91, 151] on link "Integrations" at bounding box center [64, 156] width 55 height 11
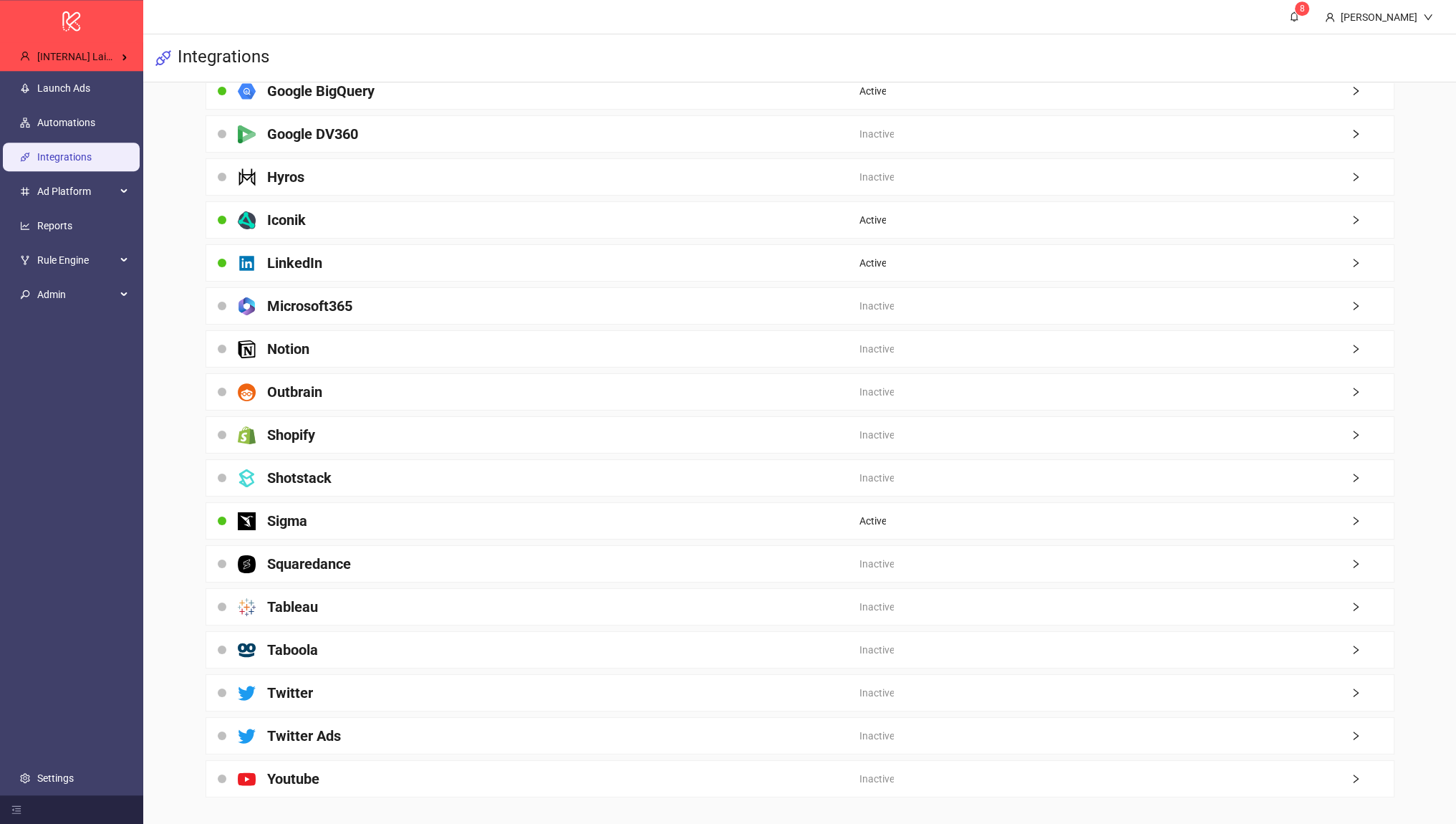
scroll to position [1163, 0]
click at [91, 151] on link "Integrations" at bounding box center [64, 157] width 55 height 11
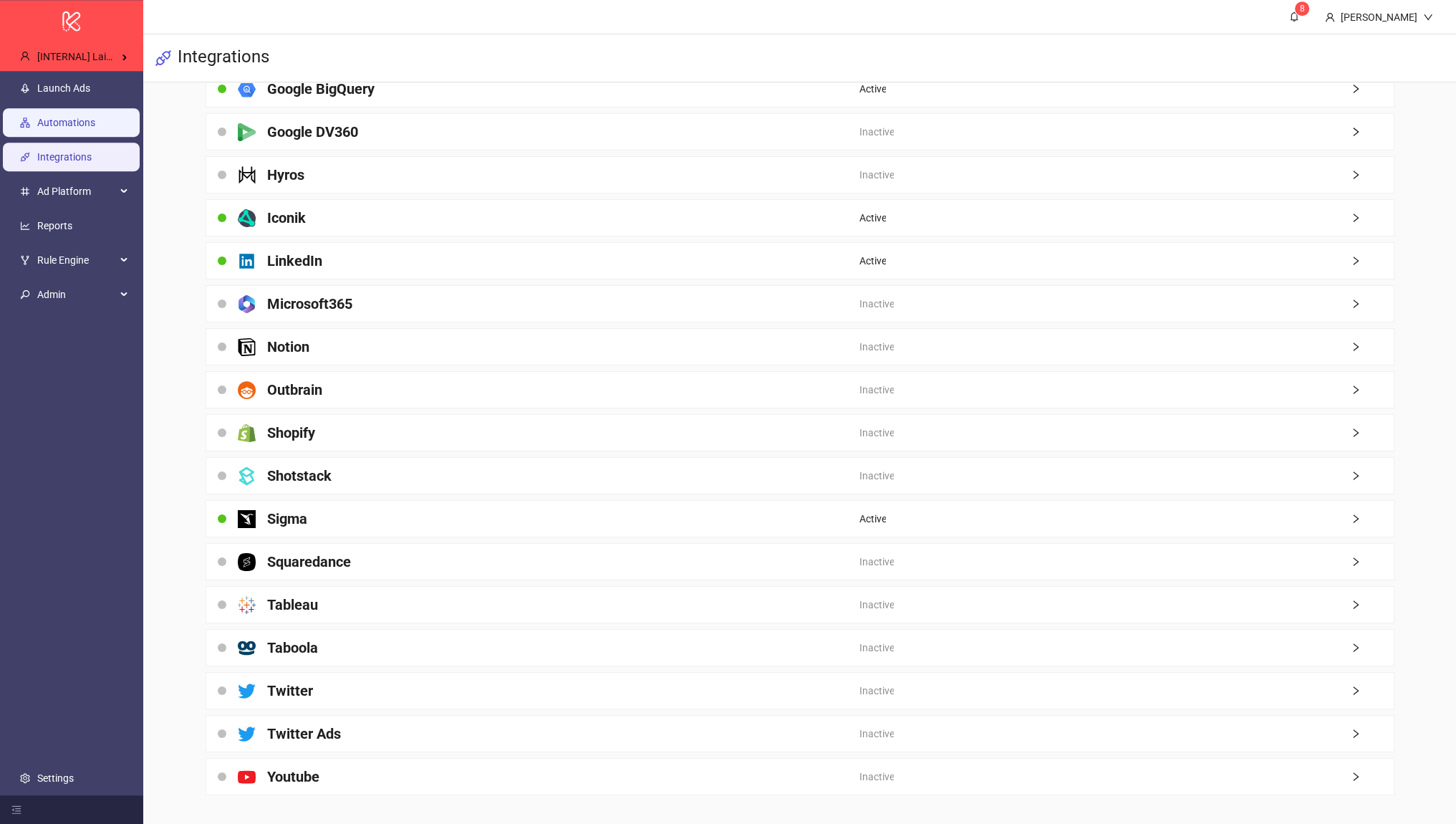
click at [95, 128] on link "Automations" at bounding box center [66, 122] width 58 height 11
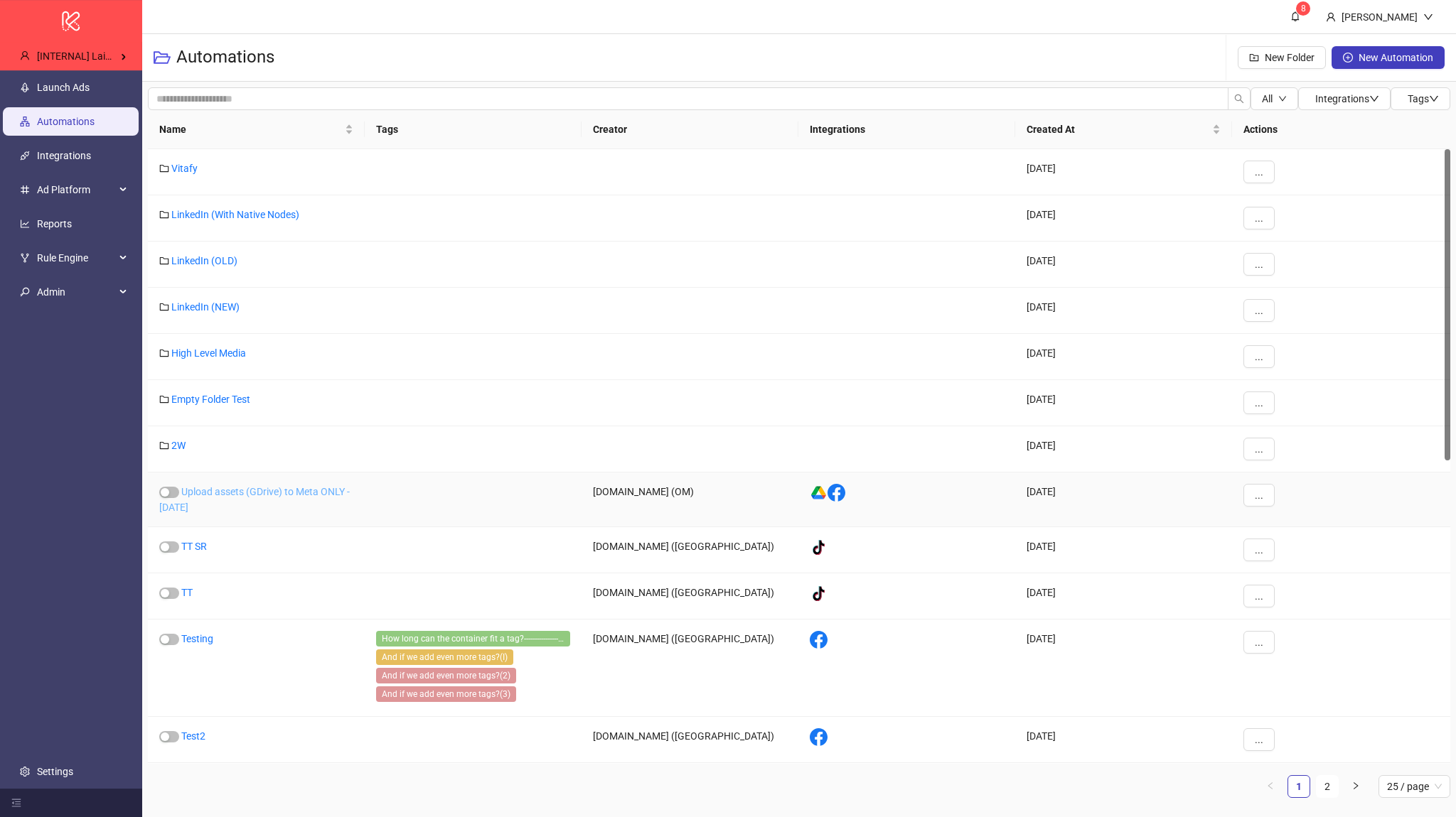
click at [243, 489] on link "Upload assets (GDrive) to Meta ONLY - [DATE]" at bounding box center [254, 499] width 190 height 27
click at [89, 156] on link "Integrations" at bounding box center [64, 155] width 54 height 11
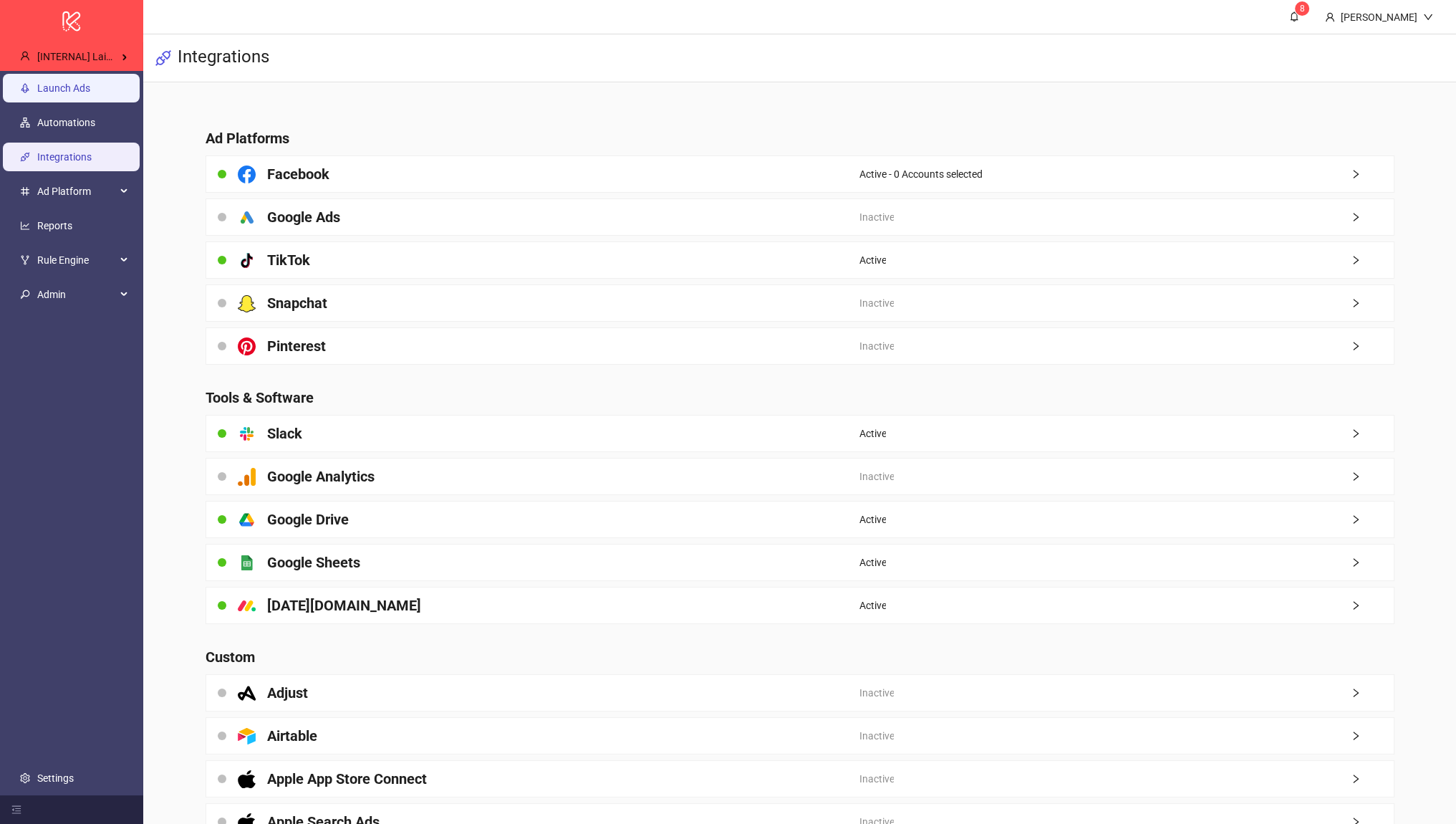
click at [89, 94] on link "Launch Ads" at bounding box center [63, 88] width 53 height 11
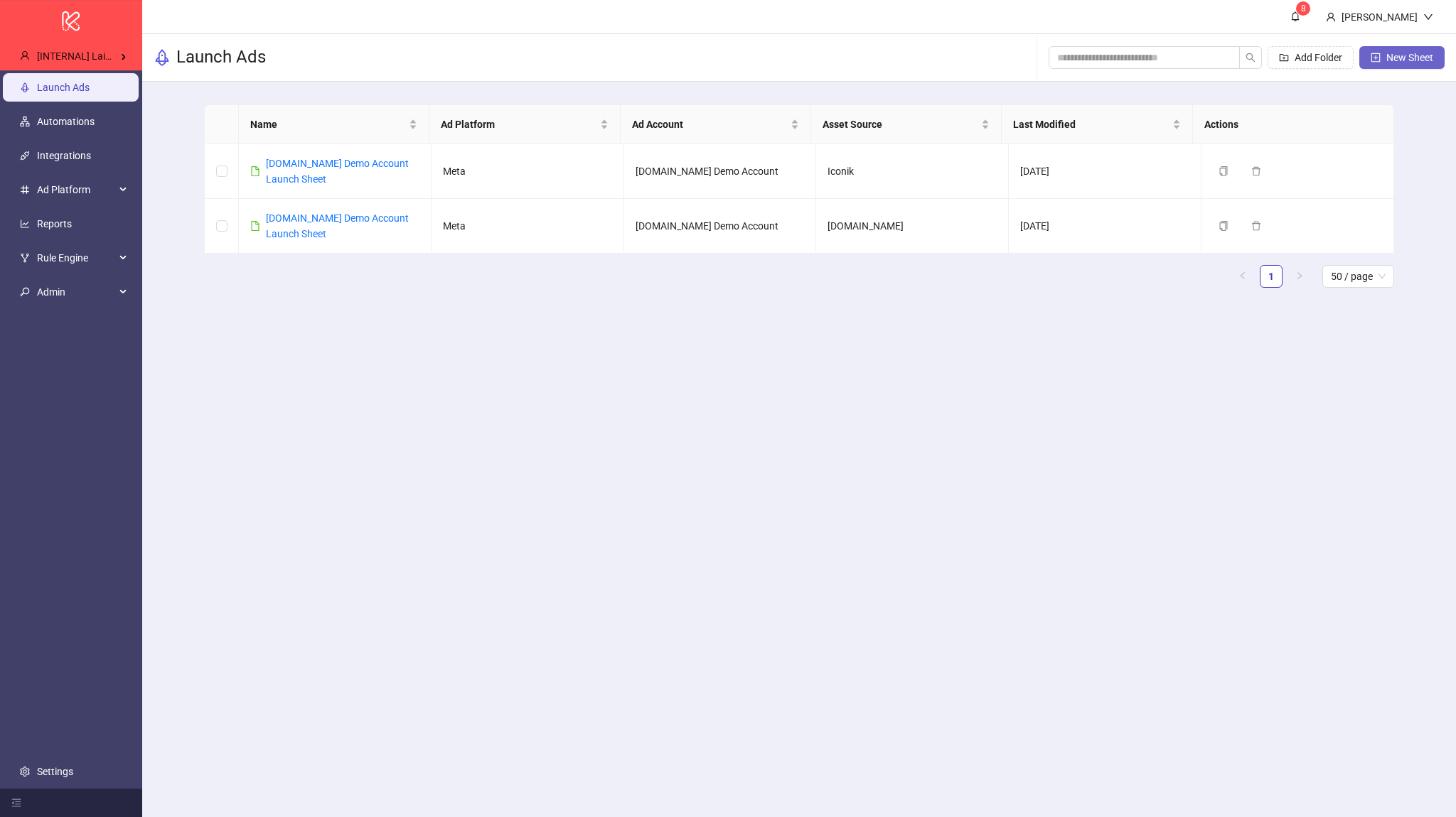
click at [1383, 56] on button "New Sheet" at bounding box center [1402, 58] width 85 height 23
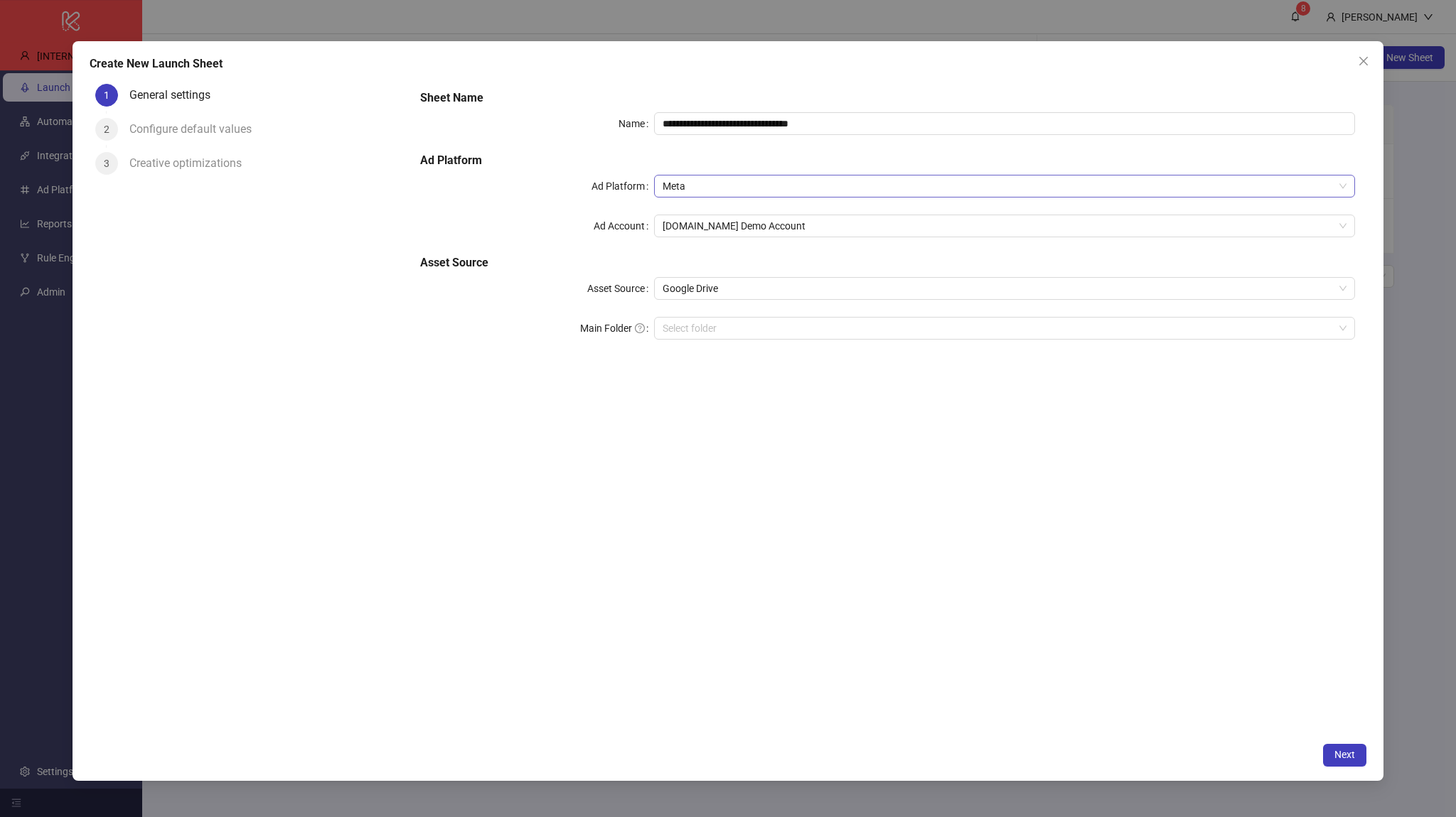
click at [762, 177] on span "Meta" at bounding box center [1004, 186] width 684 height 21
click at [813, 132] on input "**********" at bounding box center [1004, 124] width 701 height 23
click at [783, 293] on span "Google Drive" at bounding box center [1004, 289] width 684 height 21
type input "**********"
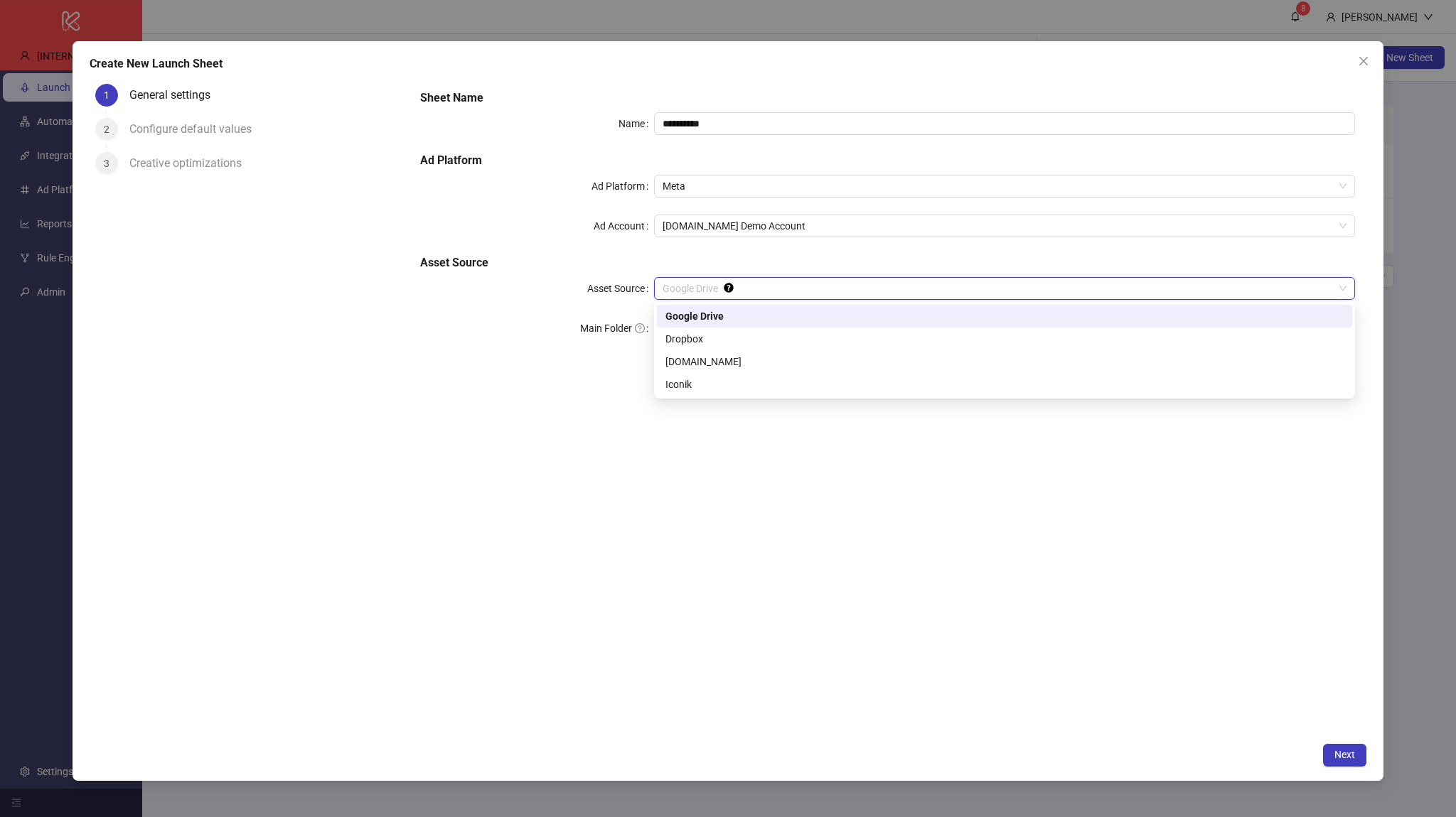
click at [780, 292] on span "Google Drive" at bounding box center [1004, 289] width 684 height 21
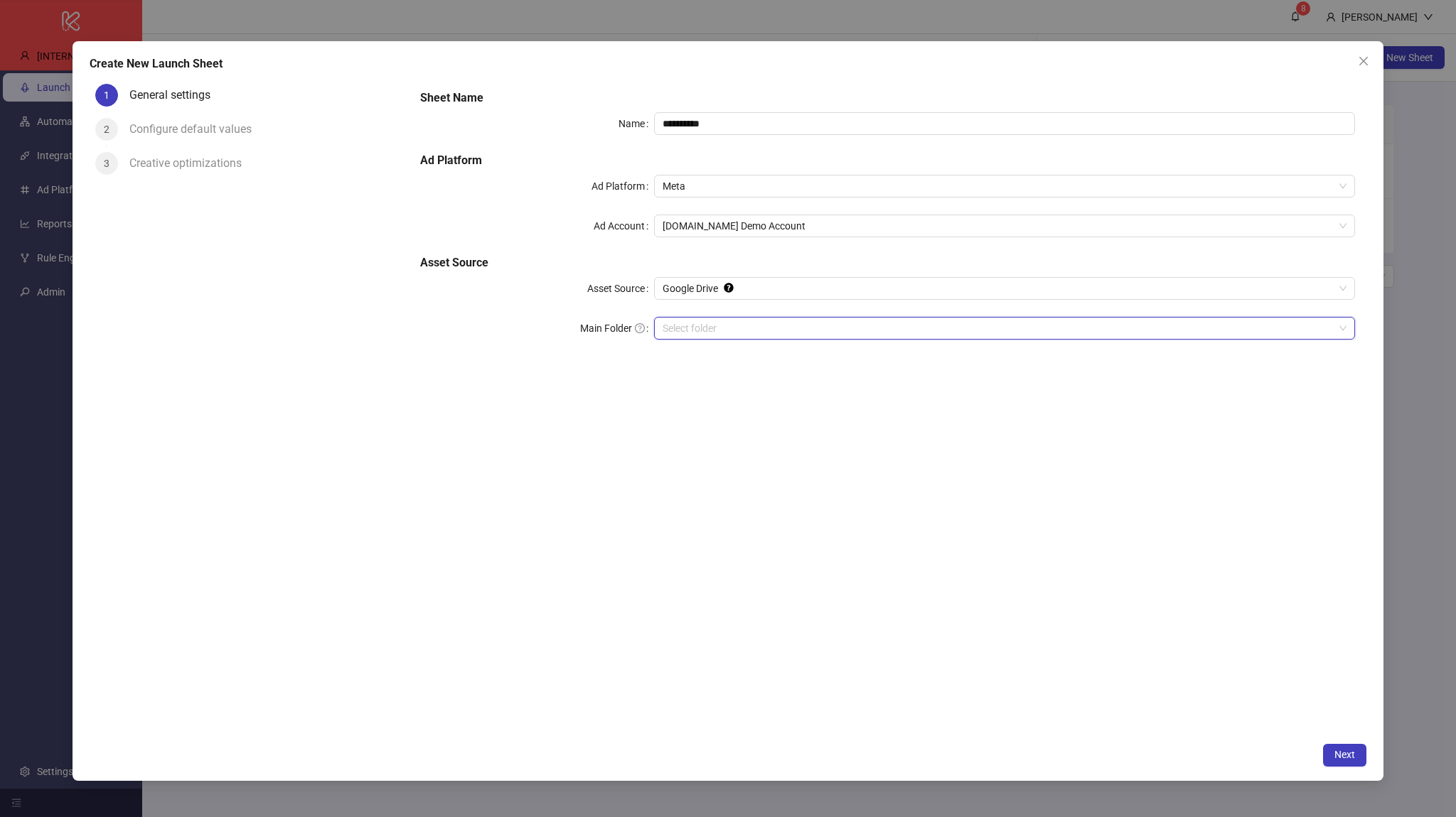
click at [782, 336] on input "Main Folder" at bounding box center [997, 328] width 671 height 21
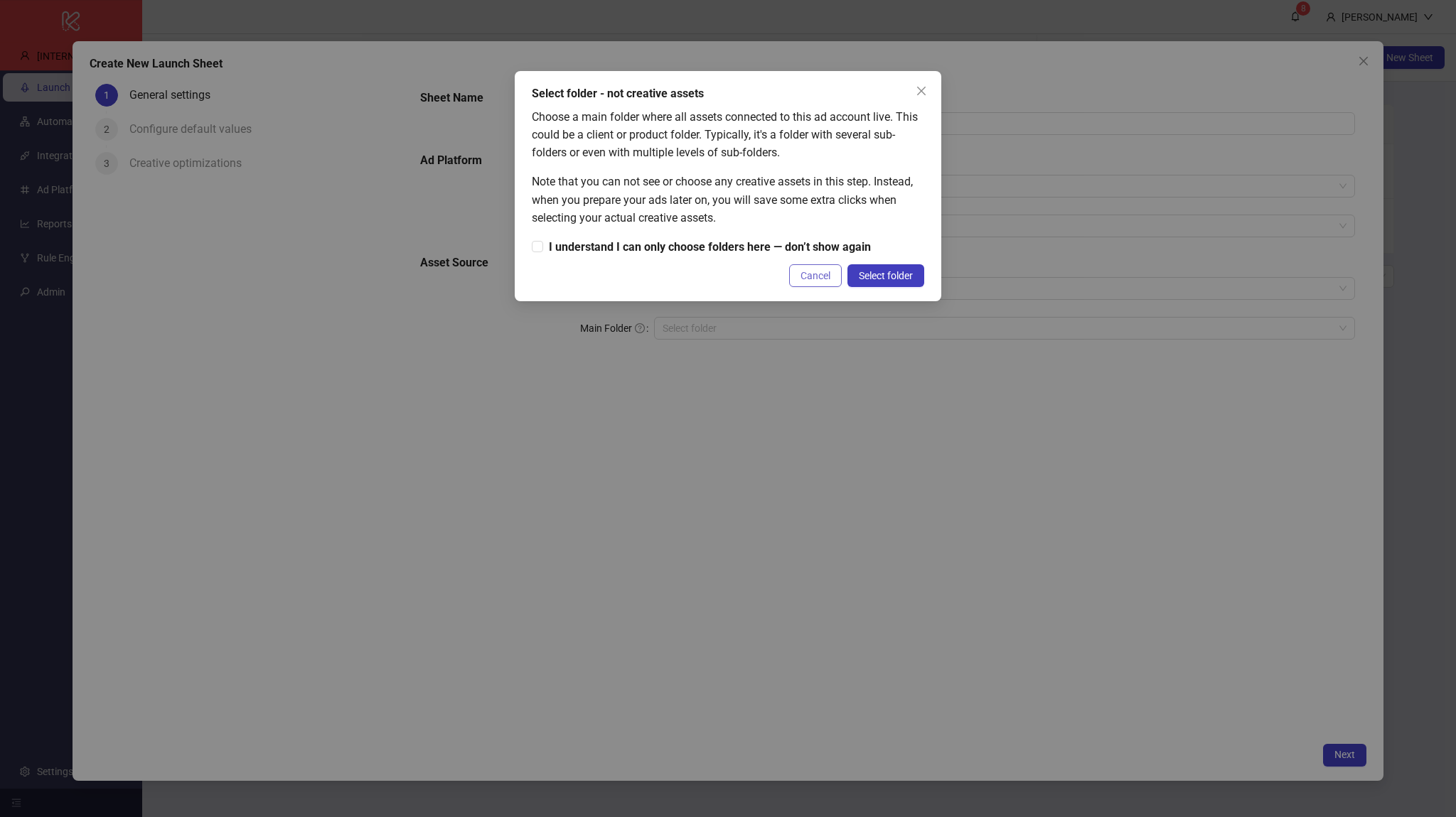
click at [823, 273] on span "Cancel" at bounding box center [815, 276] width 30 height 11
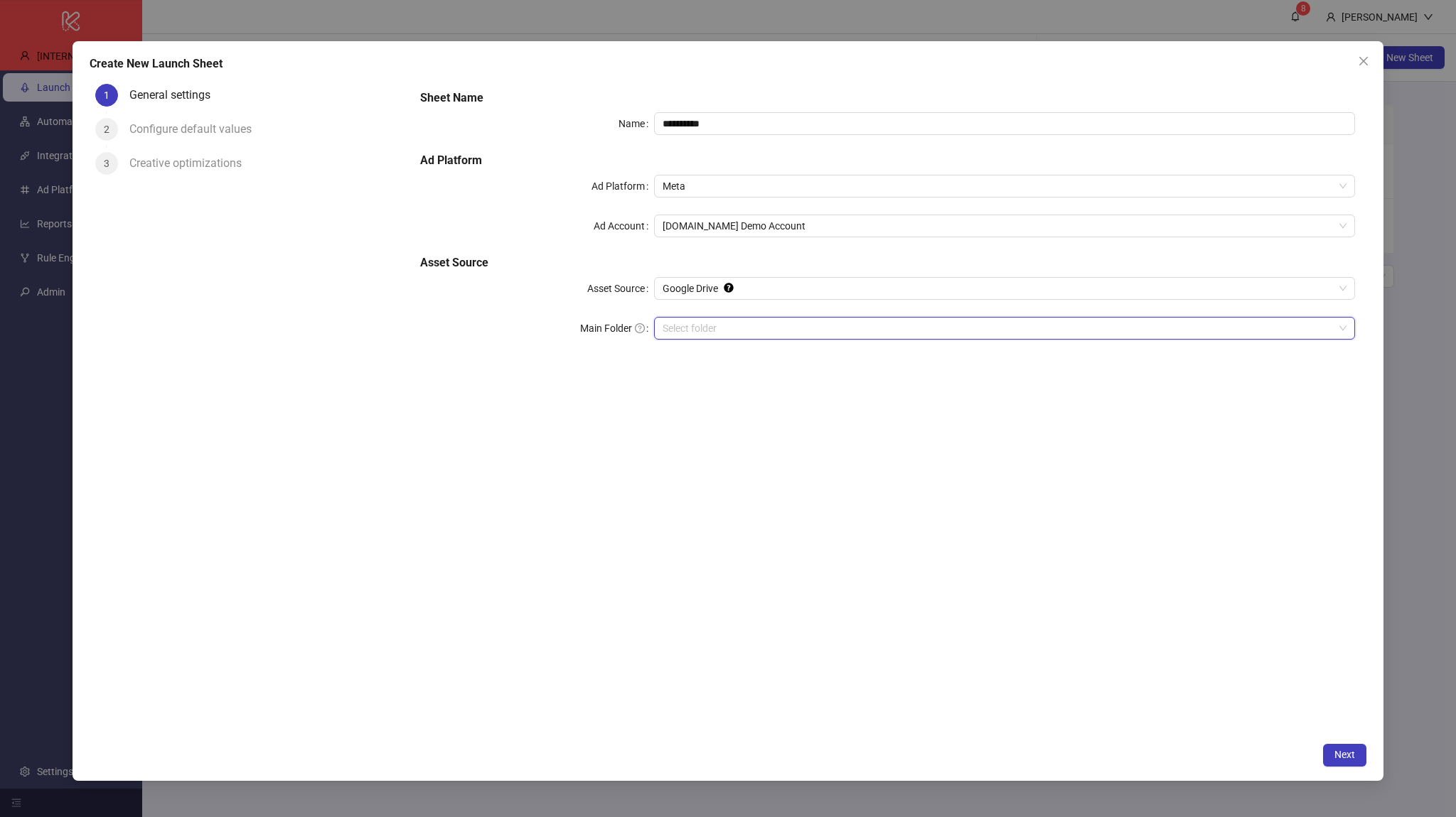
click at [949, 320] on input "Main Folder" at bounding box center [997, 328] width 671 height 21
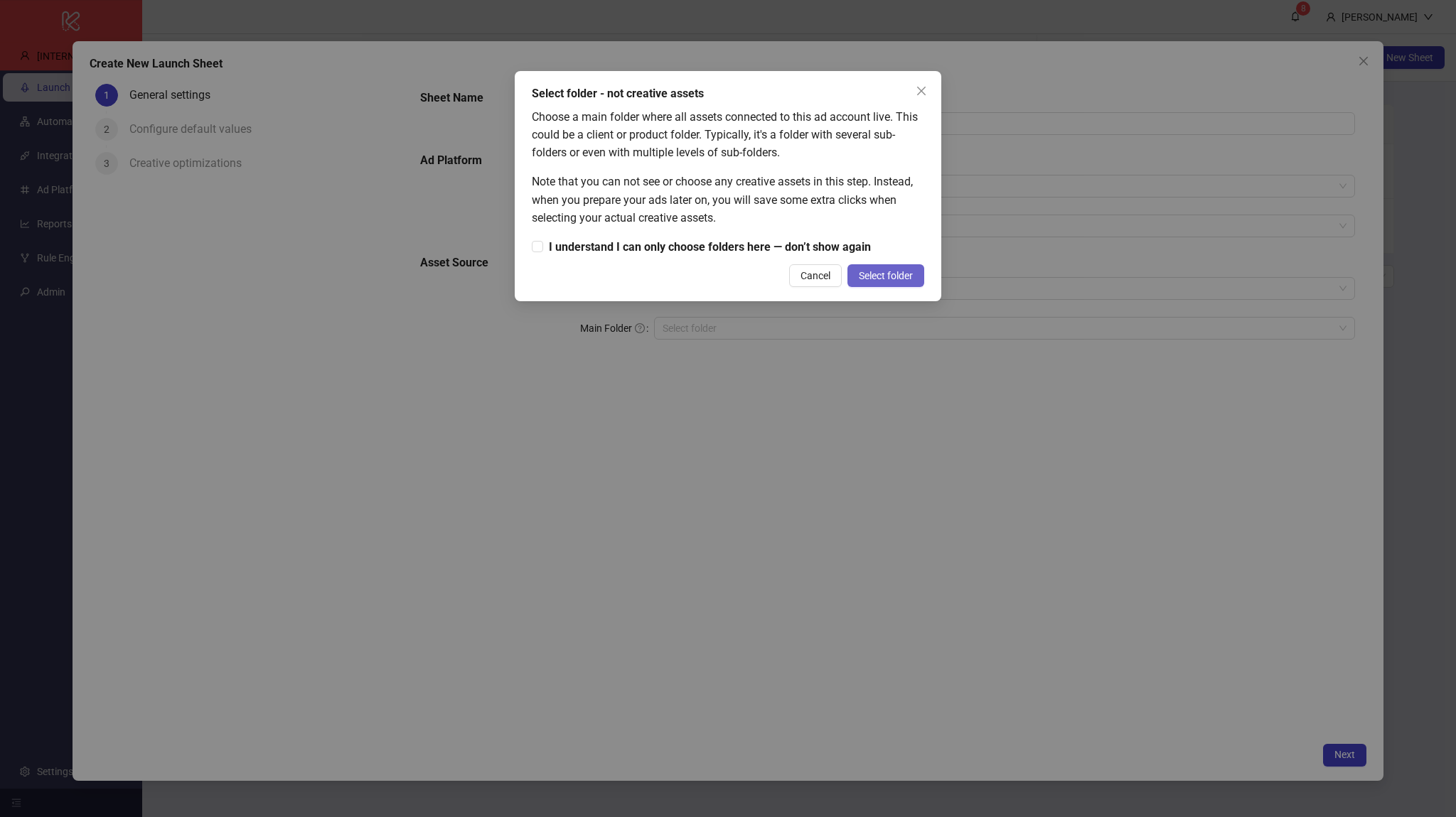
click at [890, 276] on span "Select folder" at bounding box center [885, 276] width 54 height 11
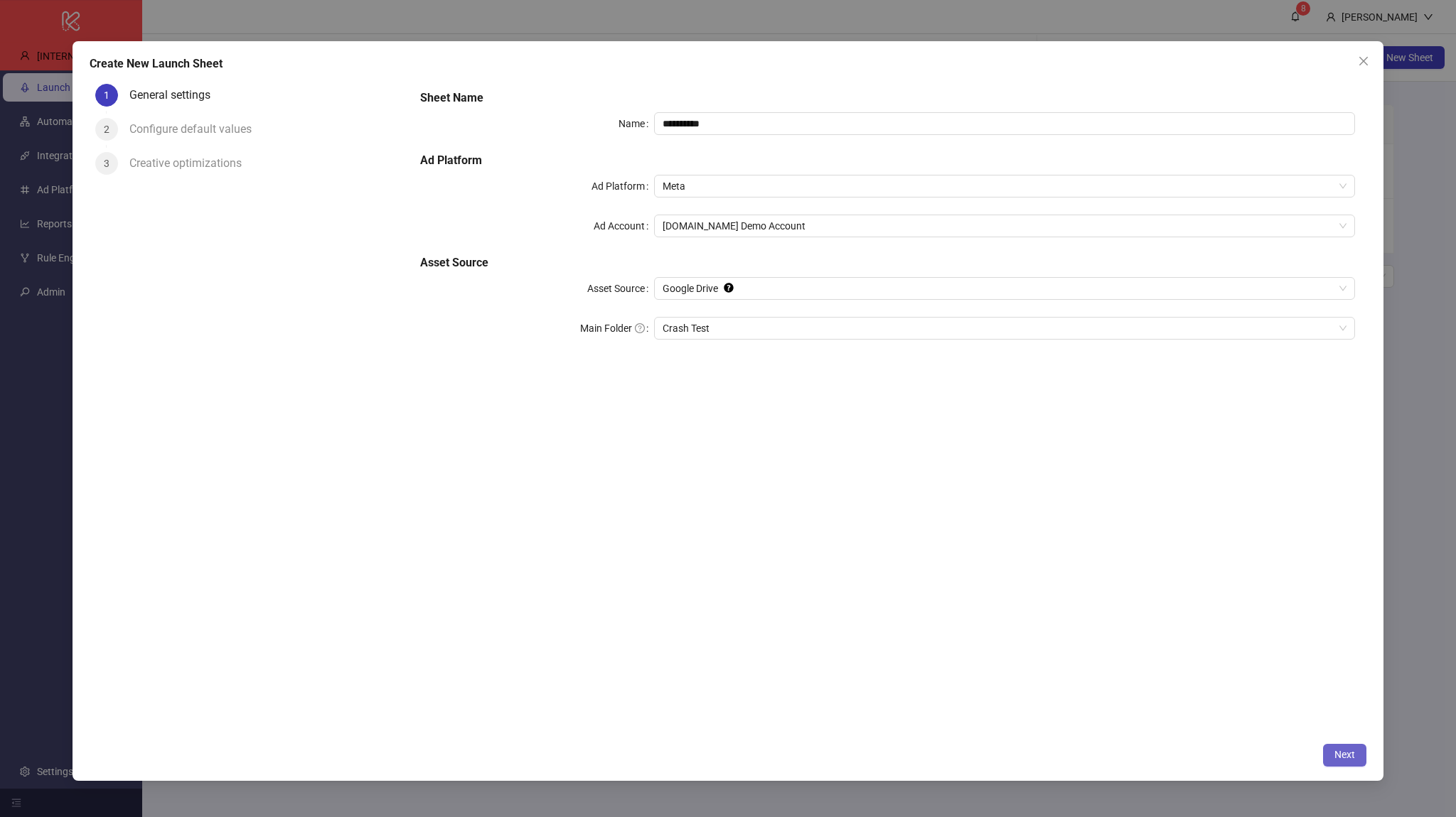
click at [1333, 750] on button "Next" at bounding box center [1344, 755] width 44 height 23
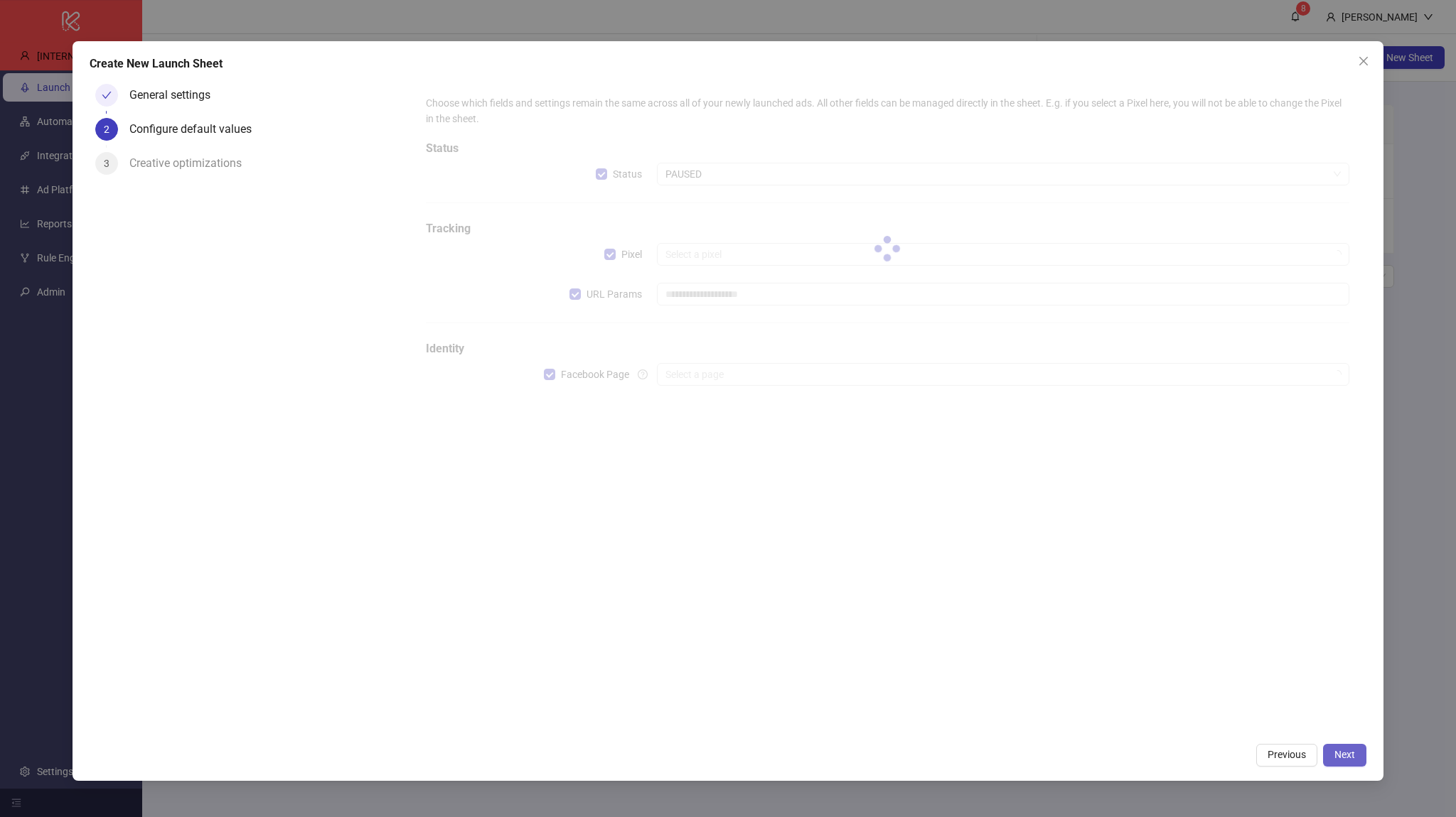
type input "**********"
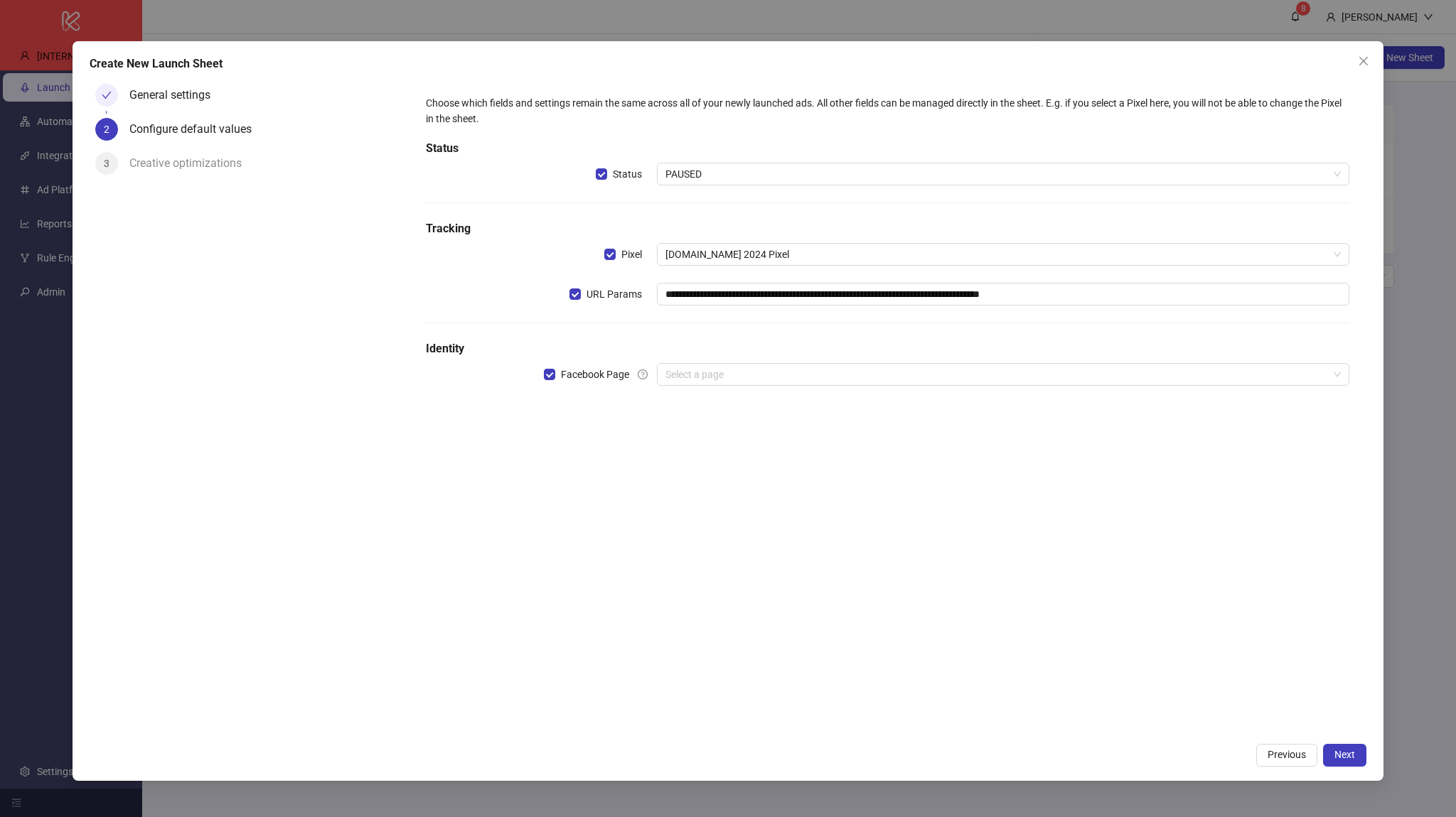
click at [776, 359] on div "**********" at bounding box center [887, 249] width 934 height 319
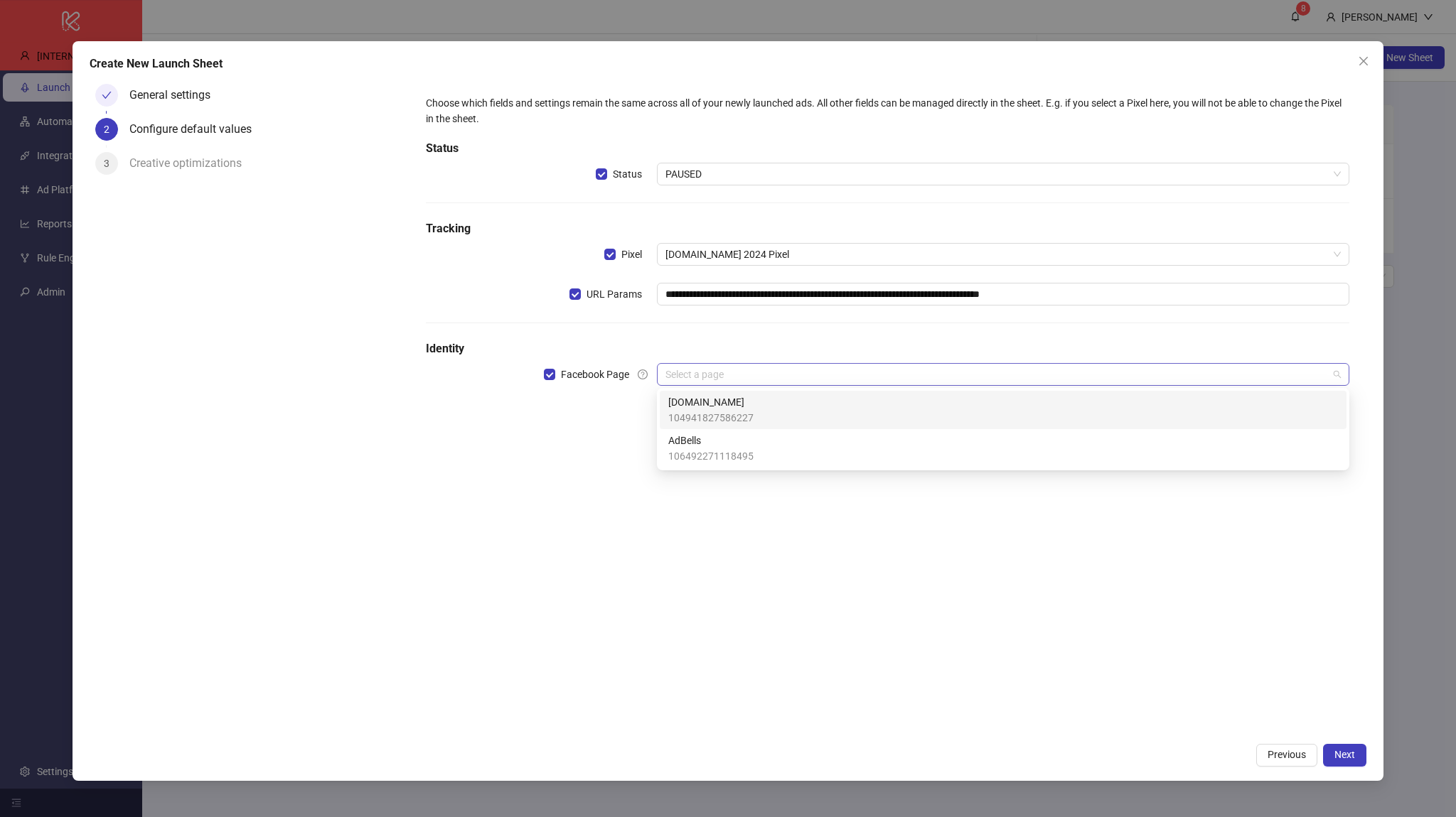
click at [773, 382] on input "search" at bounding box center [996, 374] width 662 height 21
click at [756, 411] on div "[DOMAIN_NAME] 104941827586227" at bounding box center [1002, 410] width 669 height 31
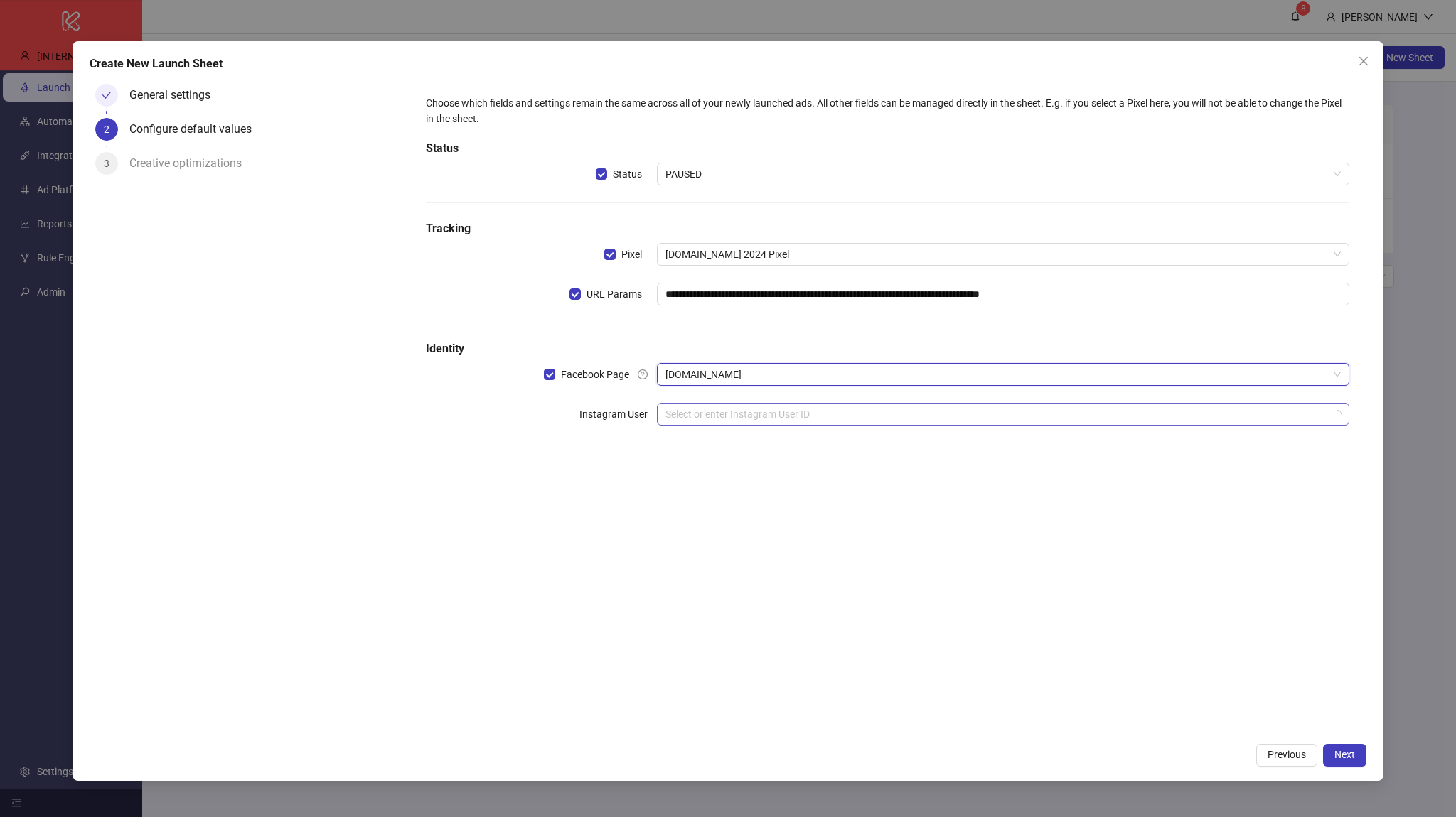
click at [743, 405] on input "search" at bounding box center [996, 414] width 662 height 21
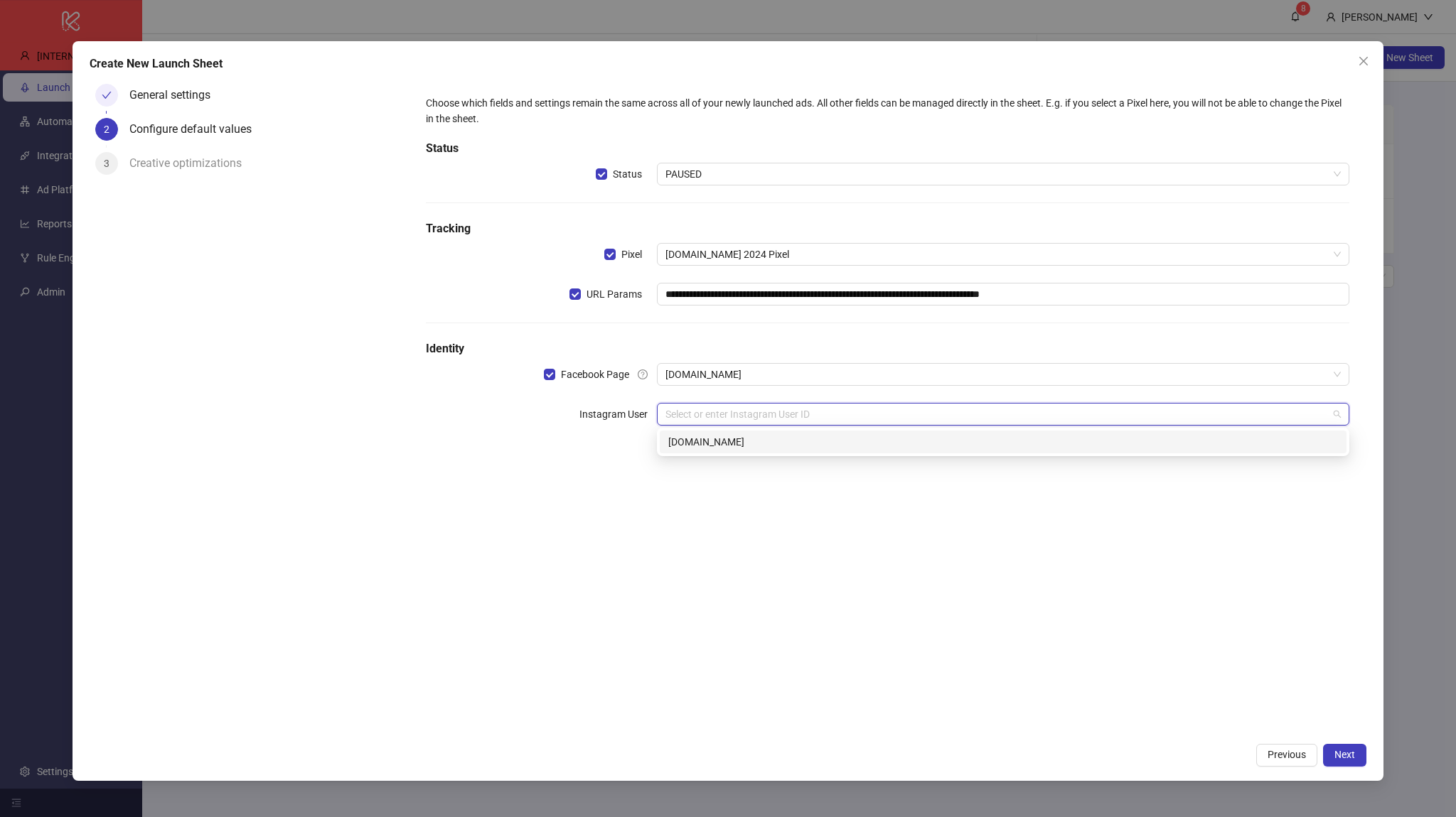
click at [748, 439] on div "[DOMAIN_NAME]" at bounding box center [1002, 442] width 669 height 16
click at [1342, 750] on span "Next" at bounding box center [1344, 754] width 21 height 11
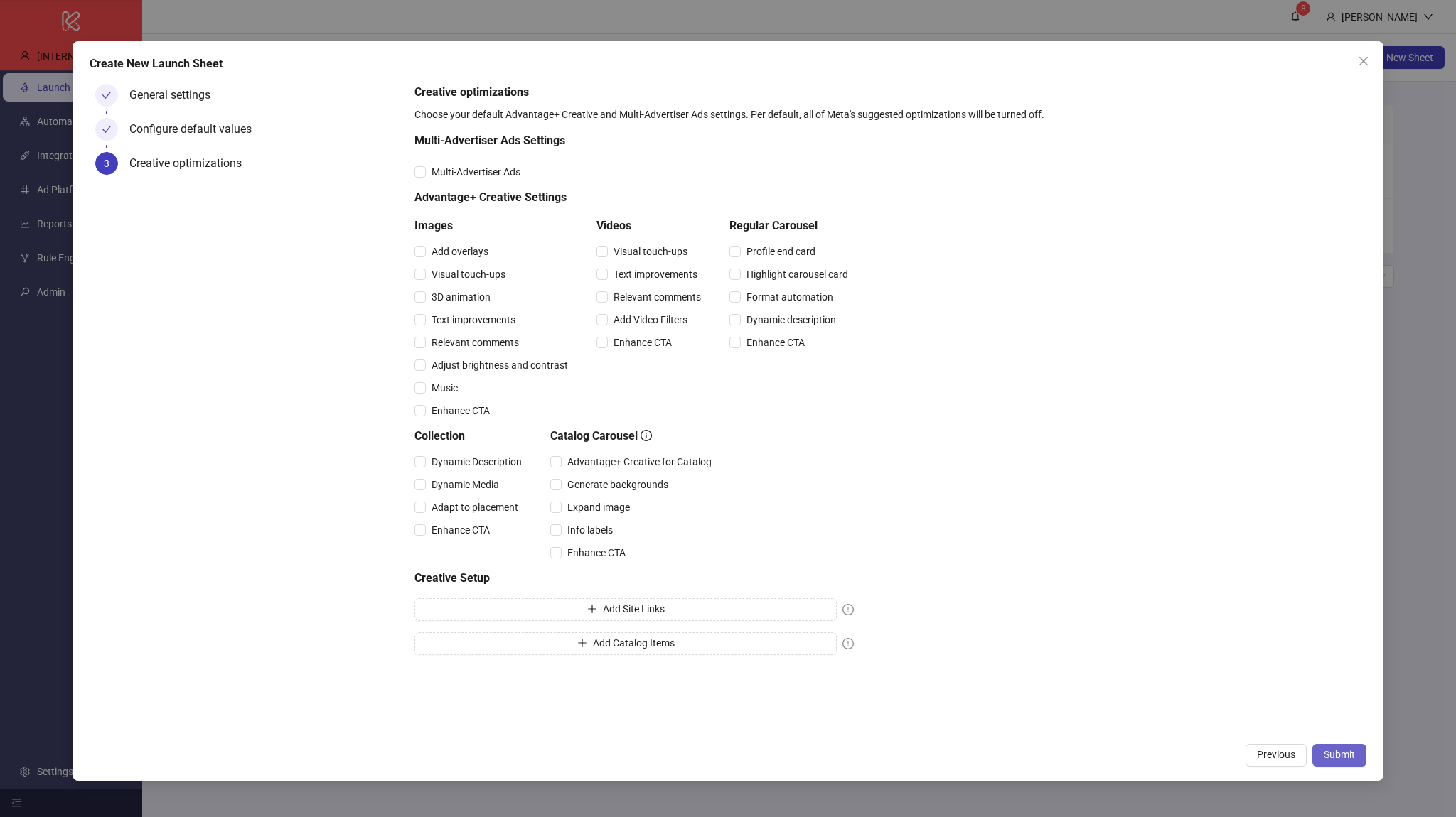
click at [1344, 753] on span "Submit" at bounding box center [1339, 754] width 31 height 11
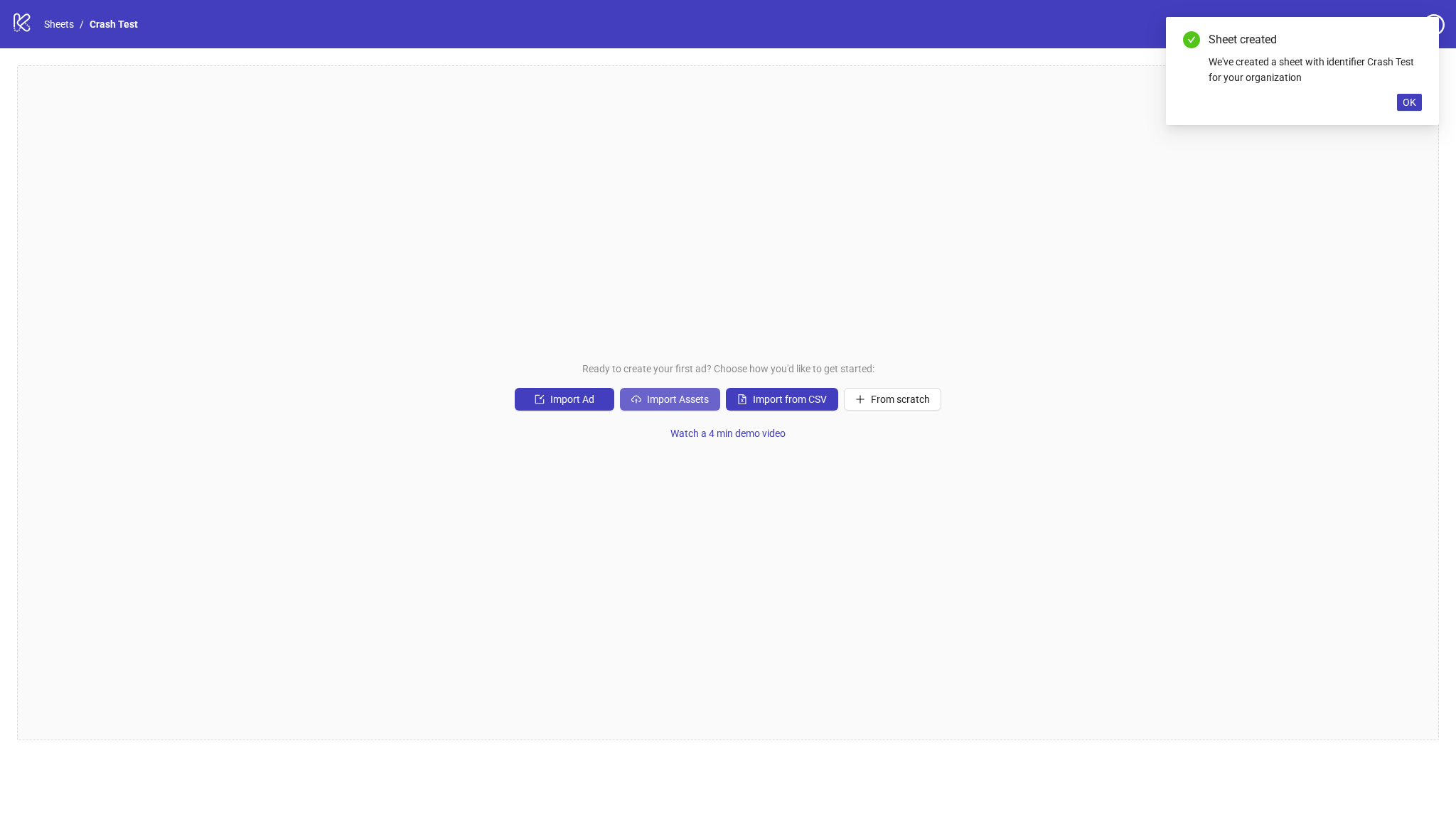
click at [678, 404] on span "Import Assets" at bounding box center [677, 398] width 62 height 11
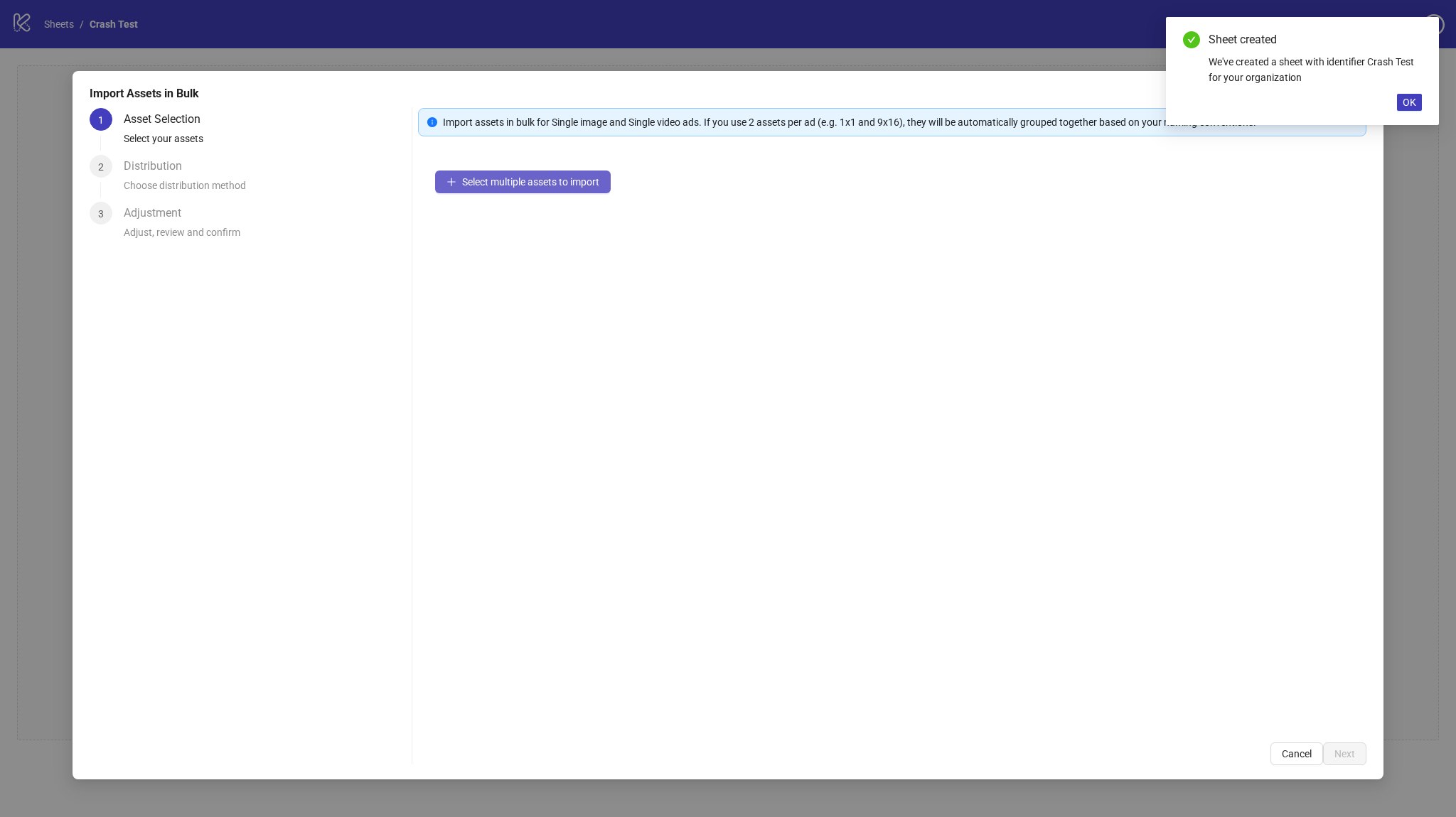
click at [468, 185] on span "Select multiple assets to import" at bounding box center [530, 181] width 137 height 11
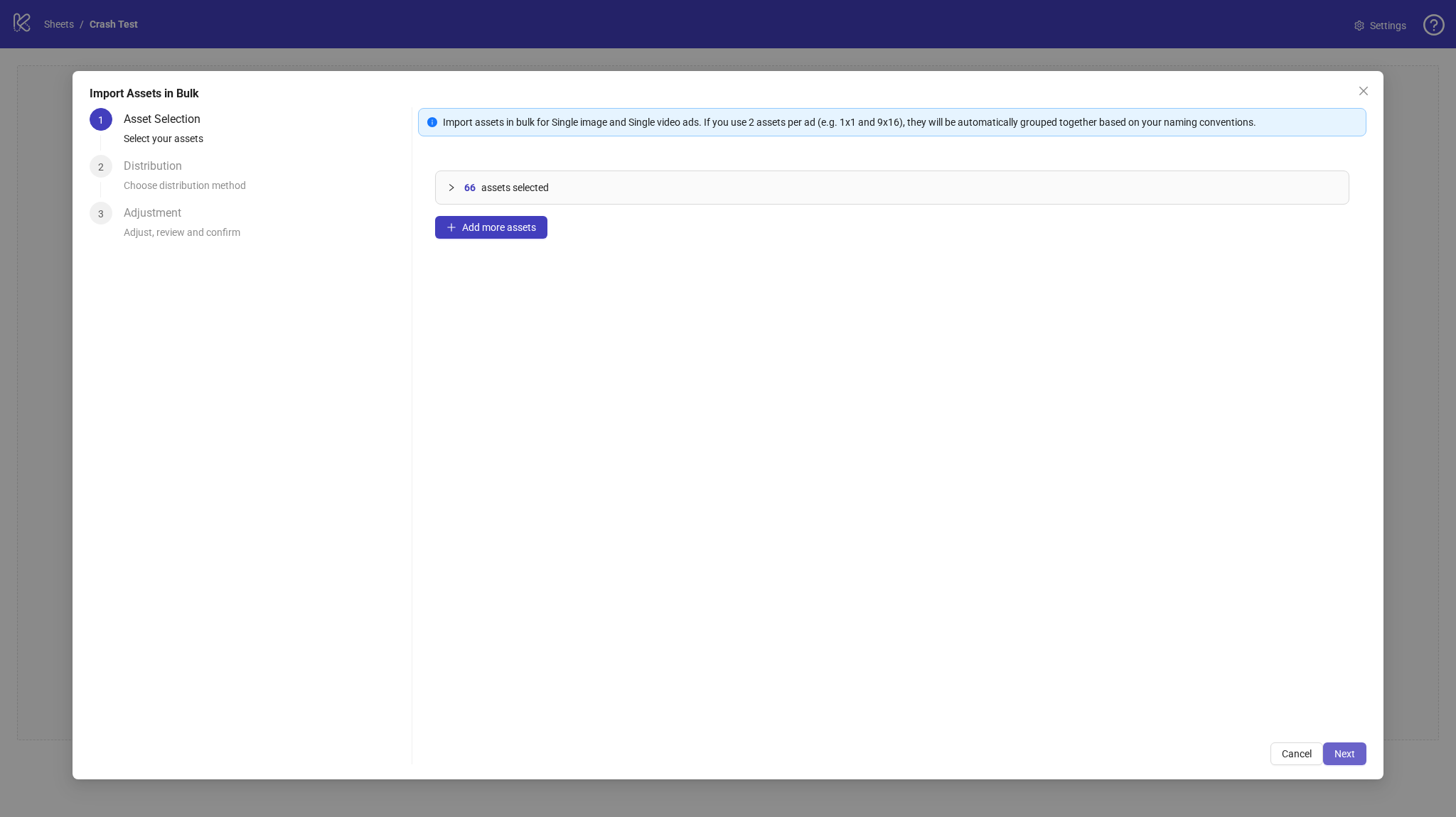
click at [1360, 764] on button "Next" at bounding box center [1344, 753] width 44 height 23
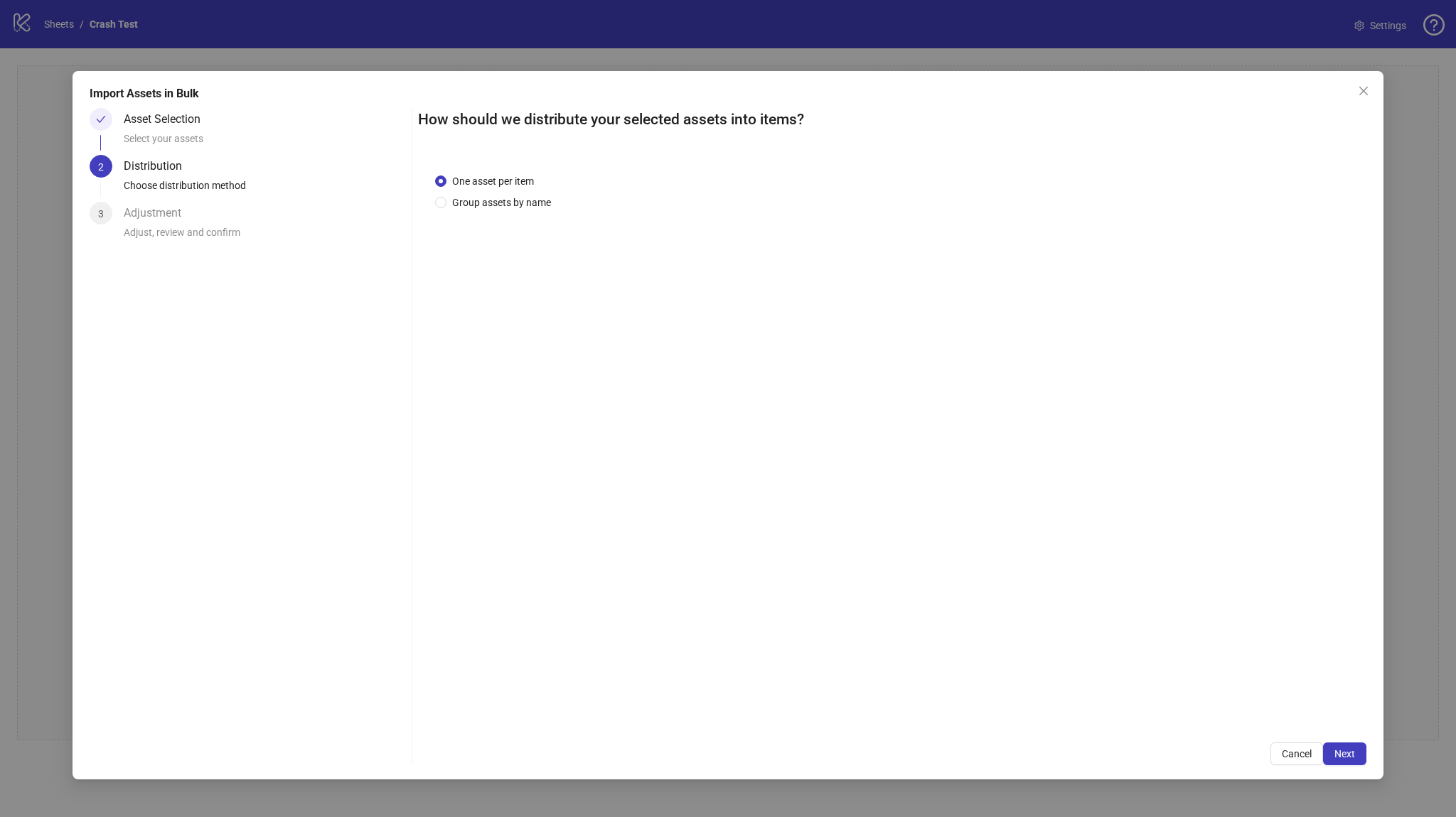
click at [1347, 753] on span "Next" at bounding box center [1344, 753] width 21 height 11
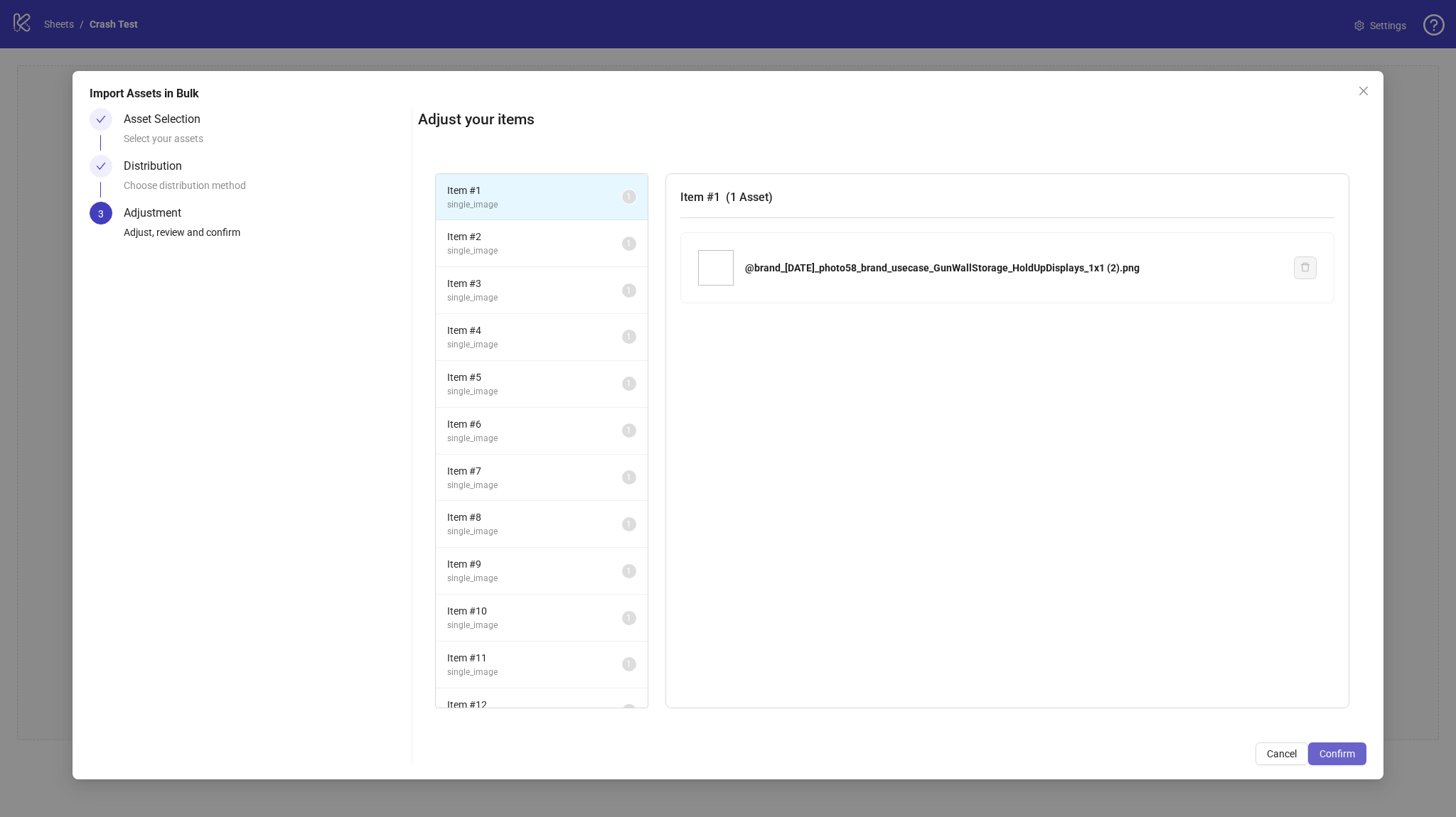
click at [1347, 753] on span "Confirm" at bounding box center [1336, 753] width 36 height 11
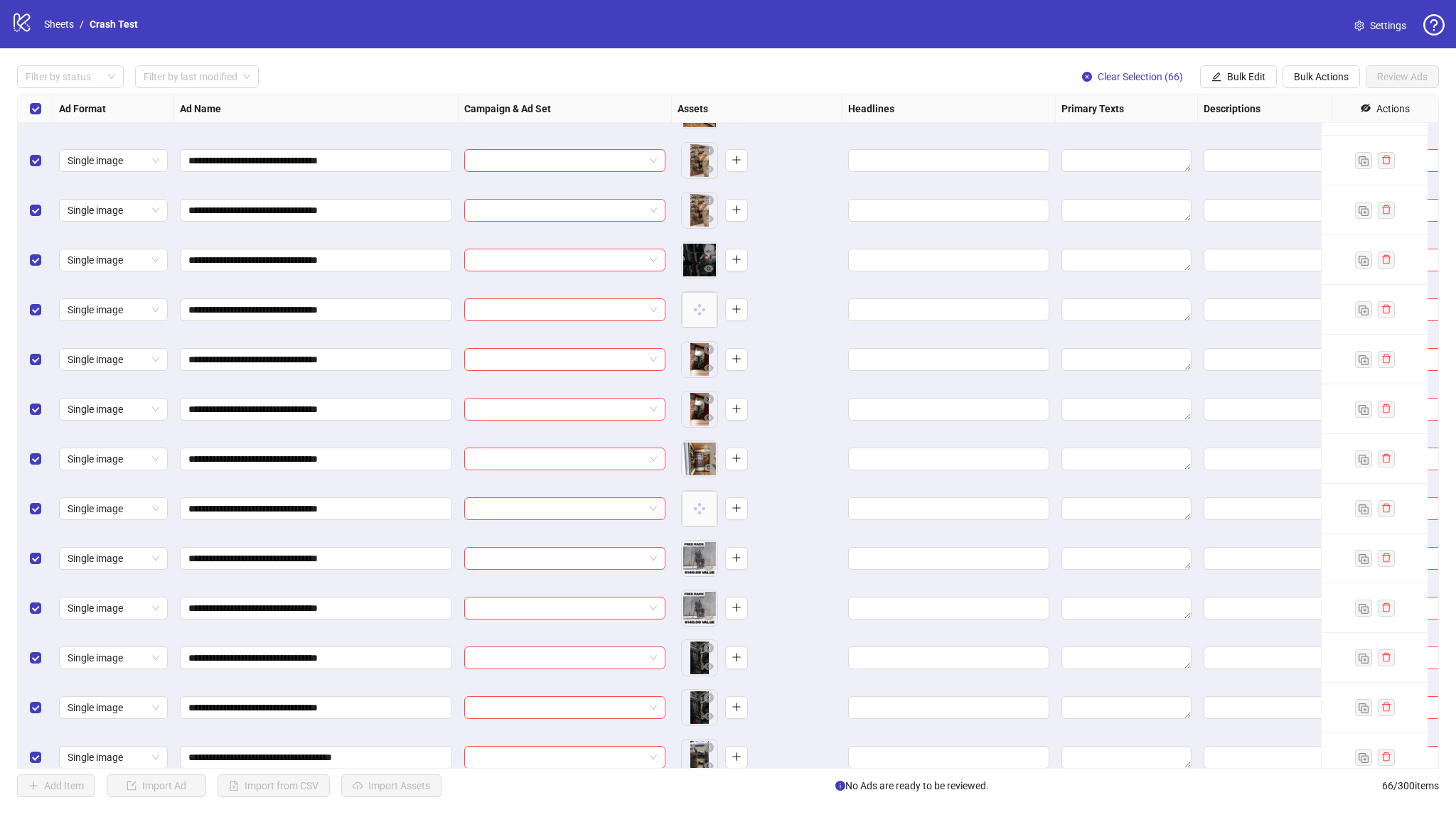
scroll to position [1662, 0]
